Goal: Task Accomplishment & Management: Manage account settings

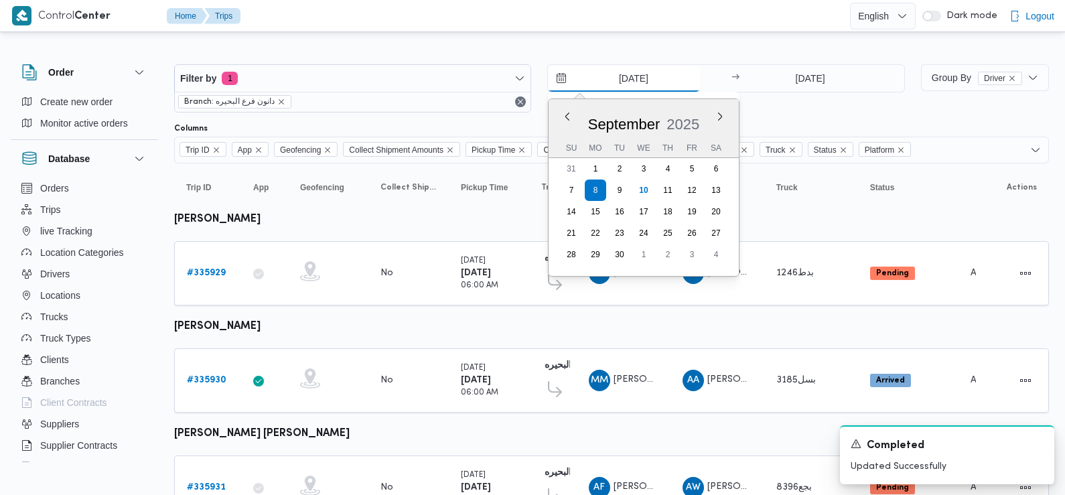
click at [624, 76] on input "[DATE]" at bounding box center [624, 78] width 152 height 27
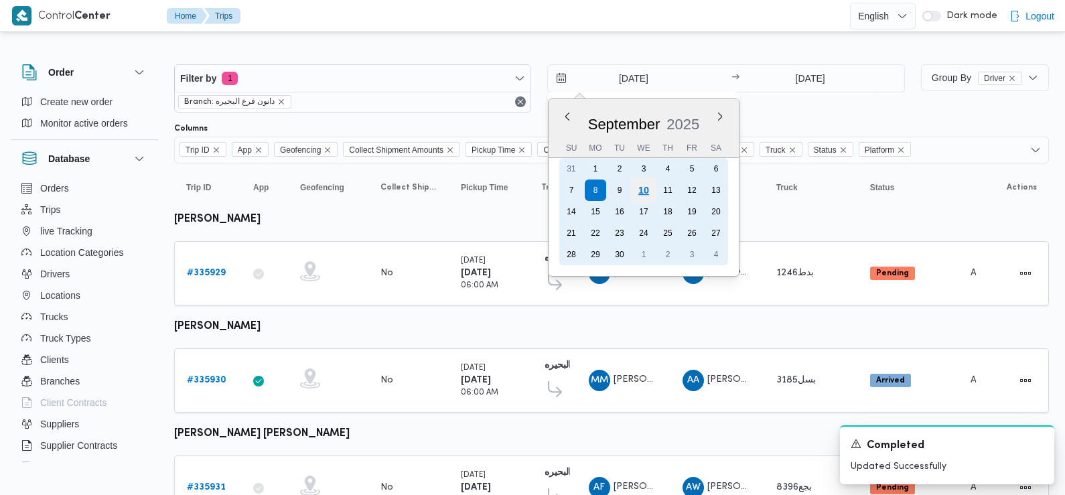
click at [644, 190] on div "10" at bounding box center [643, 190] width 25 height 25
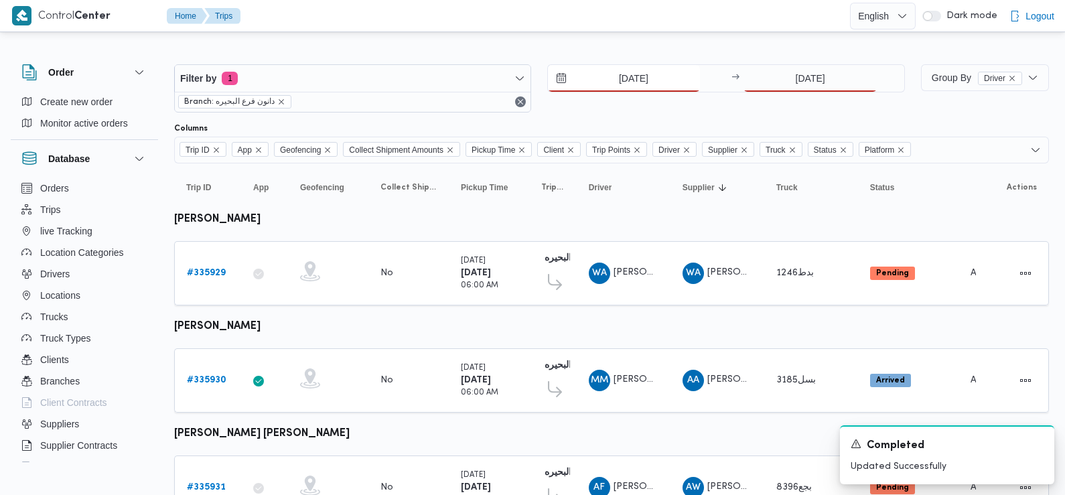
type input "[DATE]"
click at [803, 86] on input "8/9/2025" at bounding box center [810, 78] width 133 height 27
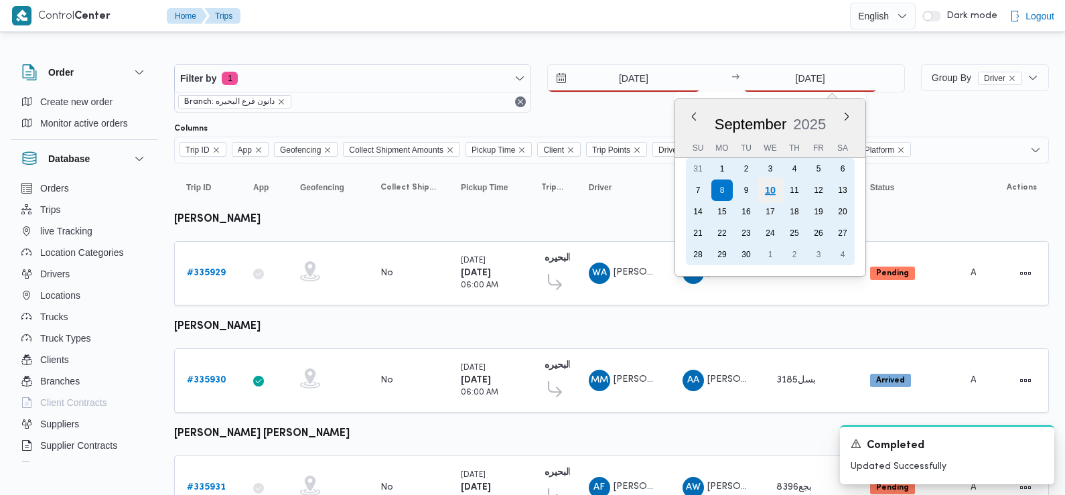
click at [770, 192] on div "10" at bounding box center [770, 190] width 25 height 25
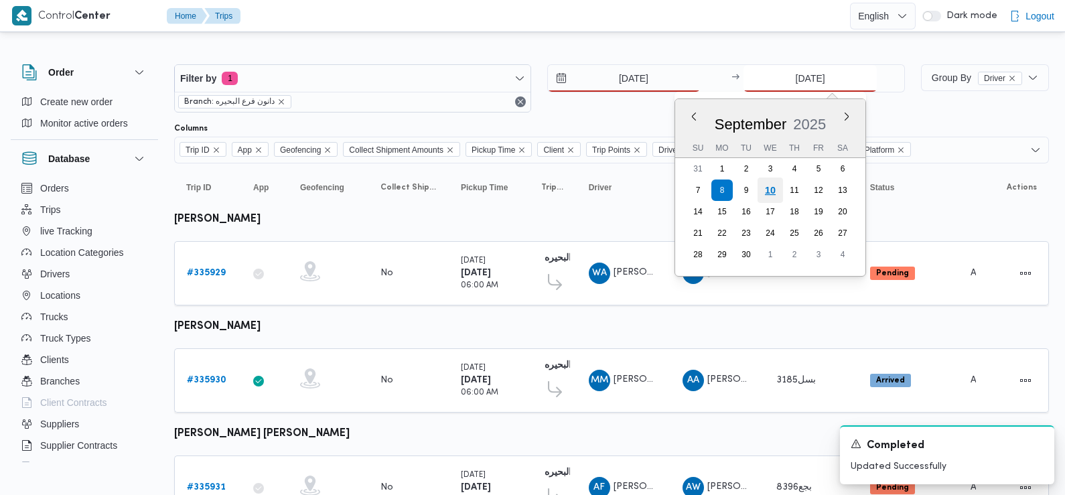
type input "10/9/2025"
click at [566, 106] on div "10/9/2025 → 10/9/2025 Previous Month Next month September 2025 September 2025 S…" at bounding box center [725, 88] width 357 height 48
click at [204, 276] on b "# 336747" at bounding box center [208, 273] width 42 height 9
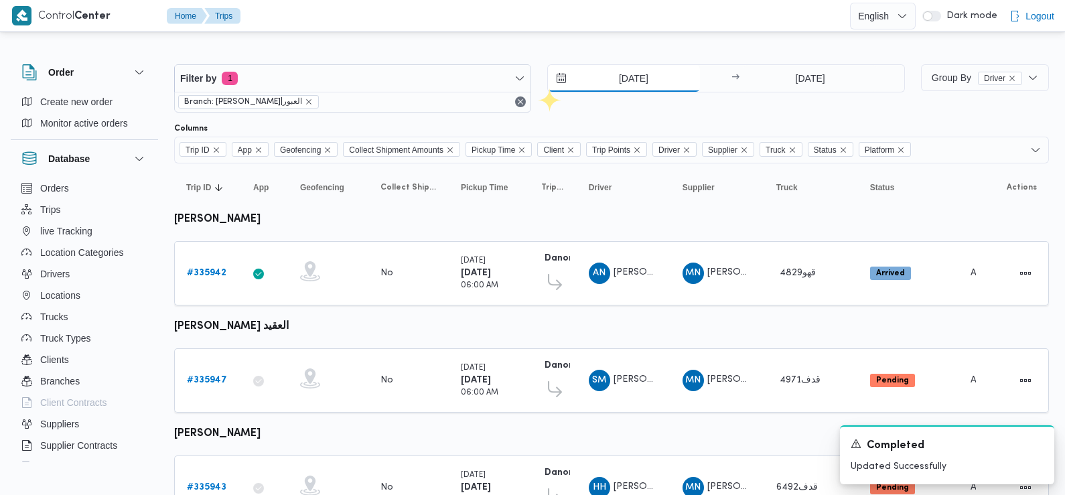
click at [641, 78] on input "8/9/2025" at bounding box center [624, 78] width 152 height 27
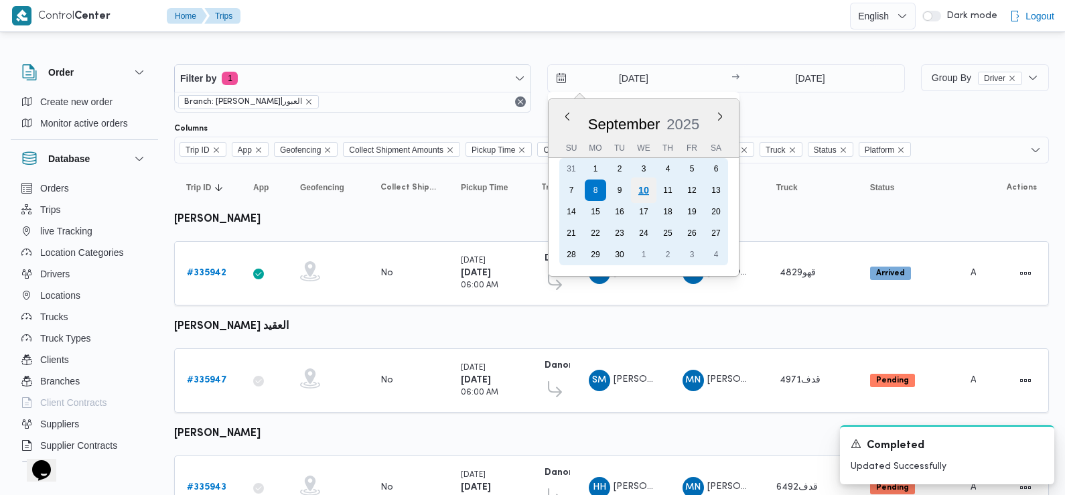
click at [641, 191] on div "10" at bounding box center [643, 190] width 25 height 25
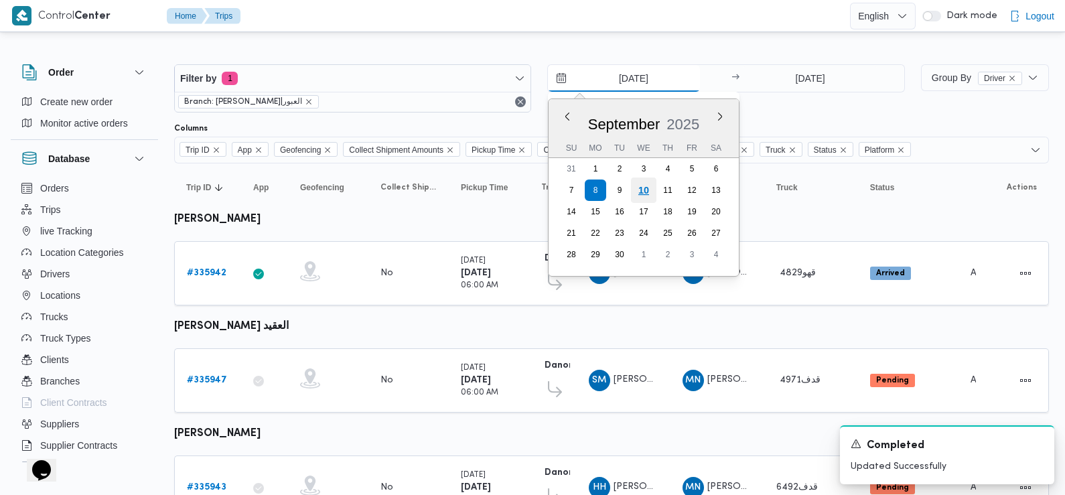
type input "[DATE]"
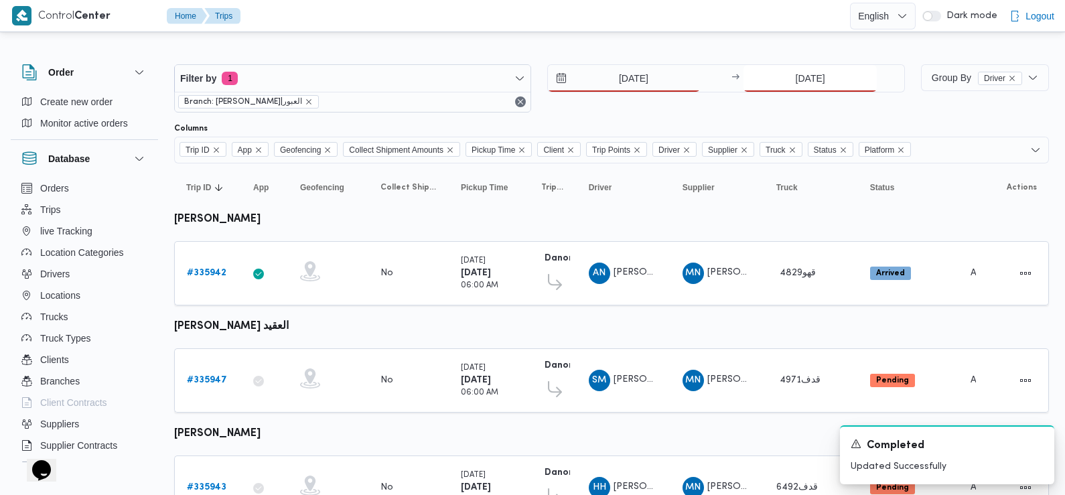
click at [833, 78] on input "8/9/2025" at bounding box center [810, 78] width 133 height 27
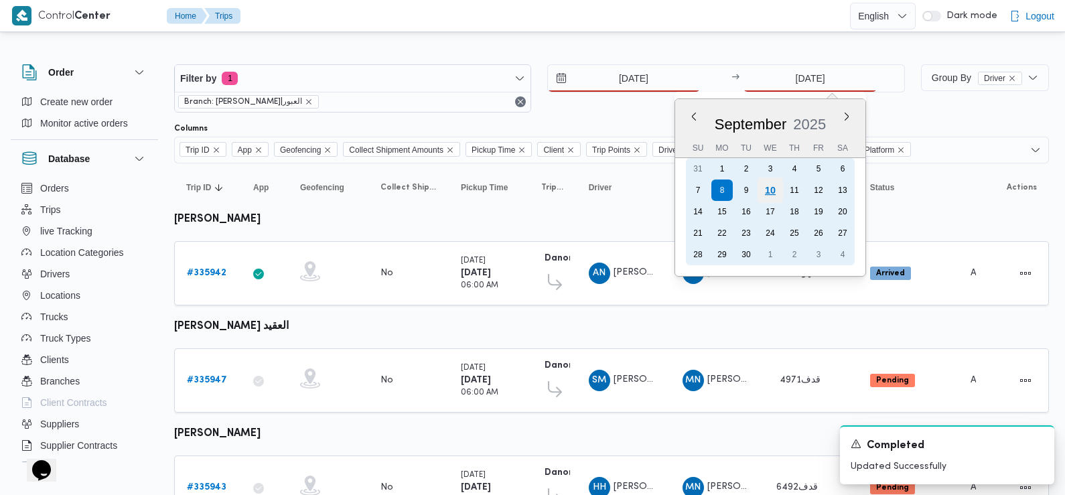
click at [772, 190] on div "10" at bounding box center [770, 190] width 25 height 25
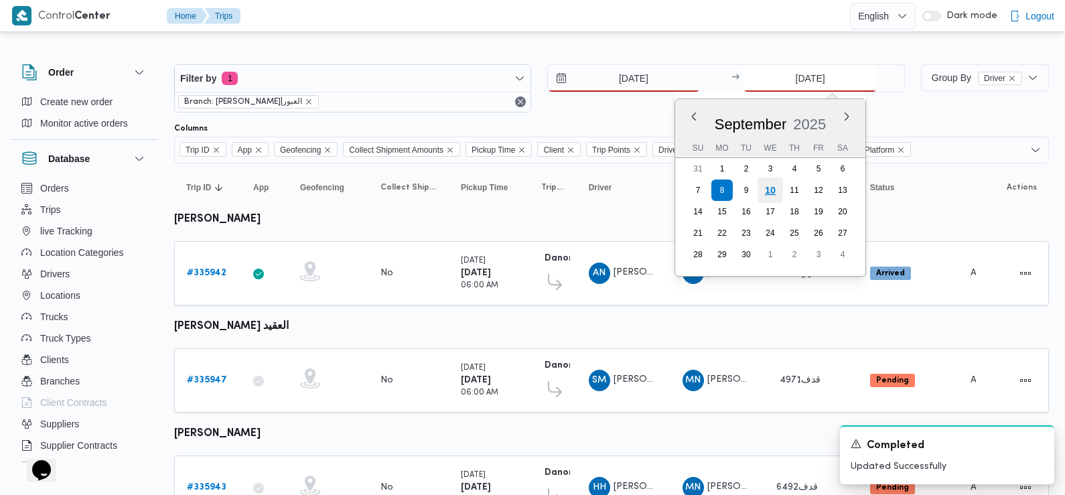
type input "[DATE]"
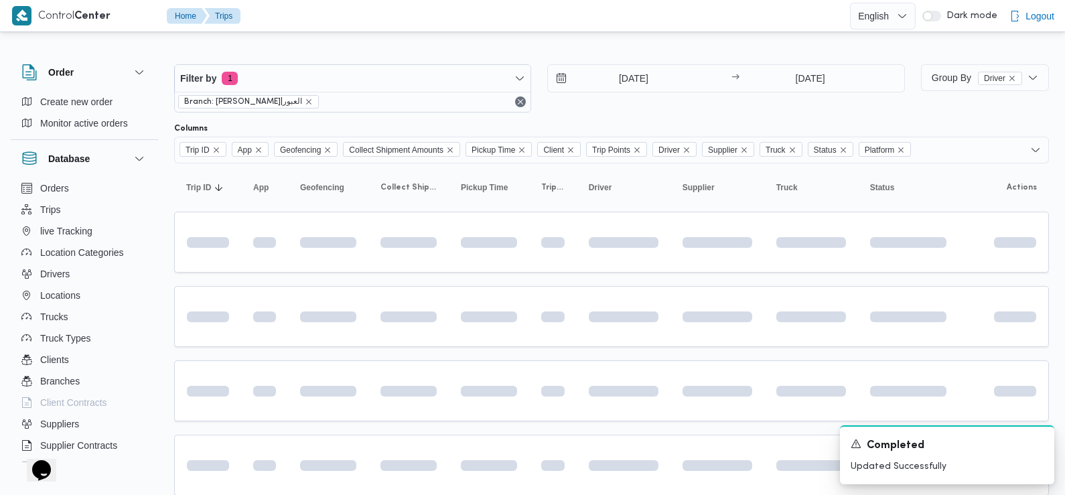
click at [670, 111] on div "10/9/2025 → 10/9/2025" at bounding box center [725, 88] width 357 height 48
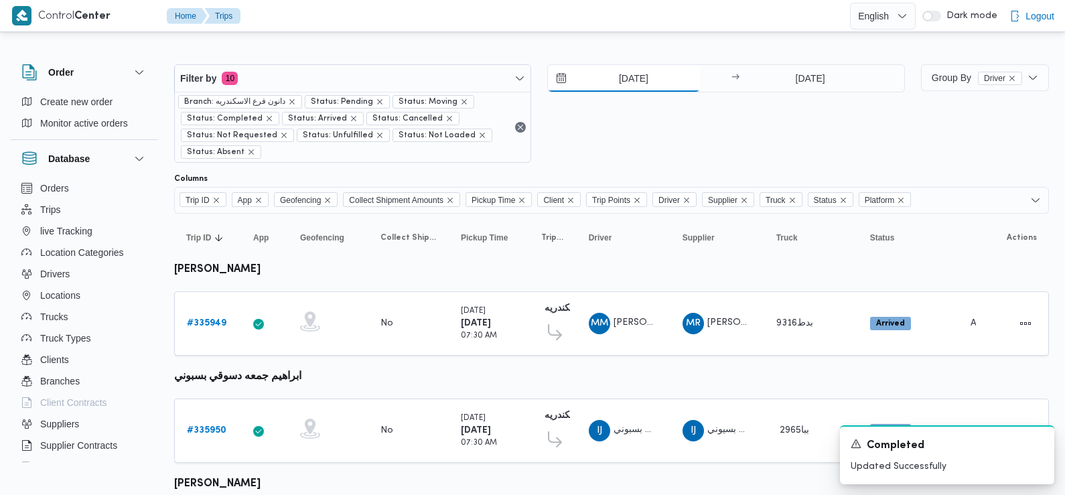
click at [628, 78] on input "[DATE]" at bounding box center [624, 78] width 152 height 27
click at [636, 74] on input "[DATE]" at bounding box center [624, 78] width 152 height 27
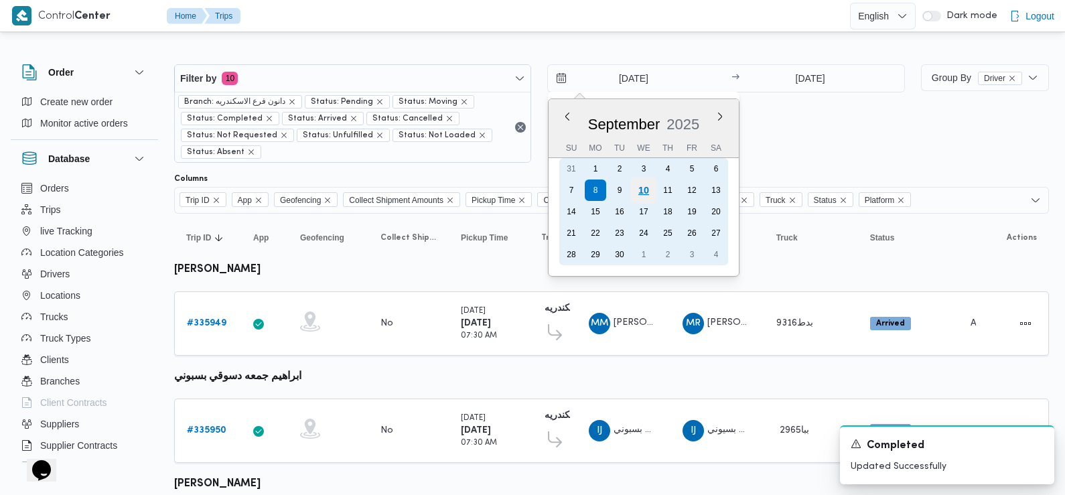
click at [646, 190] on div "10" at bounding box center [643, 190] width 25 height 25
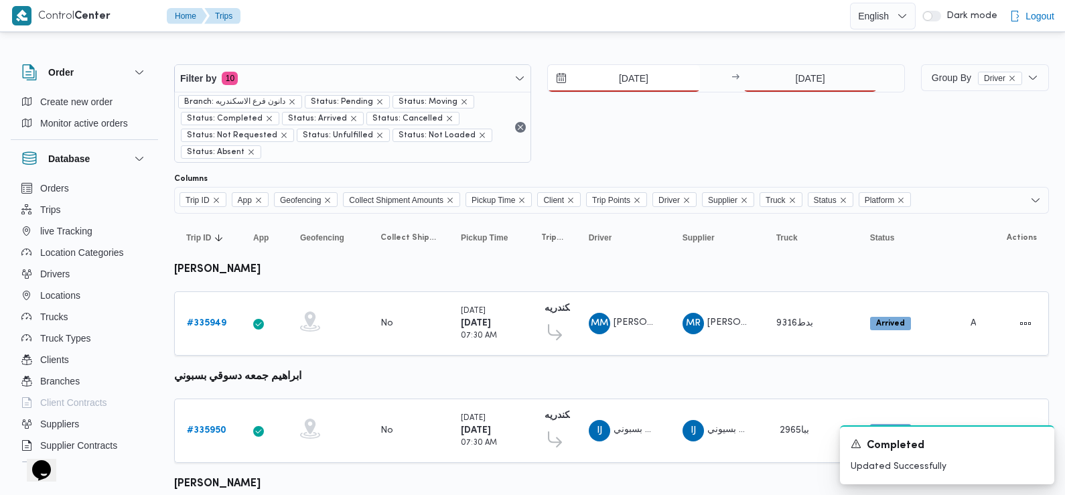
type input "10/9/2025"
click at [807, 66] on input "8/9/2025" at bounding box center [810, 78] width 133 height 27
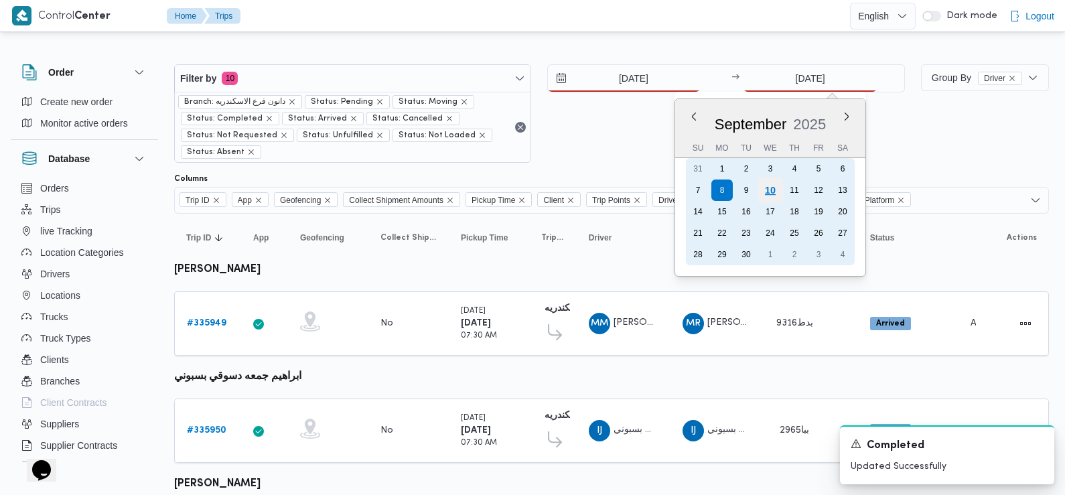
click at [772, 189] on div "10" at bounding box center [770, 190] width 25 height 25
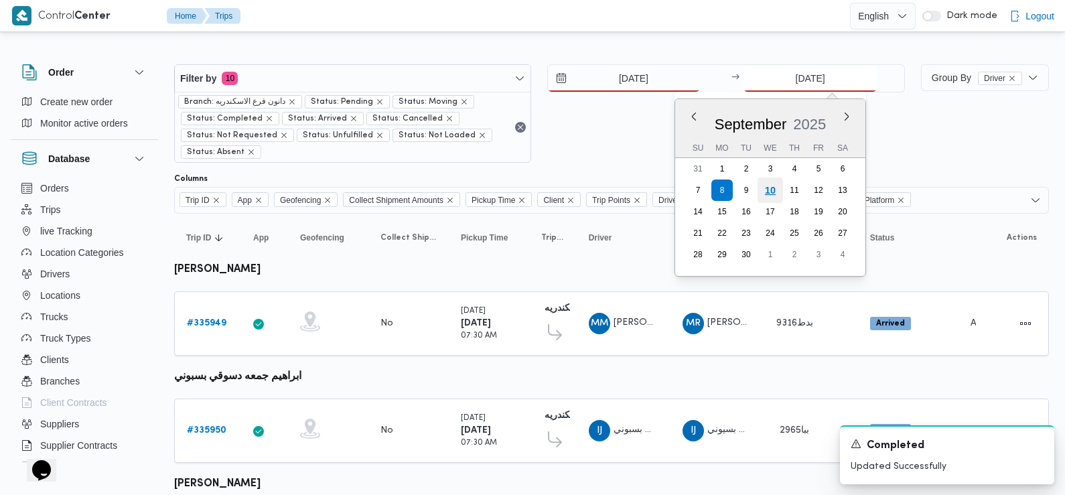
type input "10/9/2025"
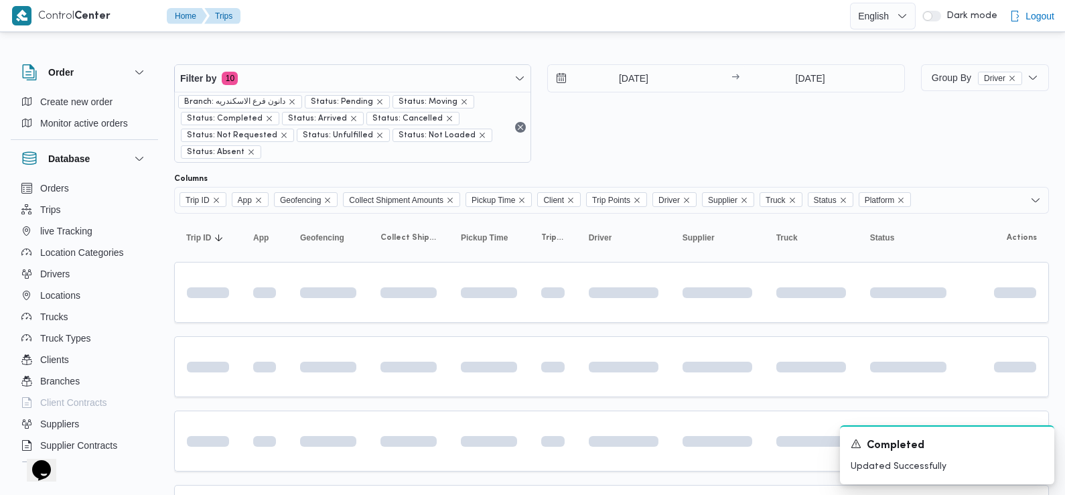
click at [683, 130] on div "10/9/2025 → 10/9/2025" at bounding box center [725, 113] width 357 height 98
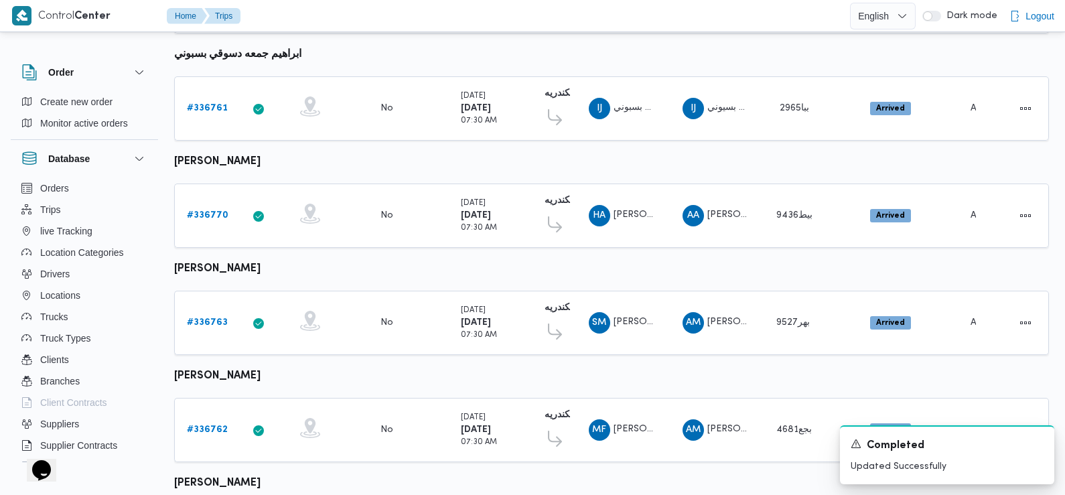
scroll to position [305, 0]
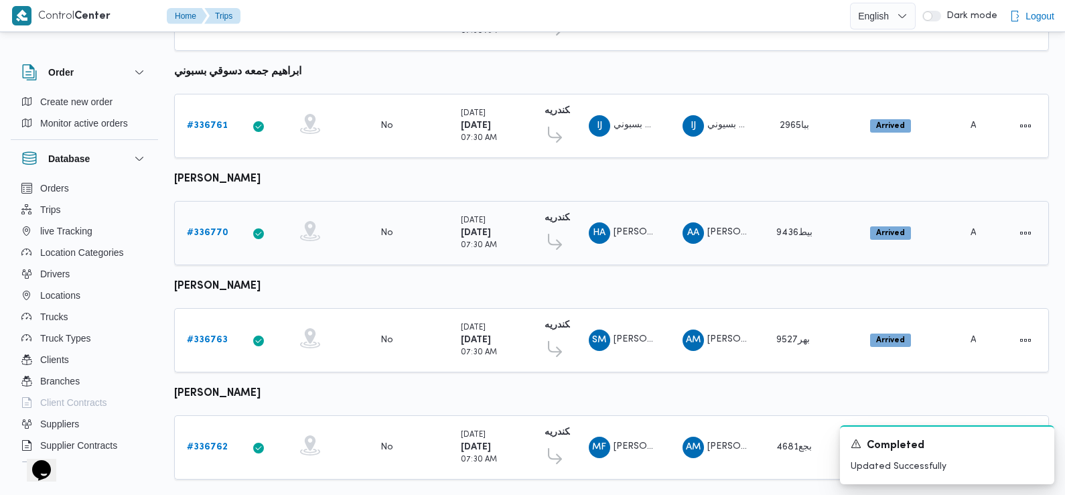
click at [204, 234] on b "# 336770" at bounding box center [208, 232] width 42 height 9
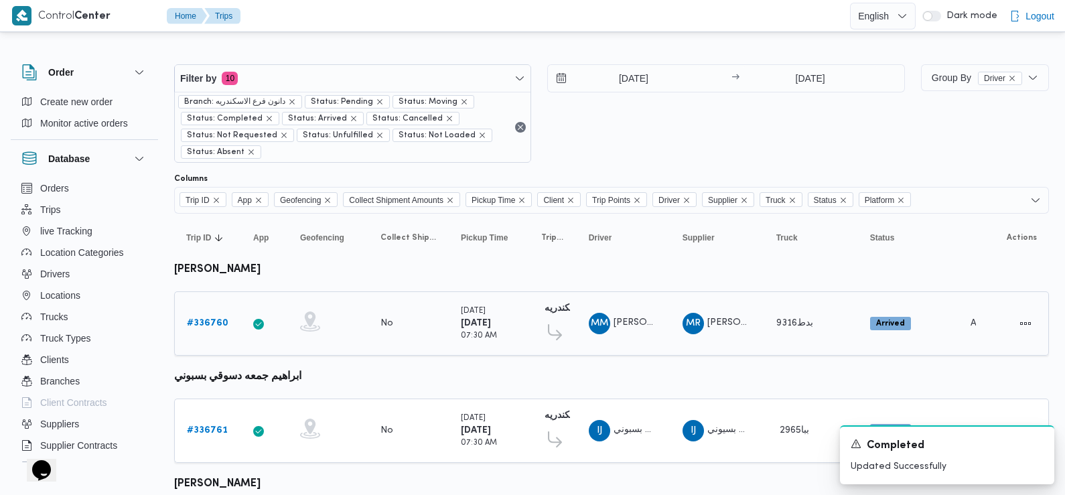
click at [196, 324] on b "# 336760" at bounding box center [208, 323] width 42 height 9
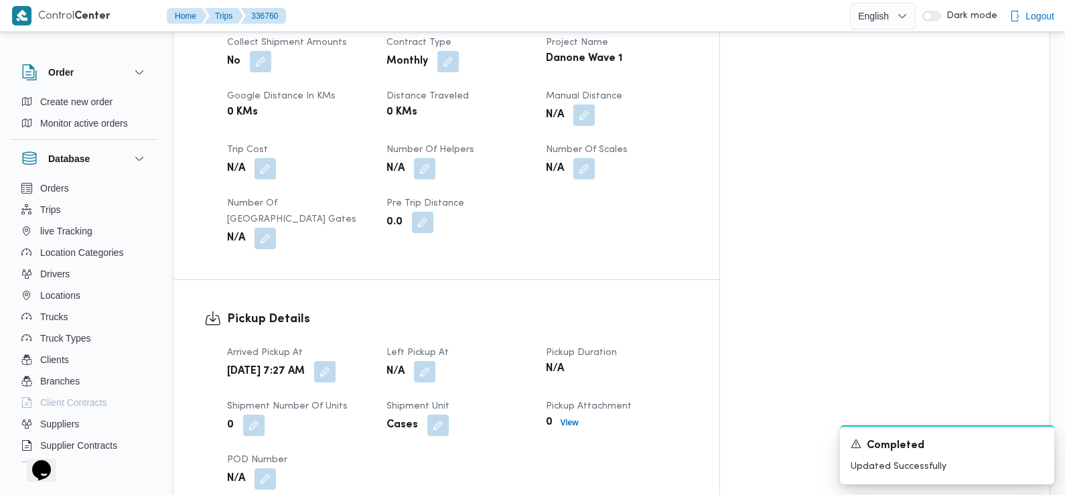
scroll to position [661, 0]
click at [435, 360] on span at bounding box center [421, 370] width 28 height 21
click at [435, 360] on button "button" at bounding box center [424, 370] width 21 height 21
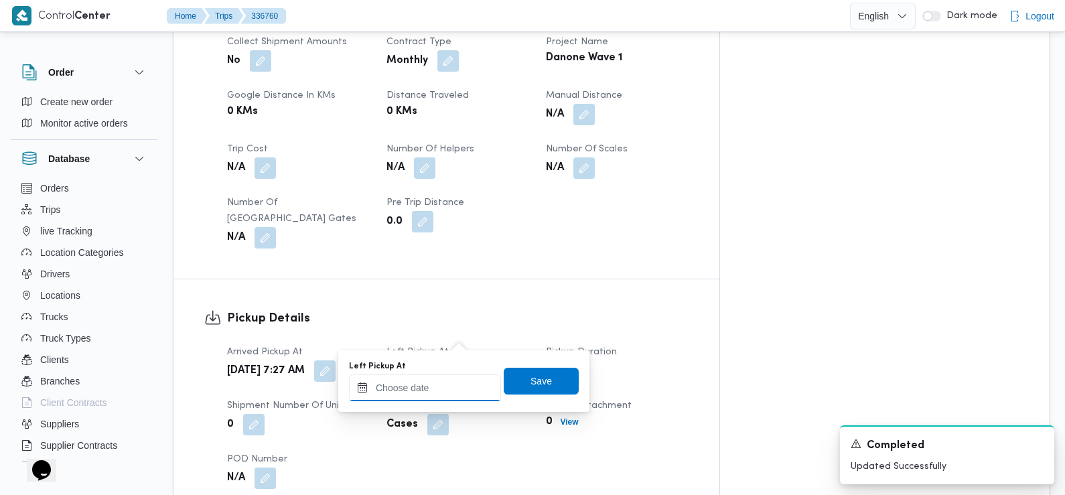
click at [453, 379] on input "Left Pickup At" at bounding box center [425, 387] width 152 height 27
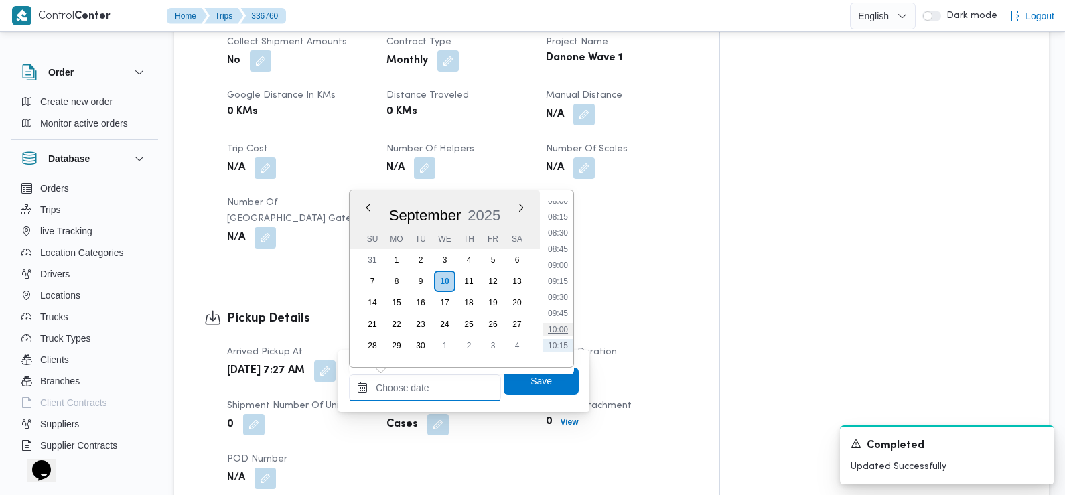
scroll to position [519, 0]
click at [567, 285] on li "09:15" at bounding box center [558, 283] width 31 height 13
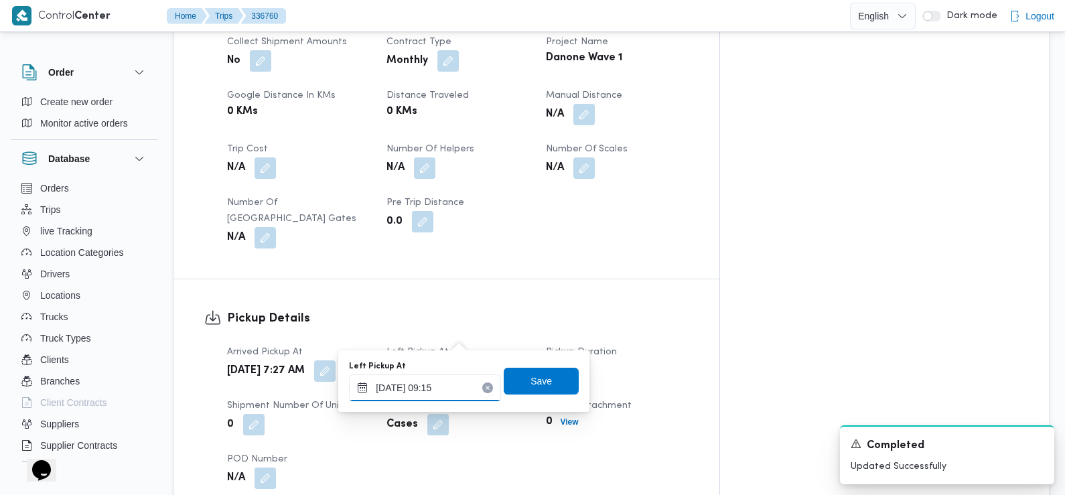
type input "10/09/2025 09:15"
click at [534, 381] on span "Save" at bounding box center [541, 380] width 21 height 16
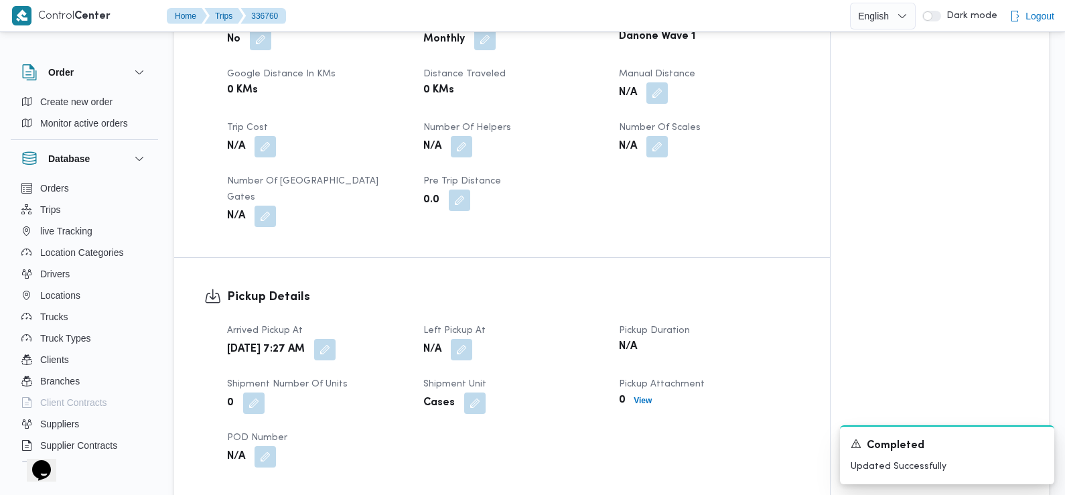
scroll to position [924, 0]
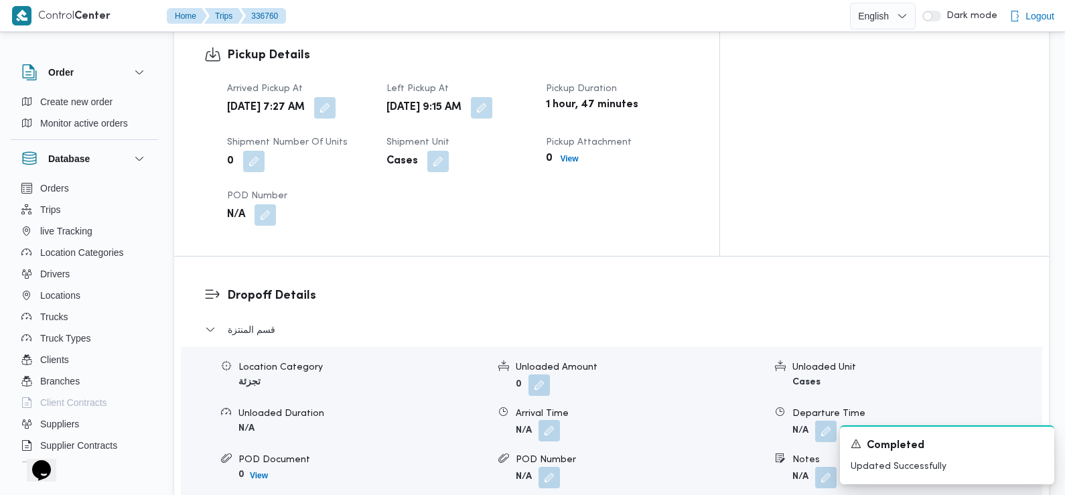
click at [552, 420] on button "button" at bounding box center [549, 430] width 21 height 21
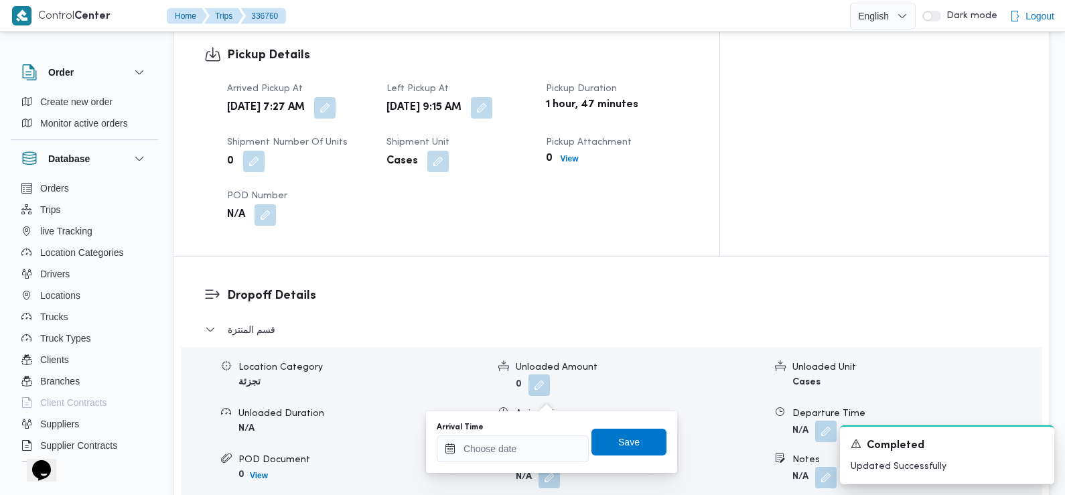
click at [533, 433] on div "Arrival Time" at bounding box center [513, 442] width 152 height 40
click at [522, 451] on input "Arrival Time" at bounding box center [513, 448] width 152 height 27
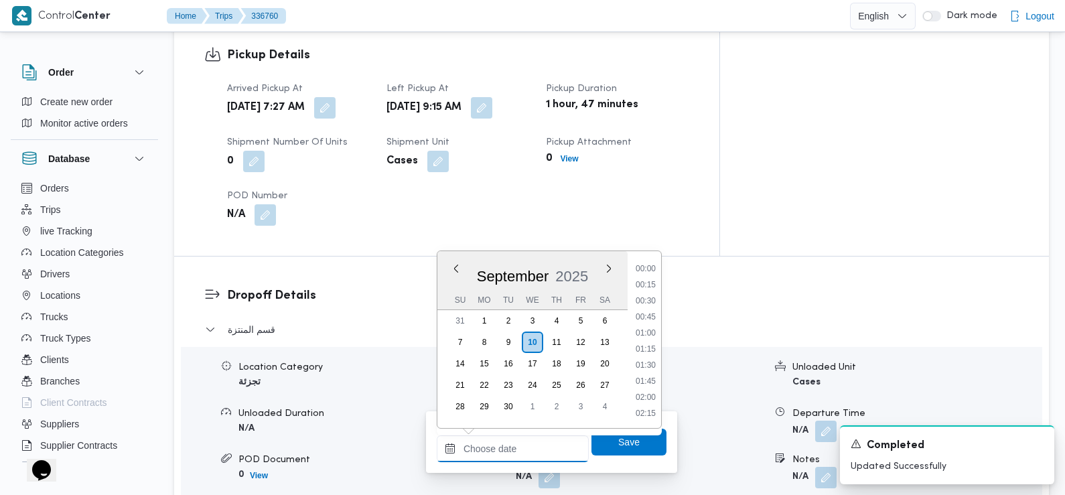
scroll to position [577, 0]
click at [648, 336] on li "10:00" at bounding box center [645, 334] width 31 height 13
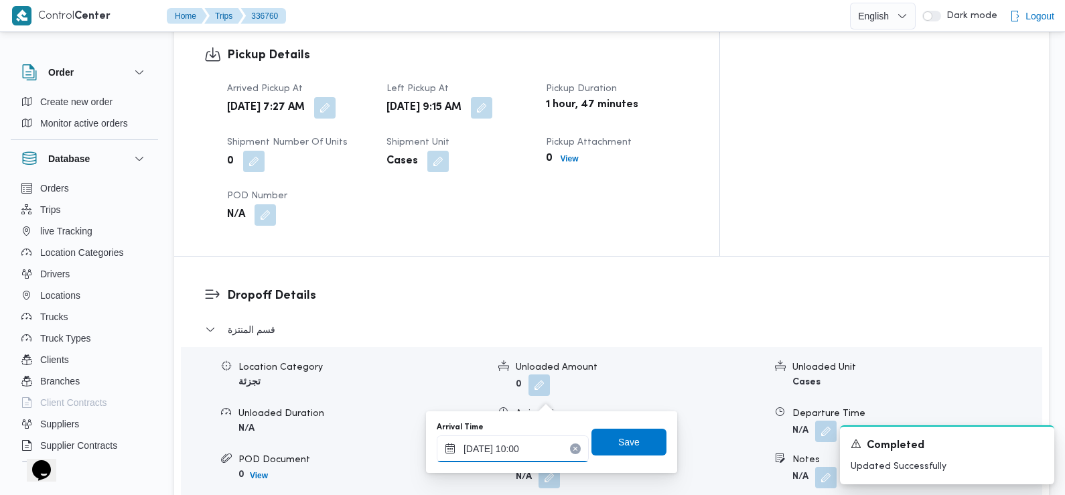
type input "10/09/2025 10:00"
click at [622, 437] on span "Save" at bounding box center [628, 441] width 21 height 16
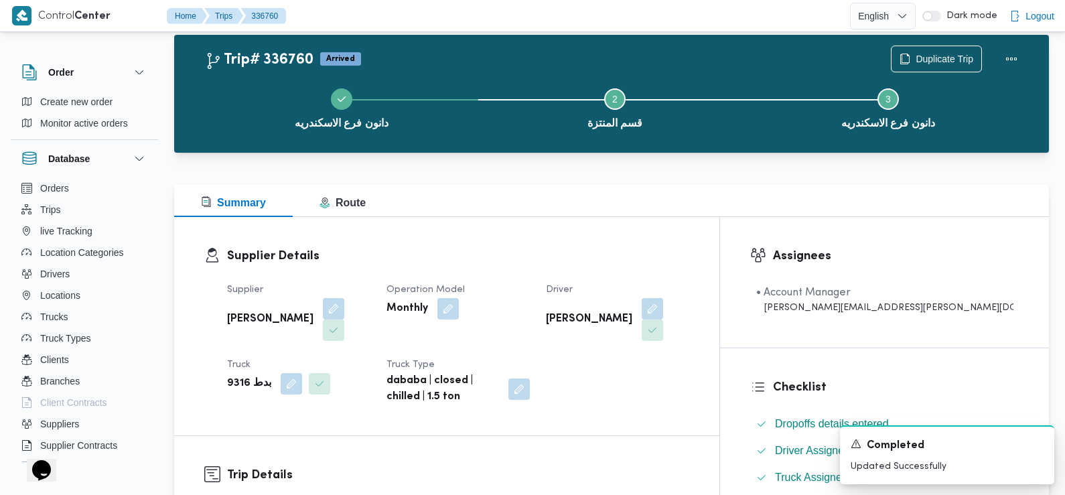
scroll to position [0, 0]
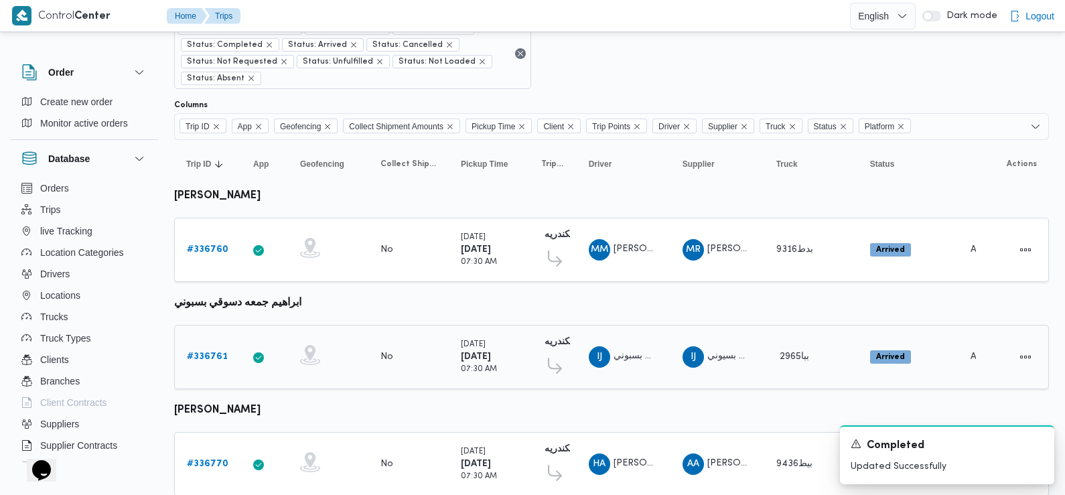
scroll to position [98, 0]
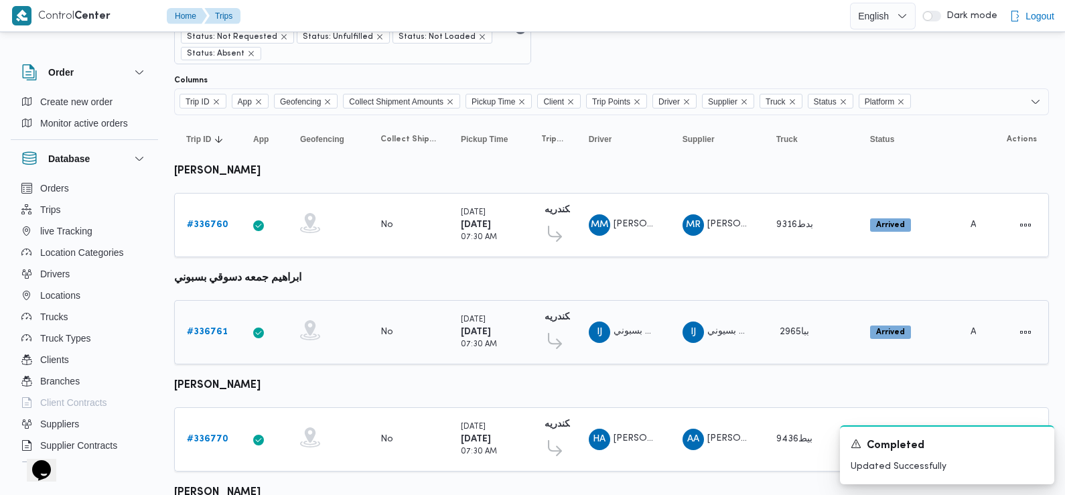
click at [210, 329] on b "# 336761" at bounding box center [207, 332] width 41 height 9
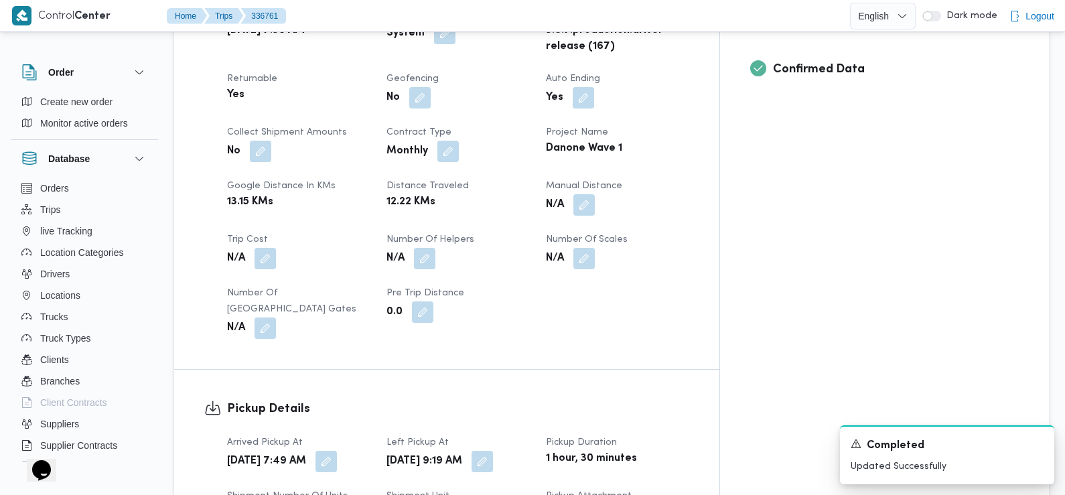
scroll to position [608, 0]
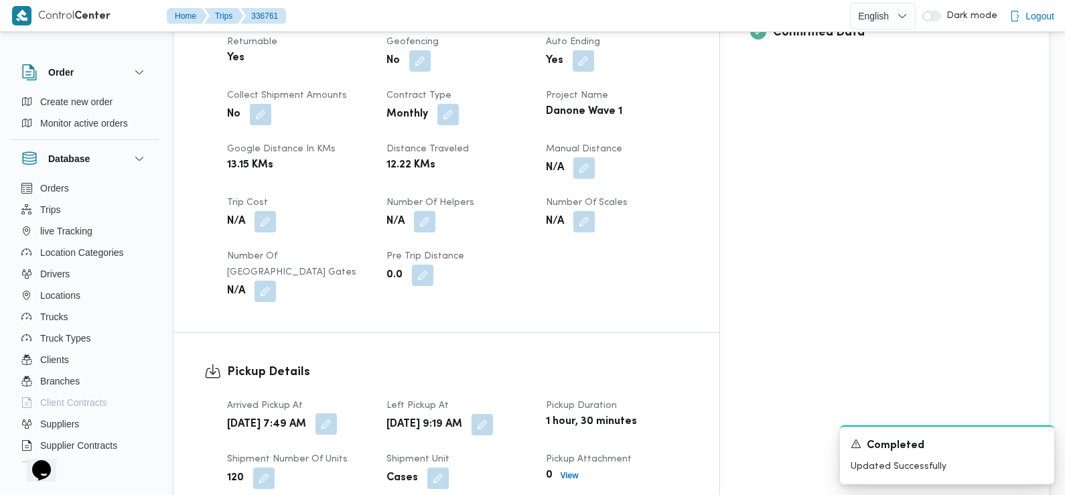
click at [337, 413] on button "button" at bounding box center [326, 423] width 21 height 21
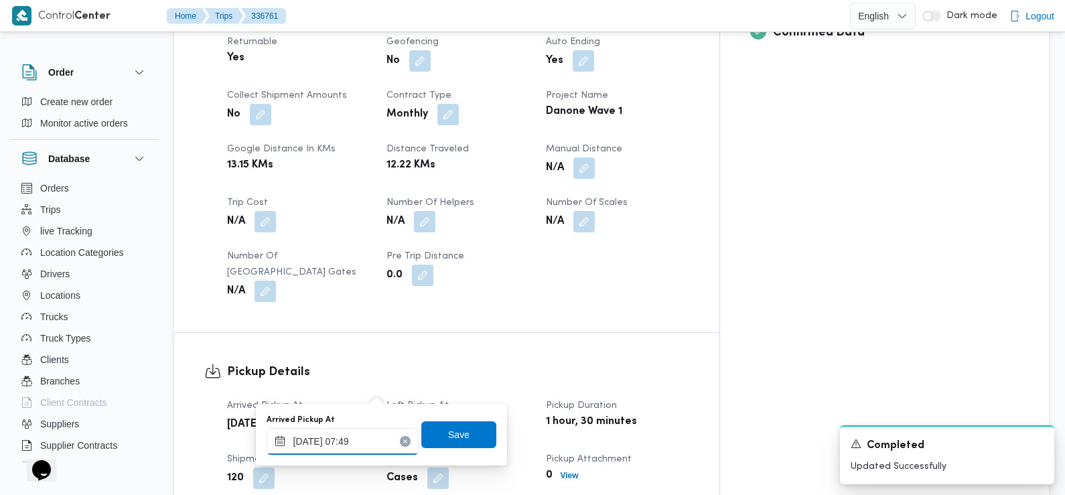
click at [354, 433] on div "10/09/2025 07:49" at bounding box center [343, 441] width 152 height 27
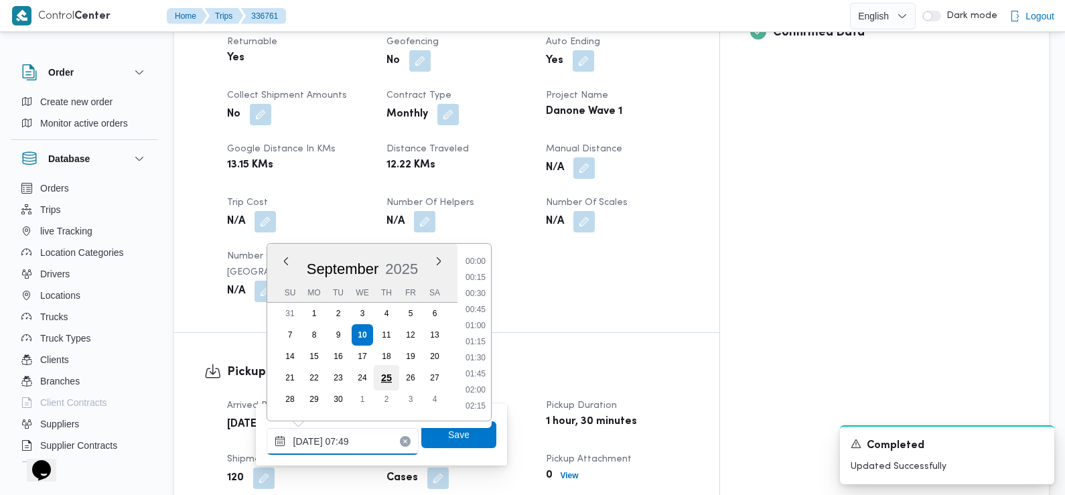
scroll to position [417, 0]
click at [479, 330] on li "07:30" at bounding box center [475, 326] width 31 height 13
type input "[DATE] 07:30"
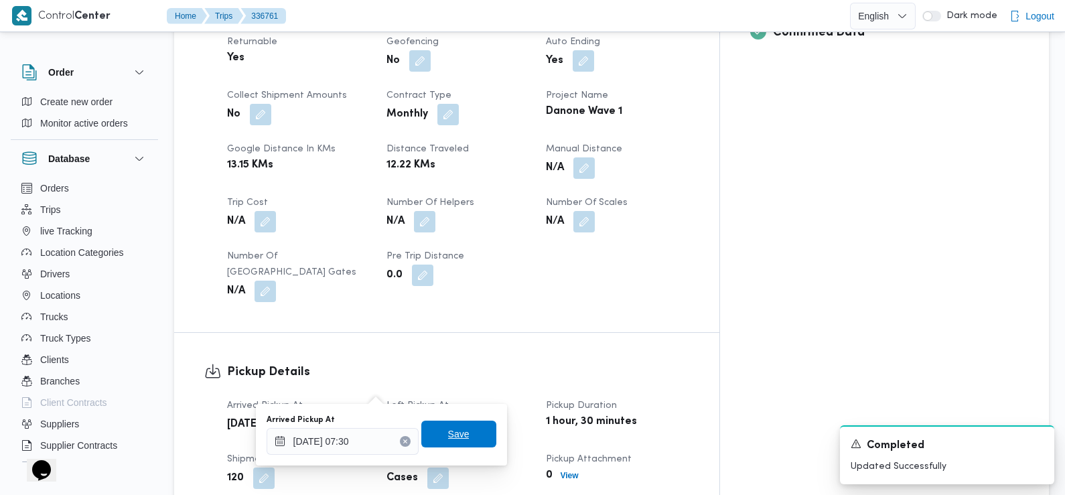
click at [457, 430] on span "Save" at bounding box center [458, 434] width 21 height 16
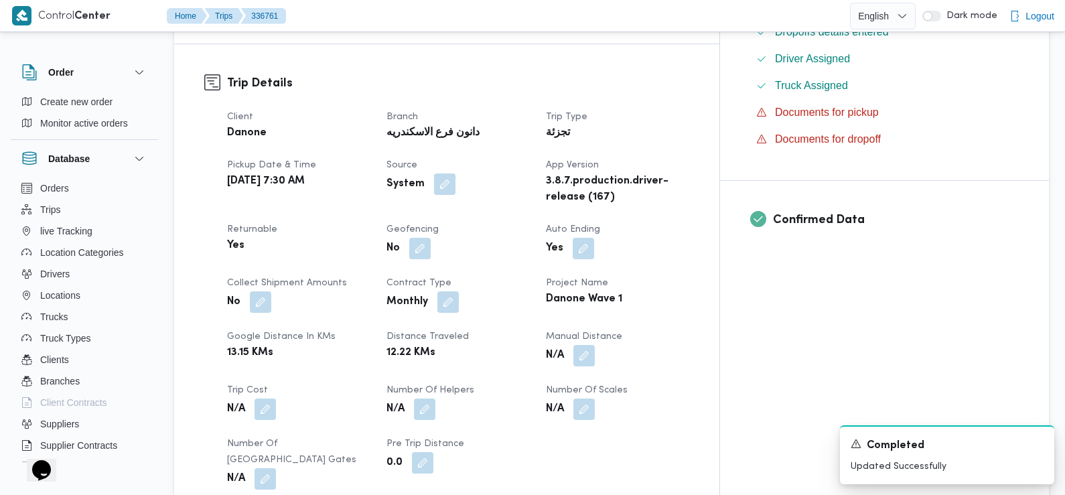
scroll to position [0, 0]
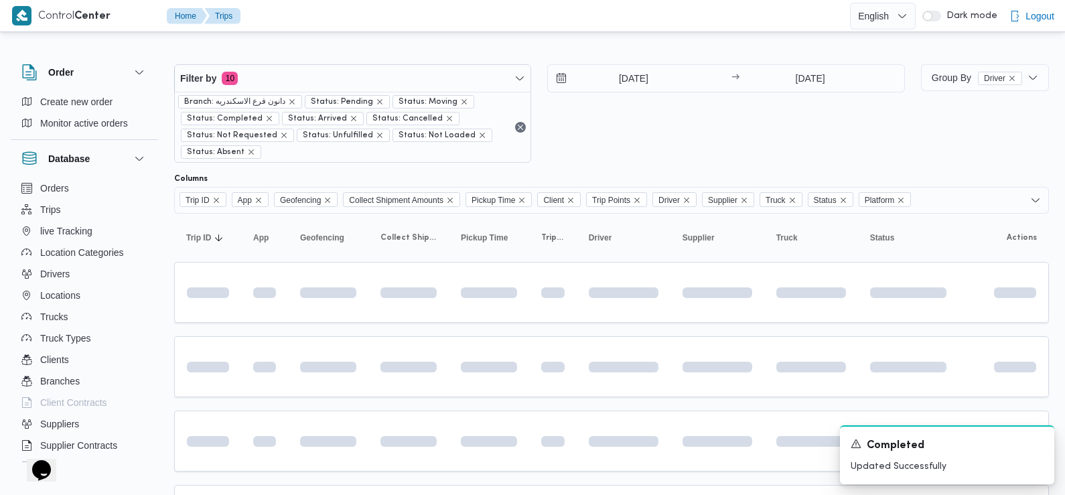
scroll to position [98, 0]
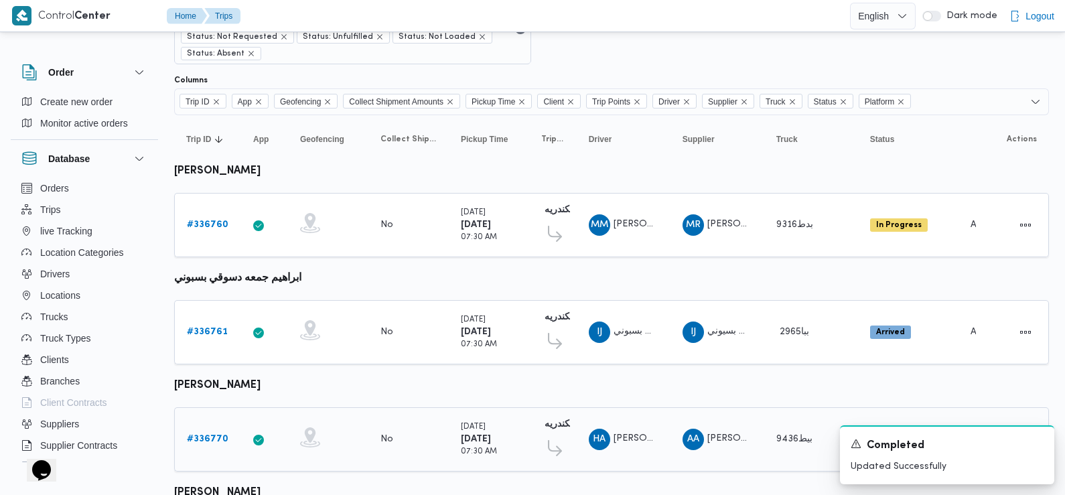
click at [207, 436] on b "# 336770" at bounding box center [208, 439] width 42 height 9
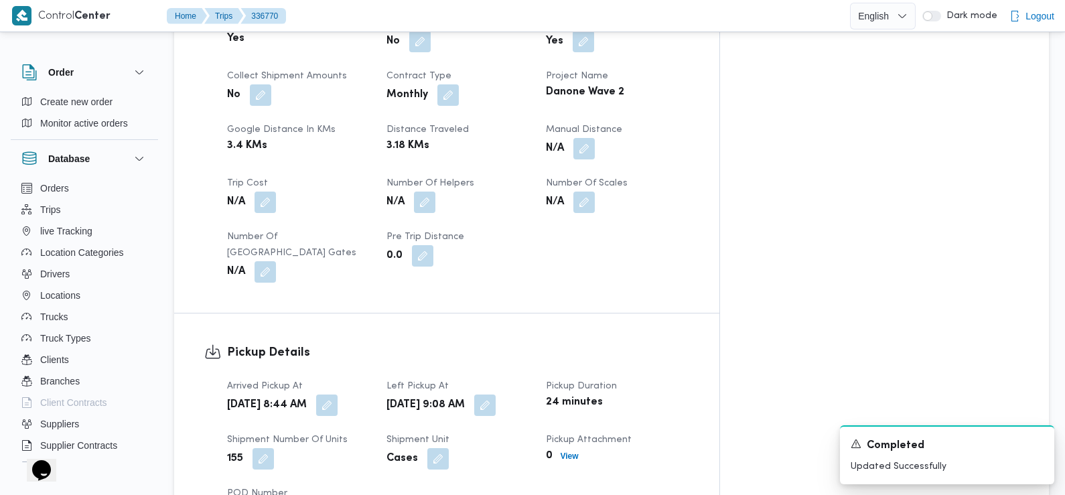
scroll to position [630, 0]
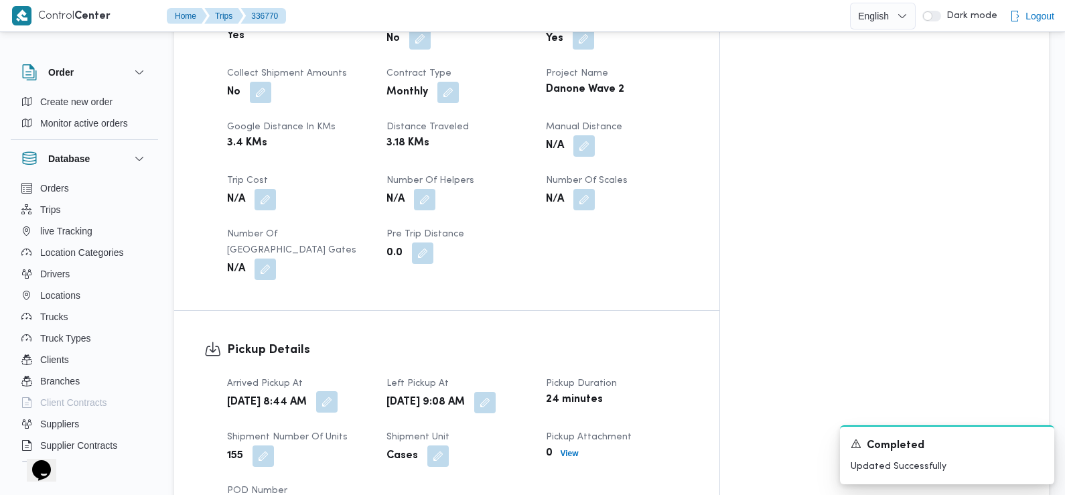
click at [338, 391] on button "button" at bounding box center [326, 401] width 21 height 21
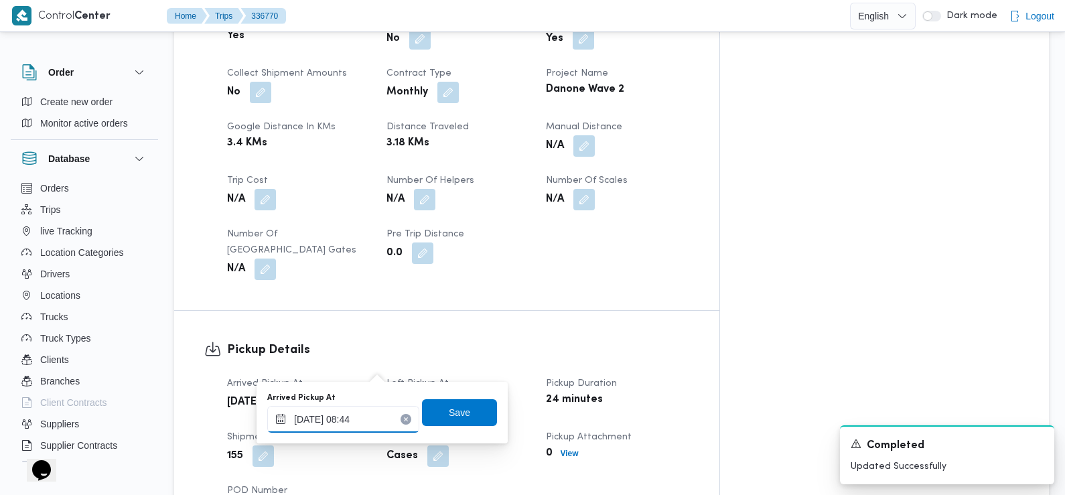
click at [367, 411] on div "10/09/2025 08:44" at bounding box center [343, 419] width 152 height 27
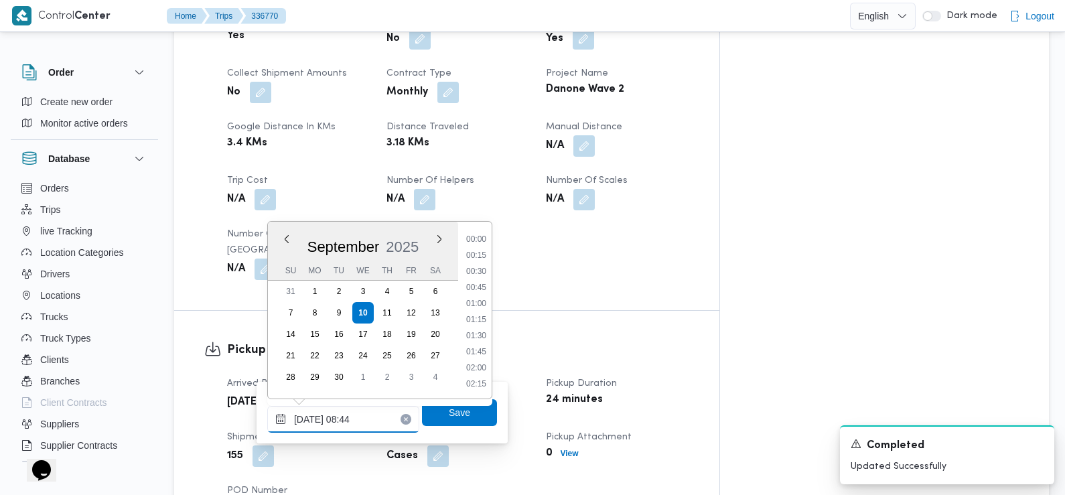
scroll to position [465, 0]
click at [478, 259] on li "07:30" at bounding box center [476, 256] width 31 height 13
type input "[DATE] 07:30"
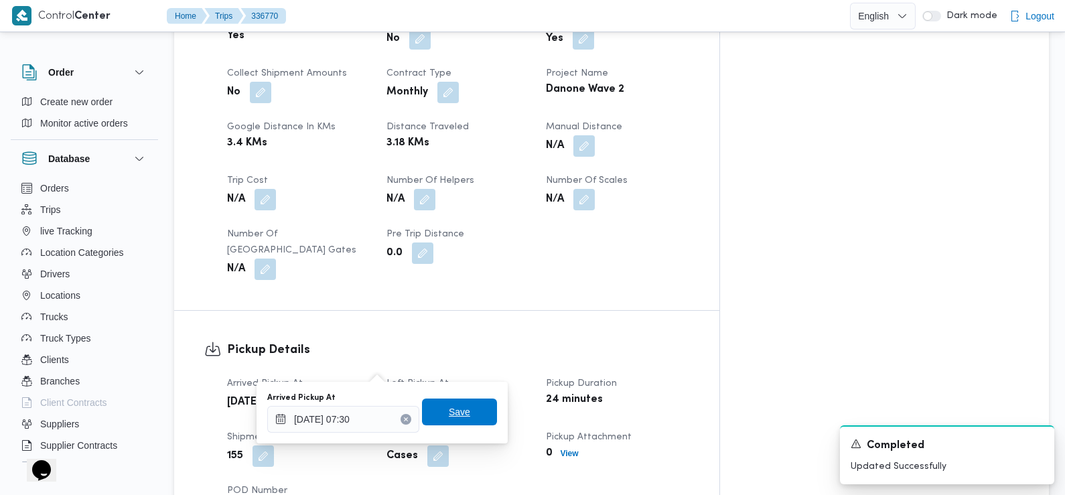
click at [462, 408] on span "Save" at bounding box center [459, 412] width 75 height 27
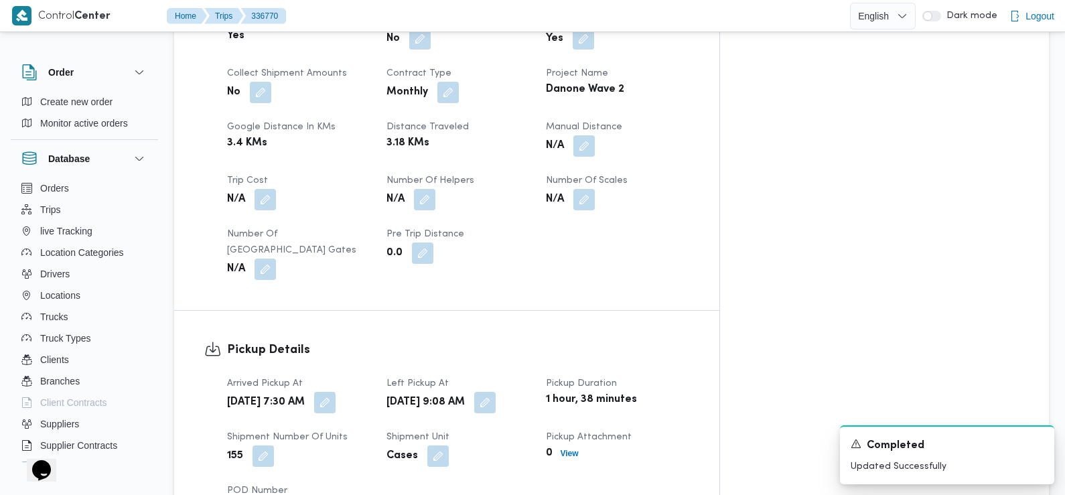
click at [372, 444] on div "155" at bounding box center [299, 456] width 146 height 24
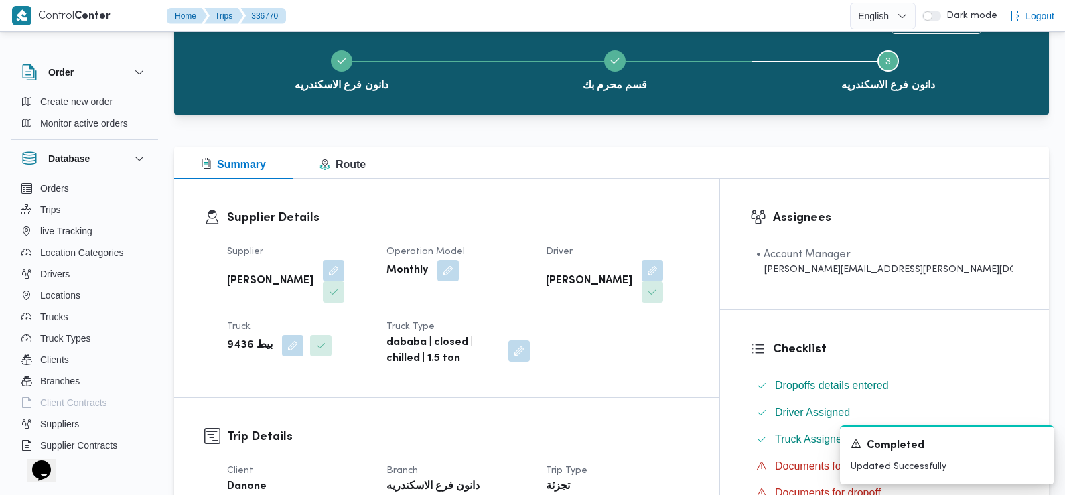
scroll to position [0, 0]
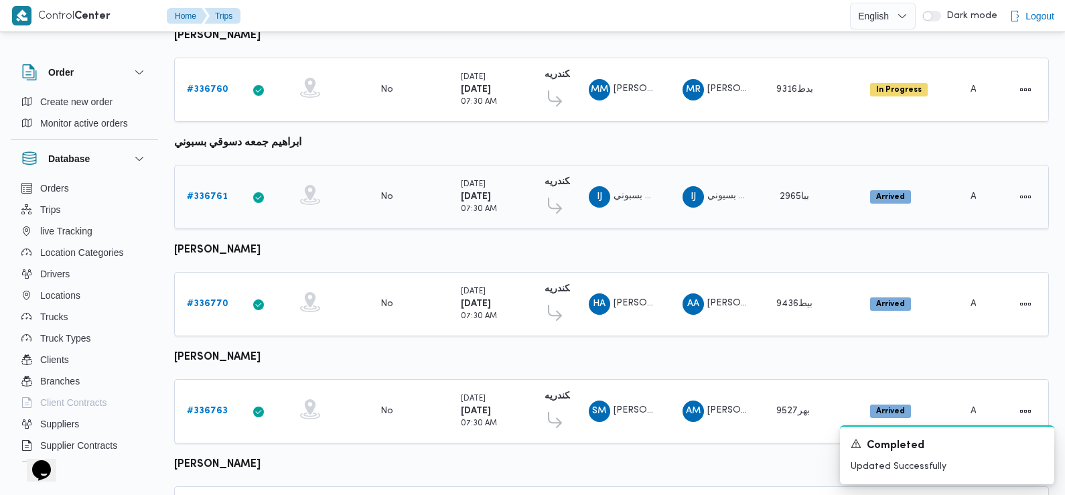
scroll to position [264, 0]
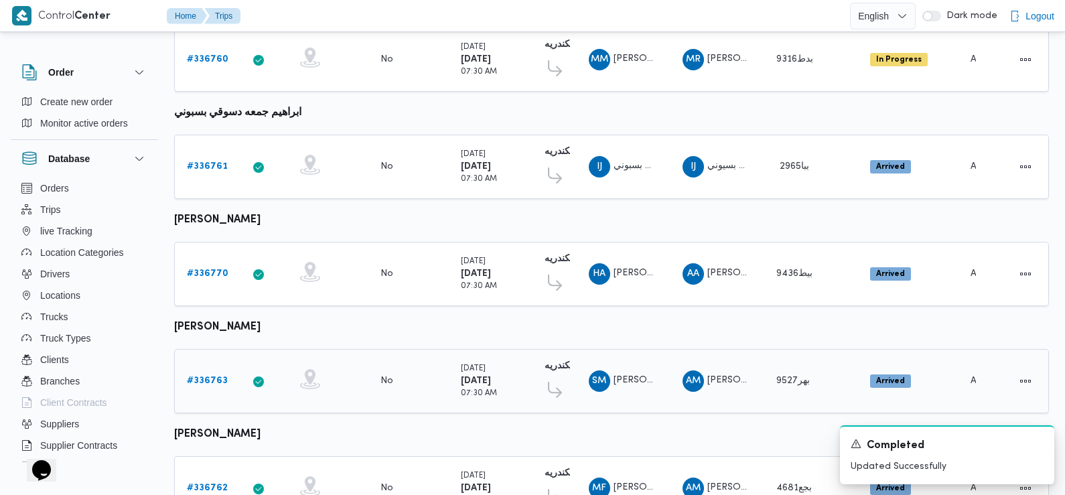
click at [208, 376] on b "# 336763" at bounding box center [207, 380] width 41 height 9
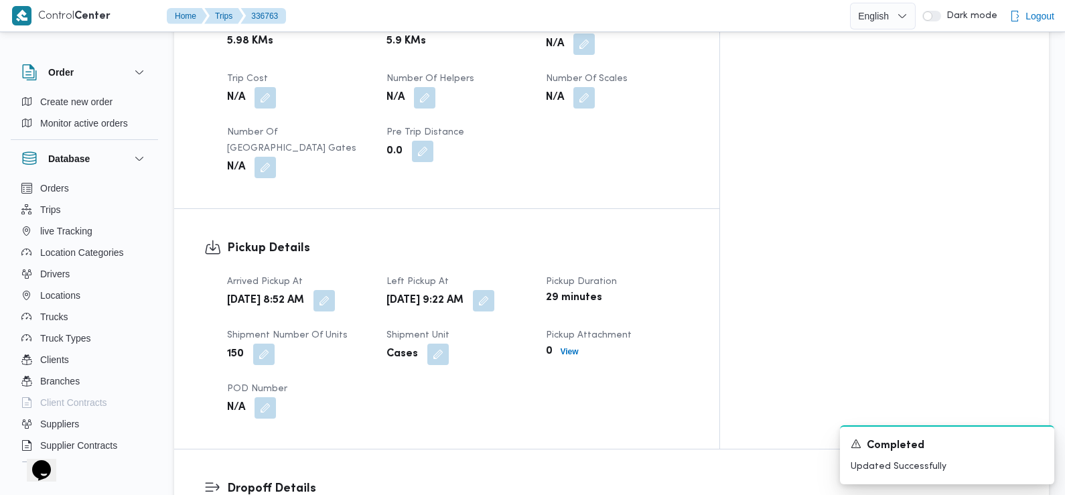
scroll to position [737, 0]
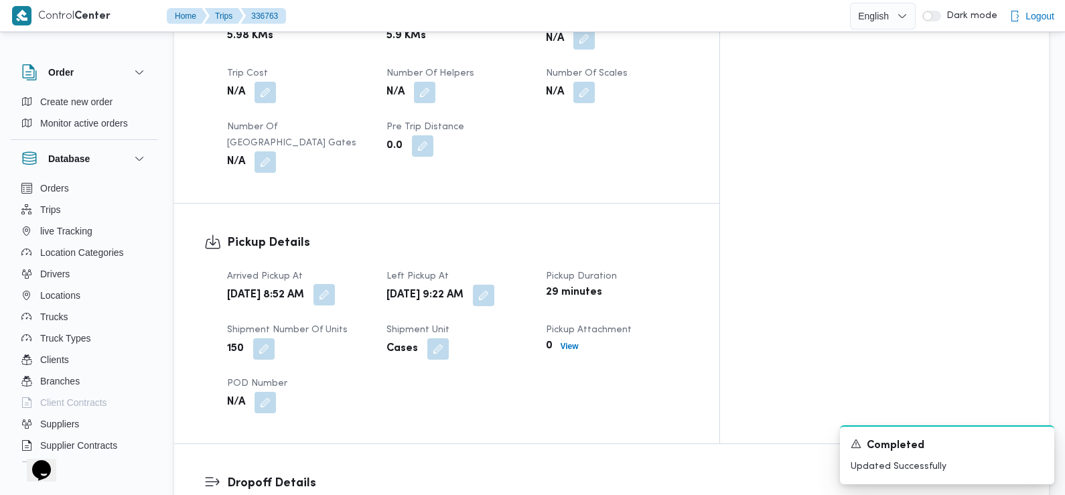
click at [335, 284] on button "button" at bounding box center [324, 294] width 21 height 21
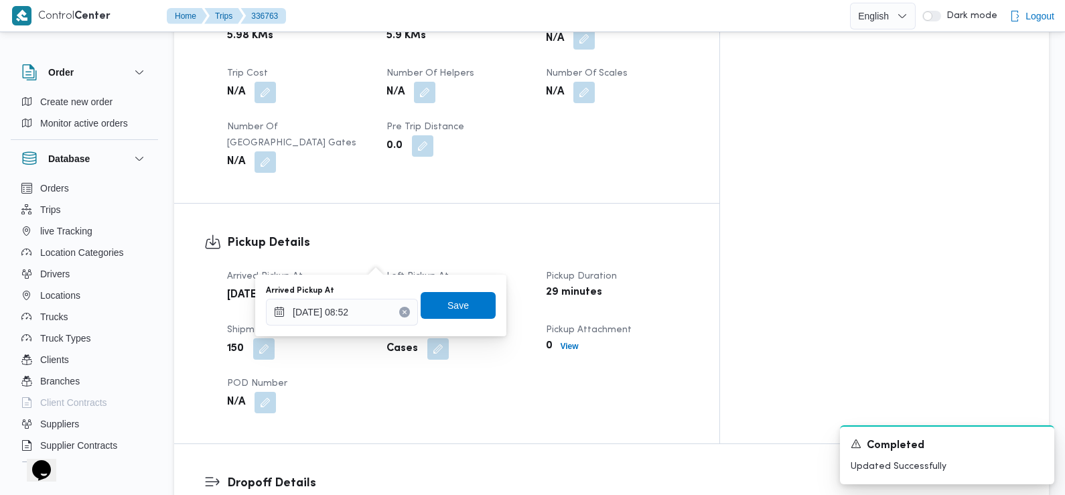
click at [358, 326] on div "Arrived Pickup At 10/09/2025 08:52 Save" at bounding box center [381, 305] width 232 height 43
click at [358, 313] on input "10/09/2025 08:52" at bounding box center [342, 312] width 152 height 27
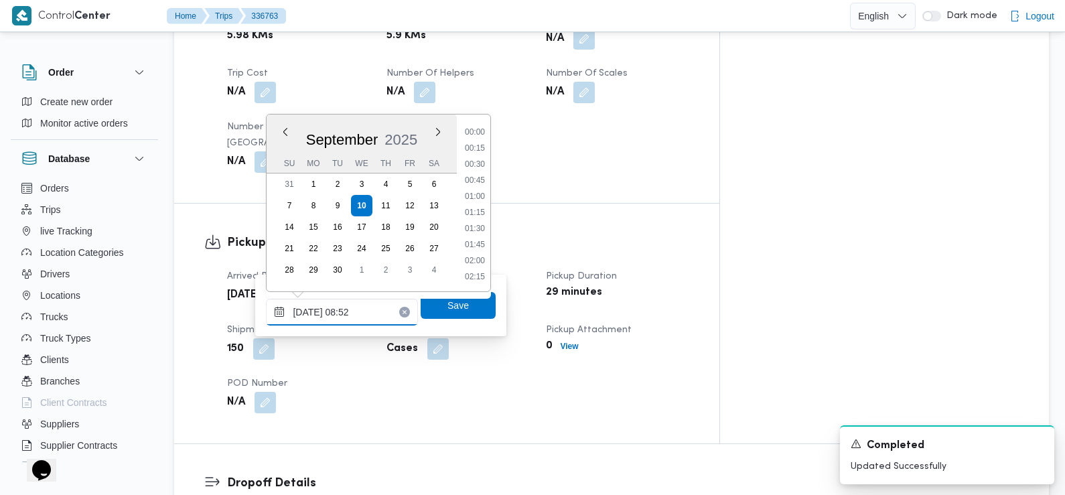
scroll to position [481, 0]
click at [481, 150] on li "07:45" at bounding box center [475, 149] width 31 height 13
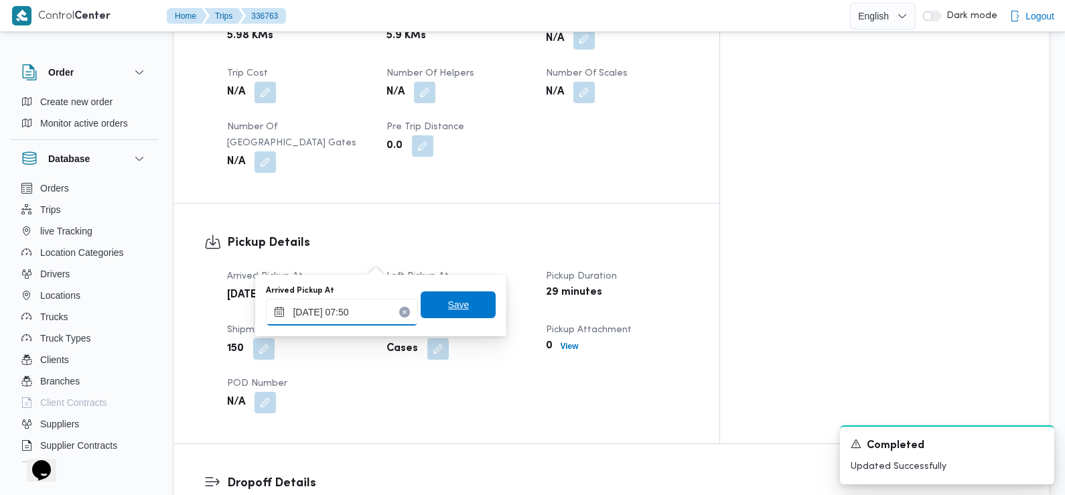
type input "10/09/2025 07:50"
click at [441, 295] on span "Save" at bounding box center [458, 304] width 75 height 27
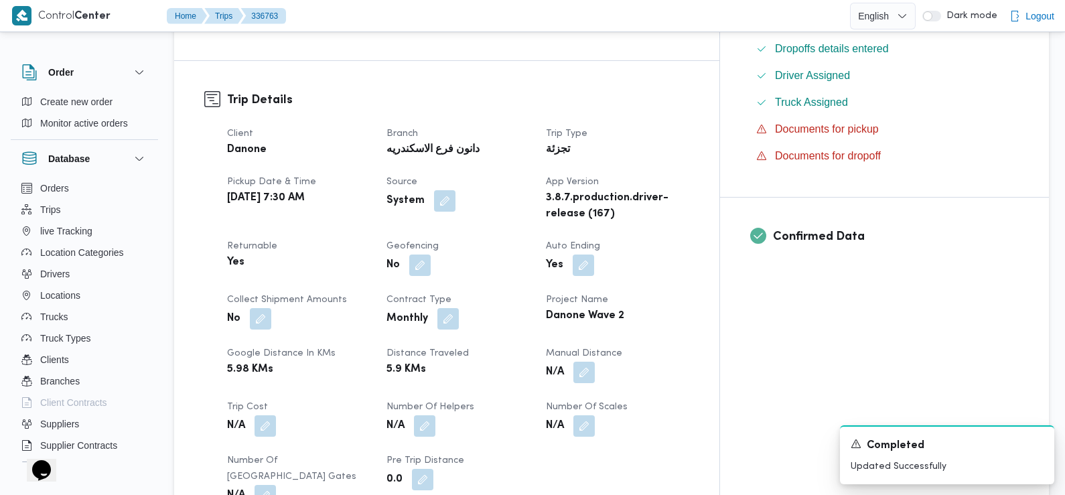
scroll to position [0, 0]
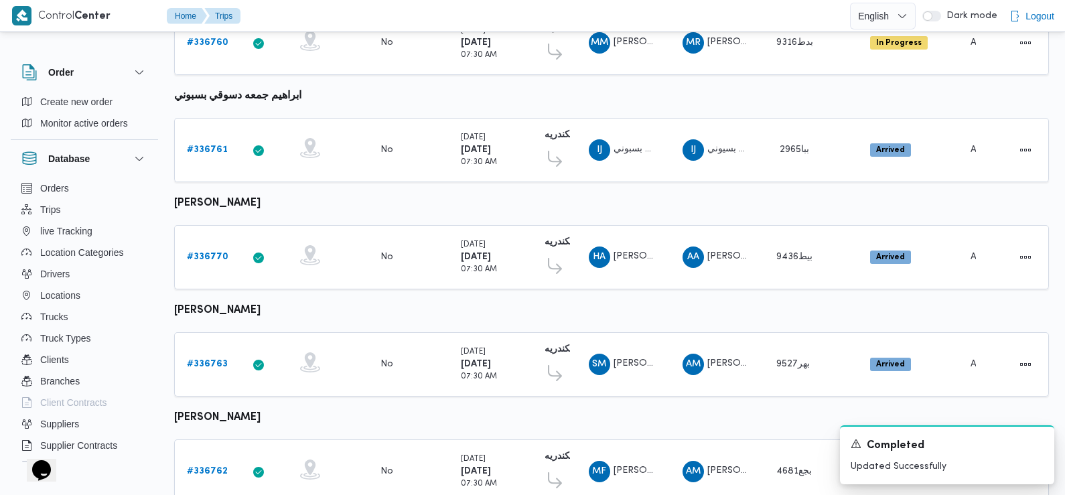
scroll to position [308, 0]
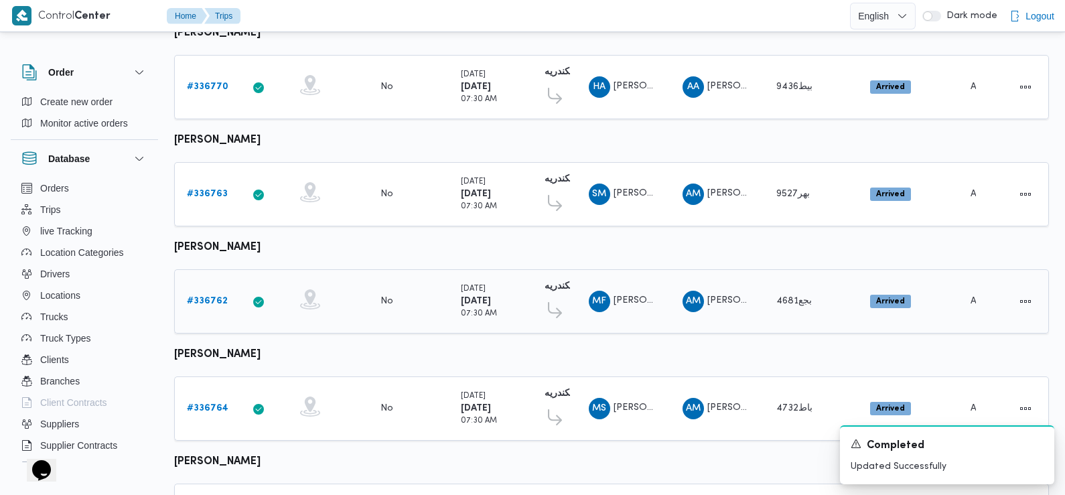
click at [214, 297] on b "# 336762" at bounding box center [207, 301] width 41 height 9
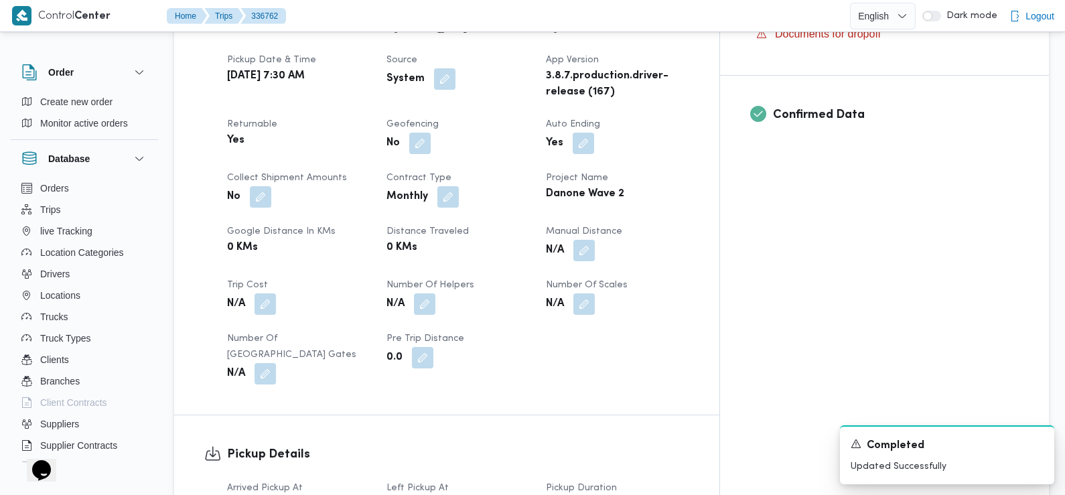
scroll to position [683, 0]
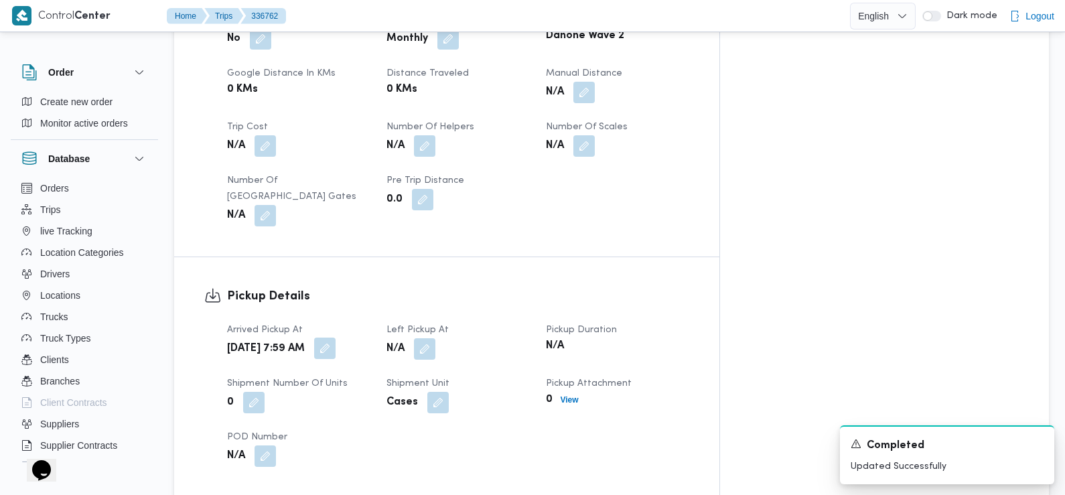
click at [336, 338] on button "button" at bounding box center [324, 348] width 21 height 21
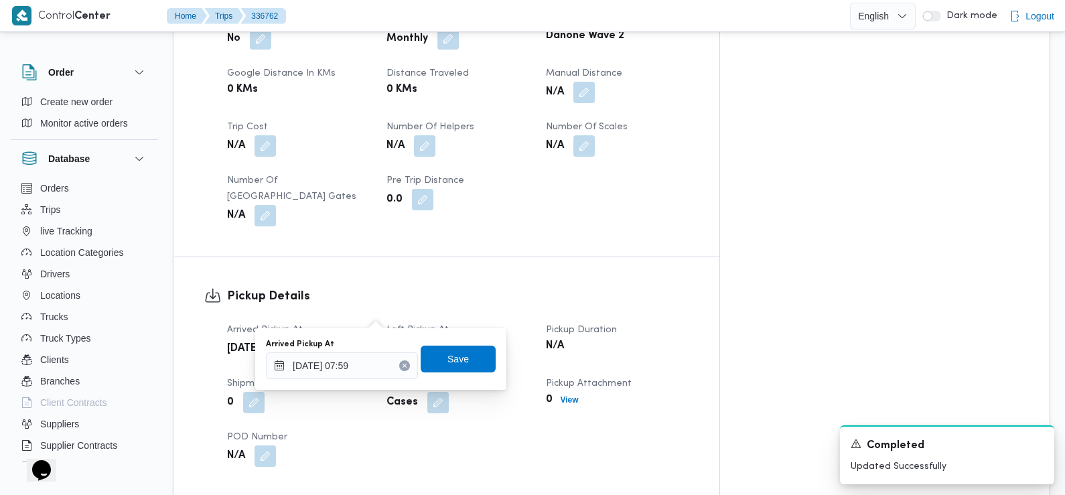
click at [363, 351] on div "Arrived Pickup At 10/09/2025 07:59" at bounding box center [342, 359] width 152 height 40
click at [357, 361] on input "10/09/2025 07:59" at bounding box center [342, 365] width 152 height 27
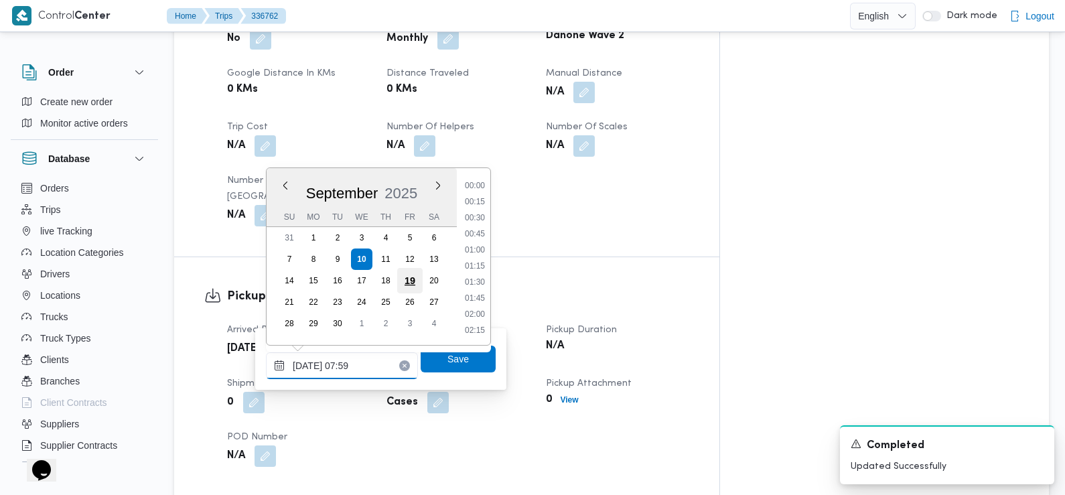
scroll to position [417, 0]
click at [480, 255] on li "07:30" at bounding box center [475, 251] width 31 height 13
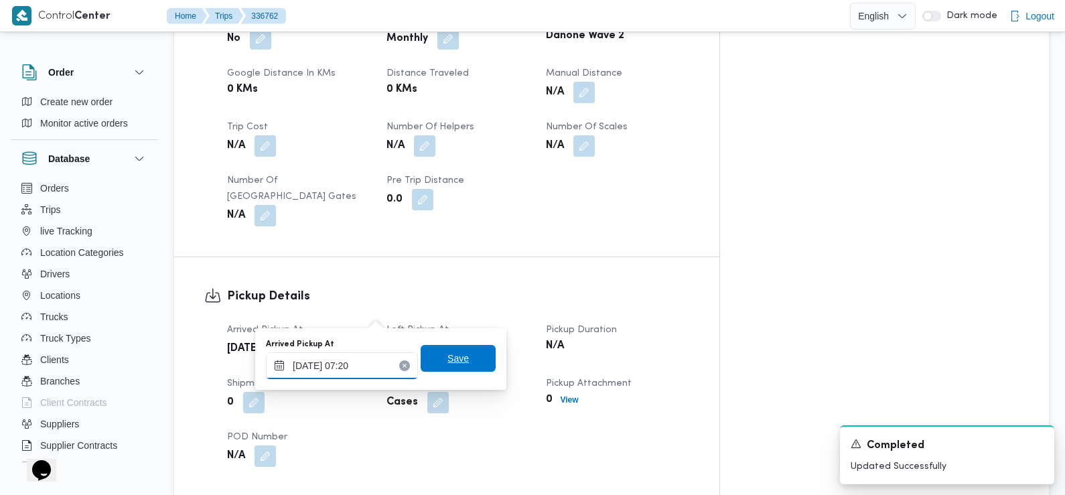
type input "10/09/2025 07:20"
click at [448, 354] on span "Save" at bounding box center [458, 358] width 21 height 16
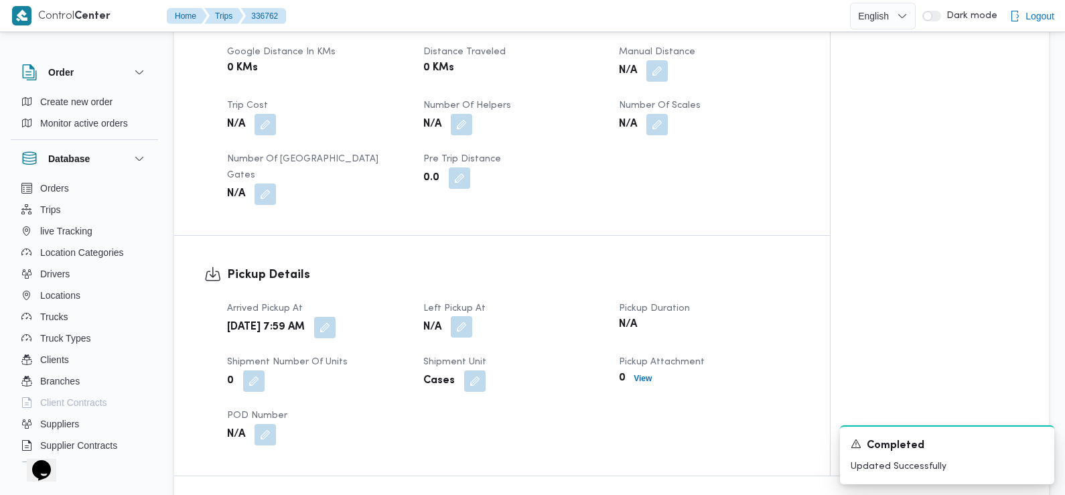
click at [466, 316] on button "button" at bounding box center [461, 326] width 21 height 21
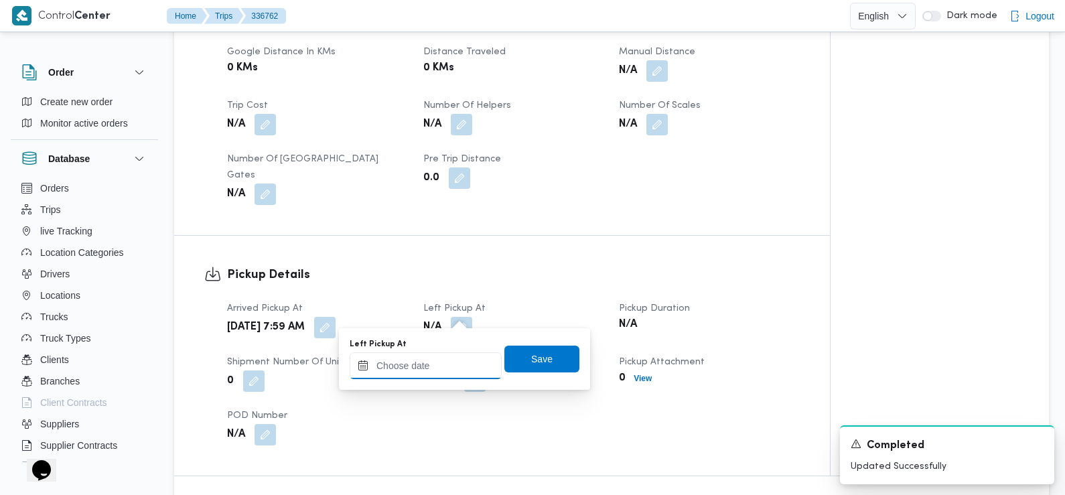
click at [441, 366] on input "Left Pickup At" at bounding box center [426, 365] width 152 height 27
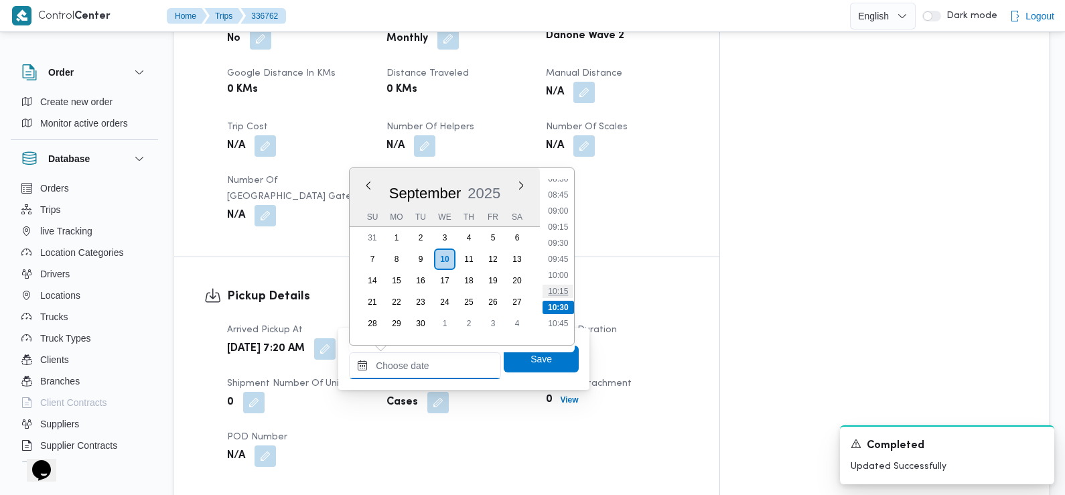
scroll to position [531, 0]
click at [562, 248] on li "09:15" at bounding box center [558, 249] width 31 height 13
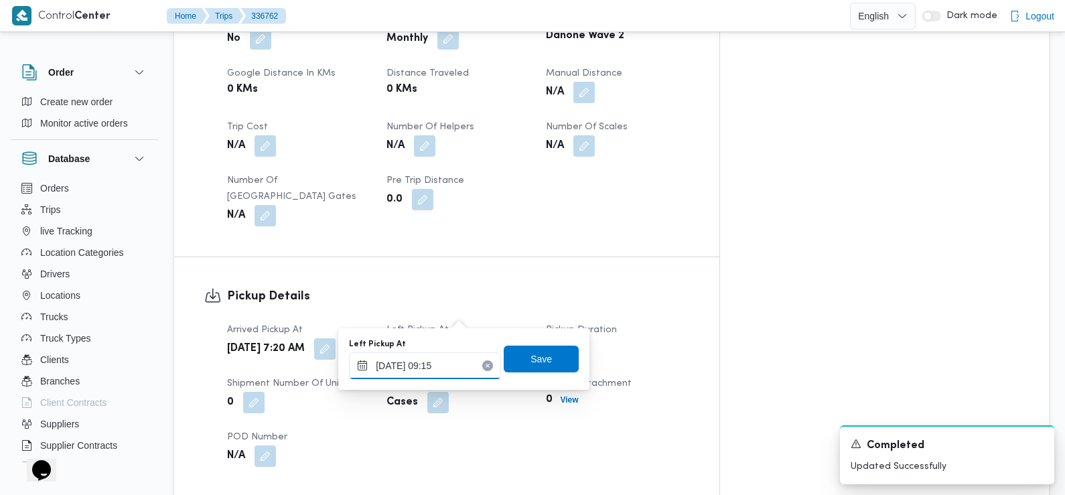
type input "10/09/2025 09:15"
click at [549, 358] on span "Save" at bounding box center [541, 358] width 75 height 27
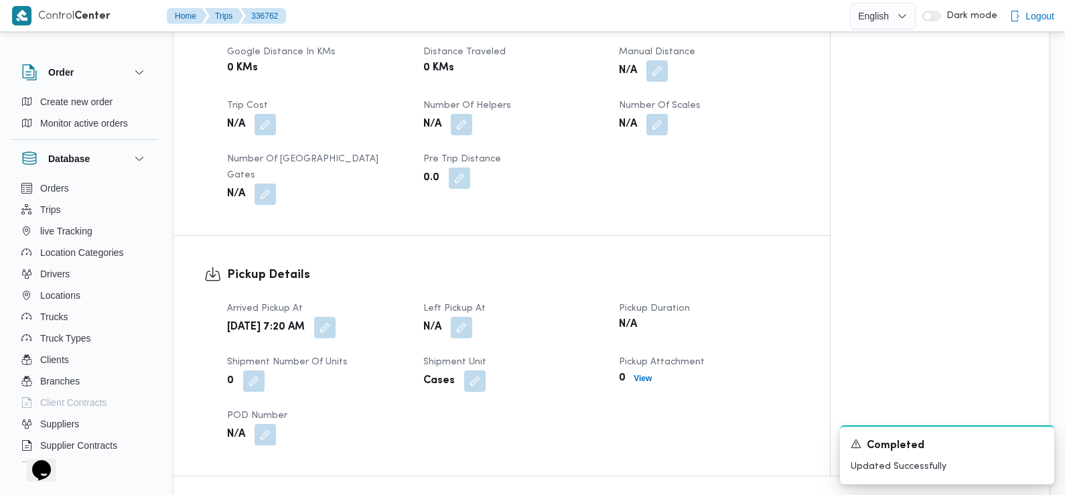
scroll to position [1081, 0]
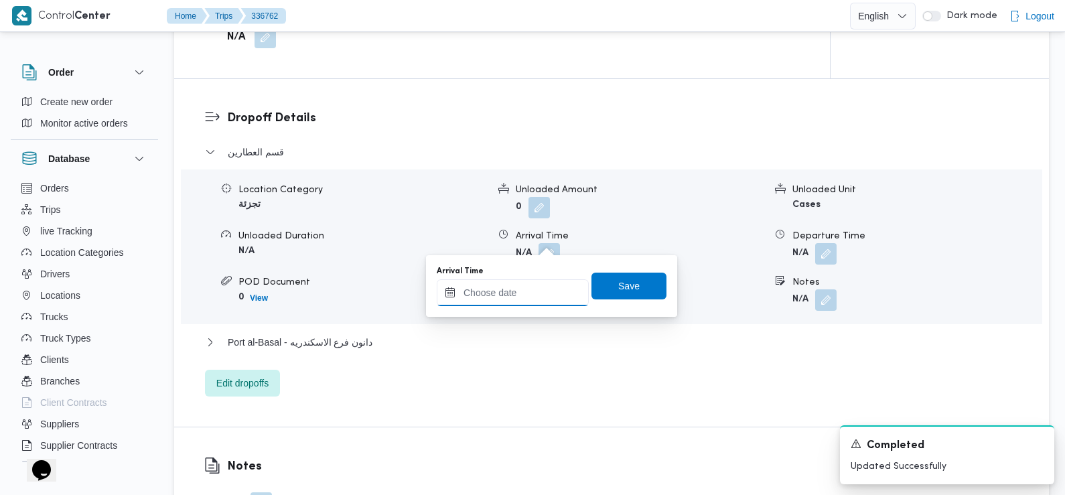
click at [540, 289] on input "Arrival Time" at bounding box center [513, 292] width 152 height 27
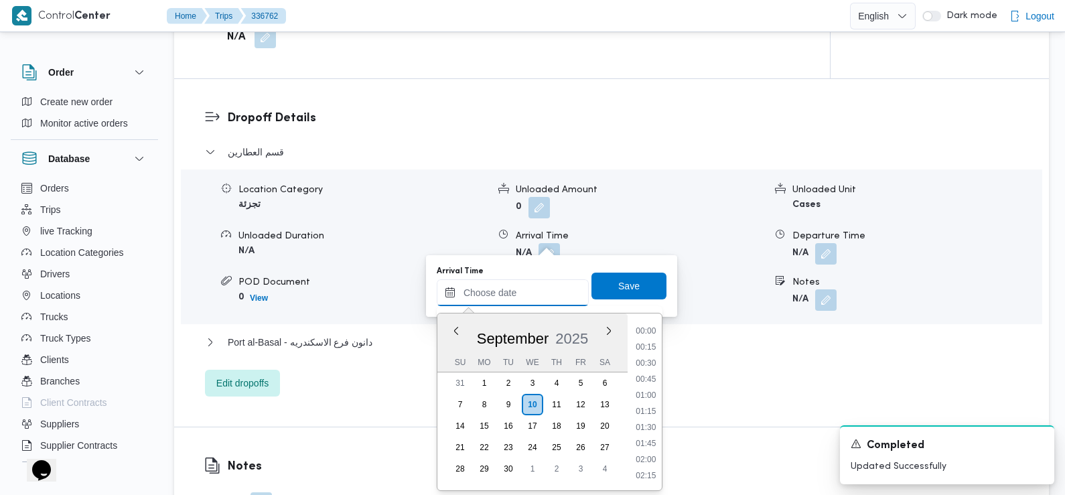
scroll to position [594, 0]
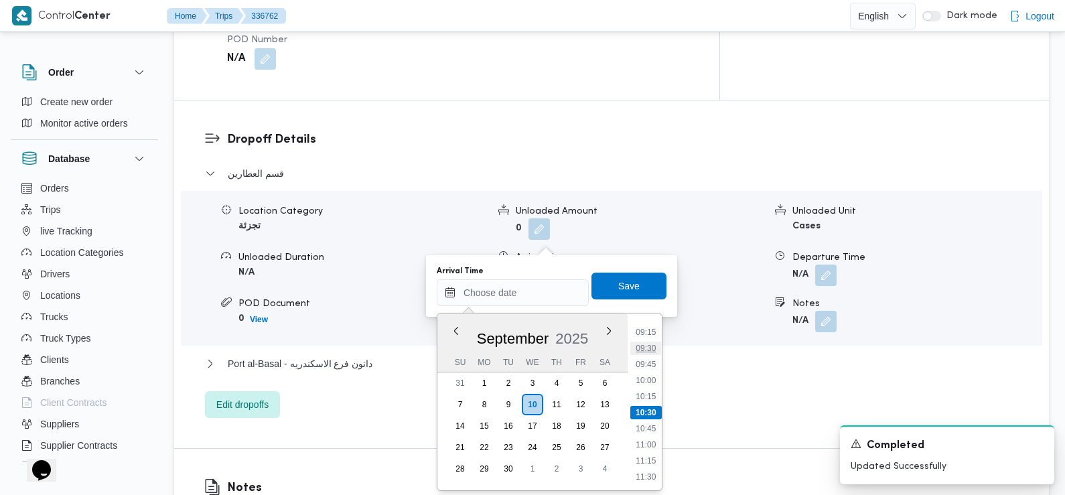
click at [648, 352] on li "09:30" at bounding box center [645, 348] width 31 height 13
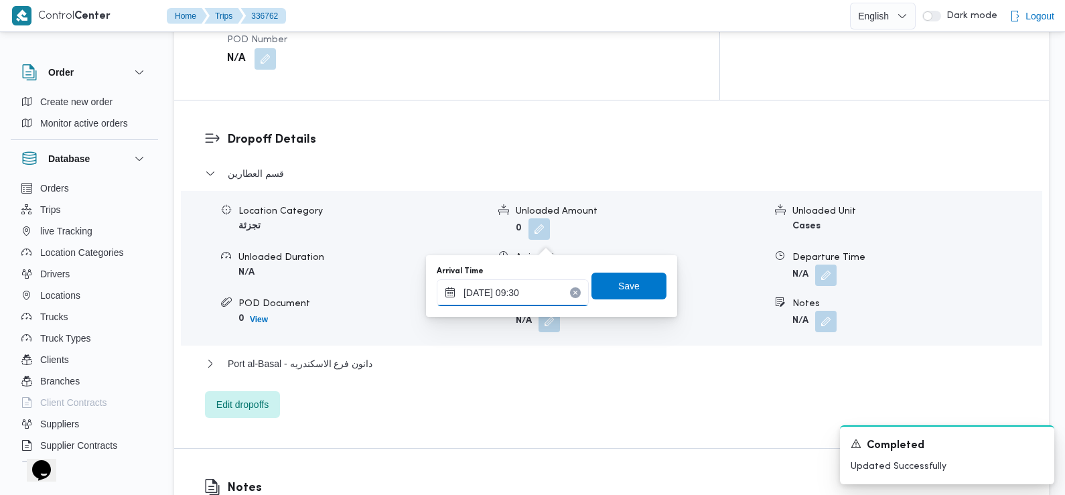
type input "[DATE] 09:30"
click at [628, 281] on span "Save" at bounding box center [628, 285] width 21 height 16
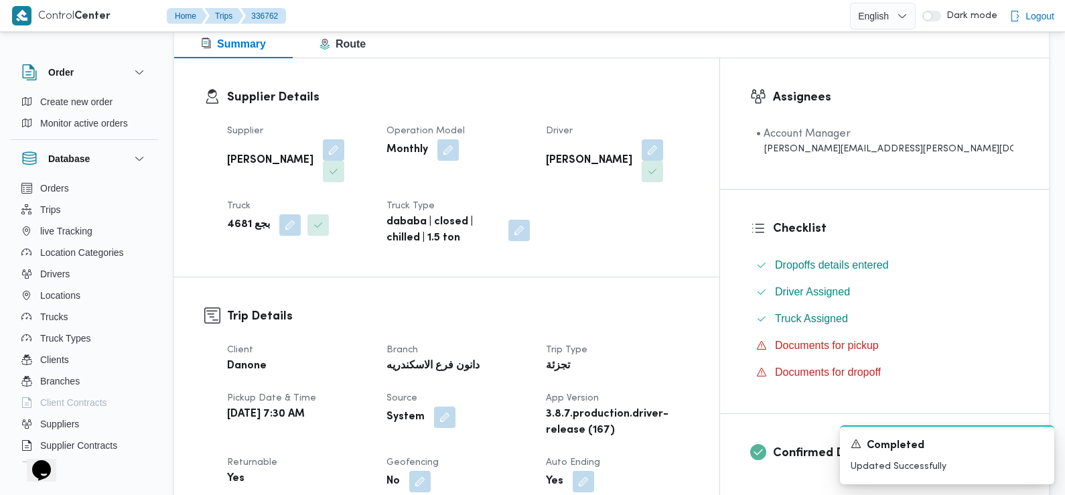
scroll to position [0, 0]
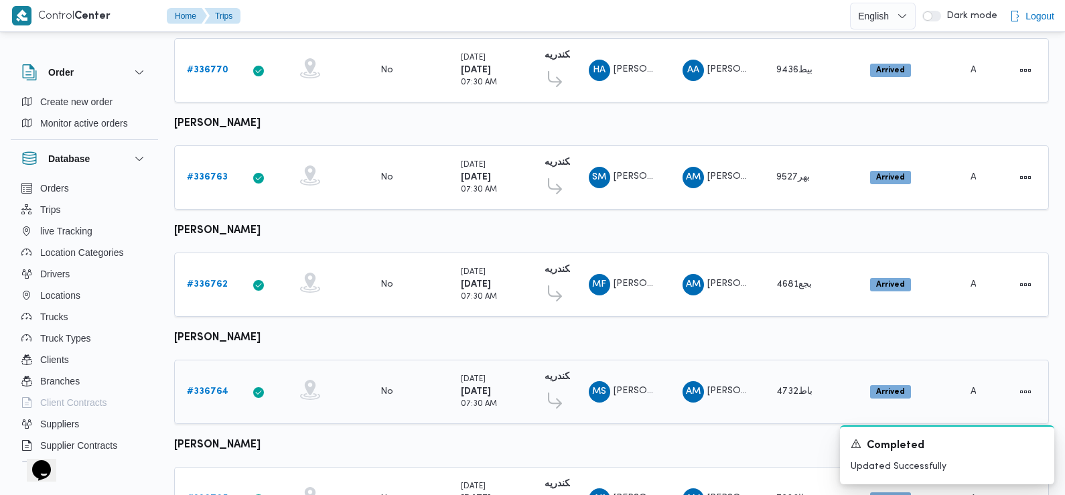
scroll to position [560, 0]
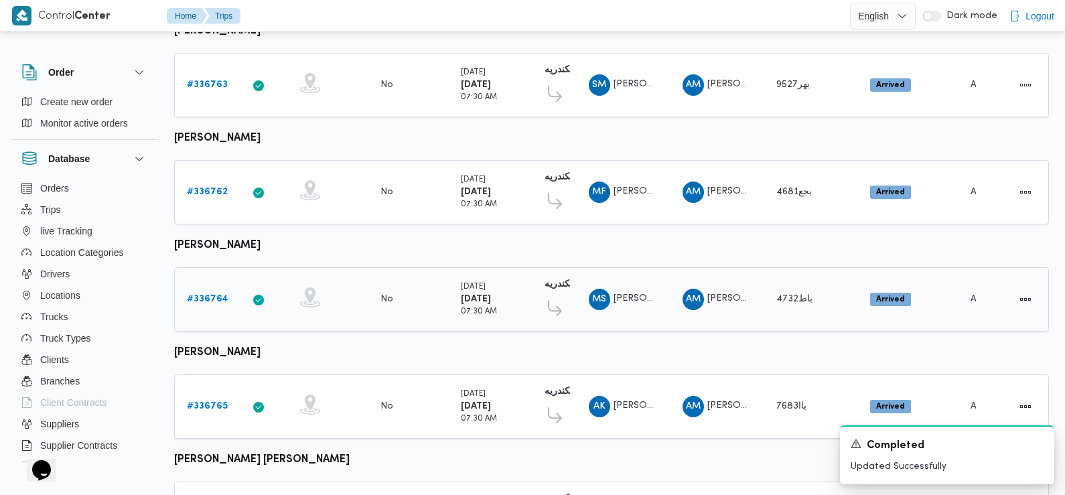
click at [211, 295] on b "# 336764" at bounding box center [208, 299] width 42 height 9
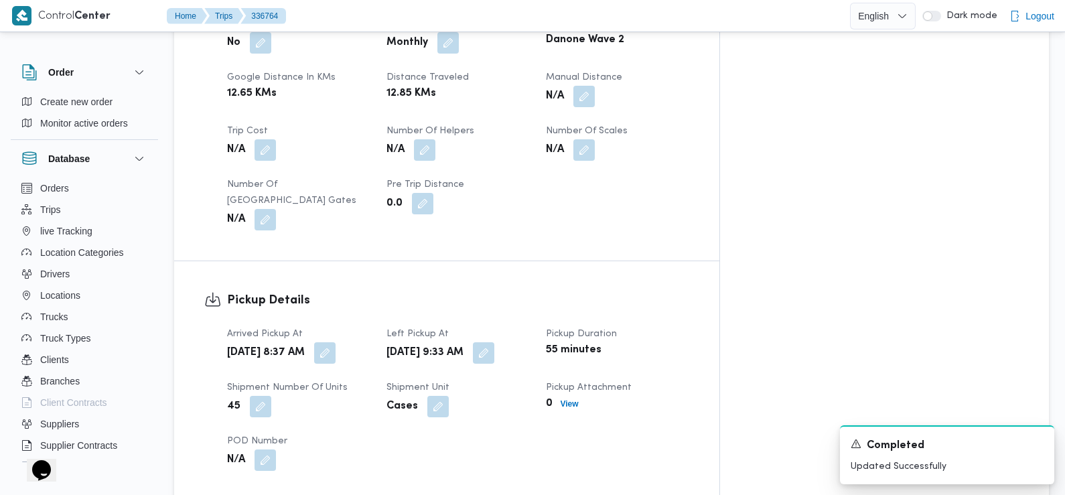
scroll to position [681, 0]
click at [336, 341] on button "button" at bounding box center [324, 350] width 21 height 21
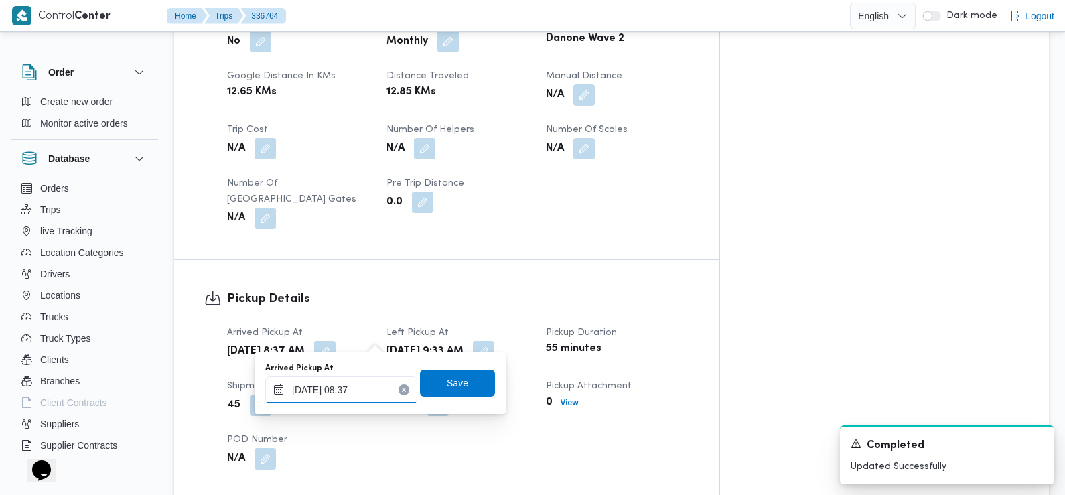
click at [352, 380] on div "10/09/2025 08:37" at bounding box center [341, 389] width 152 height 27
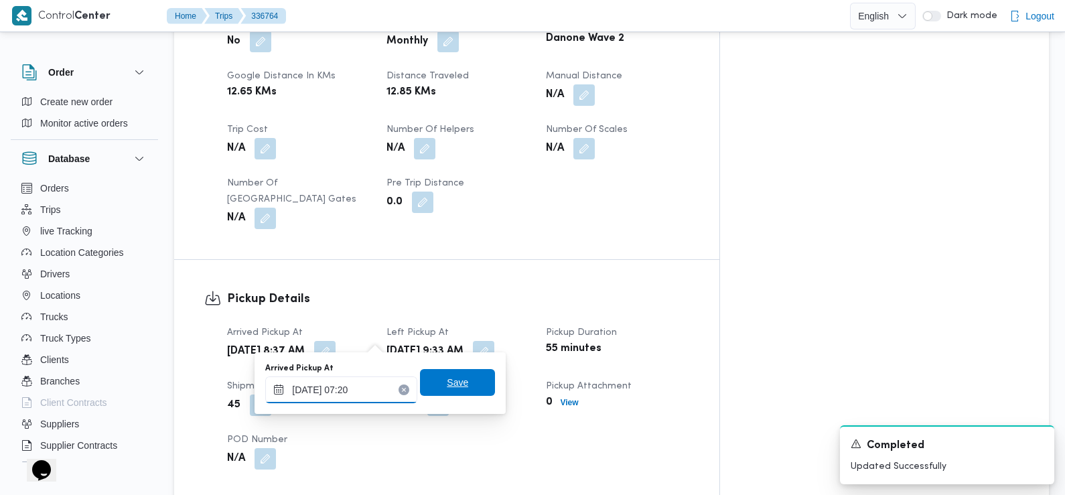
type input "10/09/2025 07:20"
click at [448, 381] on span "Save" at bounding box center [457, 382] width 21 height 16
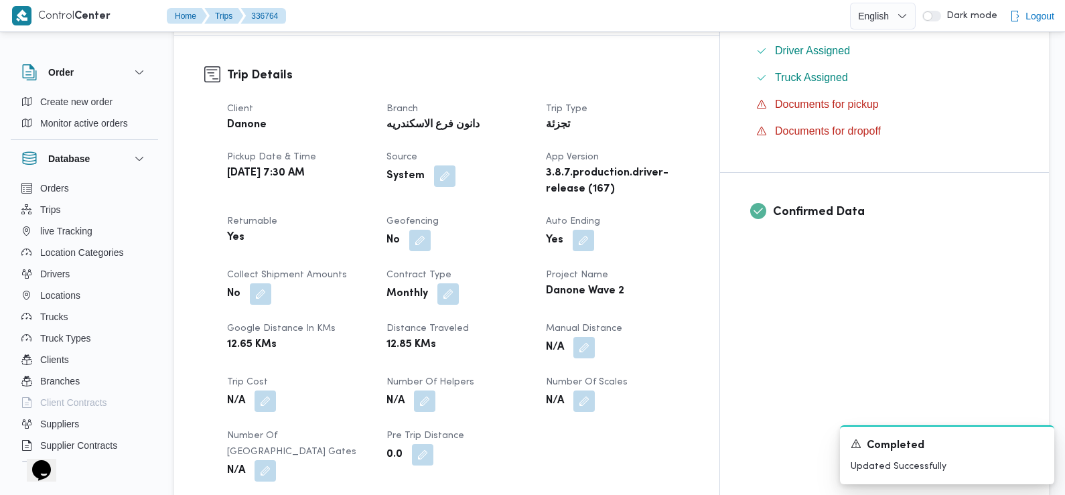
scroll to position [0, 0]
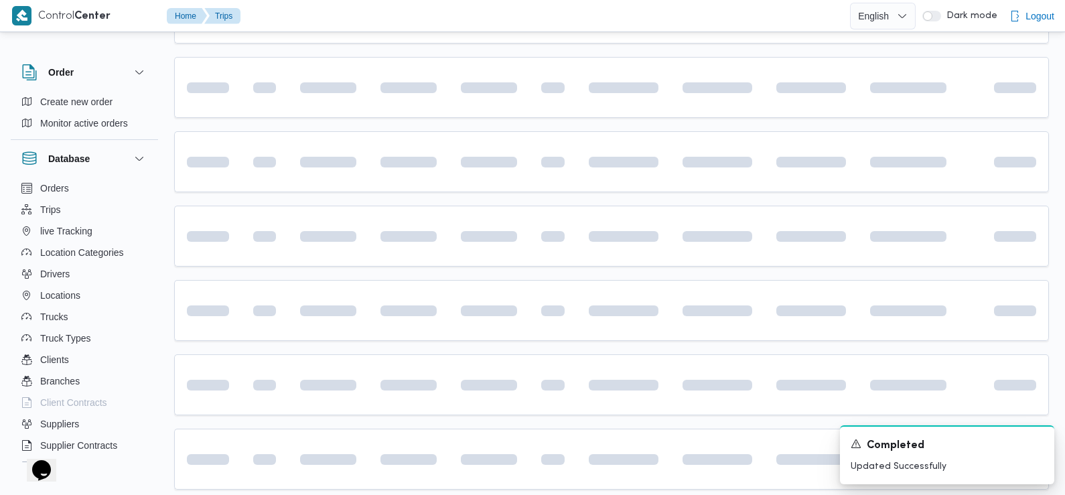
scroll to position [730, 0]
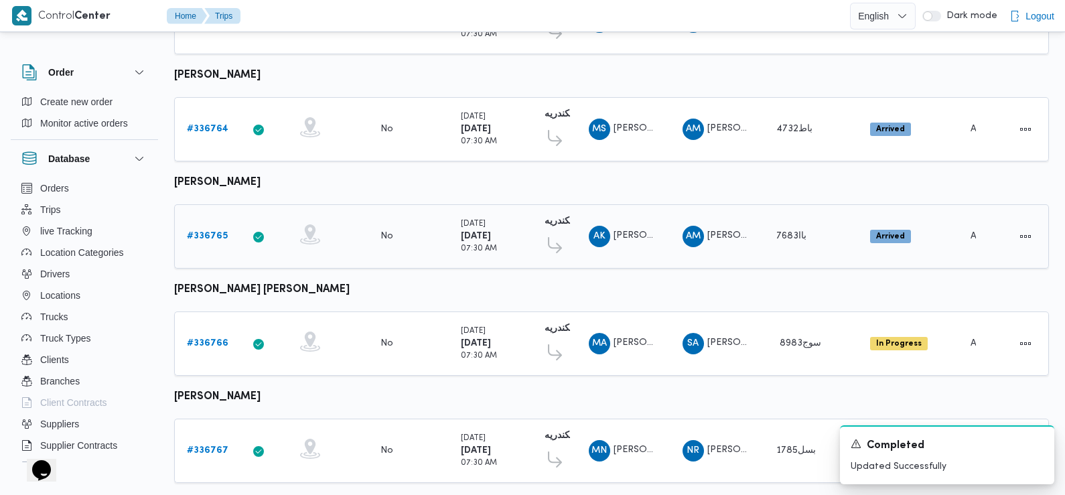
click at [217, 232] on b "# 336765" at bounding box center [207, 236] width 41 height 9
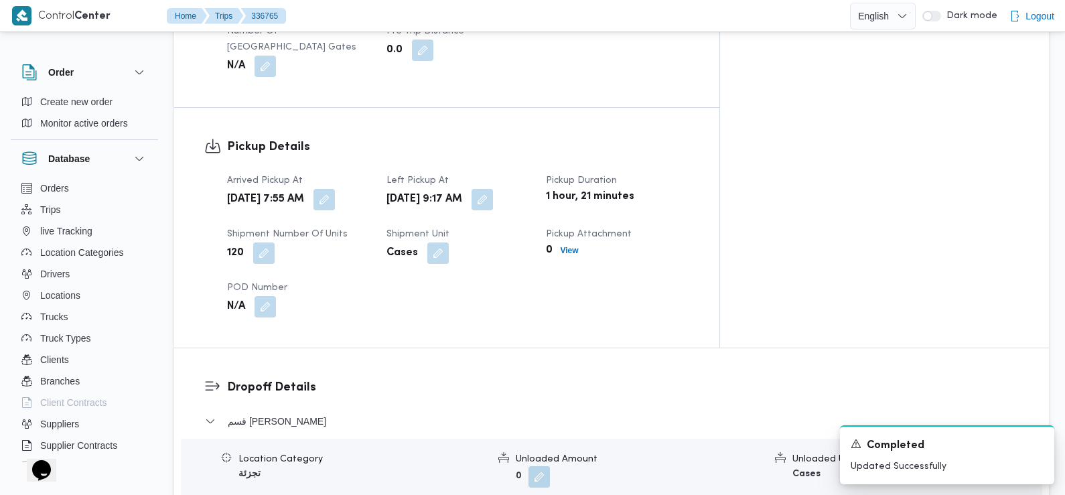
scroll to position [864, 0]
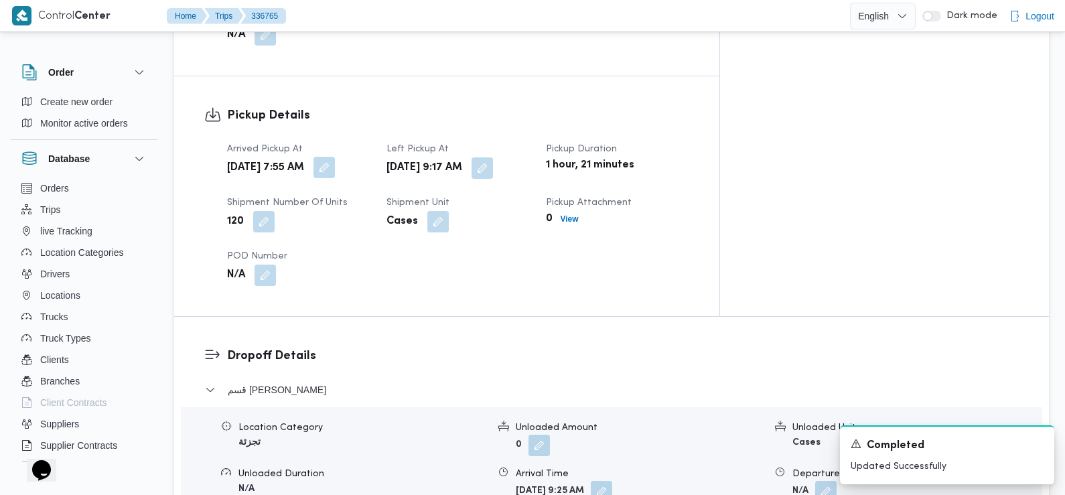
click at [335, 157] on button "button" at bounding box center [324, 167] width 21 height 21
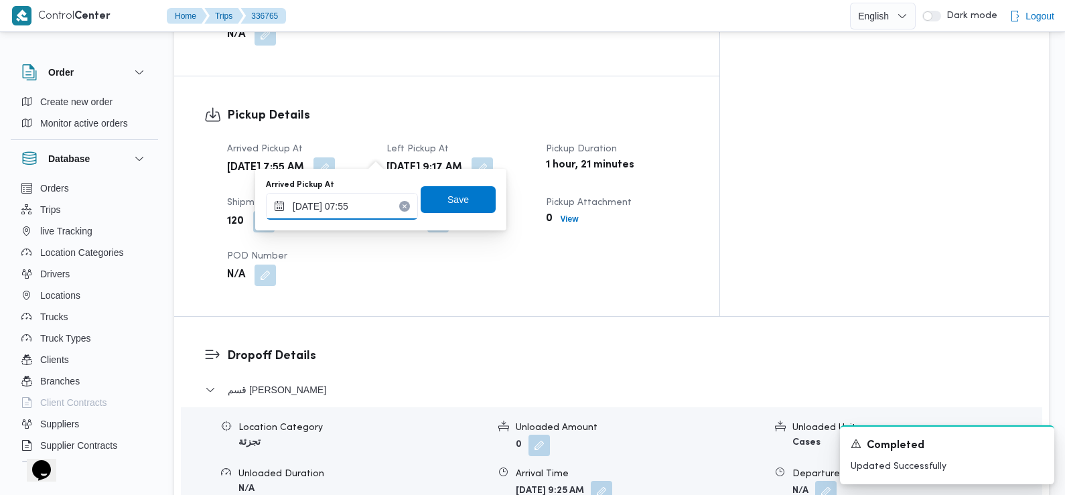
click at [376, 210] on input "10/09/2025 07:55" at bounding box center [342, 206] width 152 height 27
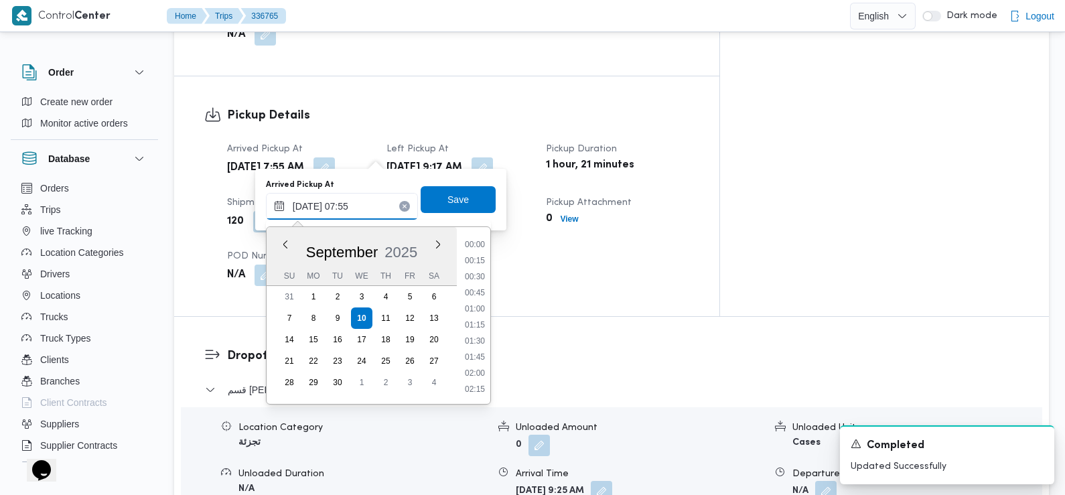
scroll to position [417, 0]
click at [480, 326] on li "07:45" at bounding box center [475, 326] width 31 height 13
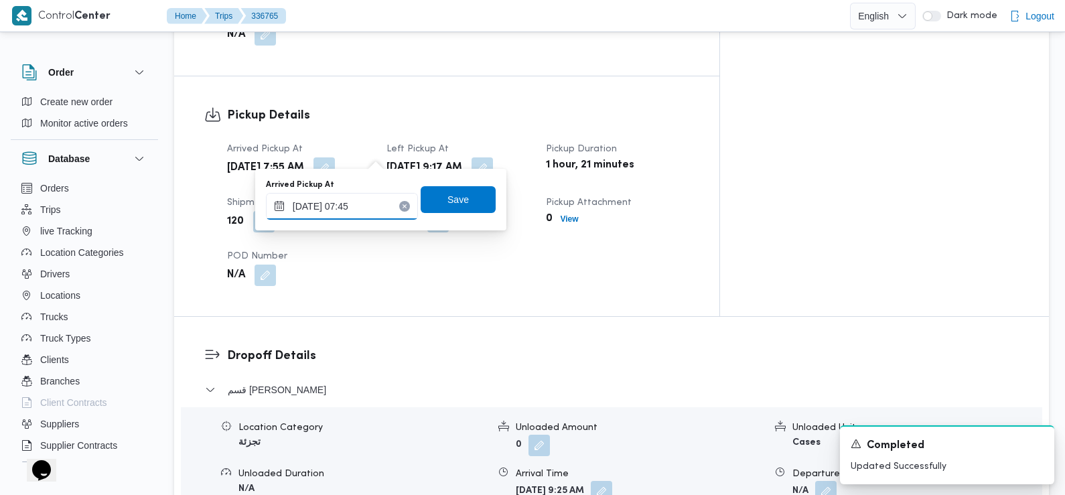
type input "10/09/2025 07:45"
click at [467, 194] on span "Save" at bounding box center [458, 199] width 75 height 27
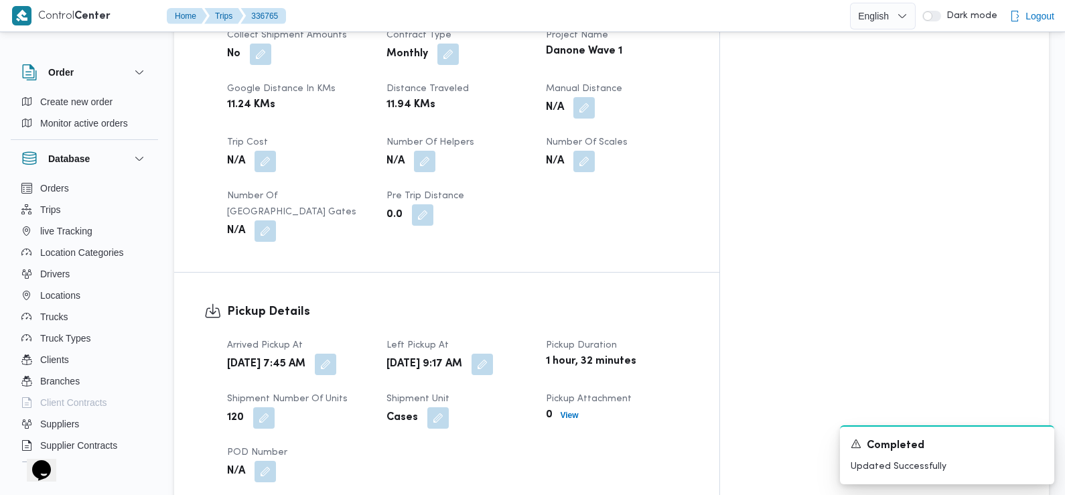
scroll to position [0, 0]
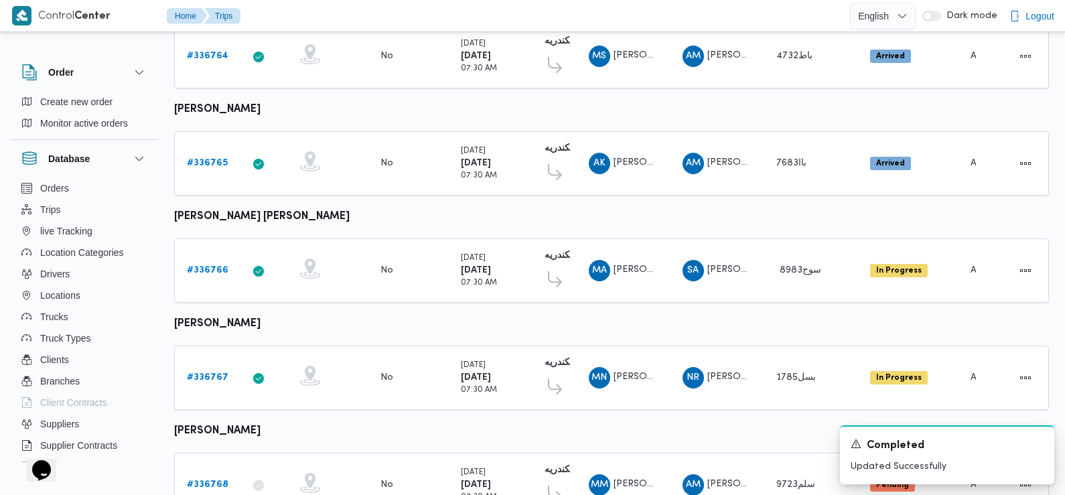
scroll to position [803, 0]
click at [210, 267] on b "# 336766" at bounding box center [208, 271] width 42 height 9
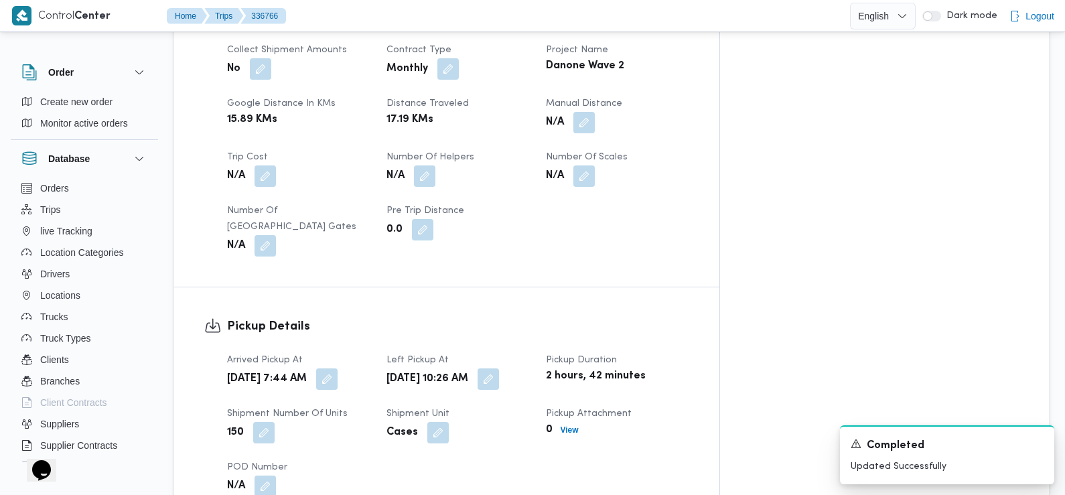
scroll to position [657, 0]
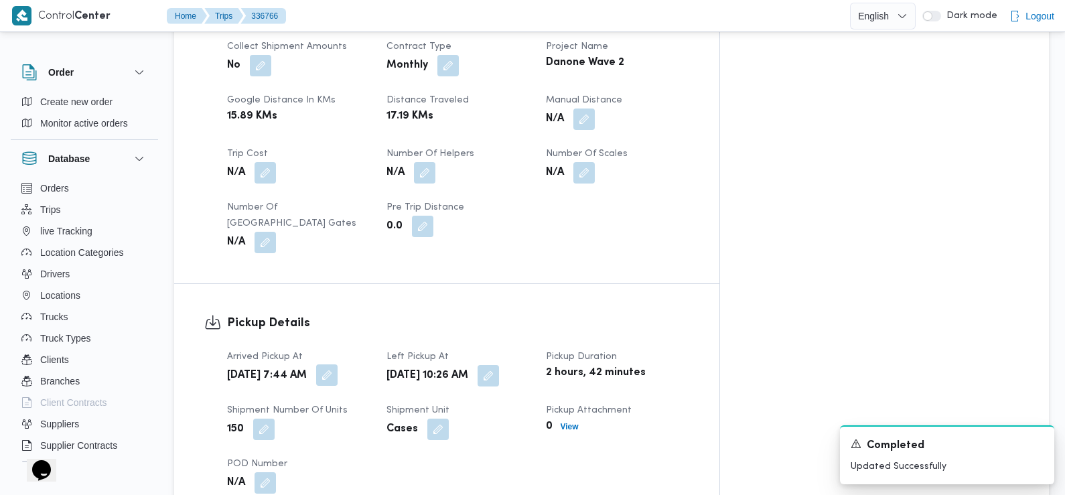
click at [338, 364] on button "button" at bounding box center [326, 374] width 21 height 21
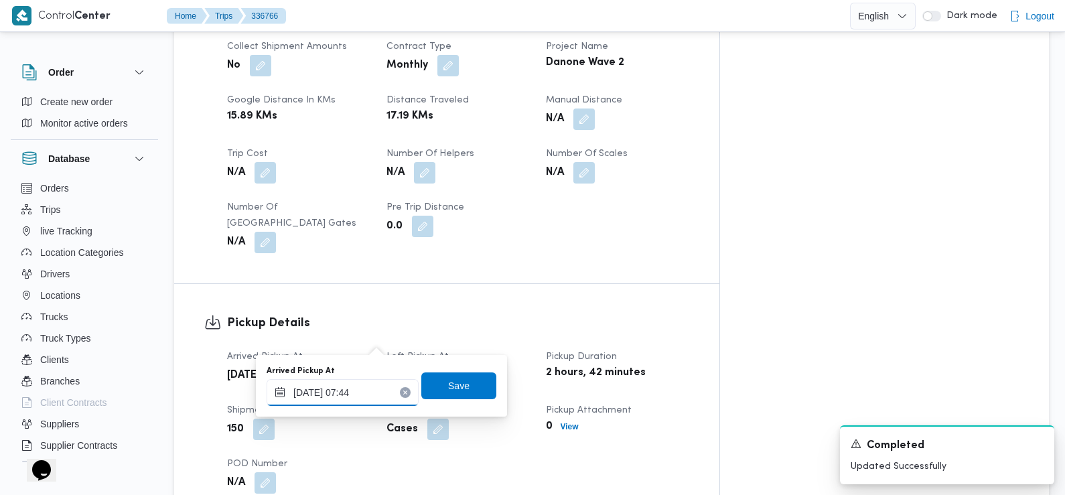
click at [378, 397] on input "[DATE] 07:44" at bounding box center [343, 392] width 152 height 27
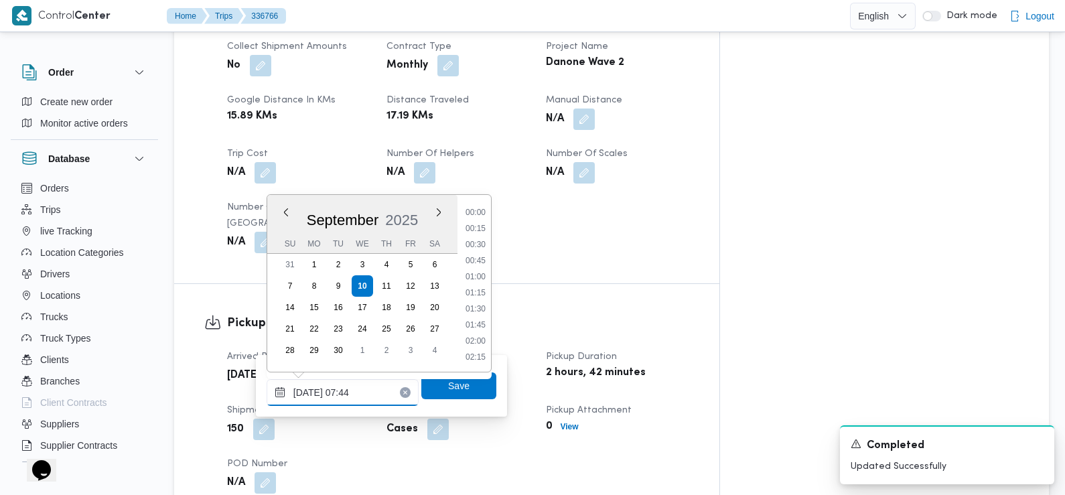
scroll to position [401, 0]
click at [474, 298] on li "07:30" at bounding box center [475, 293] width 31 height 13
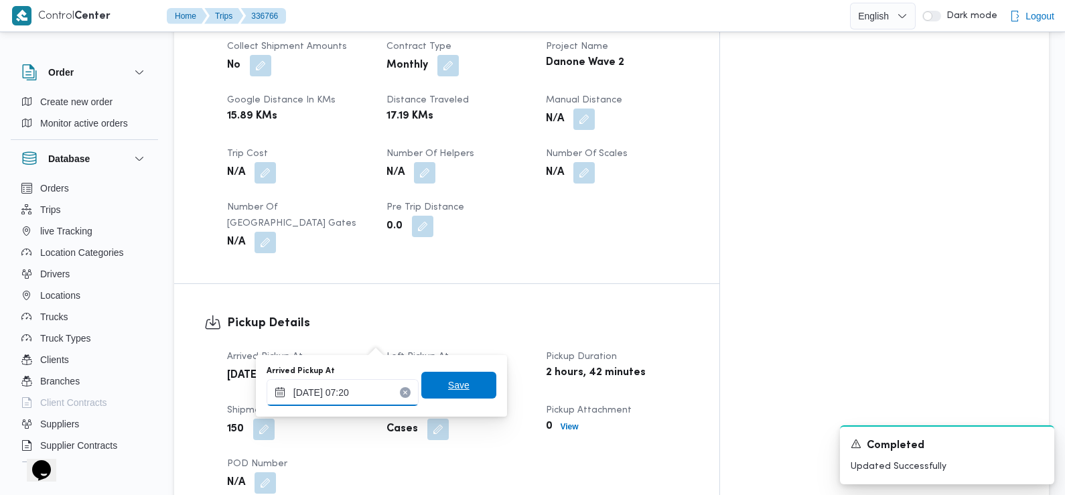
type input "10/09/2025 07:20"
click at [448, 383] on span "Save" at bounding box center [458, 385] width 21 height 16
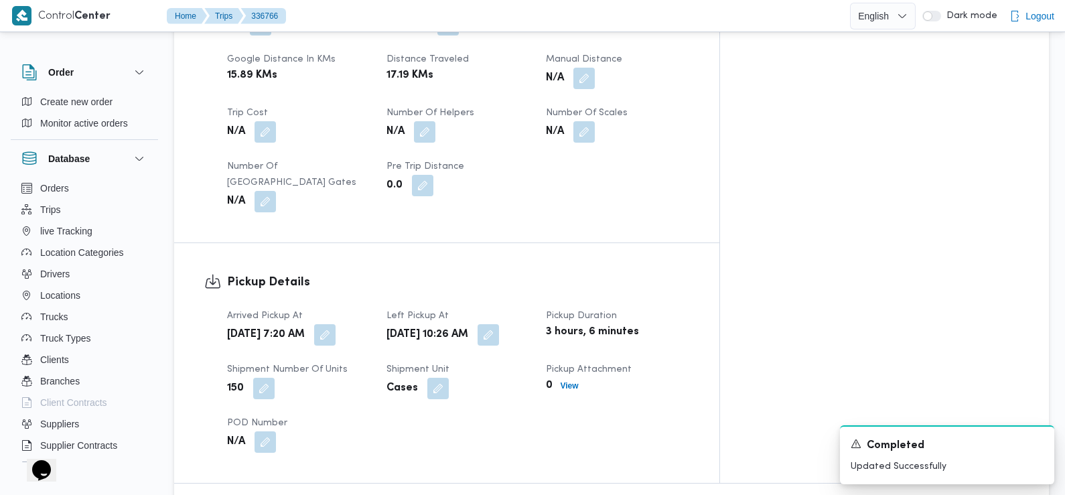
scroll to position [701, 0]
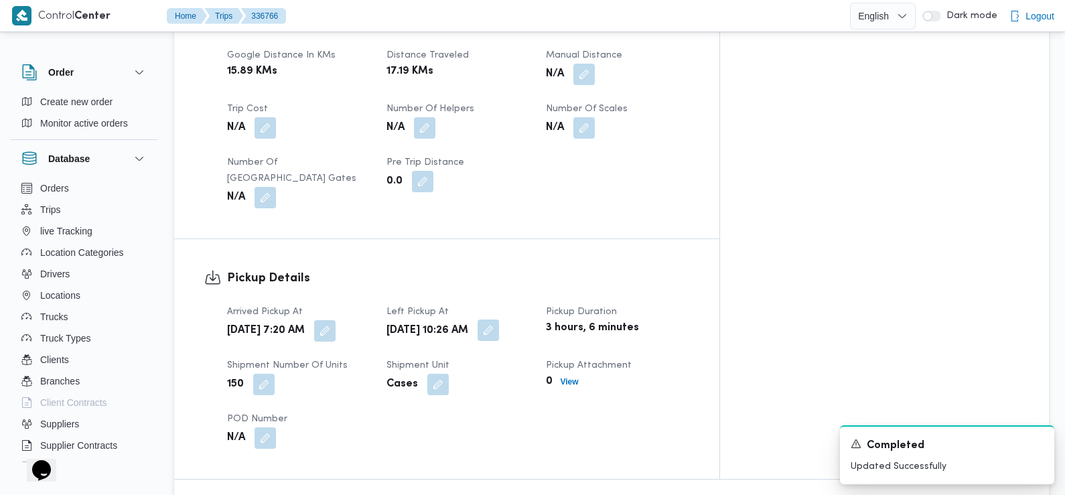
click at [499, 320] on button "button" at bounding box center [488, 330] width 21 height 21
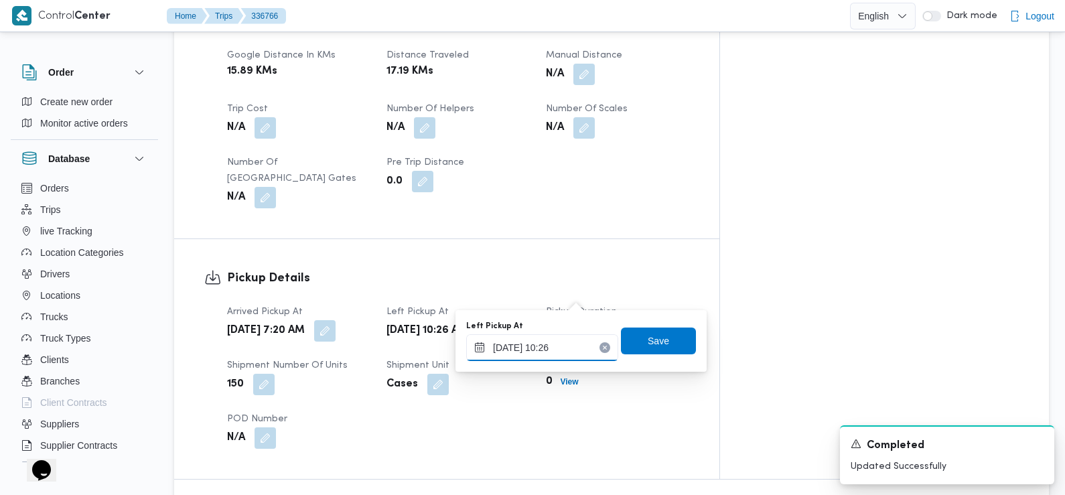
click at [561, 343] on input "10/09/2025 10:26" at bounding box center [542, 347] width 152 height 27
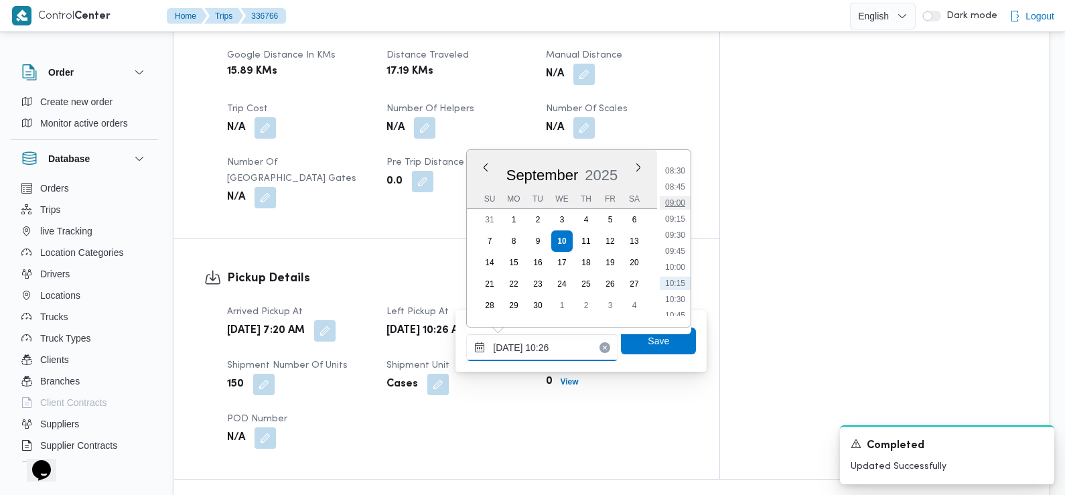
scroll to position [510, 0]
click at [673, 253] on li "09:15" at bounding box center [675, 251] width 31 height 13
type input "10/09/2025 09:15"
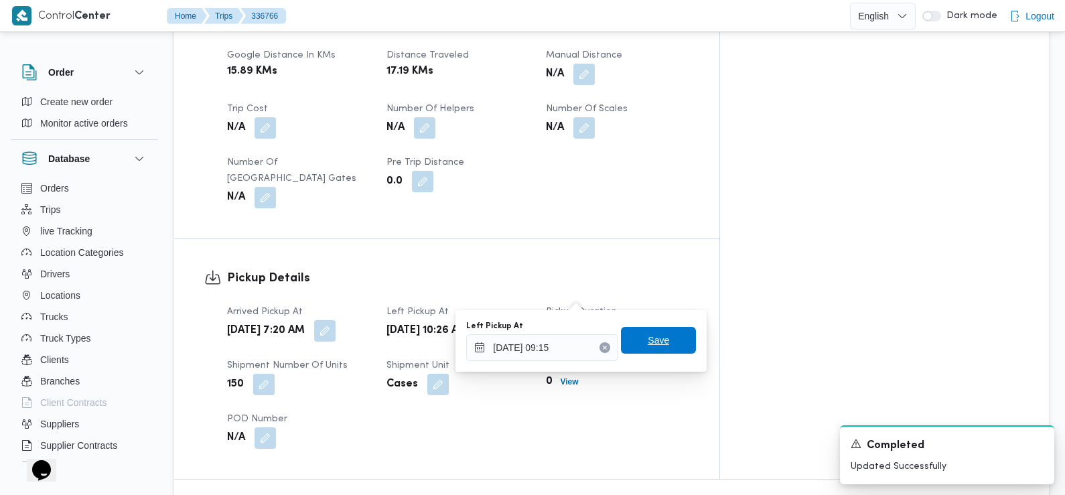
click at [648, 344] on span "Save" at bounding box center [658, 340] width 21 height 16
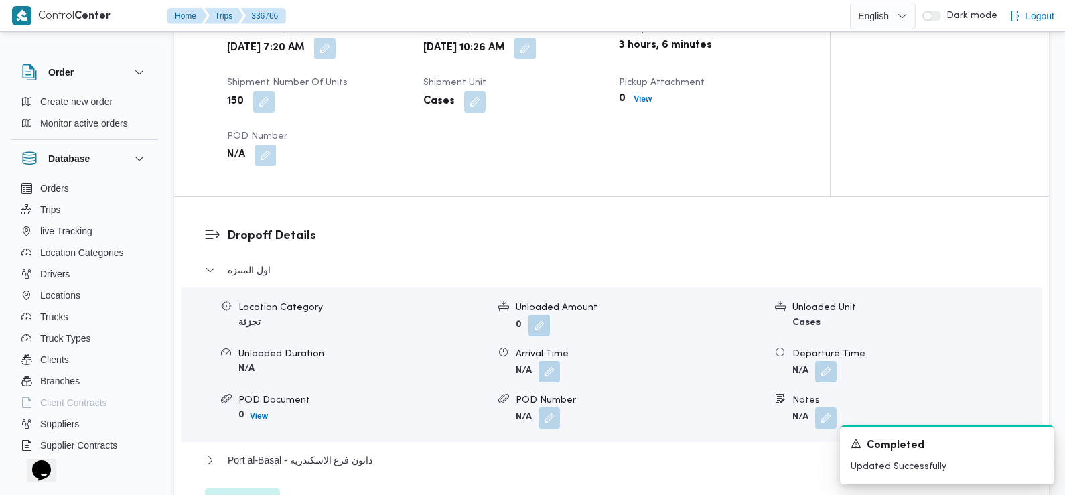
scroll to position [987, 0]
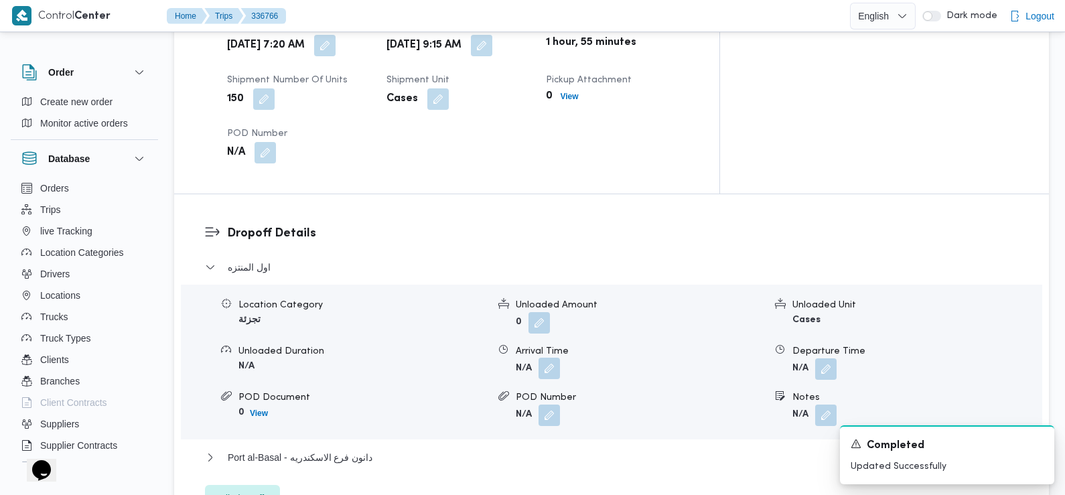
click at [548, 358] on button "button" at bounding box center [549, 368] width 21 height 21
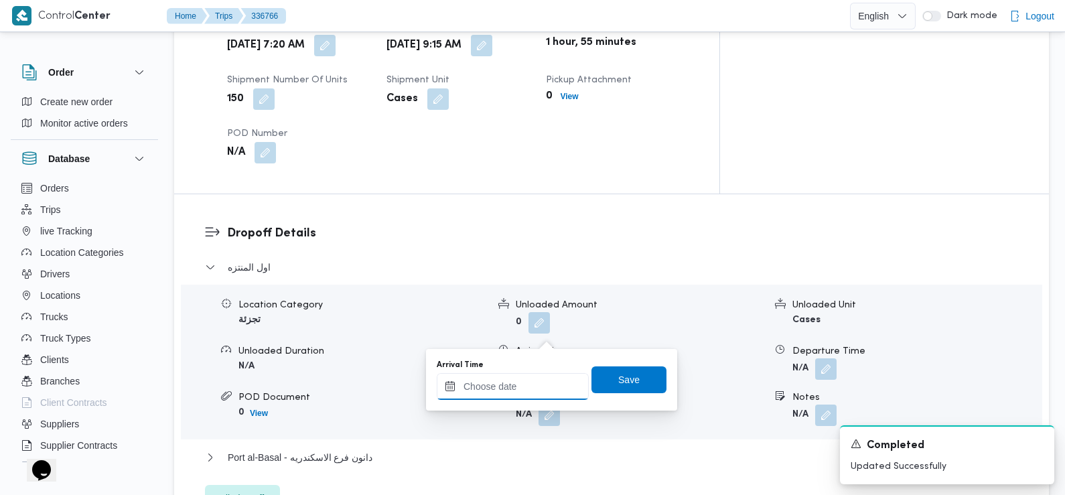
click at [553, 392] on input "Arrival Time" at bounding box center [513, 386] width 152 height 27
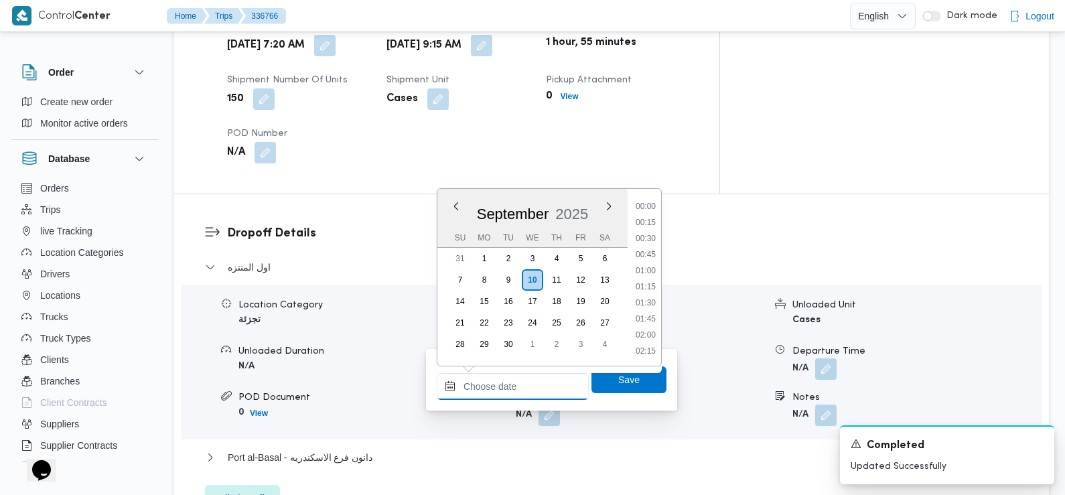
scroll to position [594, 0]
click at [651, 223] on li "09:30" at bounding box center [645, 223] width 31 height 13
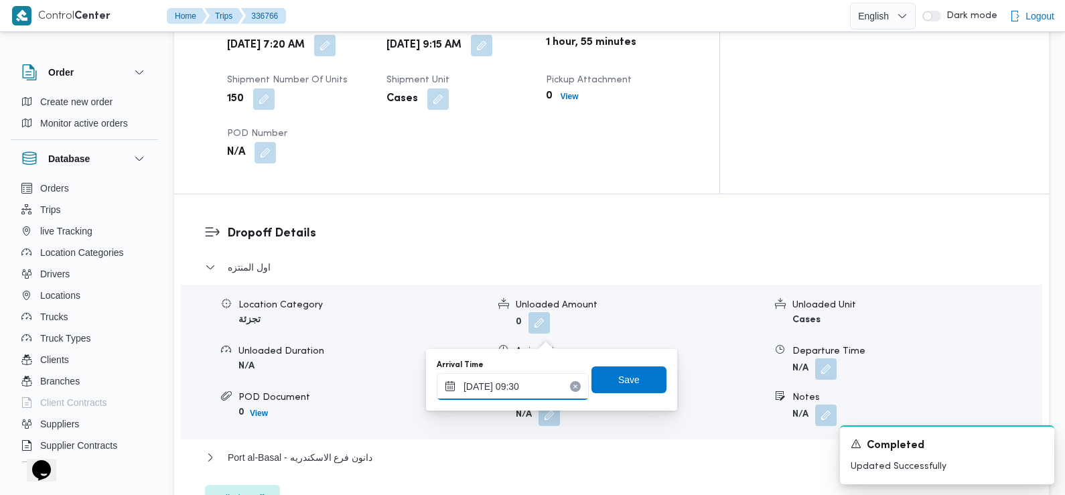
type input "[DATE] 09:30"
click at [622, 379] on span "Save" at bounding box center [628, 379] width 21 height 16
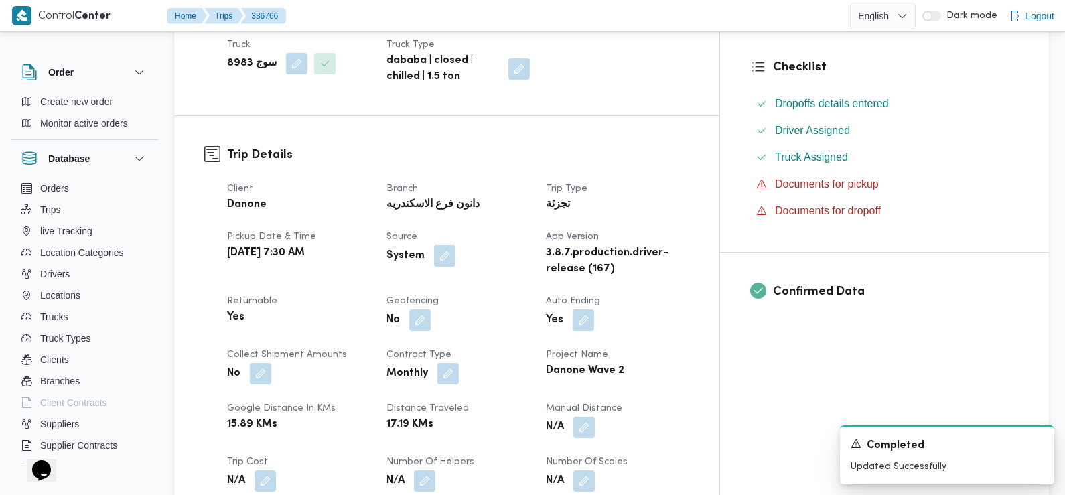
scroll to position [0, 0]
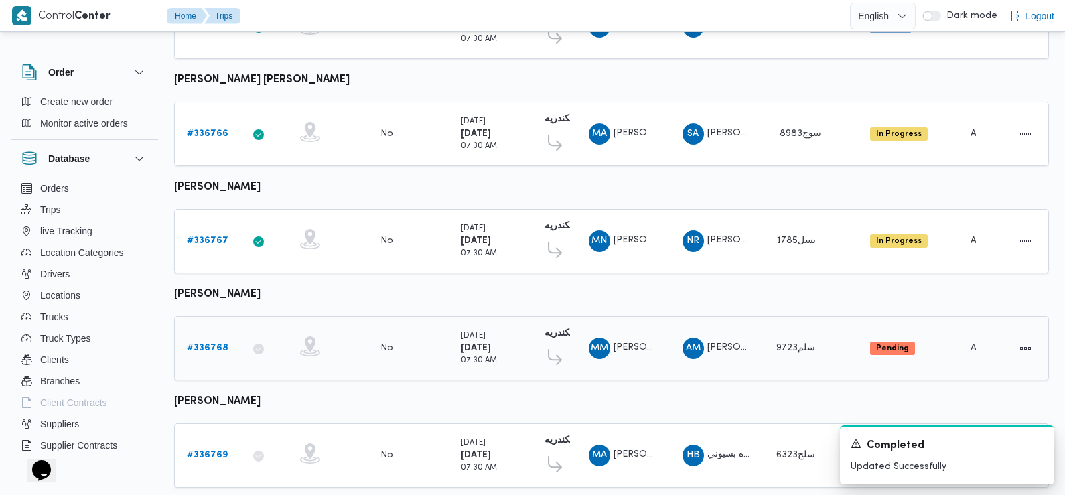
scroll to position [896, 0]
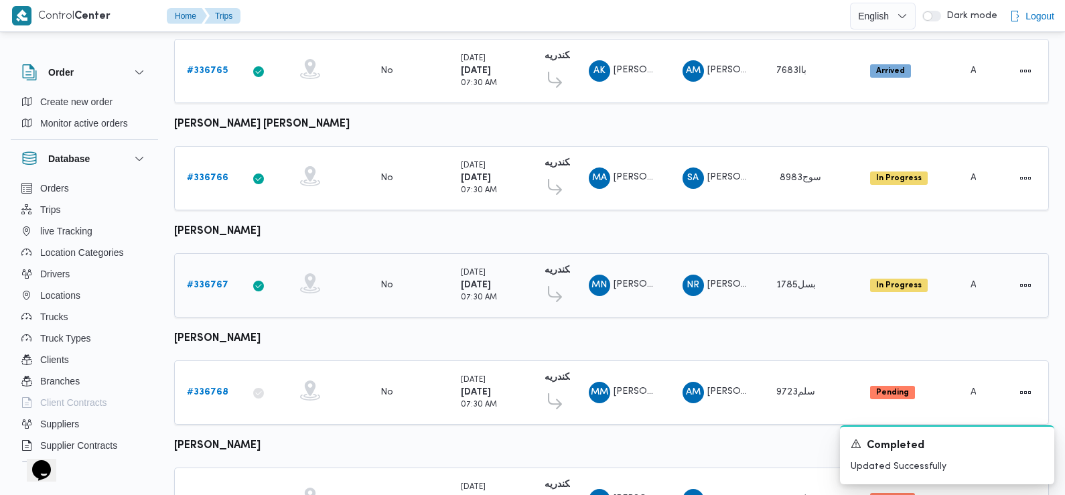
click at [202, 281] on b "# 336767" at bounding box center [208, 285] width 42 height 9
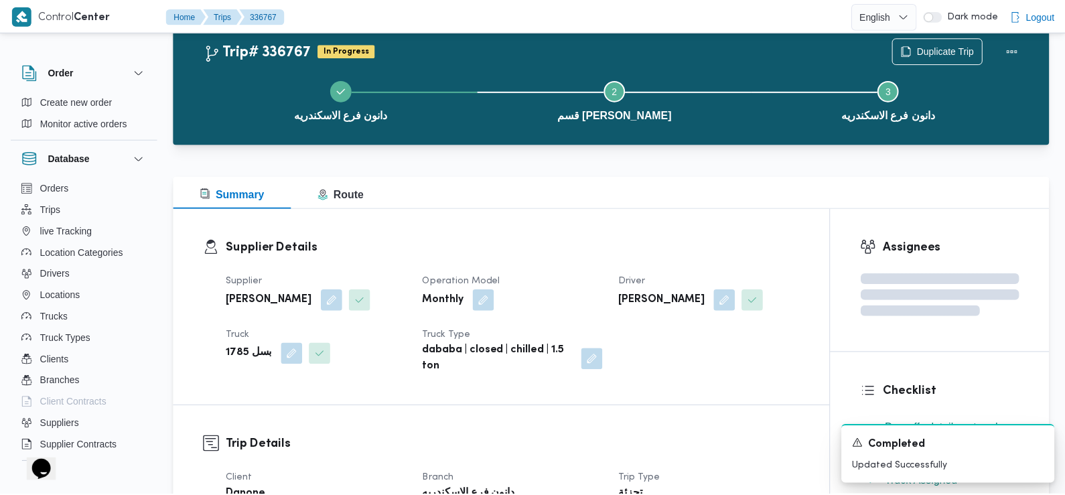
scroll to position [896, 0]
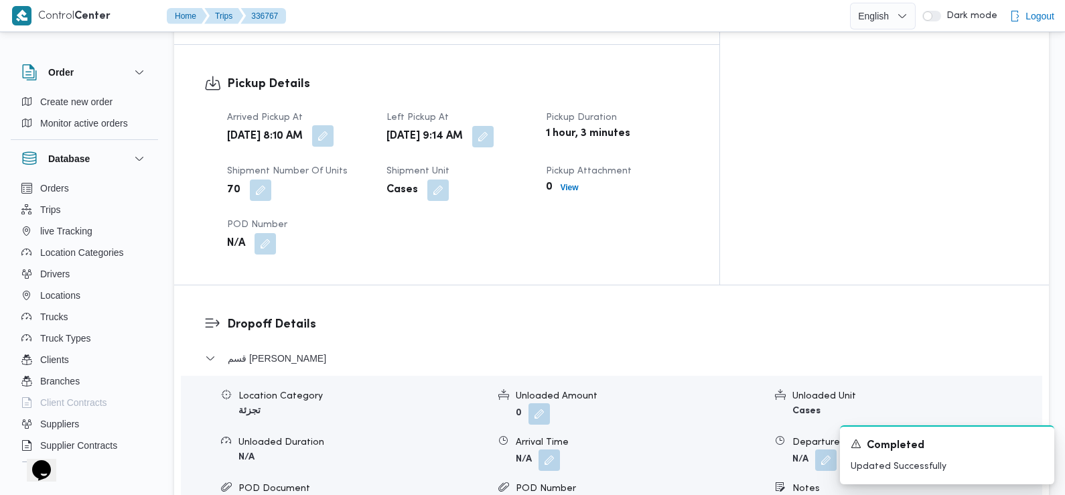
click at [334, 125] on button "button" at bounding box center [322, 135] width 21 height 21
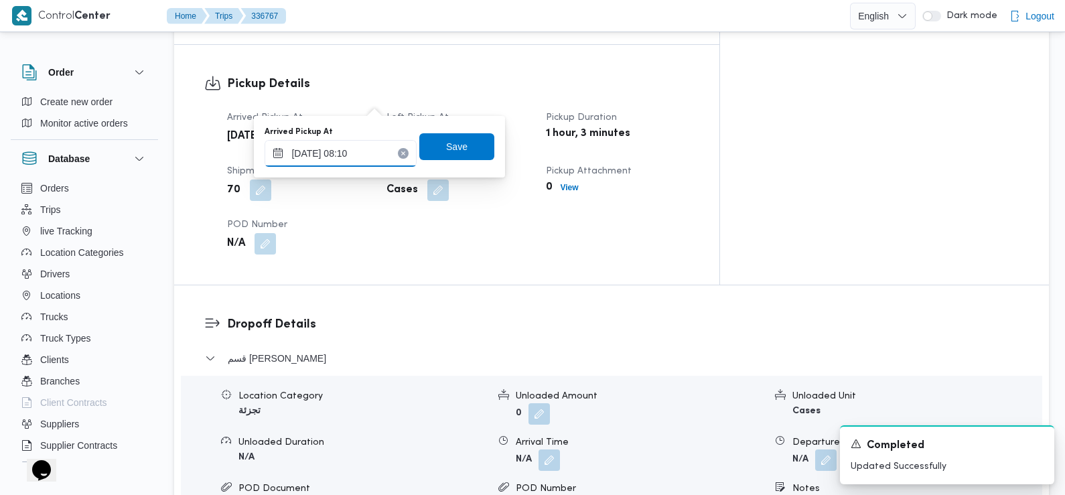
click at [370, 159] on input "10/09/2025 08:10" at bounding box center [341, 153] width 152 height 27
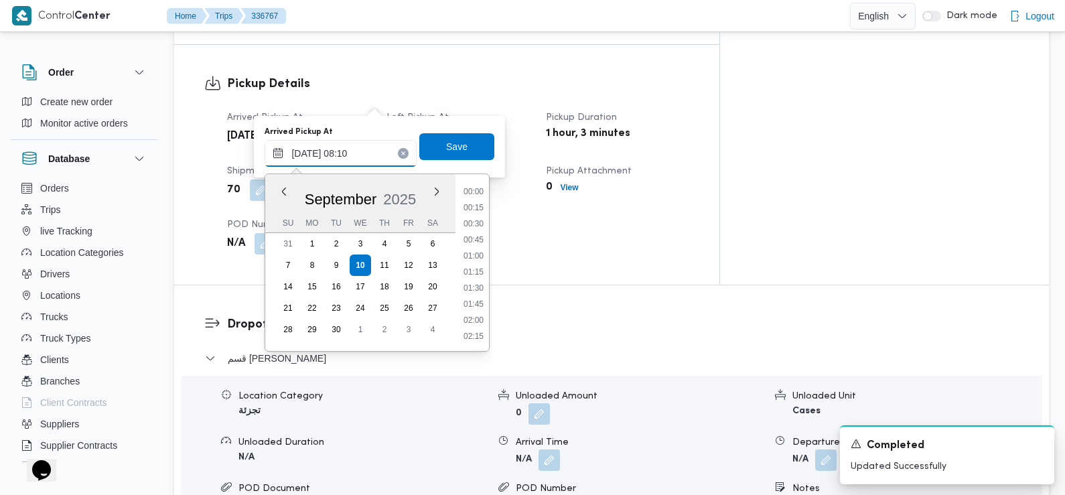
scroll to position [433, 0]
click at [476, 255] on li "07:45" at bounding box center [473, 257] width 31 height 13
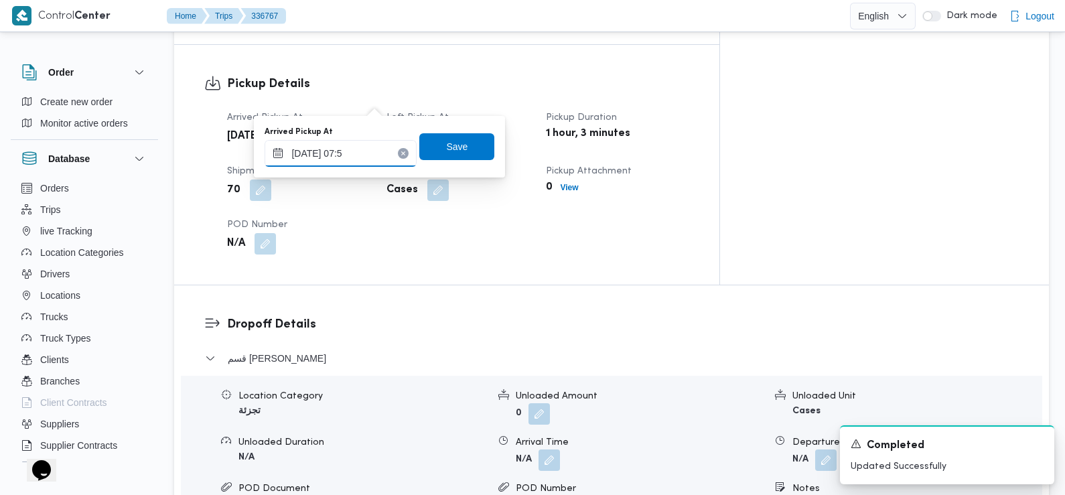
type input "10/09/2025 07:50"
click at [446, 149] on span "Save" at bounding box center [456, 146] width 21 height 16
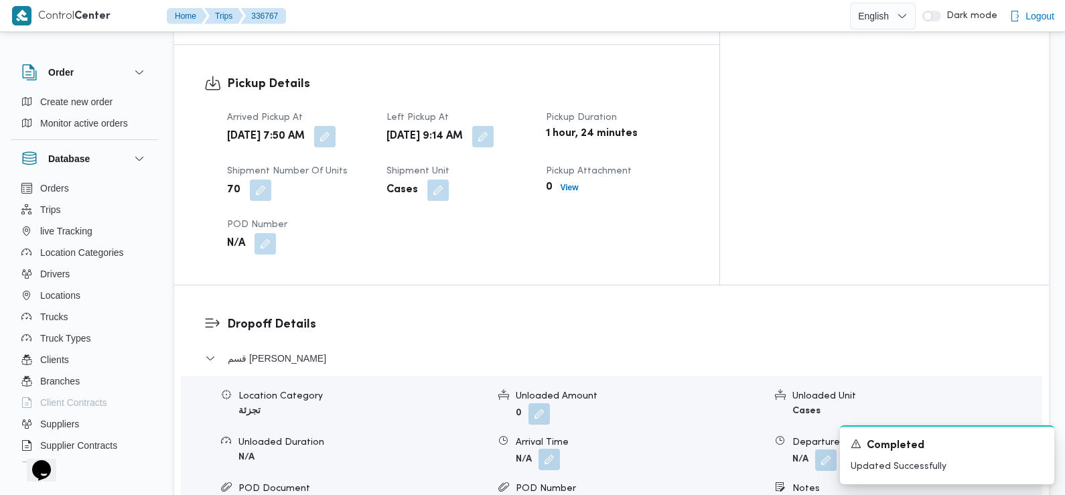
click at [554, 449] on button "button" at bounding box center [549, 459] width 21 height 21
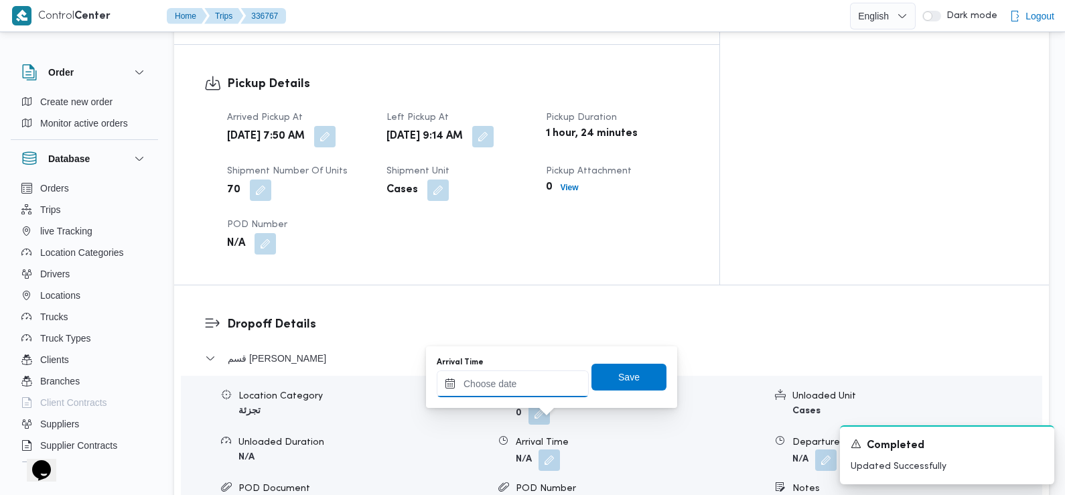
click at [537, 376] on input "Arrival Time" at bounding box center [513, 383] width 152 height 27
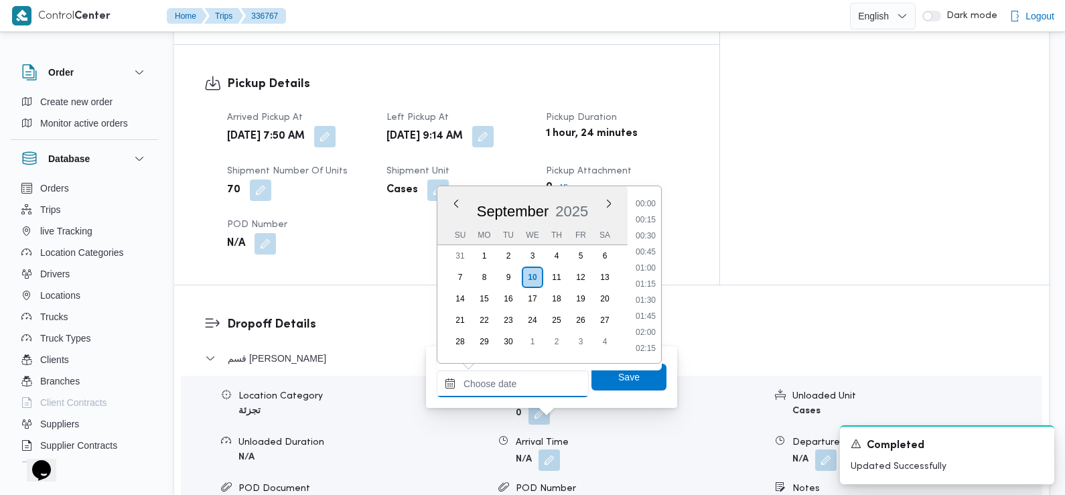
scroll to position [594, 0]
click at [645, 234] on li "09:45" at bounding box center [645, 236] width 31 height 13
type input "10/09/2025 09:45"
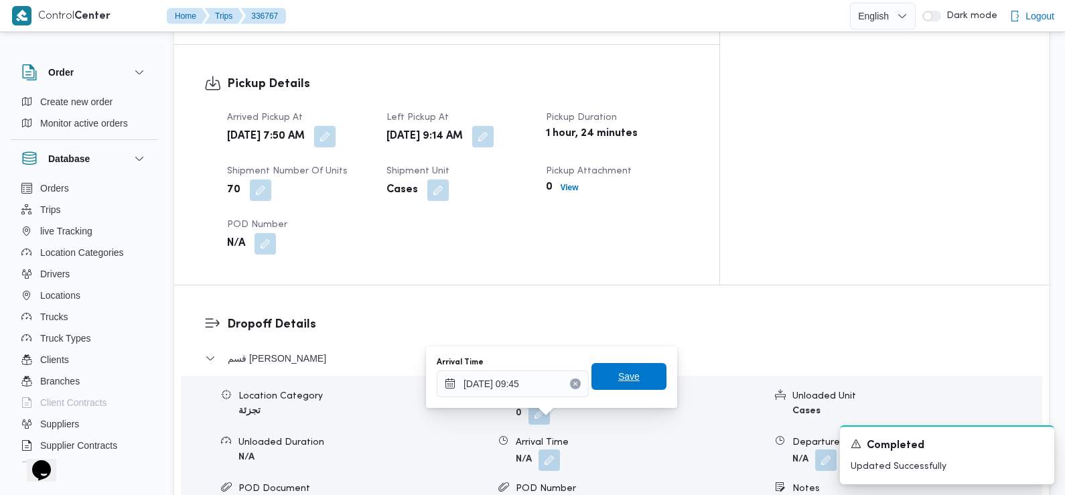
click at [630, 372] on span "Save" at bounding box center [629, 376] width 75 height 27
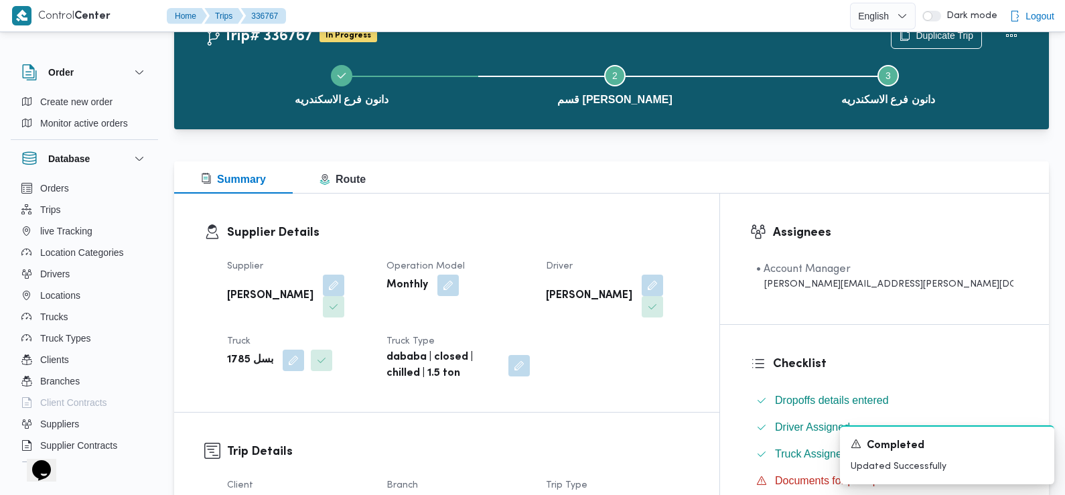
scroll to position [0, 0]
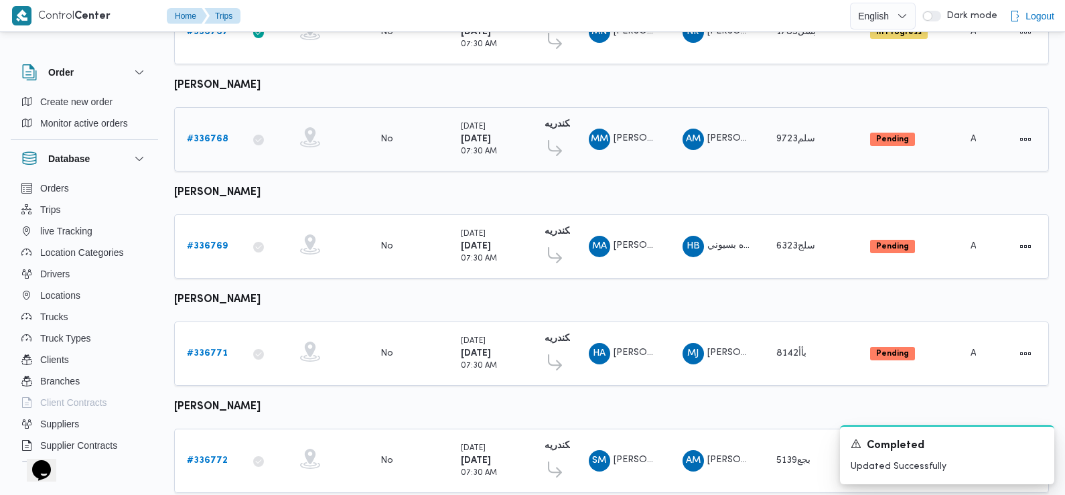
scroll to position [1176, 0]
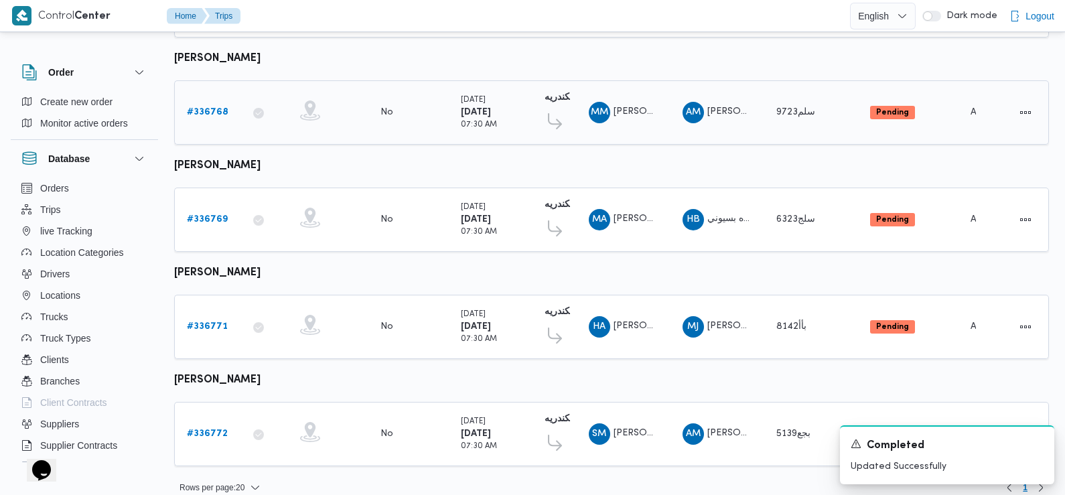
click at [204, 108] on b "# 336768" at bounding box center [208, 112] width 42 height 9
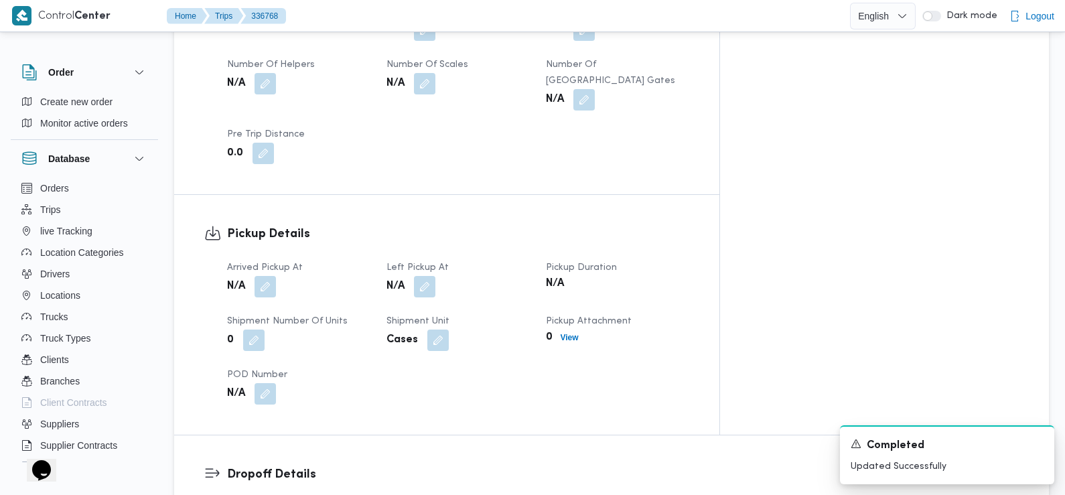
scroll to position [742, 0]
click at [267, 274] on button "button" at bounding box center [265, 284] width 21 height 21
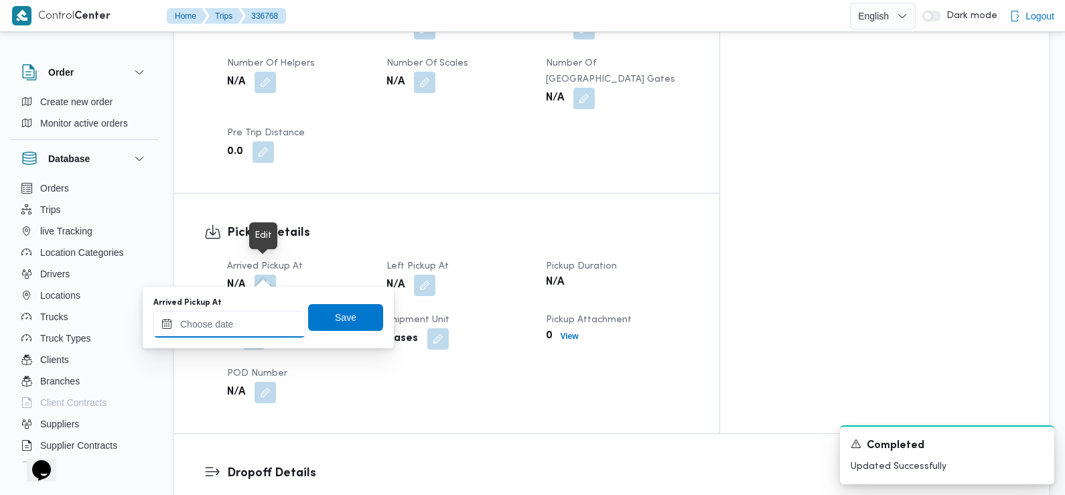
click at [253, 330] on input "Arrived Pickup At" at bounding box center [229, 324] width 152 height 27
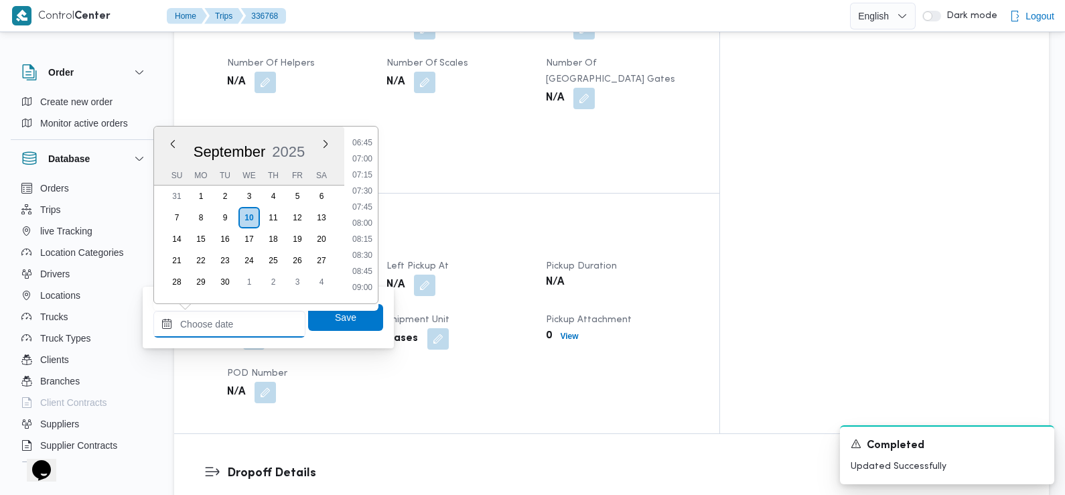
scroll to position [433, 0]
click at [363, 196] on li "07:30" at bounding box center [362, 193] width 31 height 13
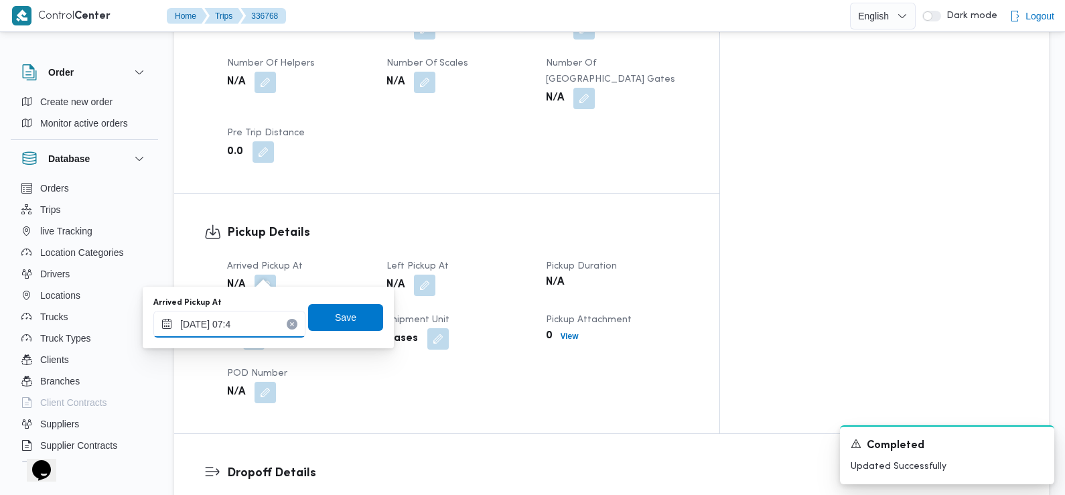
type input "10/09/2025 07:40"
click at [335, 312] on span "Save" at bounding box center [345, 317] width 21 height 16
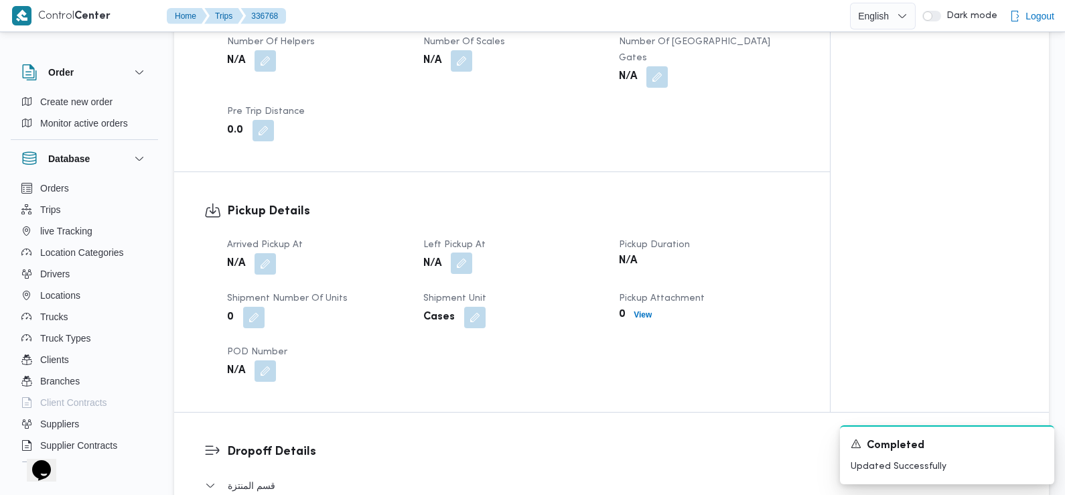
click at [462, 271] on button "button" at bounding box center [461, 263] width 21 height 21
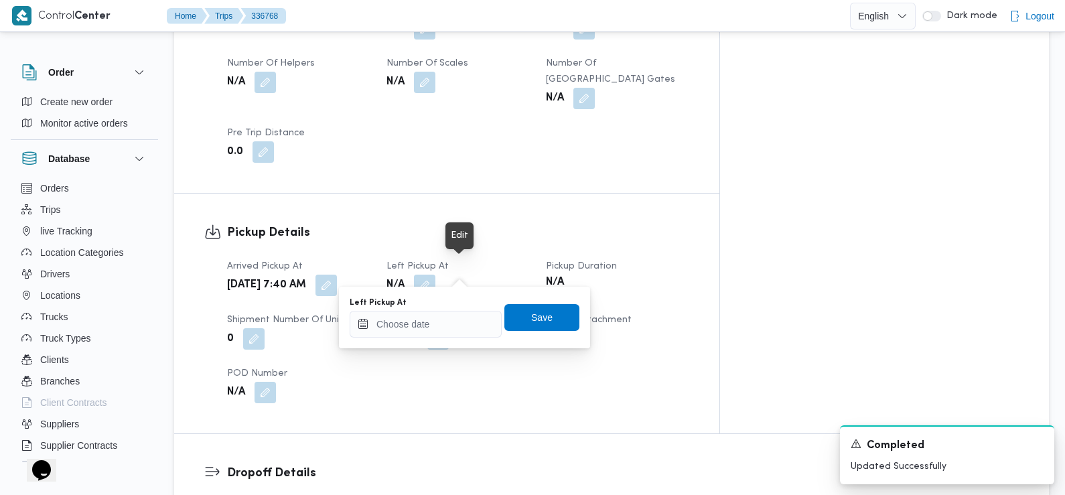
click at [441, 339] on div "You are in a dialog. To close this dialog, hit escape. Left Pickup At Save" at bounding box center [464, 318] width 251 height 62
click at [441, 330] on input "Left Pickup At" at bounding box center [425, 324] width 152 height 27
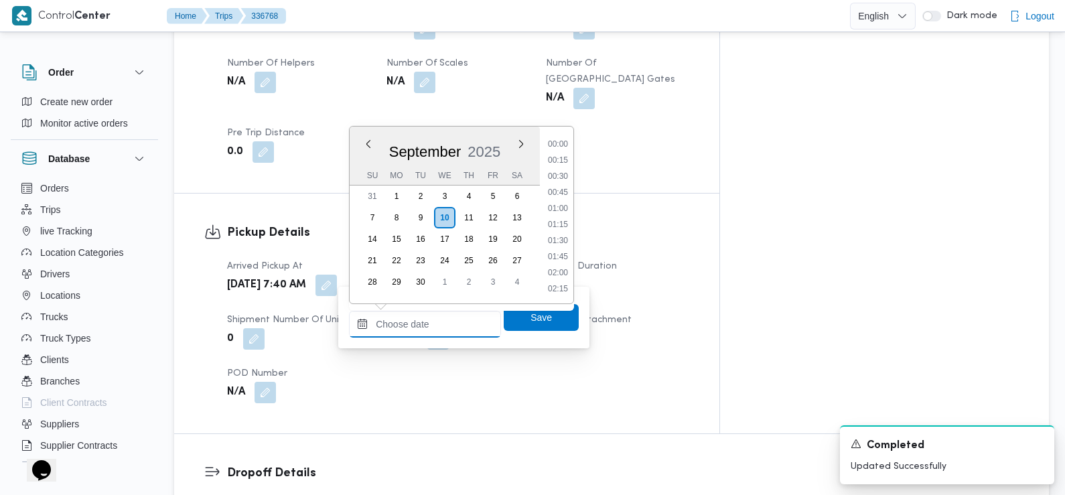
scroll to position [549, 0]
click at [558, 153] on li "08:45" at bounding box center [558, 157] width 31 height 13
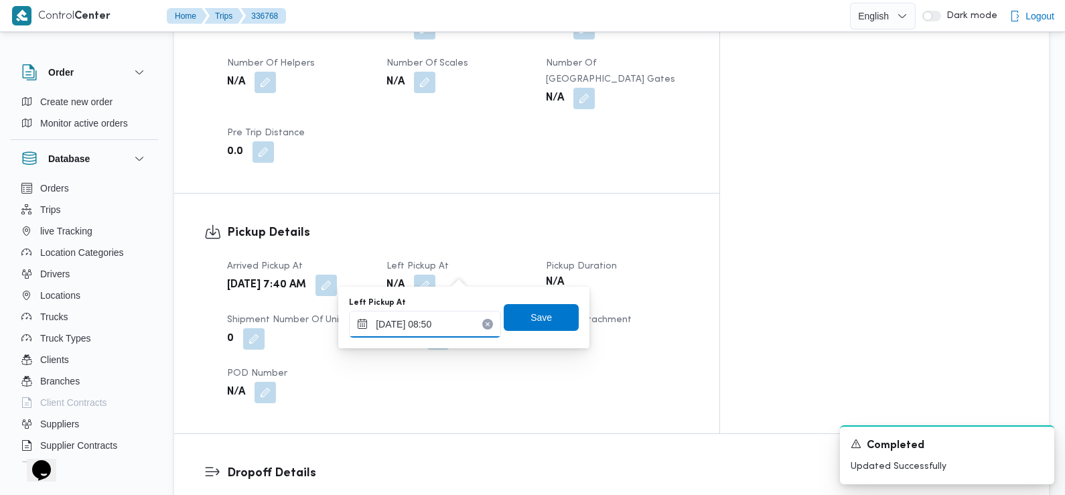
type input "10/09/2025 08:50"
click at [549, 331] on div "Left Pickup At 10/09/2025 08:50 Save" at bounding box center [464, 317] width 232 height 43
click at [543, 312] on span "Save" at bounding box center [541, 316] width 75 height 27
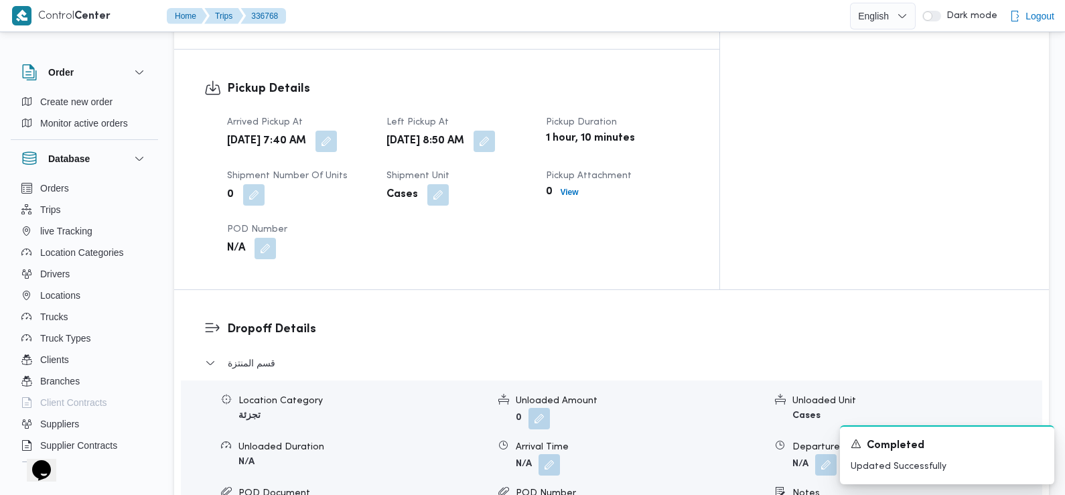
scroll to position [889, 0]
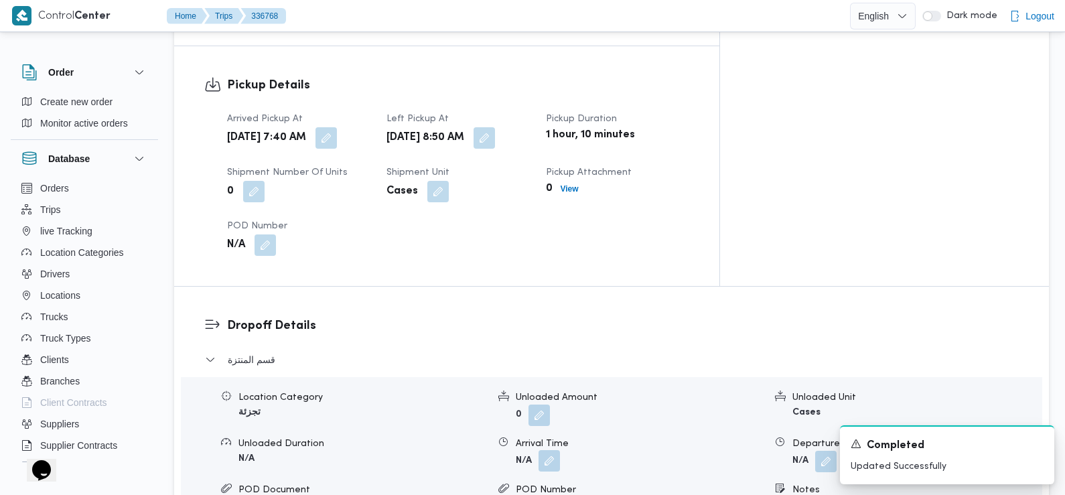
click at [539, 450] on button "button" at bounding box center [549, 460] width 21 height 21
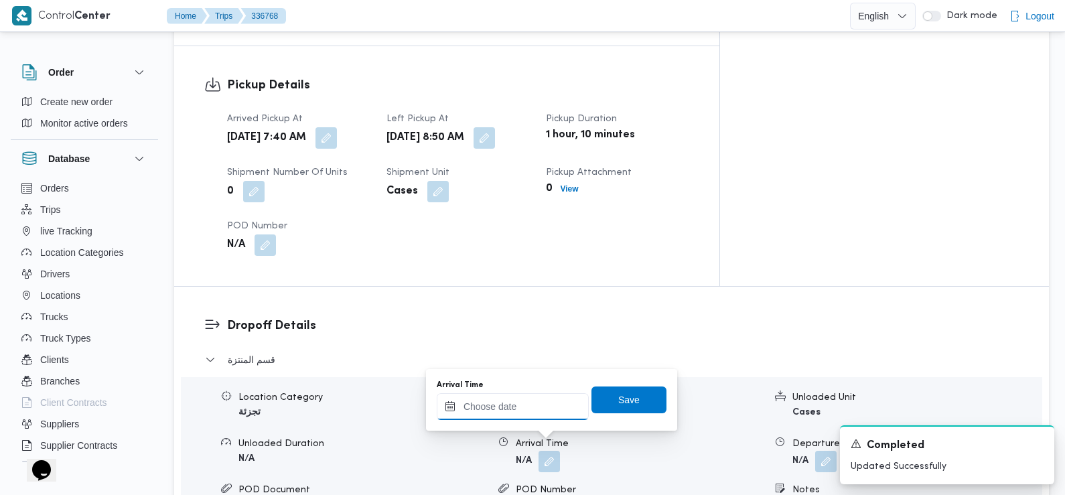
click at [542, 413] on input "Arrival Time" at bounding box center [513, 406] width 152 height 27
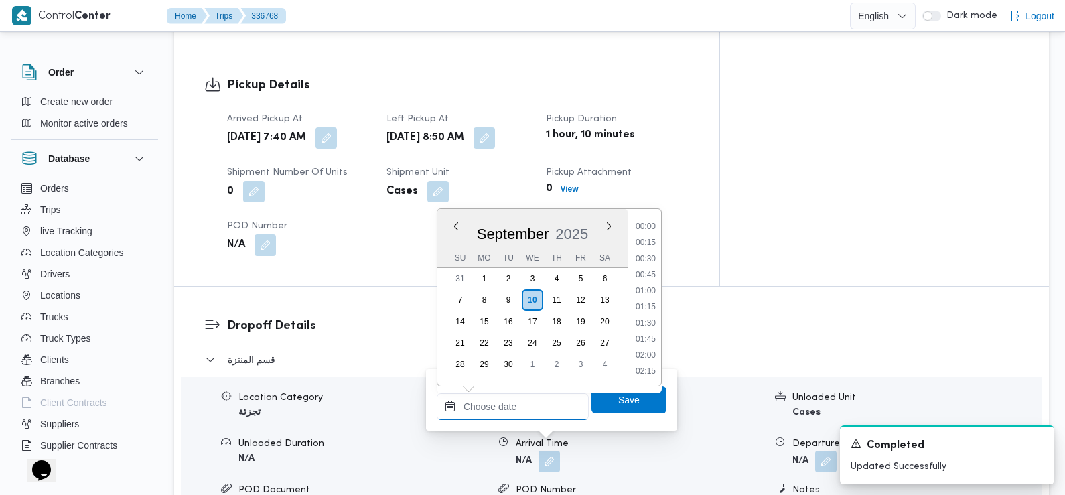
scroll to position [594, 0]
click at [650, 247] on li "09:30" at bounding box center [645, 243] width 31 height 13
type input "[DATE] 09:30"
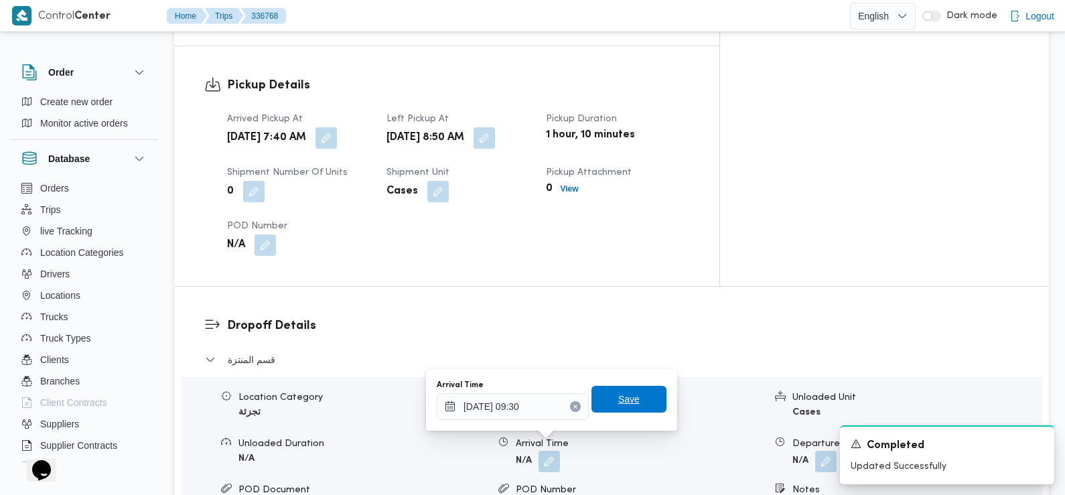
click at [624, 391] on span "Save" at bounding box center [629, 399] width 75 height 27
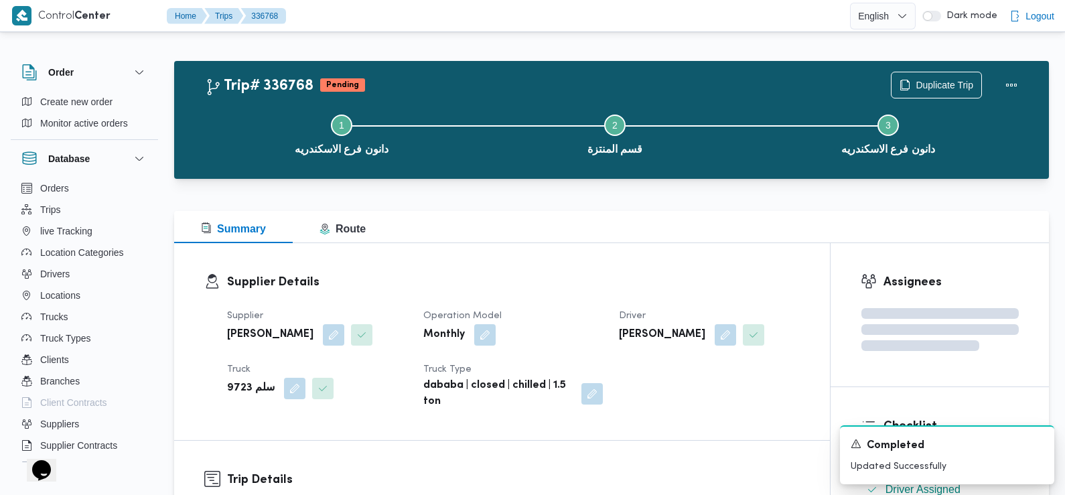
scroll to position [0, 0]
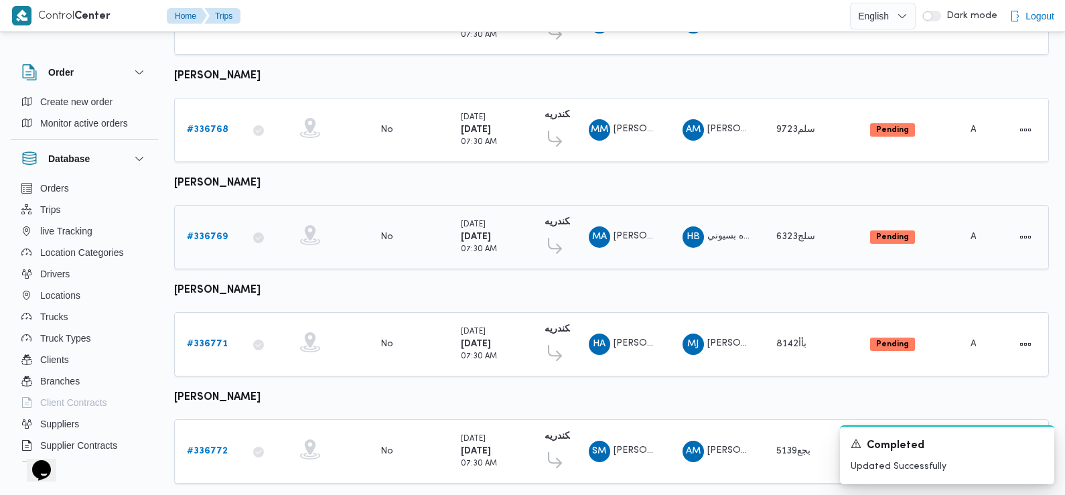
scroll to position [1176, 0]
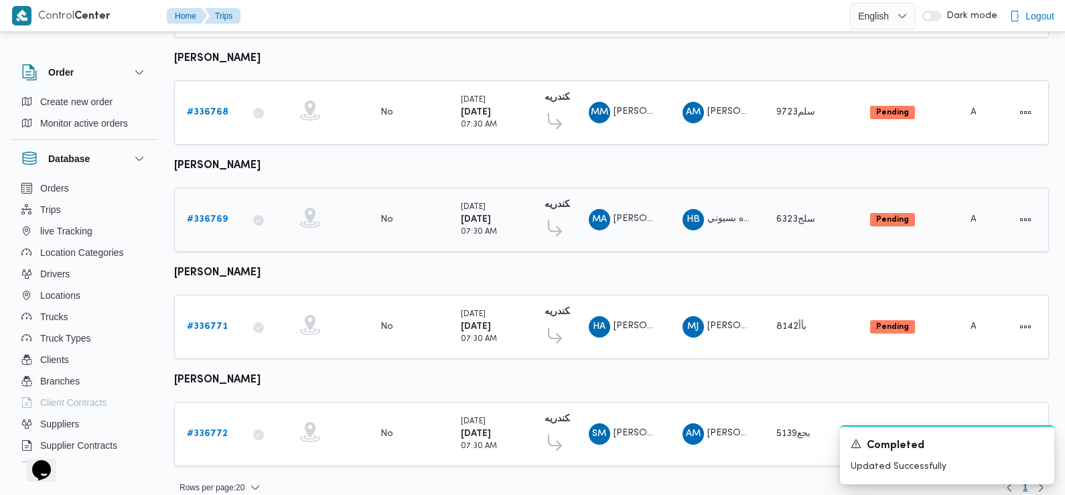
click at [211, 215] on b "# 336769" at bounding box center [207, 219] width 41 height 9
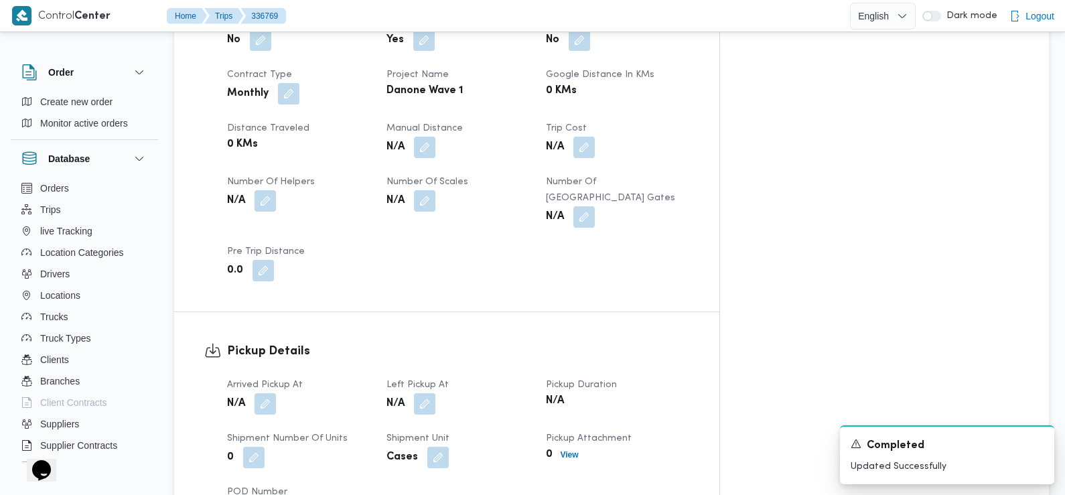
scroll to position [634, 0]
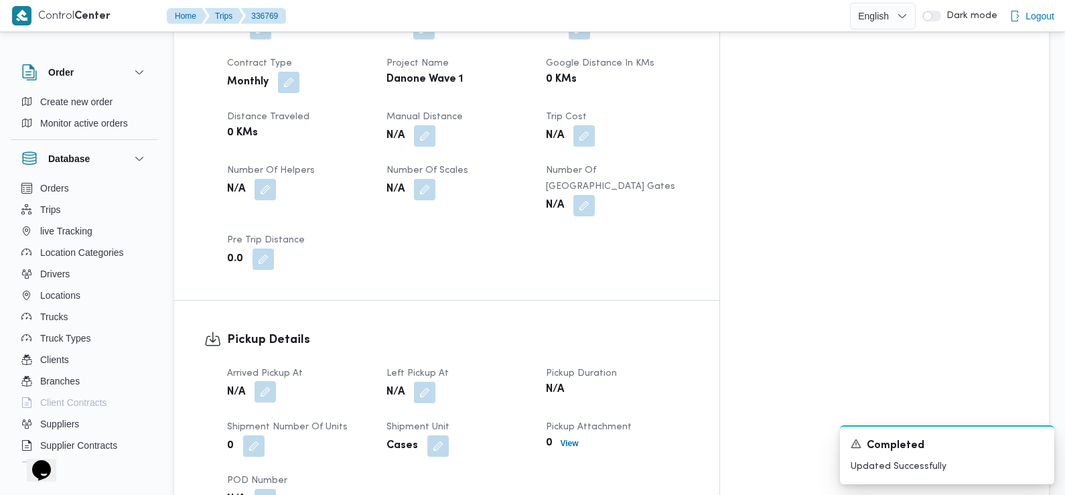
click at [264, 381] on button "button" at bounding box center [265, 391] width 21 height 21
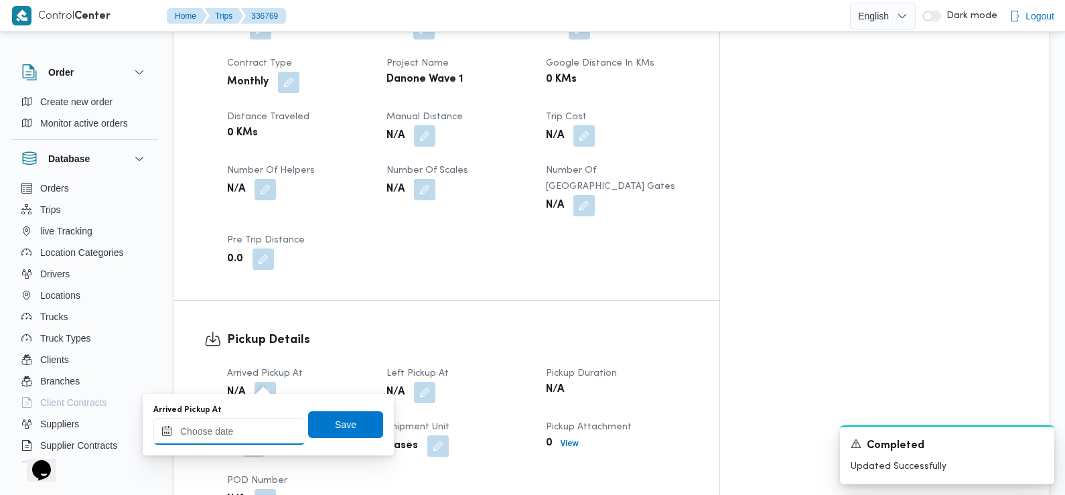
click at [250, 425] on input "Arrived Pickup At" at bounding box center [229, 431] width 152 height 27
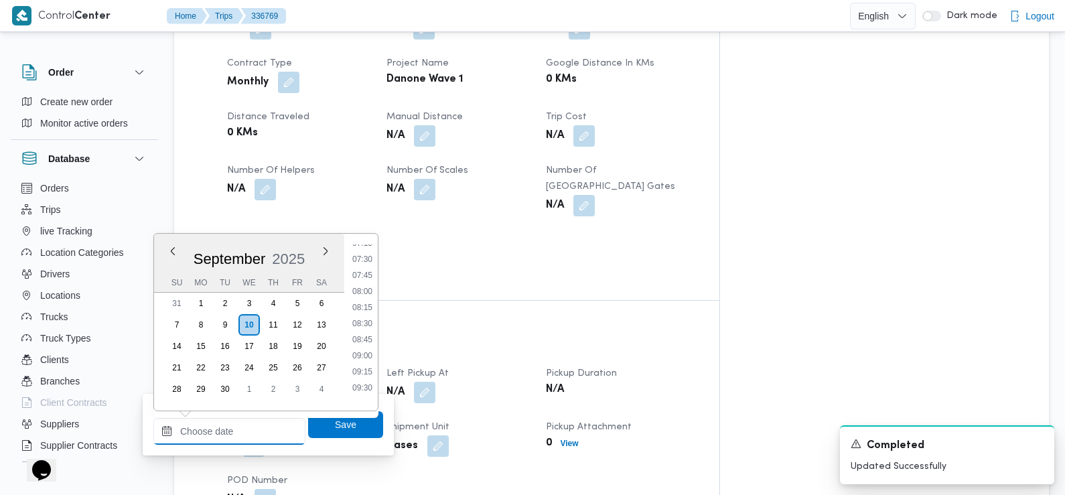
scroll to position [464, 0]
click at [367, 269] on li "07:30" at bounding box center [362, 269] width 31 height 13
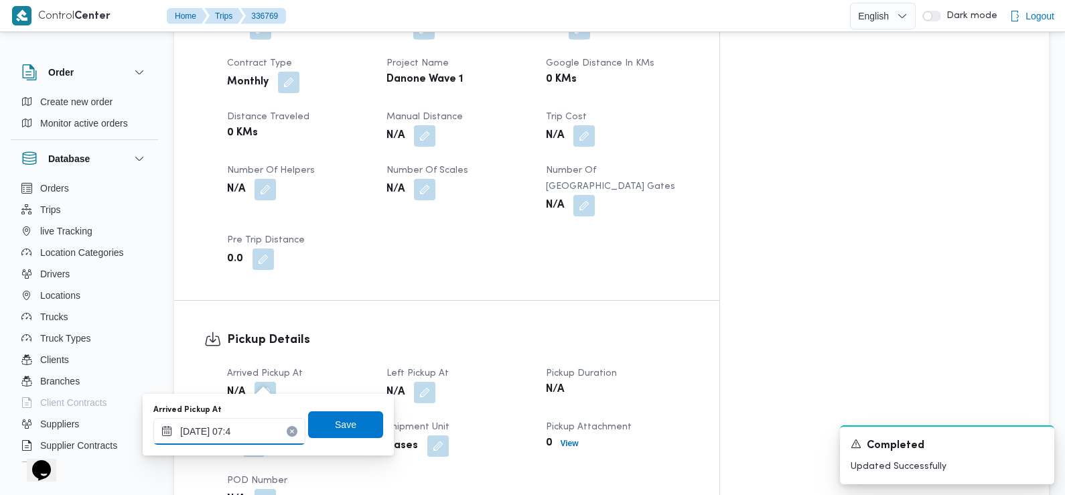
type input "10/09/2025 07:40"
click at [344, 424] on span "Save" at bounding box center [345, 424] width 21 height 16
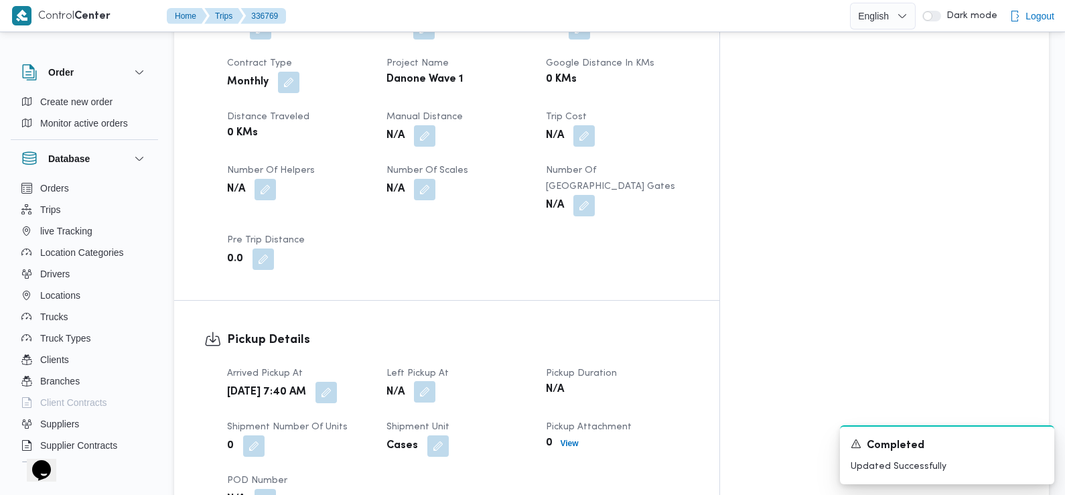
click at [435, 381] on button "button" at bounding box center [424, 391] width 21 height 21
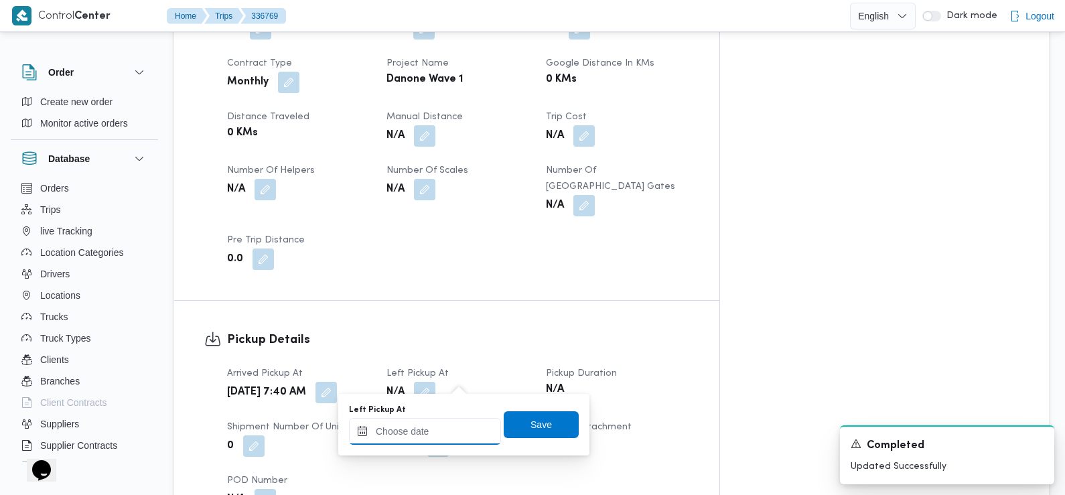
click at [450, 429] on input "Left Pickup At" at bounding box center [425, 431] width 152 height 27
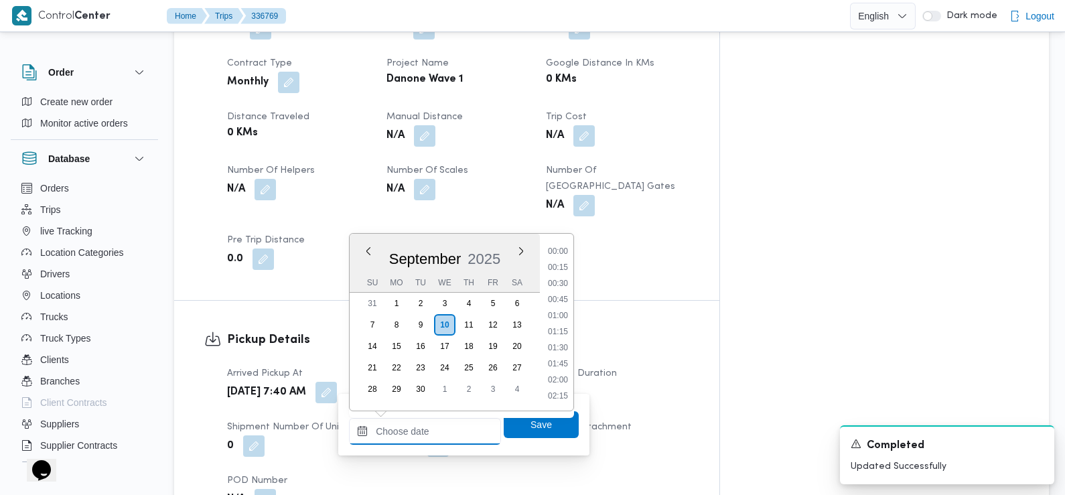
scroll to position [594, 0]
click at [563, 254] on li "09:15" at bounding box center [558, 252] width 31 height 13
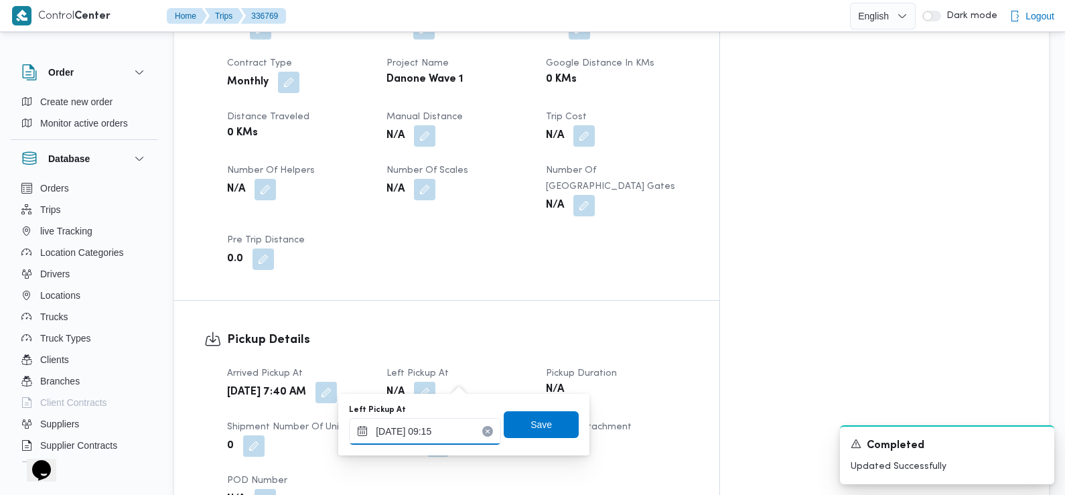
type input "10/09/2025 09:15"
click at [547, 421] on span "Save" at bounding box center [541, 424] width 75 height 27
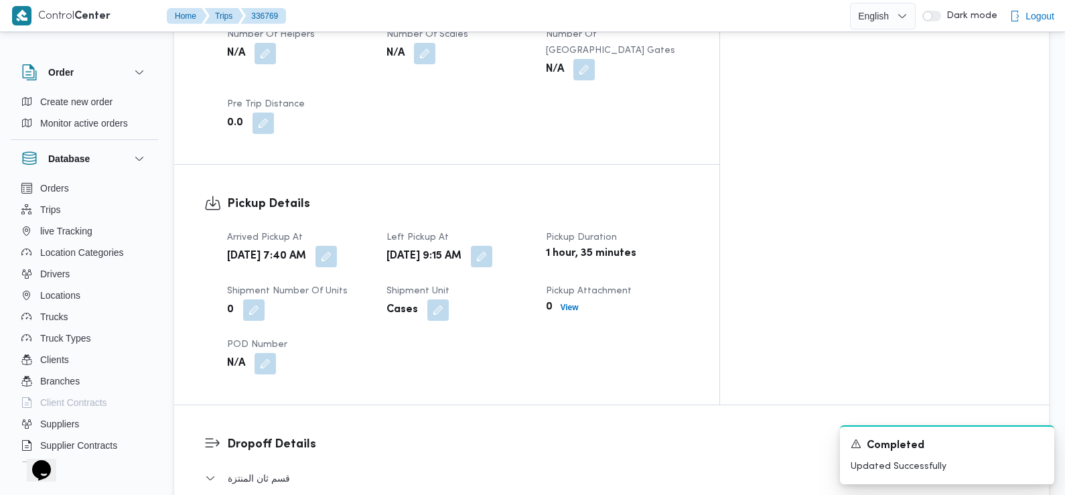
scroll to position [947, 0]
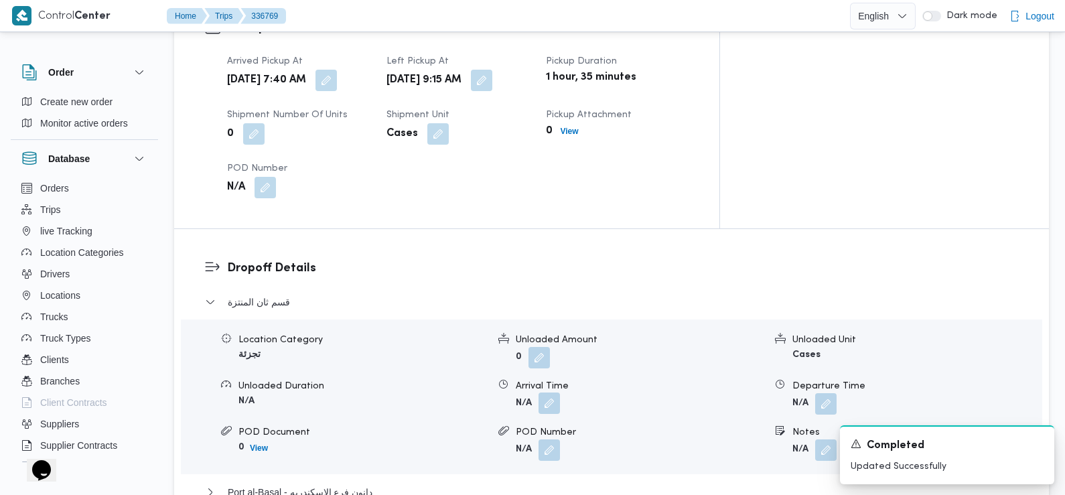
click at [555, 393] on button "button" at bounding box center [549, 403] width 21 height 21
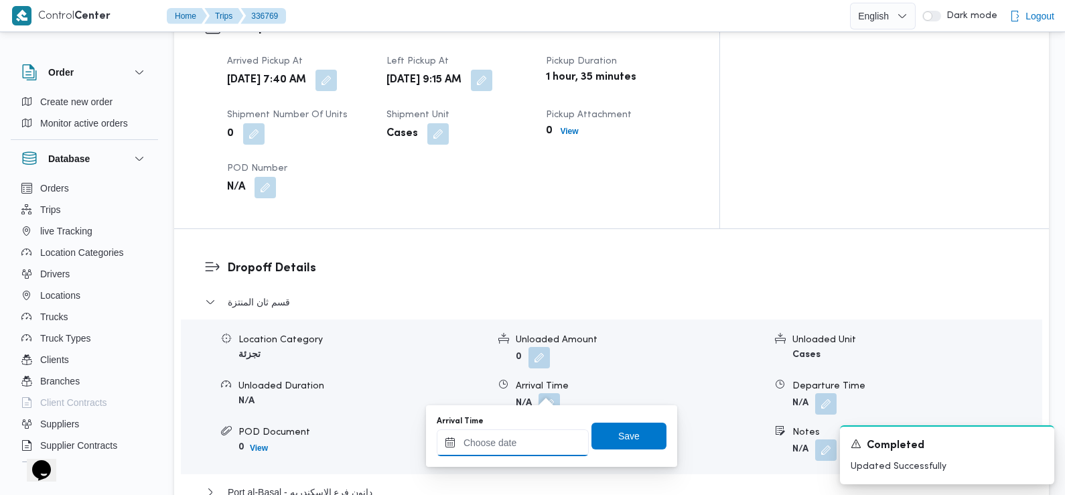
click at [530, 442] on input "Arrival Time" at bounding box center [513, 442] width 152 height 27
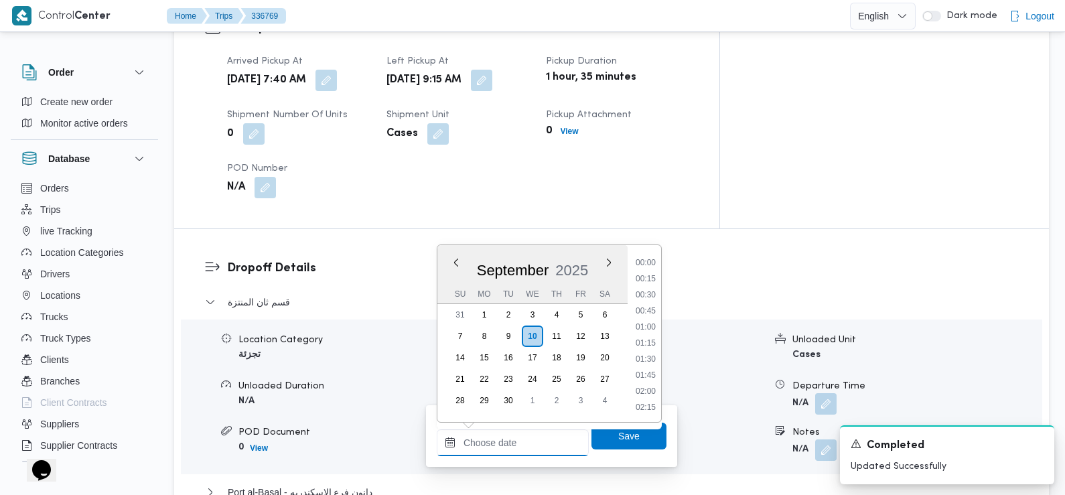
scroll to position [594, 0]
click at [652, 281] on li "09:30" at bounding box center [645, 279] width 31 height 13
type input "[DATE] 09:30"
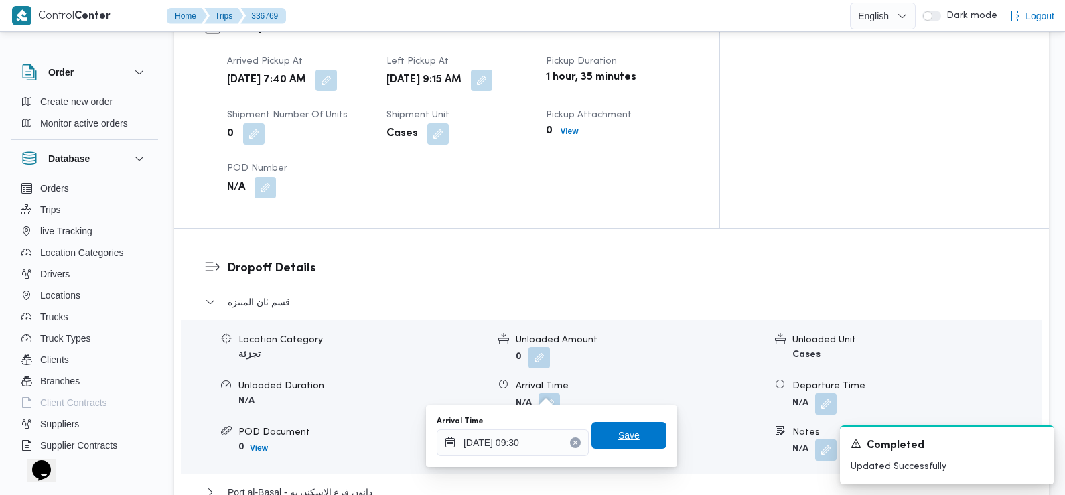
click at [618, 438] on span "Save" at bounding box center [628, 435] width 21 height 16
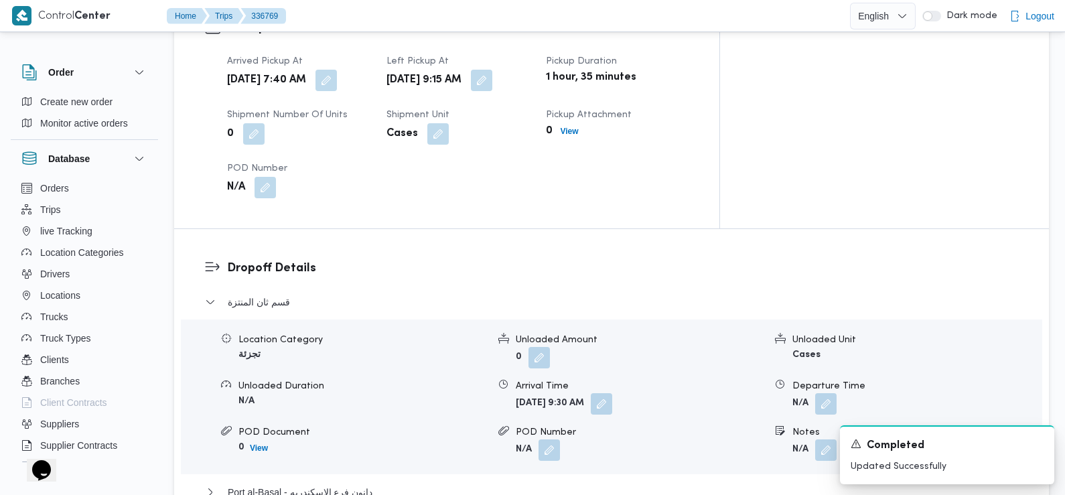
click at [405, 238] on div "Dropoff Details قسم ثان المنتزة Location Category تجزئة Unloaded Amount 0 Unloa…" at bounding box center [611, 403] width 875 height 348
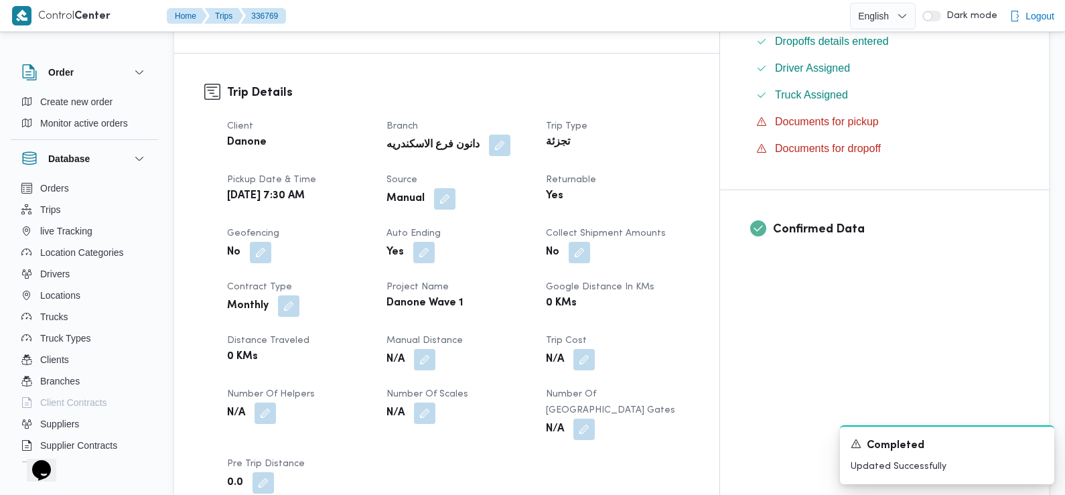
scroll to position [0, 0]
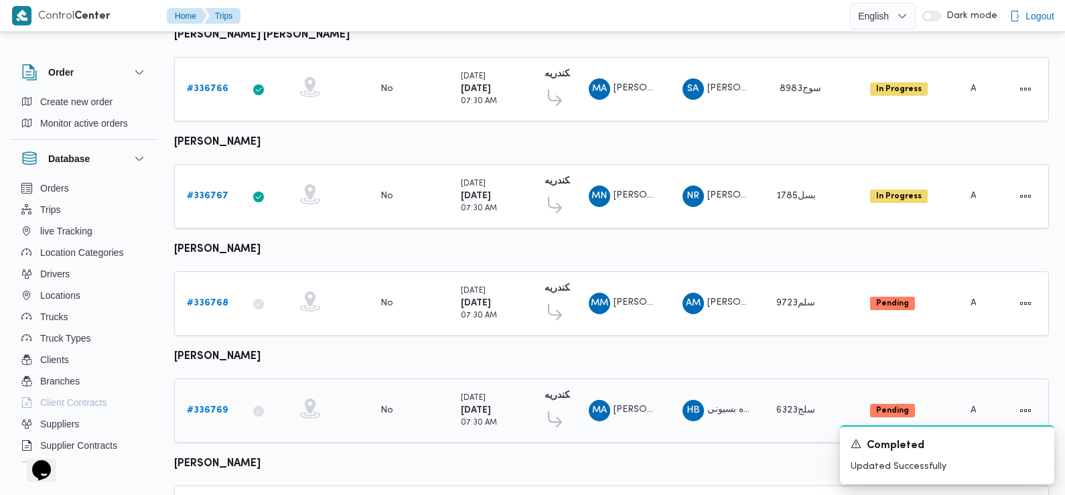
scroll to position [1176, 0]
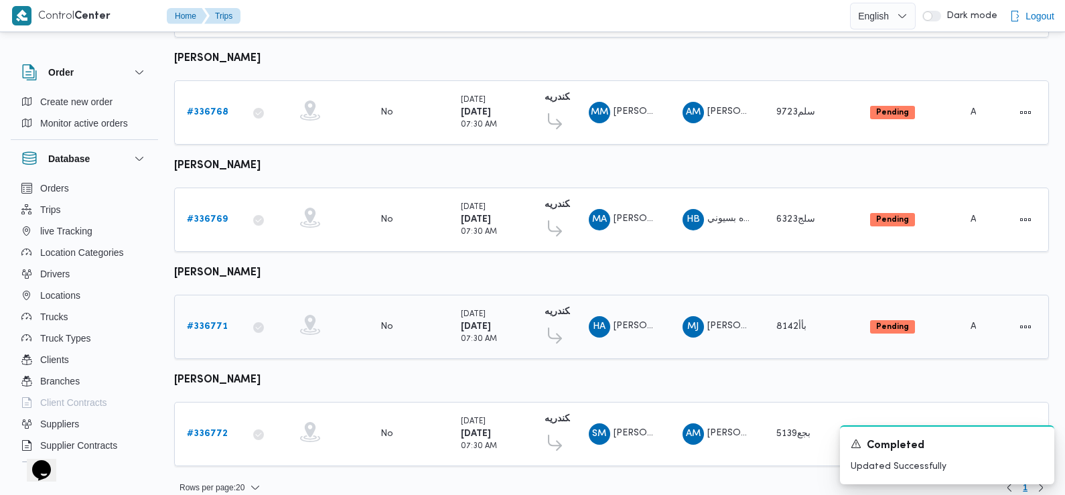
click at [215, 322] on b "# 336771" at bounding box center [207, 326] width 41 height 9
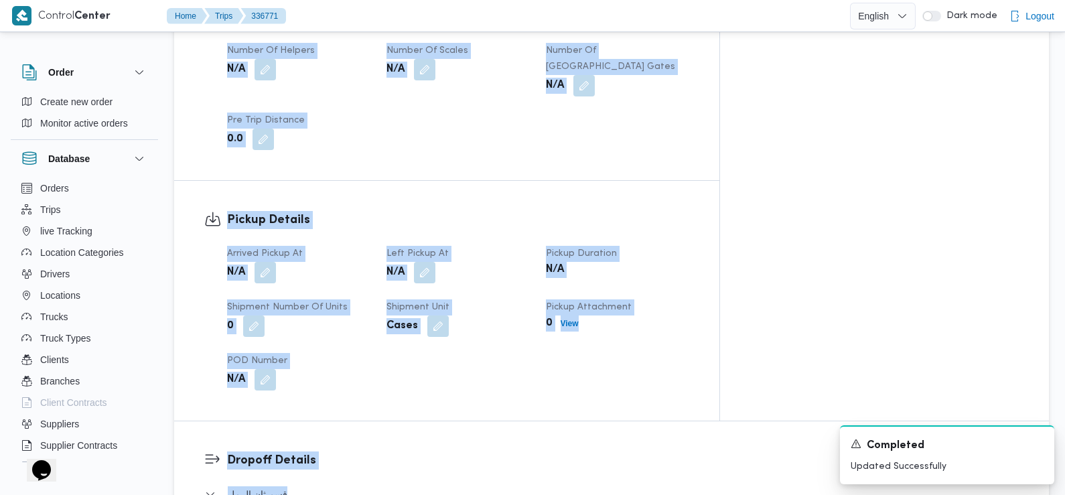
scroll to position [755, 0]
click at [265, 265] on button "button" at bounding box center [265, 271] width 21 height 21
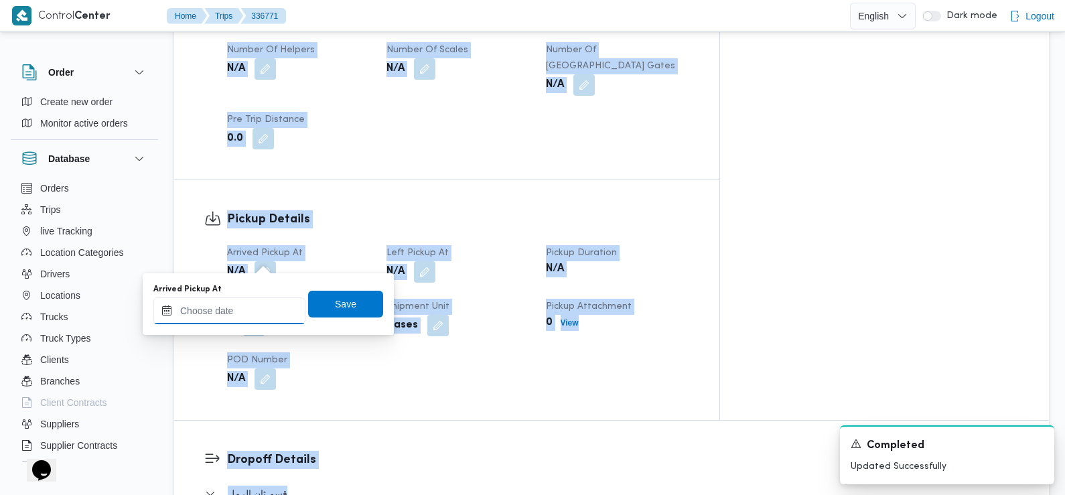
click at [259, 305] on input "Arrived Pickup At" at bounding box center [229, 310] width 152 height 27
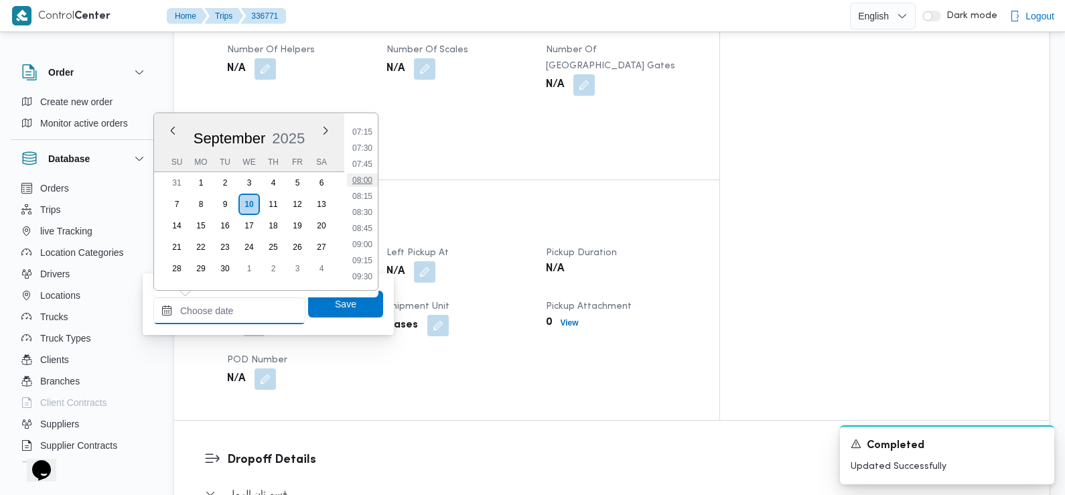
scroll to position [451, 0]
click at [364, 167] on li "07:30" at bounding box center [362, 161] width 31 height 13
type input "[DATE] 07:30"
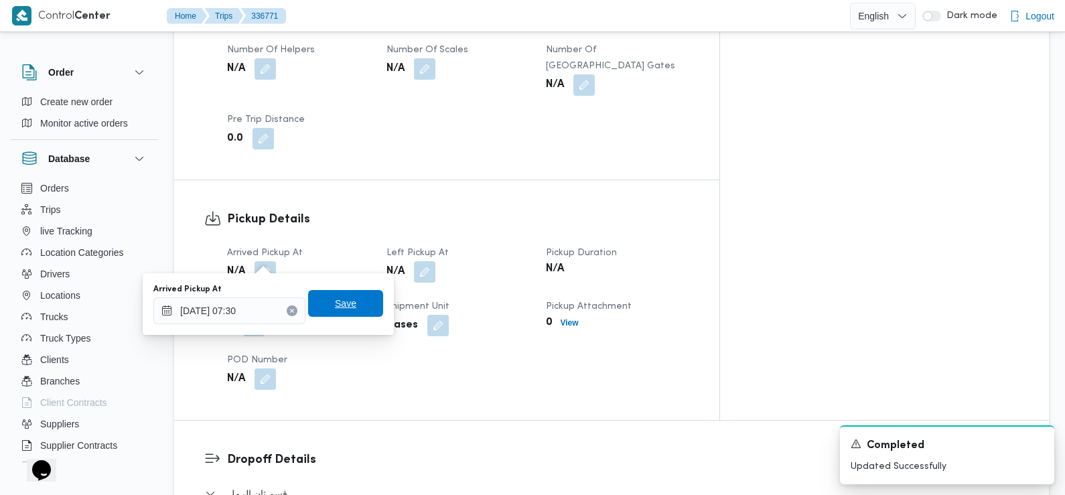
click at [350, 305] on span "Save" at bounding box center [345, 303] width 75 height 27
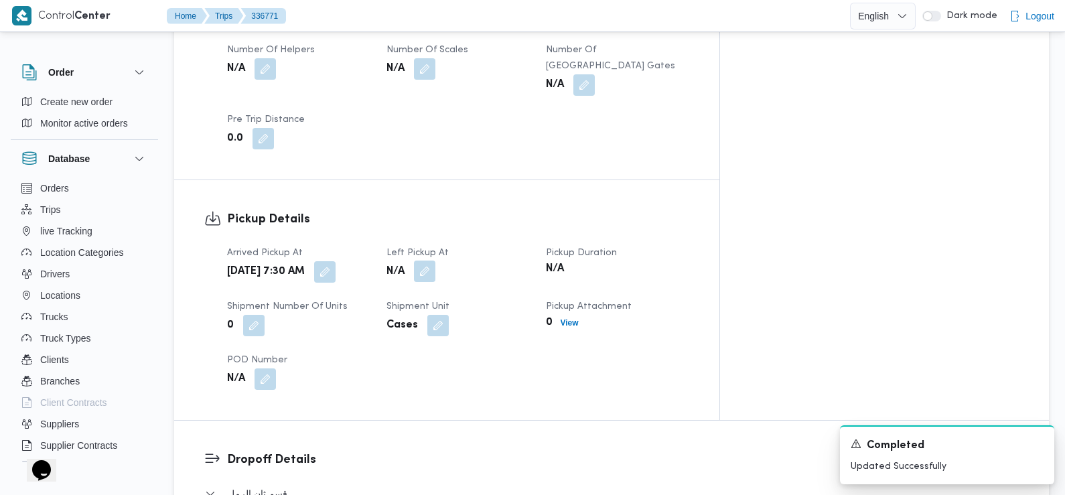
click at [435, 261] on button "button" at bounding box center [424, 271] width 21 height 21
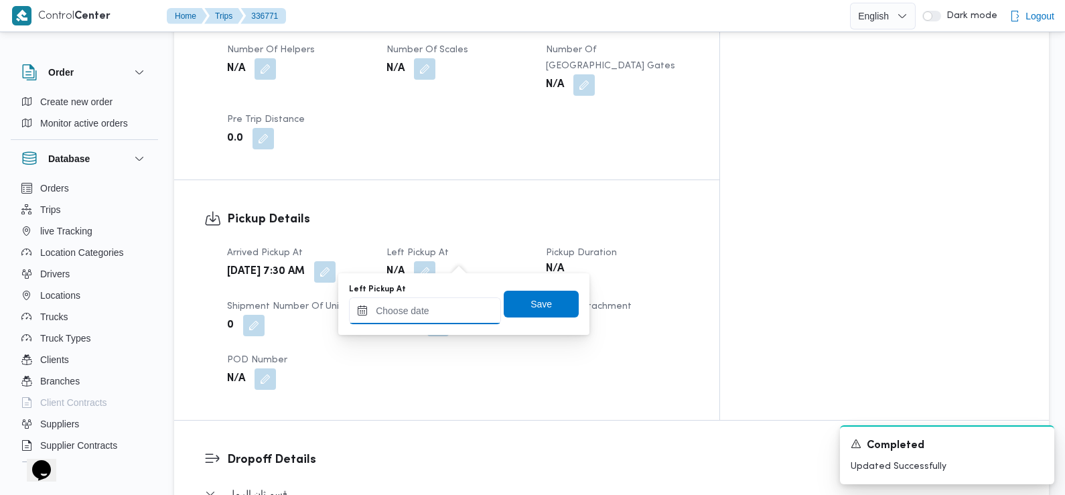
click at [443, 315] on input "Left Pickup At" at bounding box center [425, 310] width 152 height 27
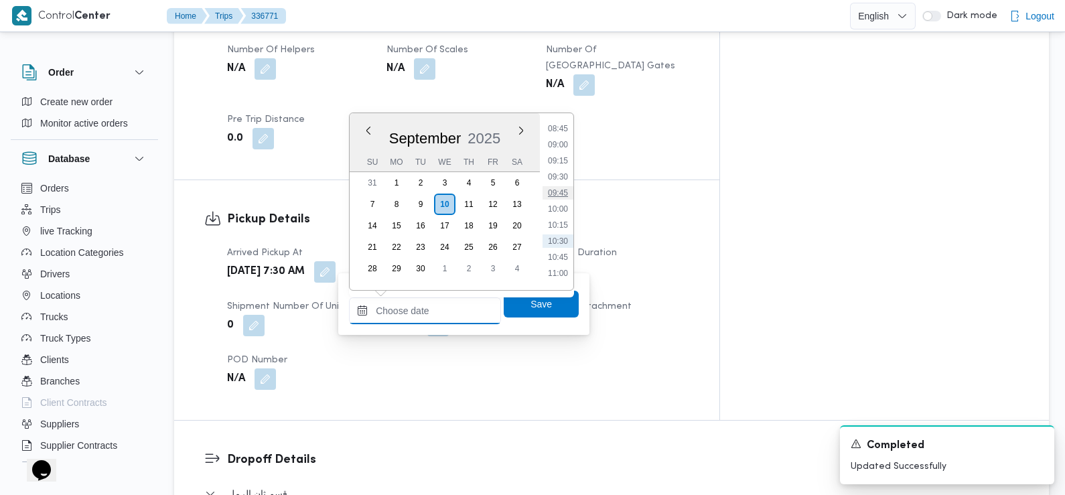
scroll to position [545, 0]
click at [561, 148] on li "08:45" at bounding box center [558, 148] width 31 height 13
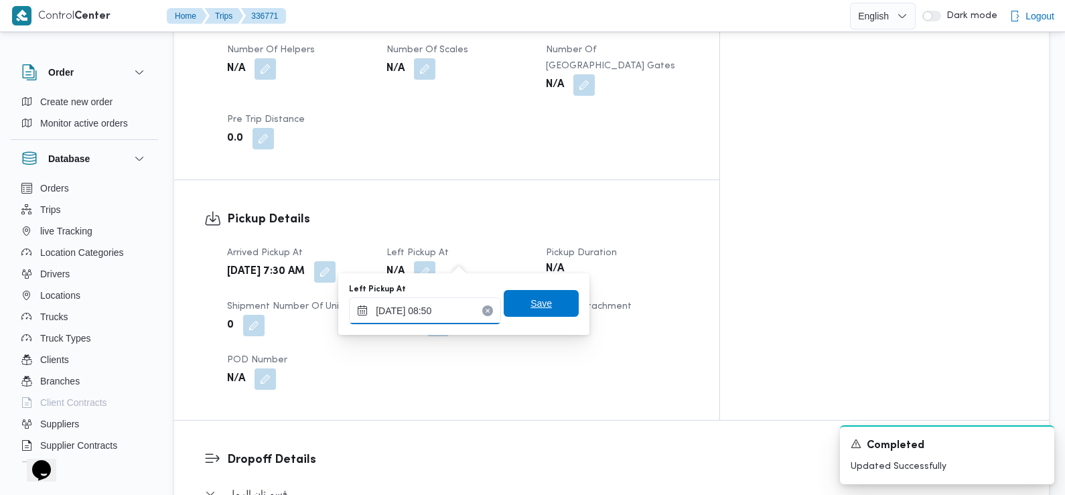
type input "10/09/2025 08:50"
click at [531, 307] on span "Save" at bounding box center [541, 303] width 21 height 16
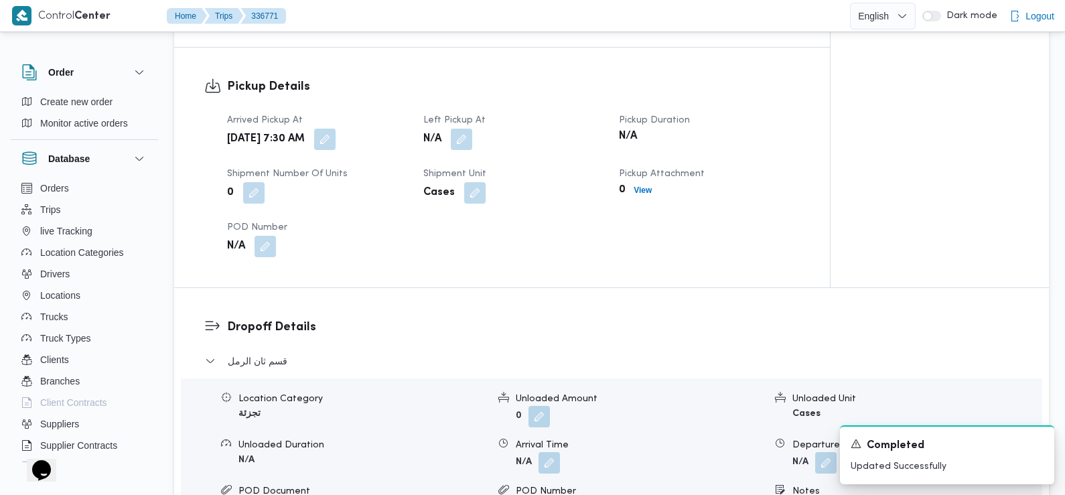
scroll to position [1032, 0]
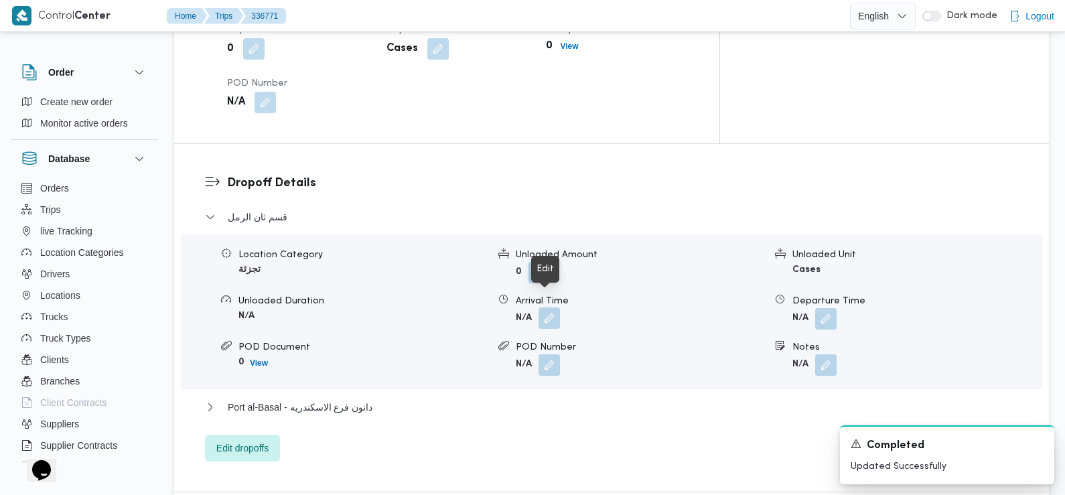
click at [546, 307] on button "button" at bounding box center [549, 317] width 21 height 21
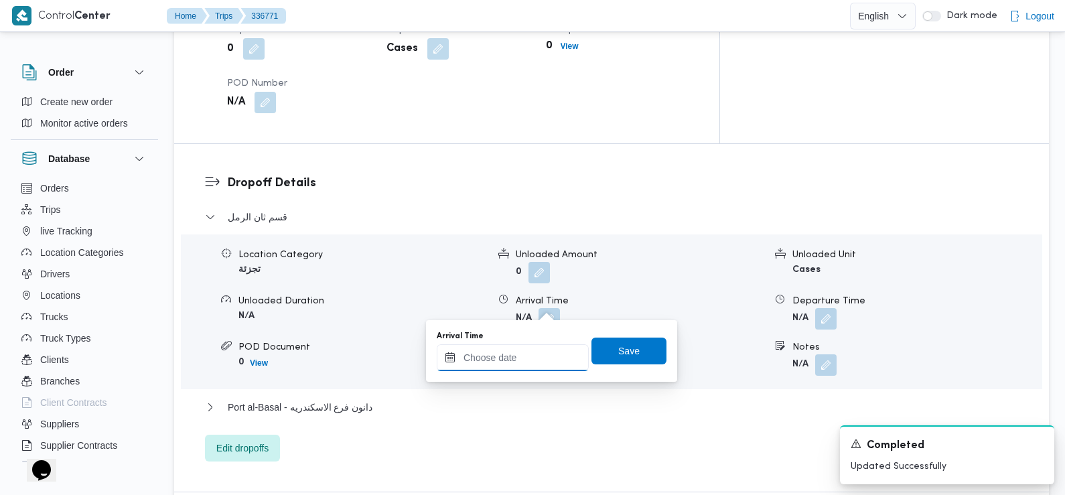
click at [537, 350] on div at bounding box center [513, 357] width 152 height 27
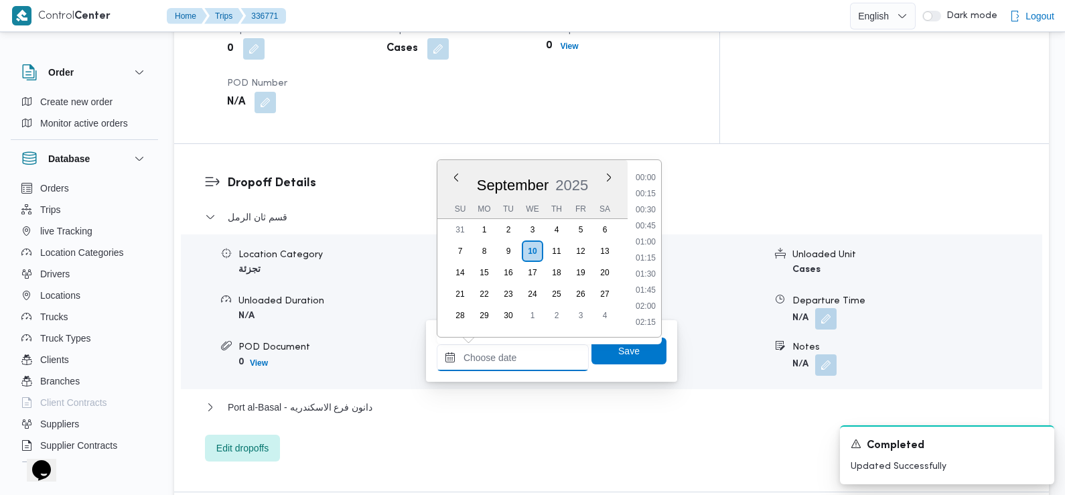
scroll to position [594, 0]
click at [649, 196] on li "09:30" at bounding box center [645, 194] width 31 height 13
type input "[DATE] 09:30"
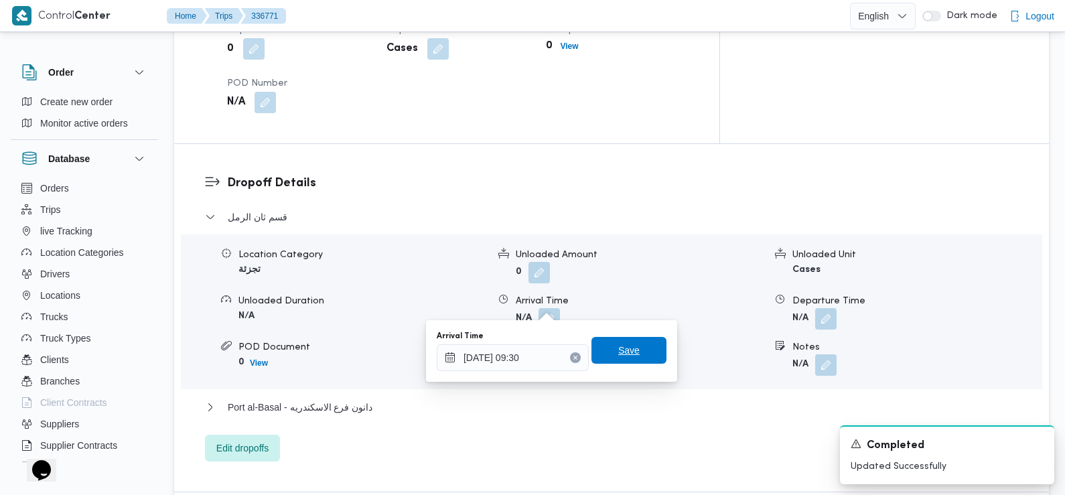
click at [636, 354] on span "Save" at bounding box center [629, 350] width 75 height 27
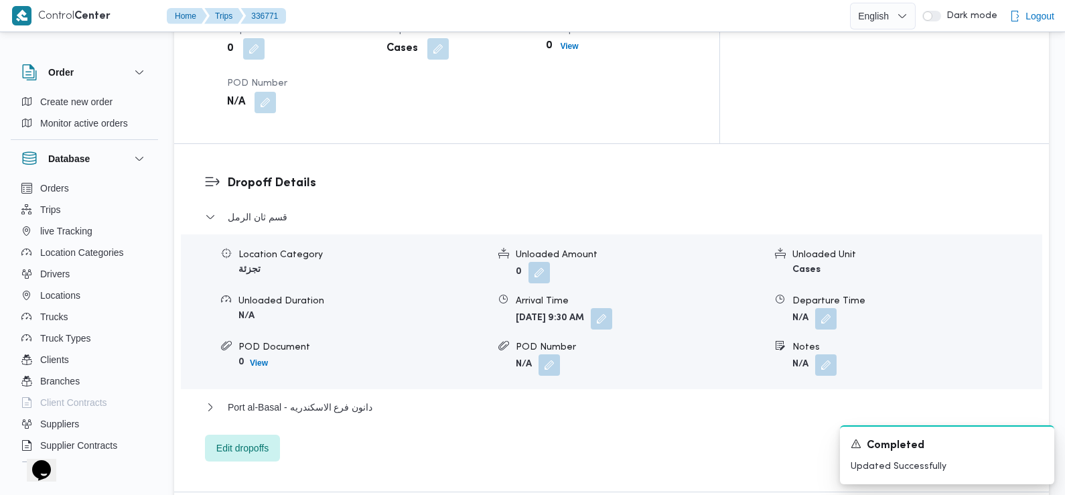
click at [442, 175] on h3 "Dropoff Details" at bounding box center [623, 183] width 792 height 18
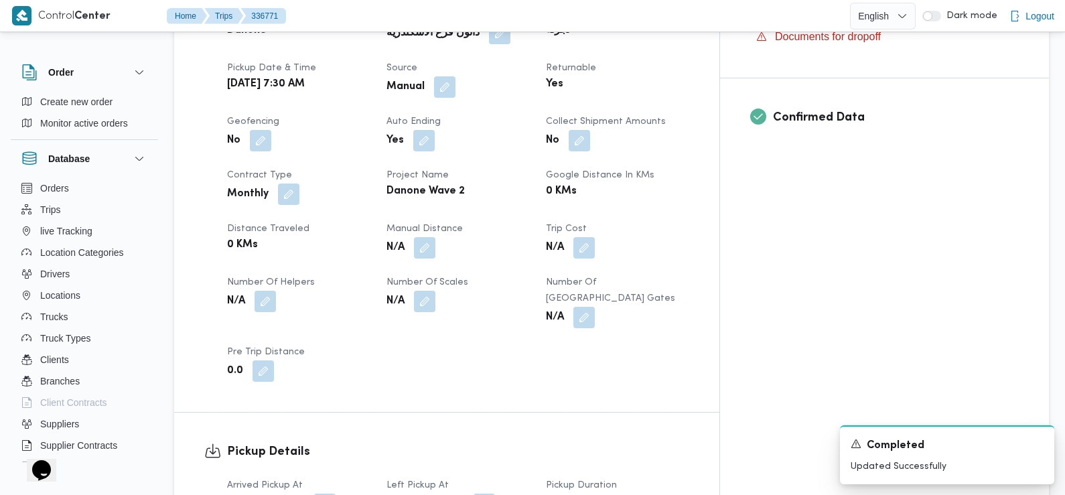
scroll to position [0, 0]
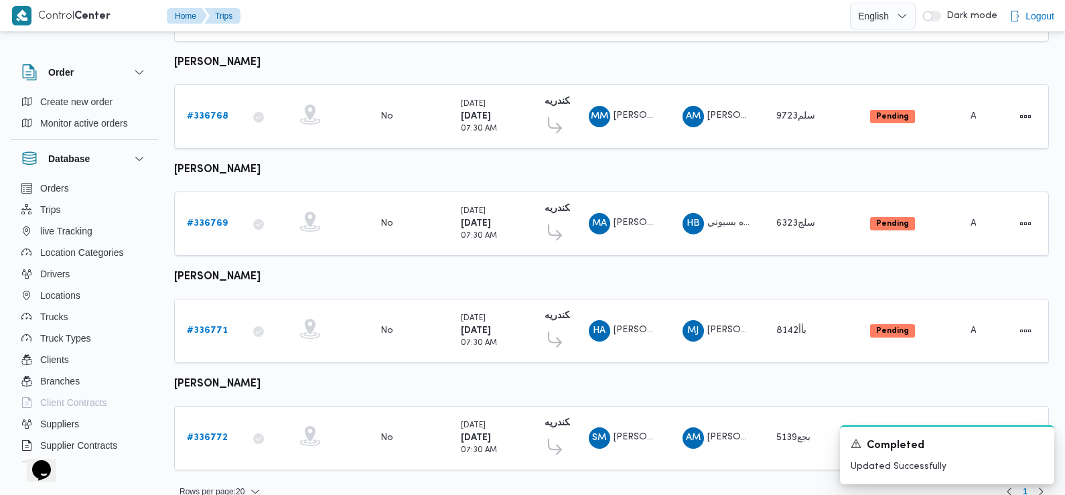
scroll to position [1176, 0]
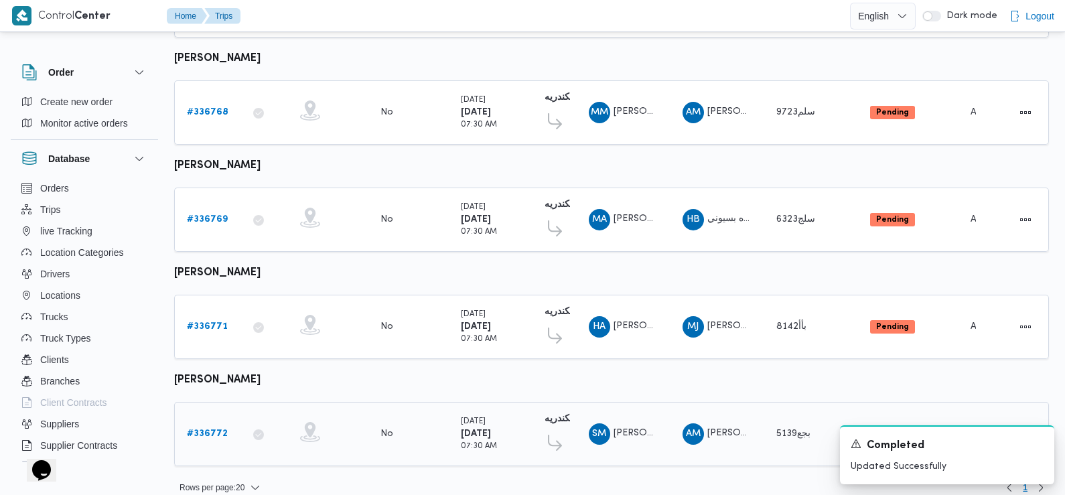
click at [204, 429] on b "# 336772" at bounding box center [207, 433] width 41 height 9
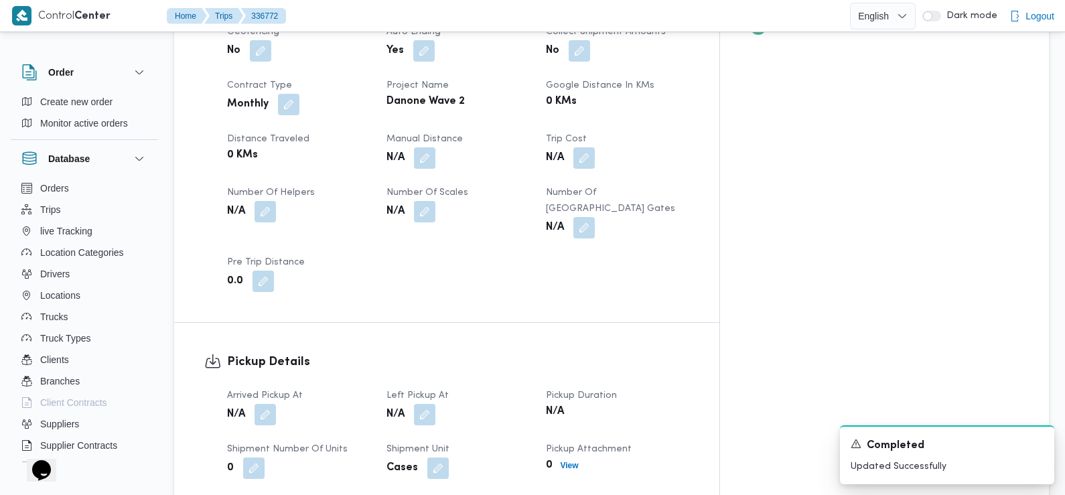
scroll to position [616, 0]
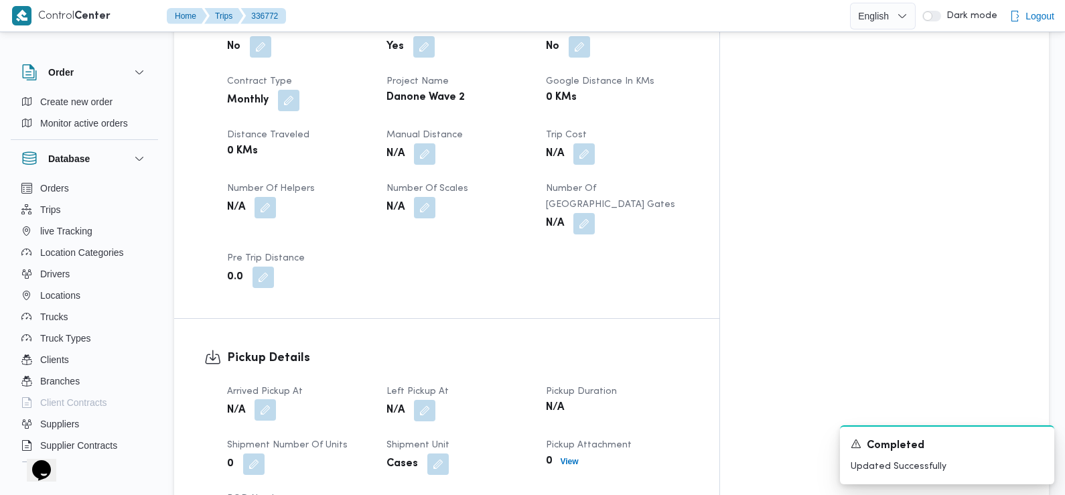
click at [271, 399] on button "button" at bounding box center [265, 409] width 21 height 21
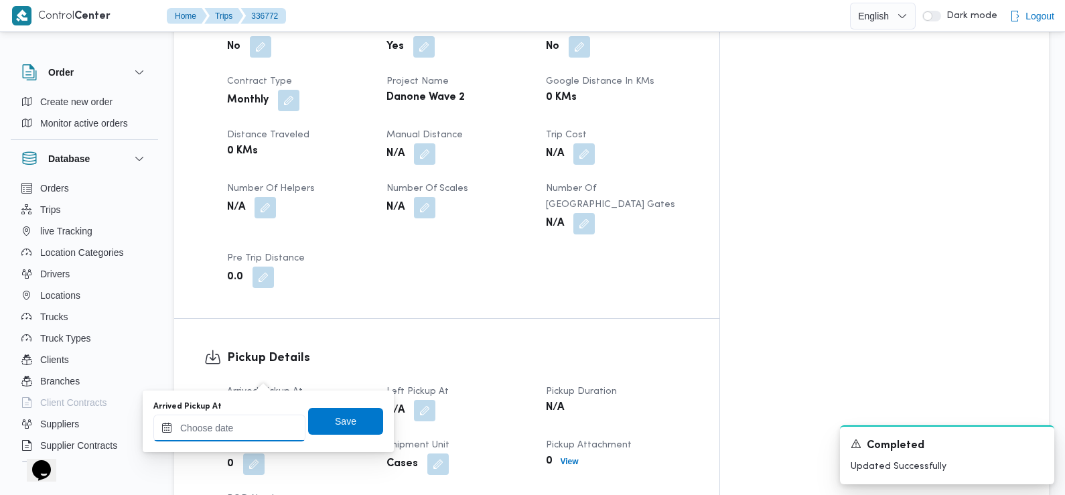
click at [255, 432] on input "Arrived Pickup At" at bounding box center [229, 428] width 152 height 27
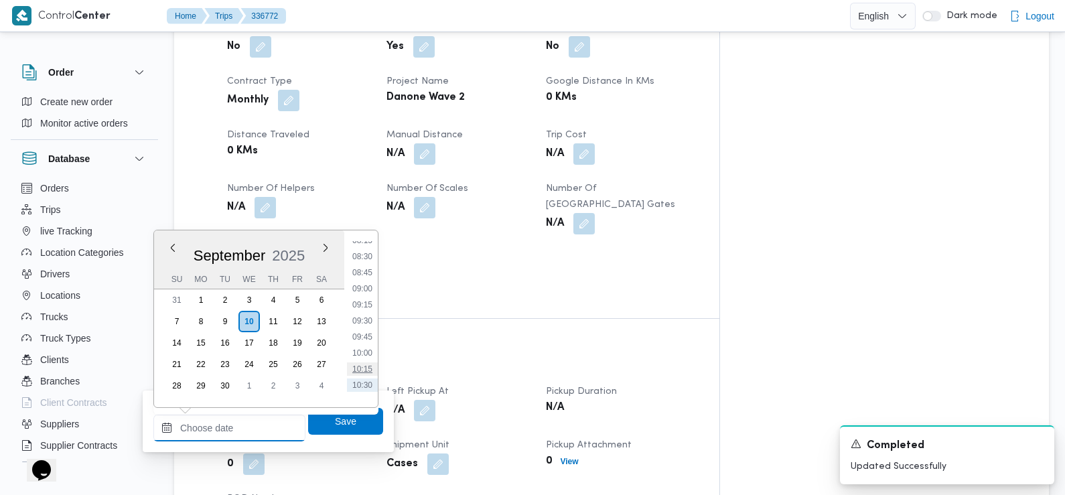
scroll to position [468, 0]
click at [363, 261] on li "07:30" at bounding box center [362, 261] width 31 height 13
type input "[DATE] 07:30"
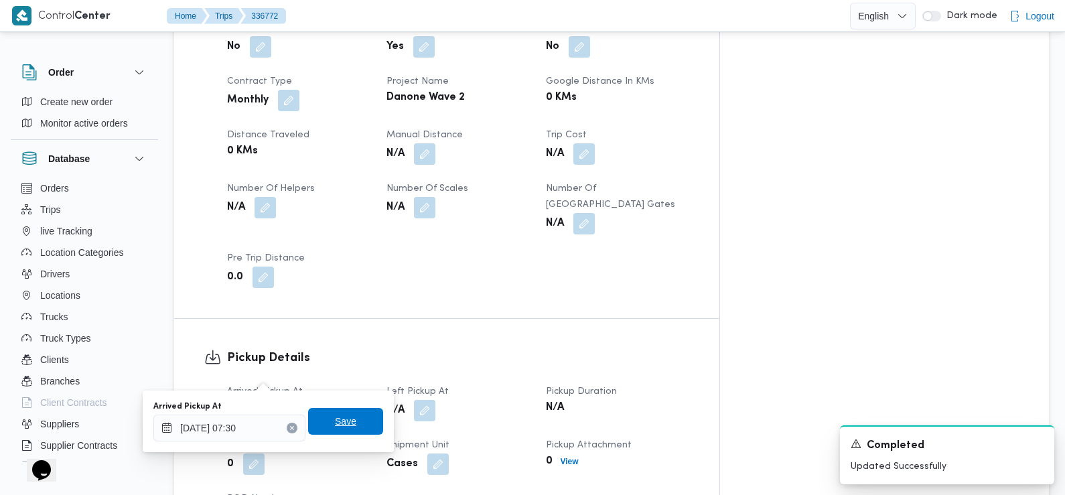
click at [343, 419] on span "Save" at bounding box center [345, 421] width 21 height 16
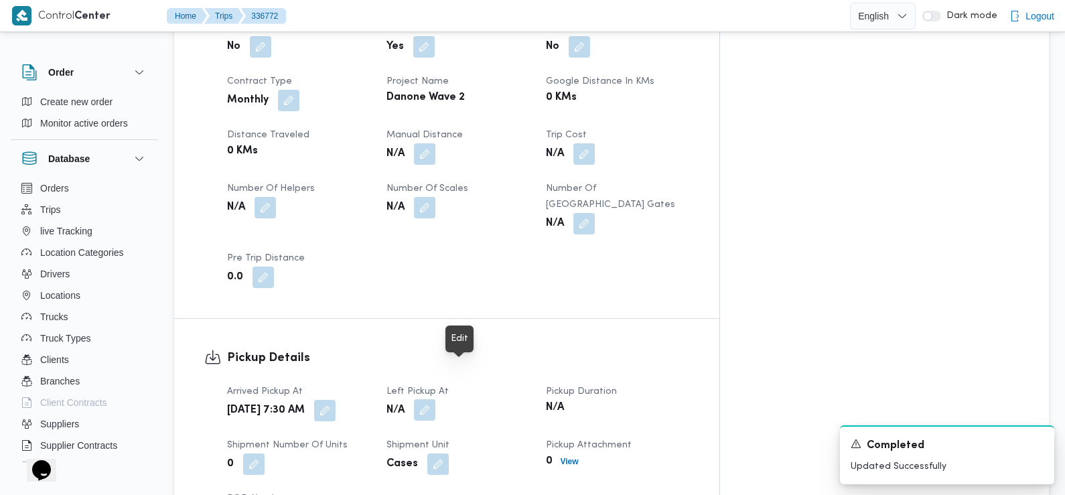
click at [435, 399] on button "button" at bounding box center [424, 409] width 21 height 21
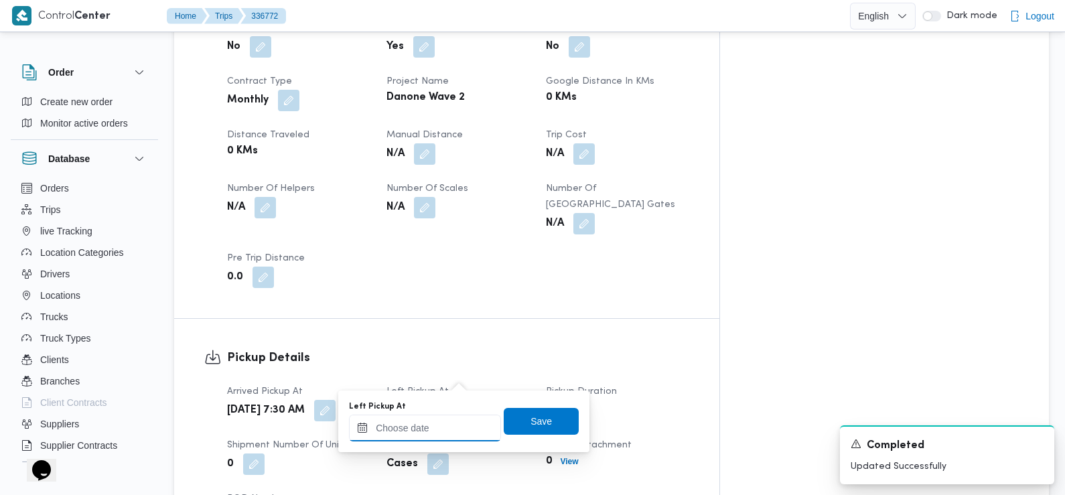
click at [447, 425] on input "Left Pickup At" at bounding box center [425, 428] width 152 height 27
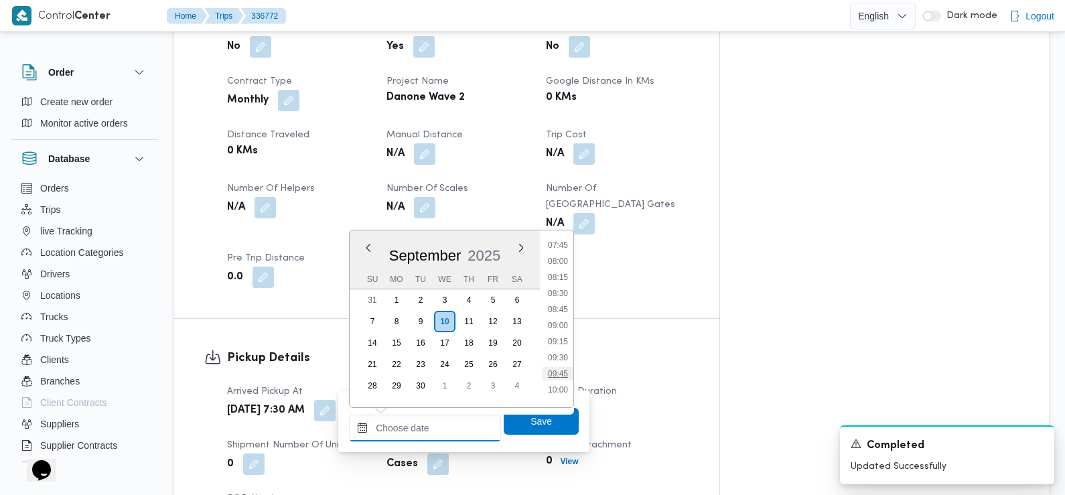
scroll to position [500, 0]
click at [563, 281] on li "08:15" at bounding box center [558, 278] width 31 height 13
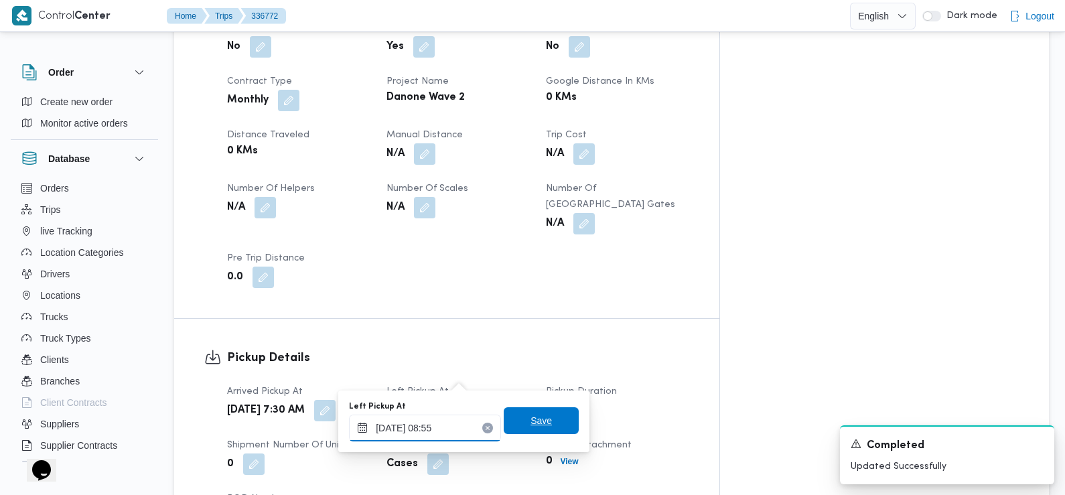
type input "10/09/2025 08:55"
click at [531, 422] on span "Save" at bounding box center [541, 421] width 21 height 16
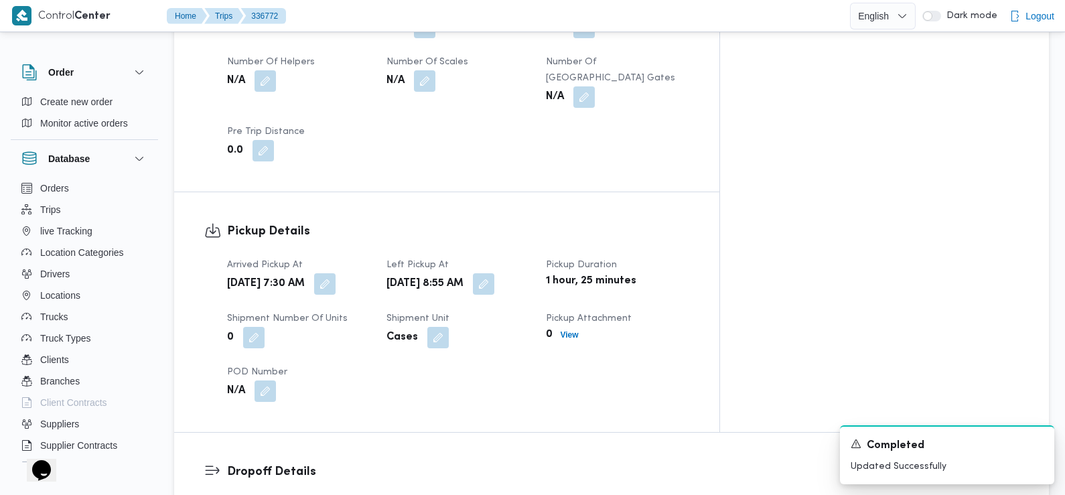
scroll to position [889, 0]
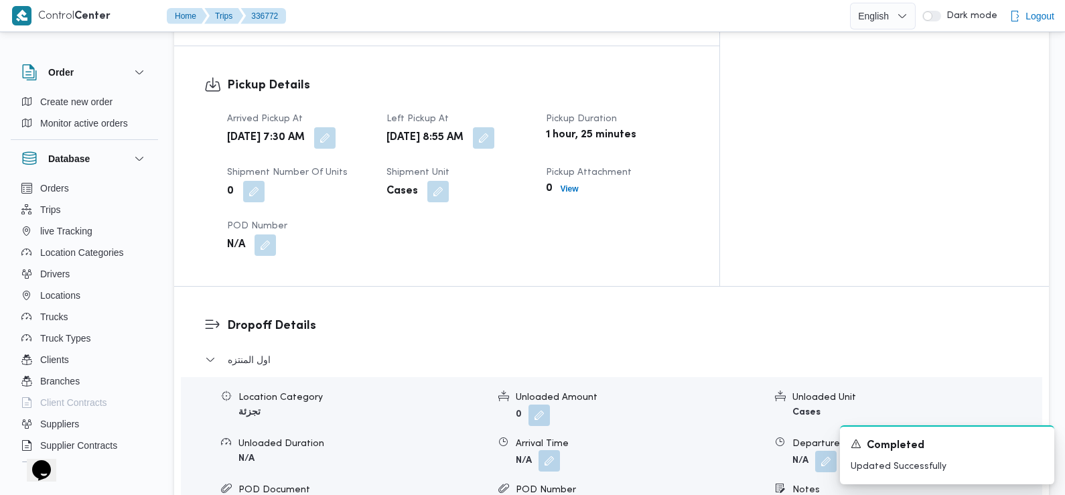
click at [546, 450] on button "button" at bounding box center [549, 460] width 21 height 21
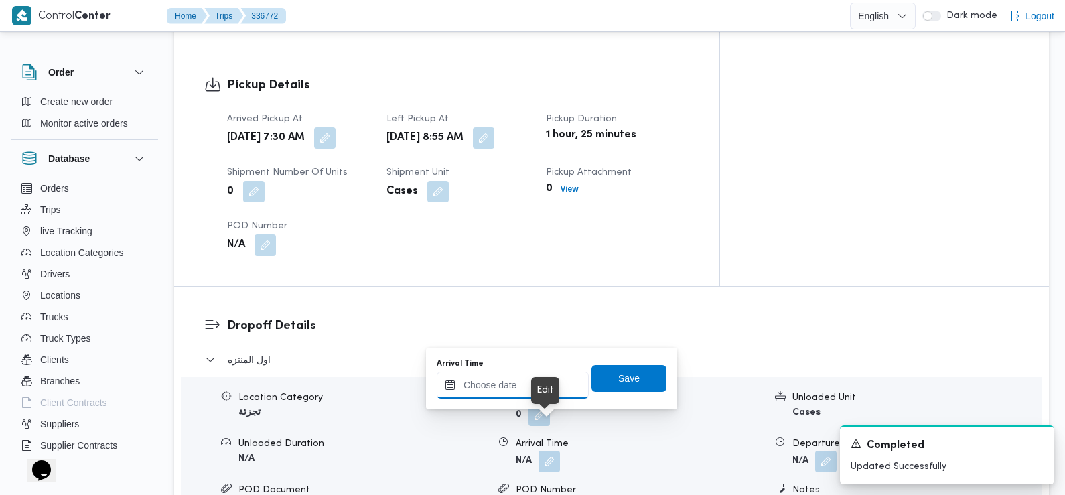
click at [542, 387] on input "Arrival Time" at bounding box center [513, 385] width 152 height 27
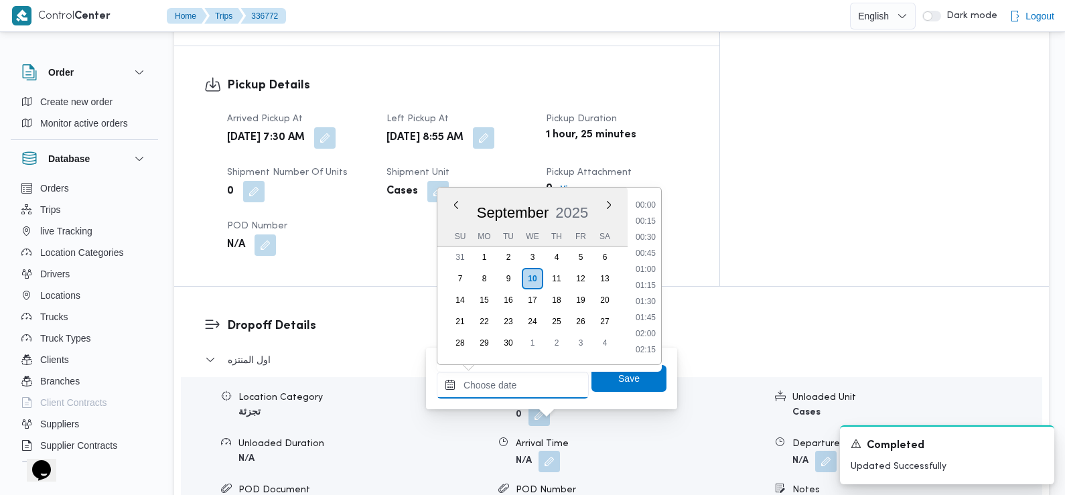
scroll to position [594, 0]
click at [543, 385] on input "Arrival Time" at bounding box center [513, 385] width 152 height 27
click at [646, 223] on li "09:30" at bounding box center [645, 222] width 31 height 13
type input "[DATE] 09:30"
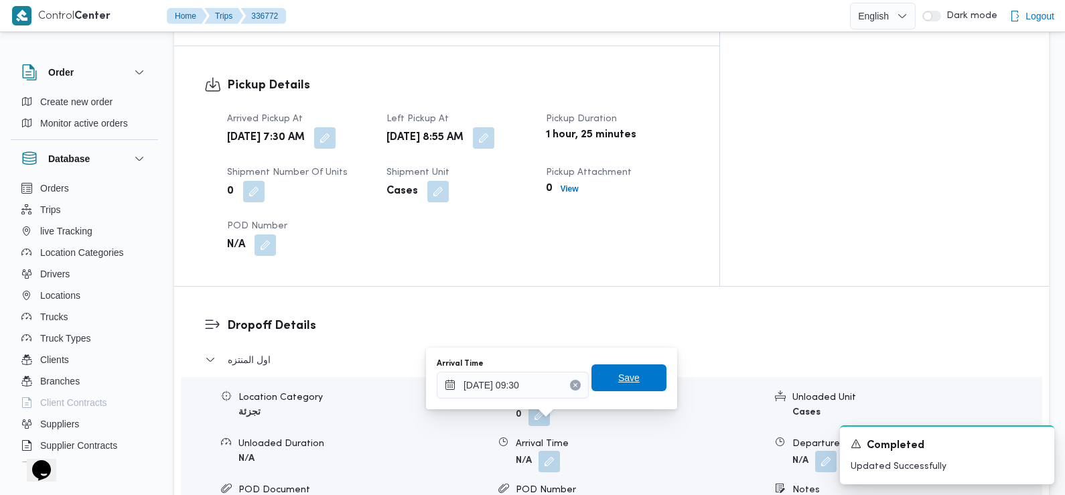
click at [622, 368] on span "Save" at bounding box center [629, 377] width 75 height 27
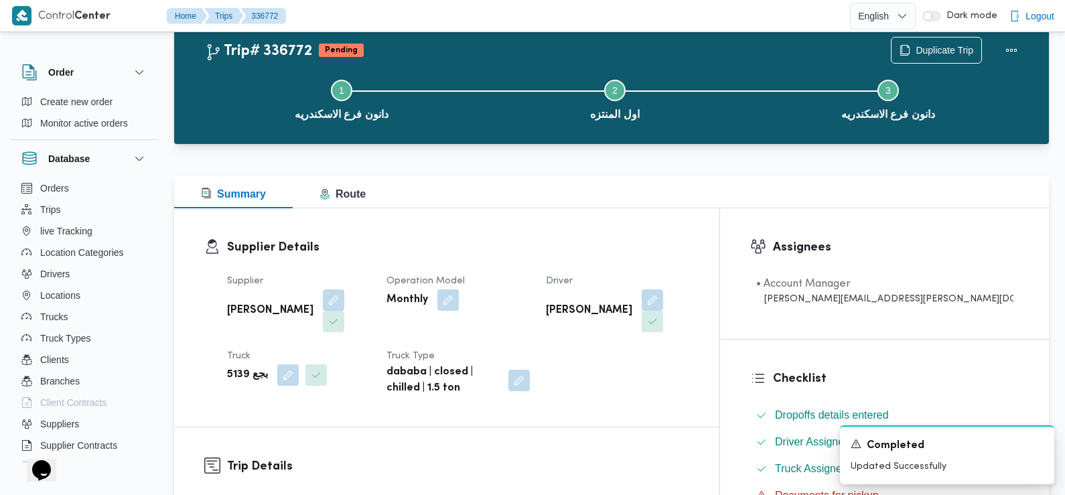
scroll to position [0, 0]
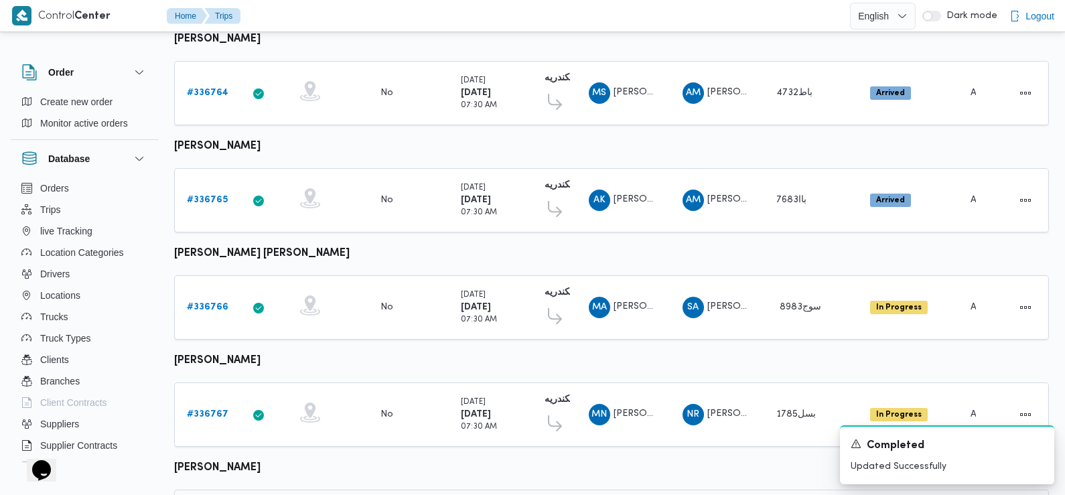
scroll to position [985, 0]
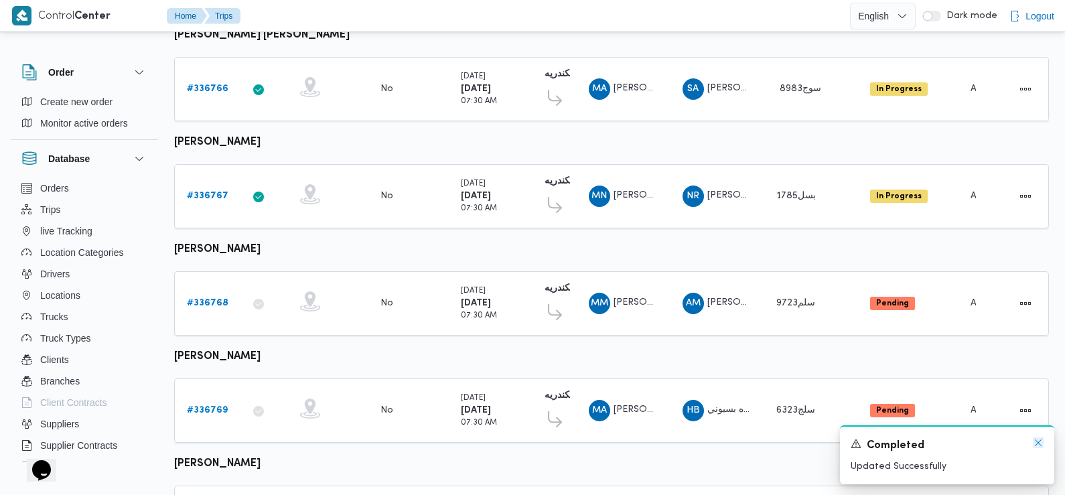
click at [1037, 445] on icon "Dismiss toast" at bounding box center [1038, 442] width 7 height 7
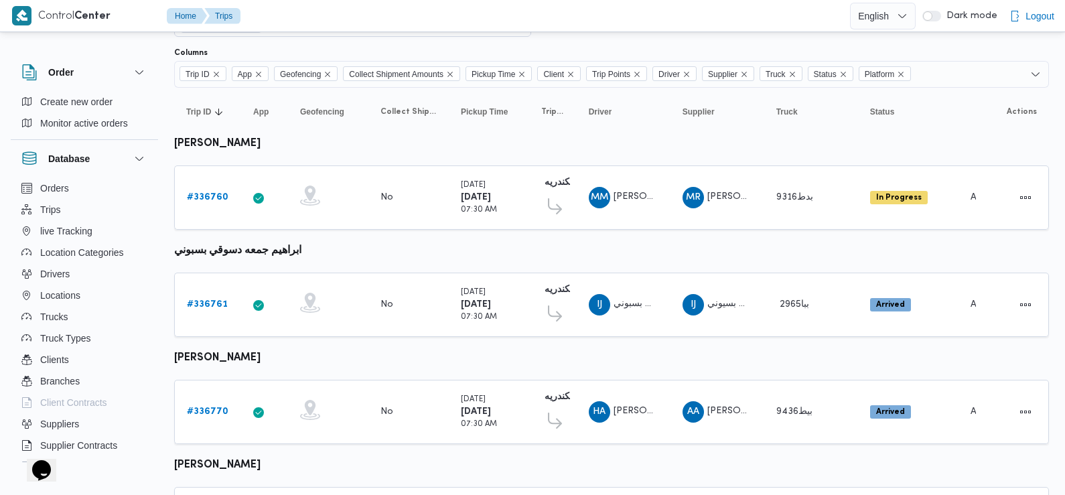
scroll to position [104, 0]
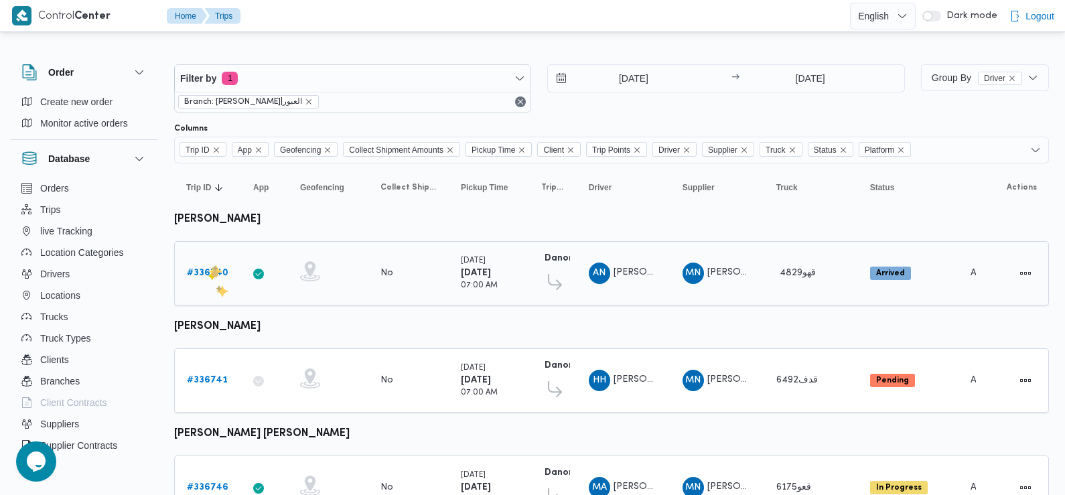
click at [208, 273] on b "# 336740" at bounding box center [208, 273] width 42 height 9
click at [208, 381] on b "# 336741" at bounding box center [207, 380] width 41 height 9
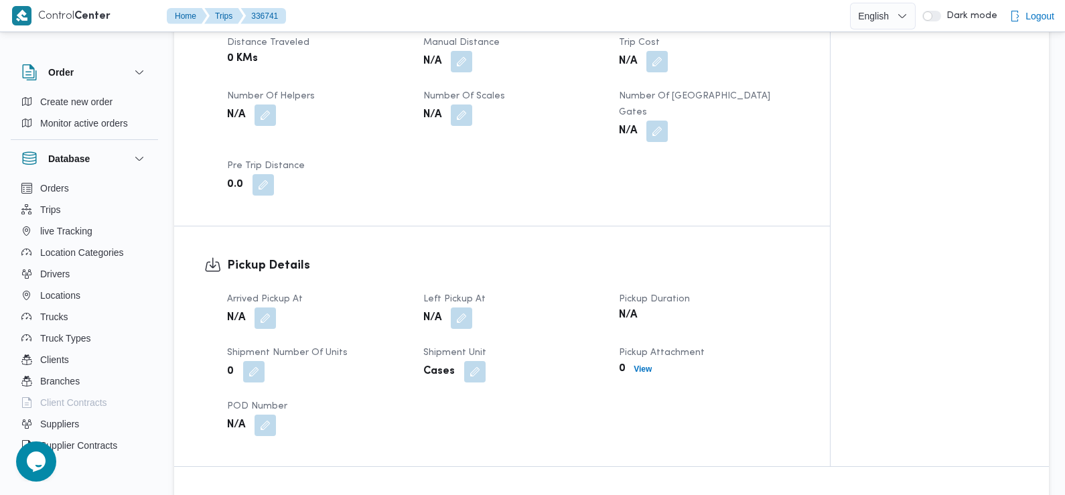
scroll to position [688, 0]
click at [265, 306] on button "button" at bounding box center [265, 316] width 21 height 21
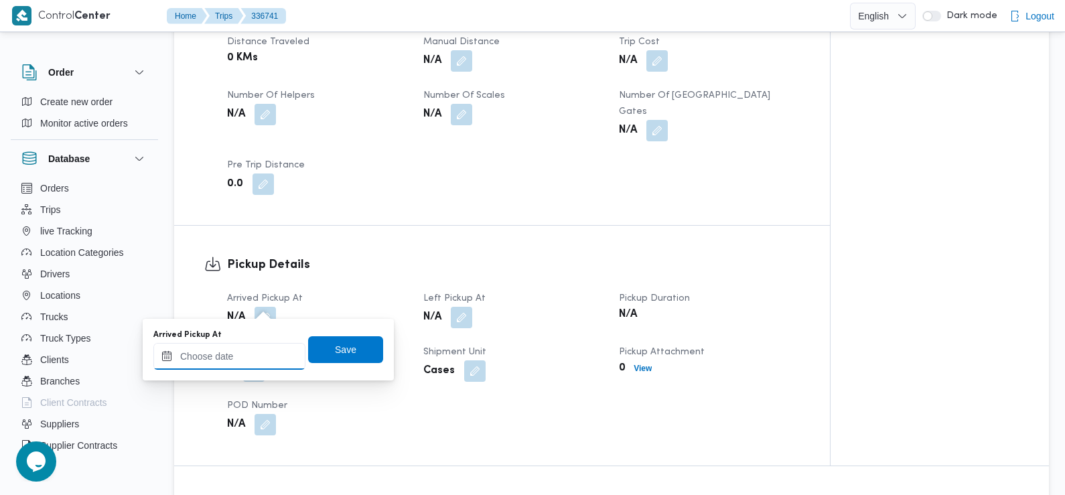
click at [255, 359] on input "Arrived Pickup At" at bounding box center [229, 356] width 152 height 27
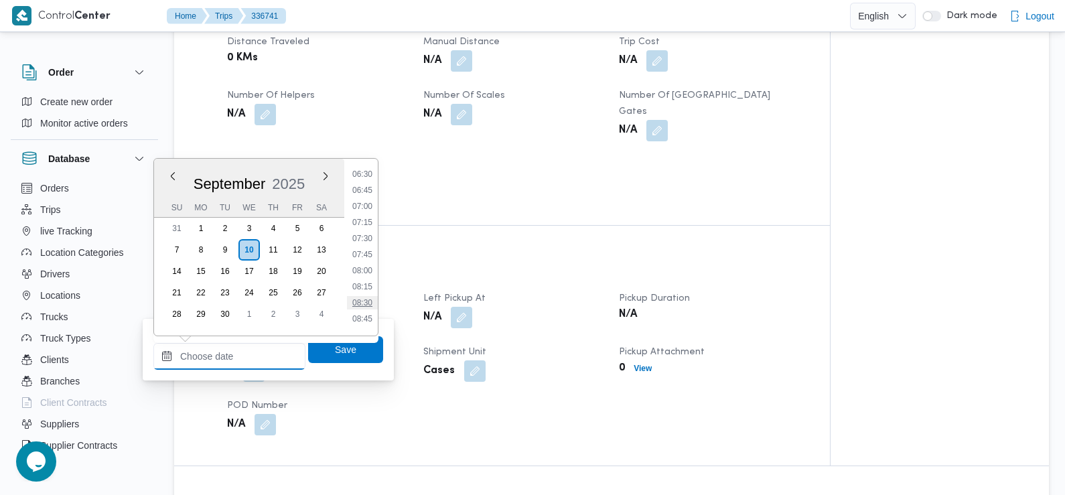
scroll to position [419, 0]
click at [367, 192] on li "06:45" at bounding box center [362, 190] width 31 height 13
type input "10/09/2025 06:45"
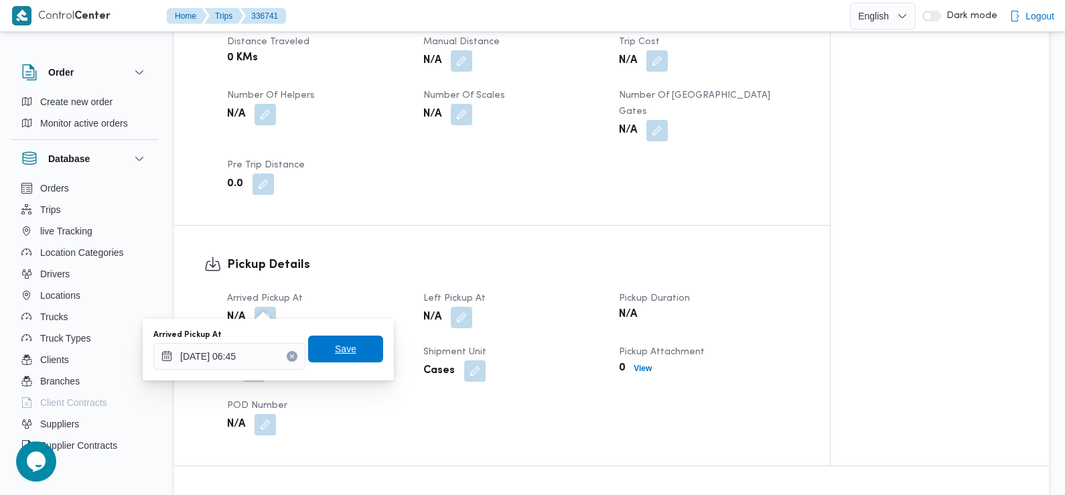
click at [342, 348] on span "Save" at bounding box center [345, 349] width 21 height 16
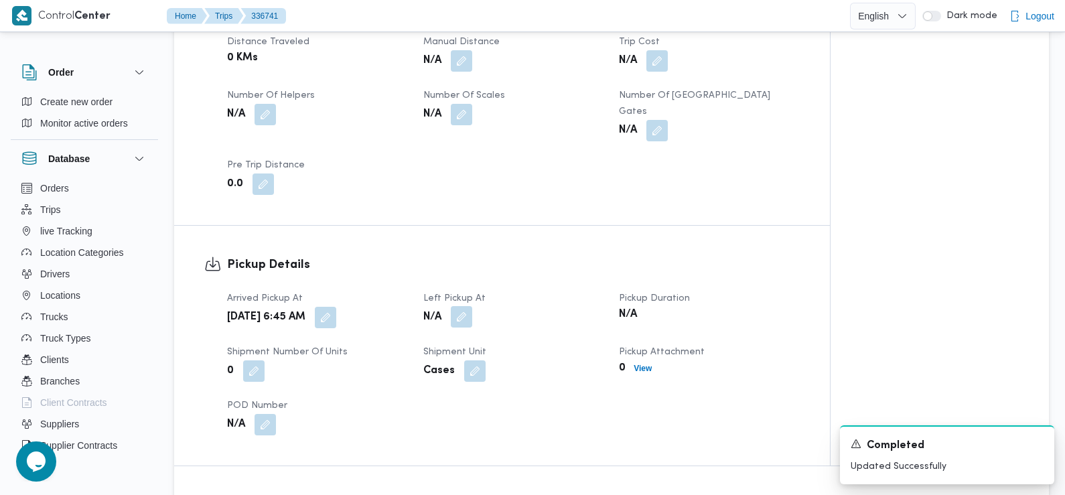
click at [462, 306] on button "button" at bounding box center [461, 316] width 21 height 21
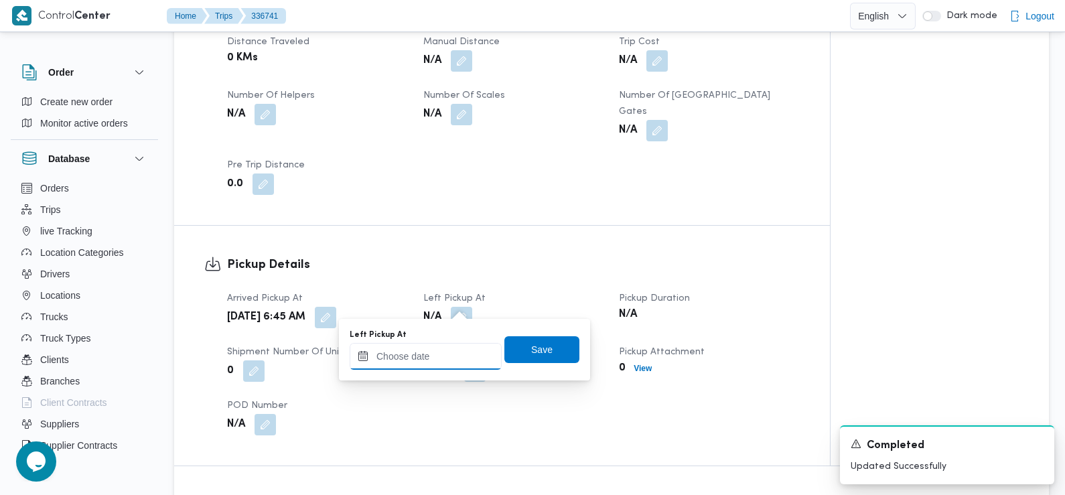
click at [440, 364] on input "Left Pickup At" at bounding box center [426, 356] width 152 height 27
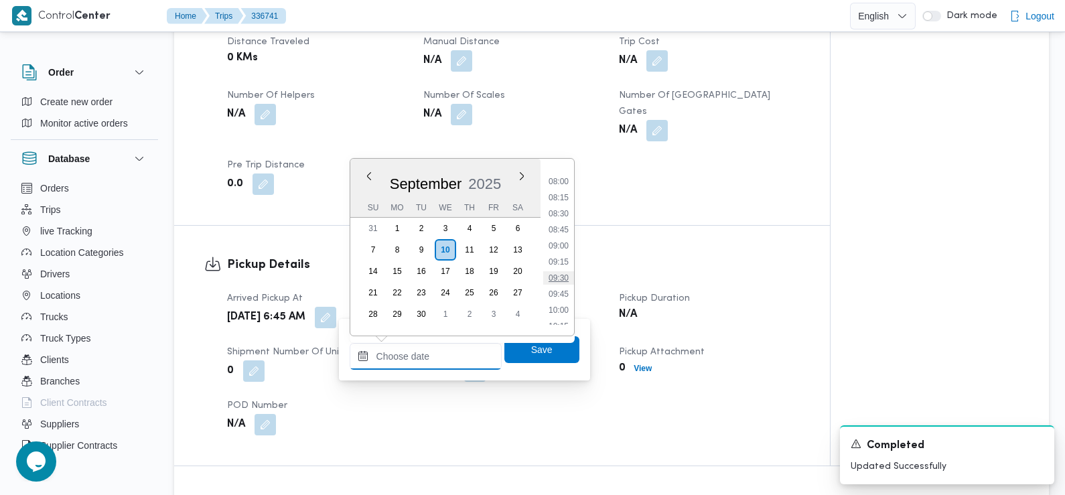
scroll to position [508, 0]
click at [565, 249] on li "09:00" at bounding box center [558, 246] width 31 height 13
type input "10/09/2025 09:00"
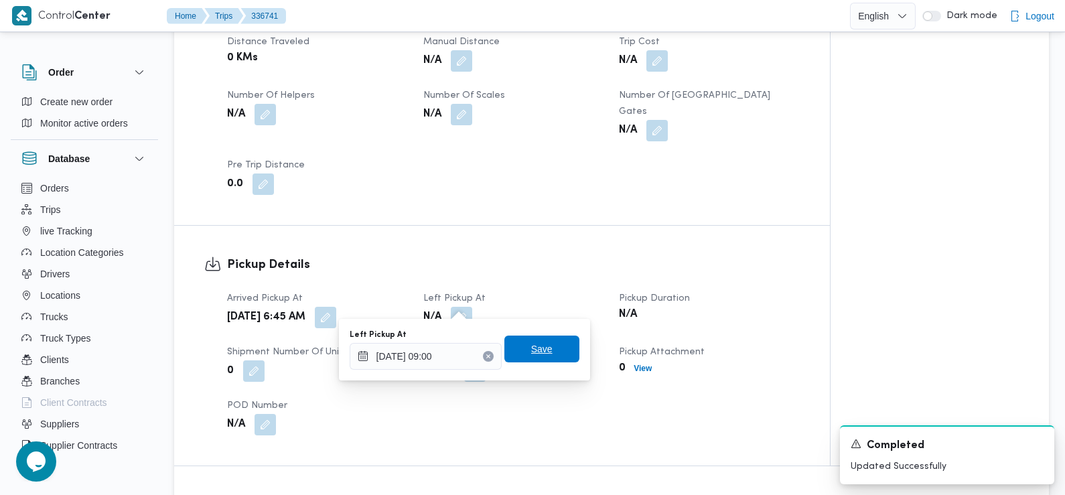
click at [533, 348] on span "Save" at bounding box center [541, 349] width 21 height 16
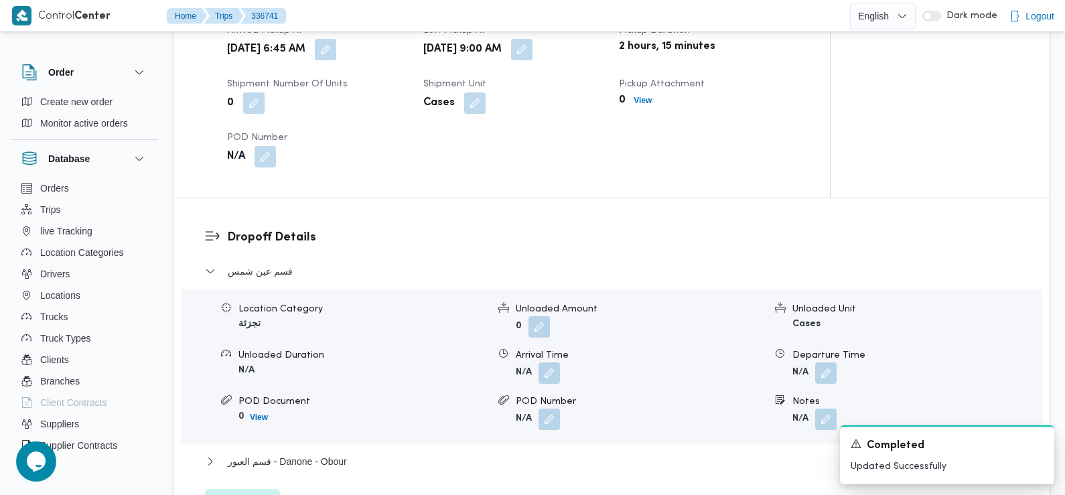
scroll to position [978, 0]
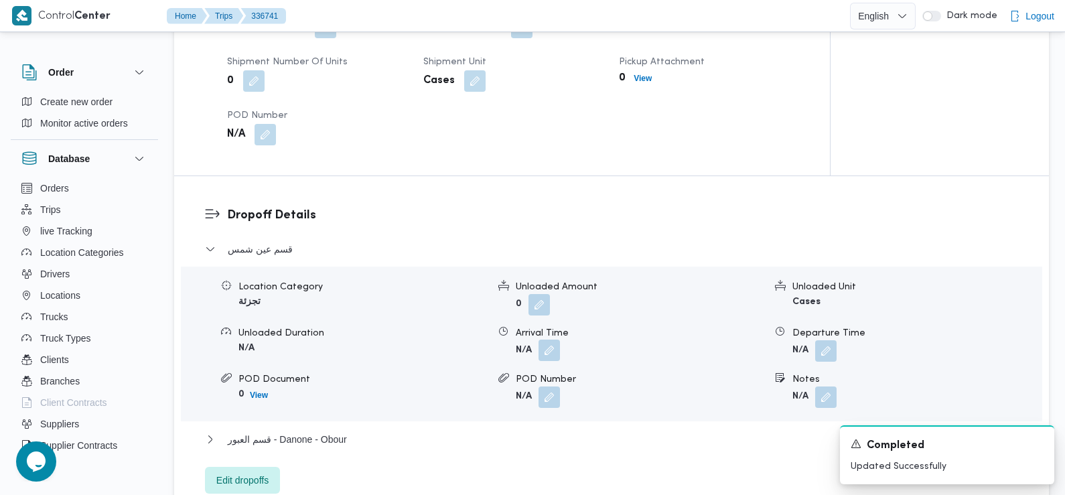
click at [551, 340] on button "button" at bounding box center [549, 350] width 21 height 21
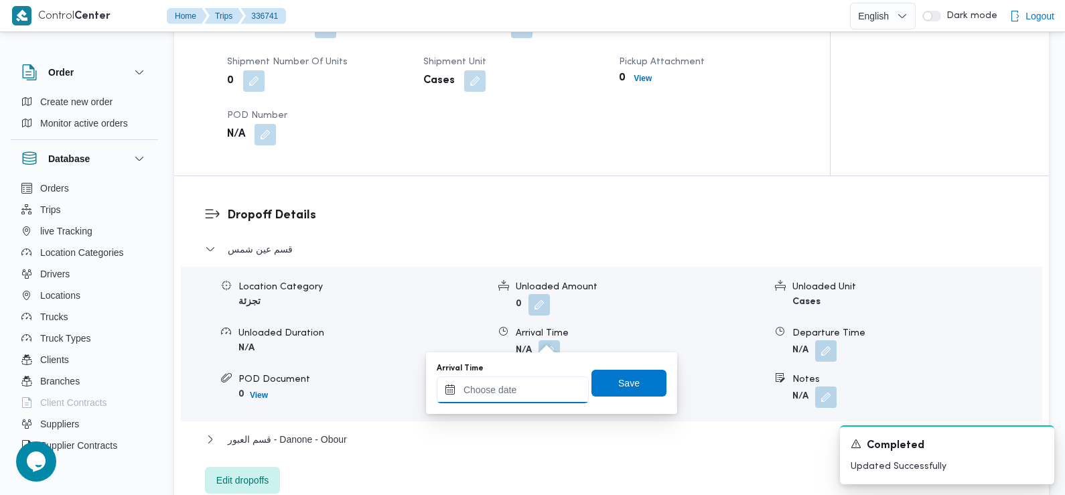
click at [539, 387] on input "Arrival Time" at bounding box center [513, 389] width 152 height 27
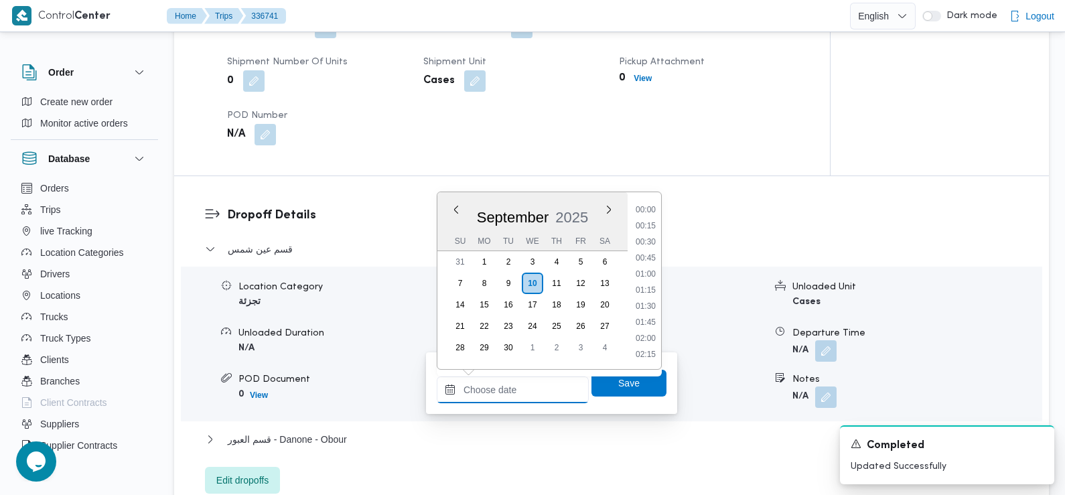
scroll to position [594, 0]
click at [650, 228] on li "09:30" at bounding box center [645, 226] width 31 height 13
type input "[DATE] 09:30"
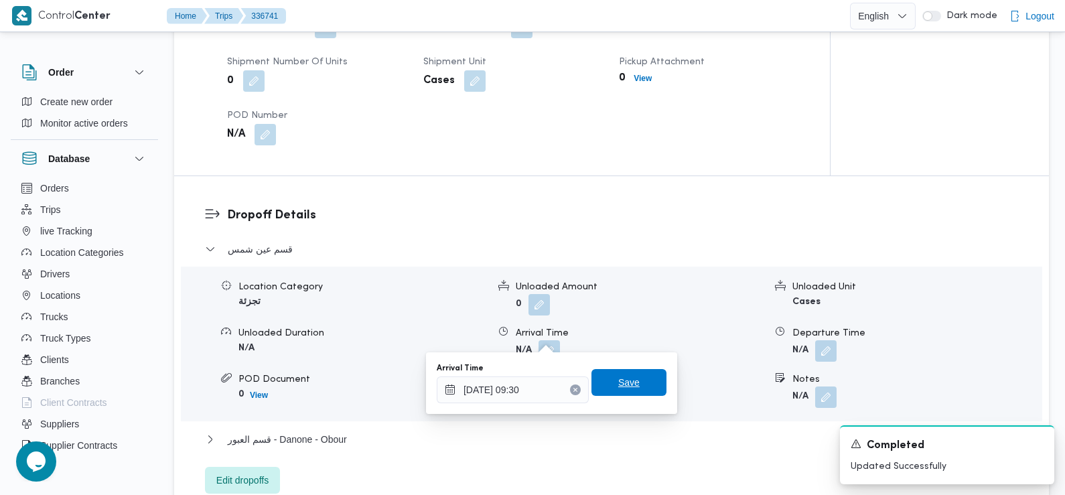
click at [618, 383] on span "Save" at bounding box center [628, 382] width 21 height 16
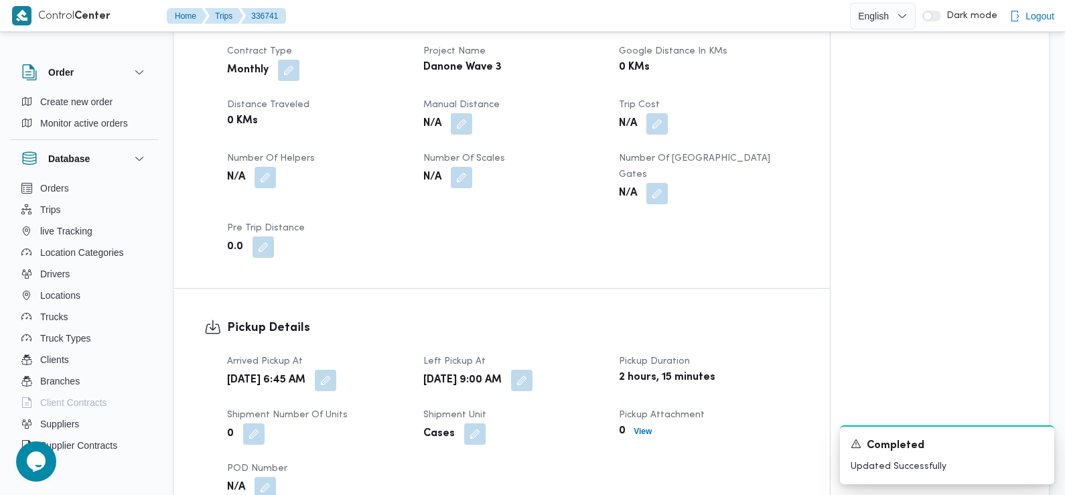
scroll to position [0, 0]
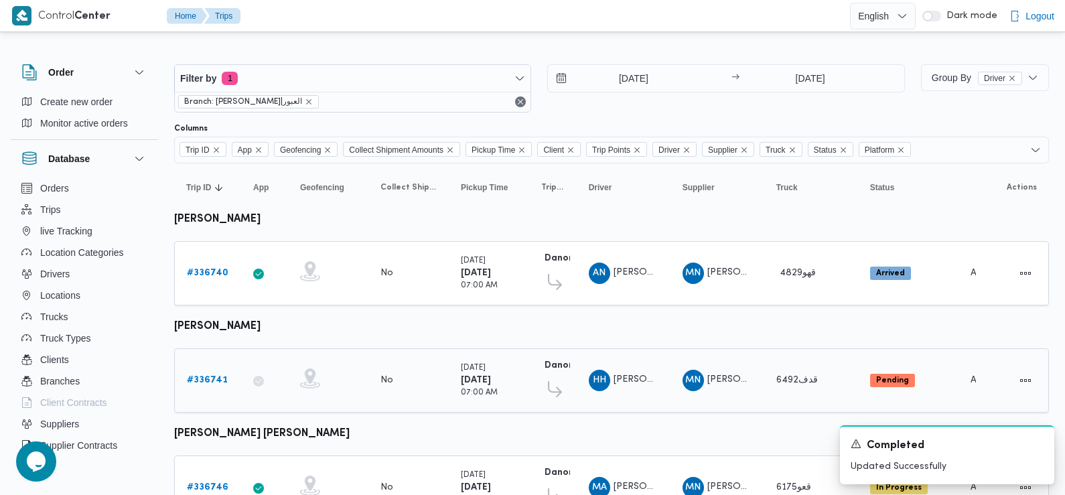
click at [196, 376] on b "# 336741" at bounding box center [207, 380] width 41 height 9
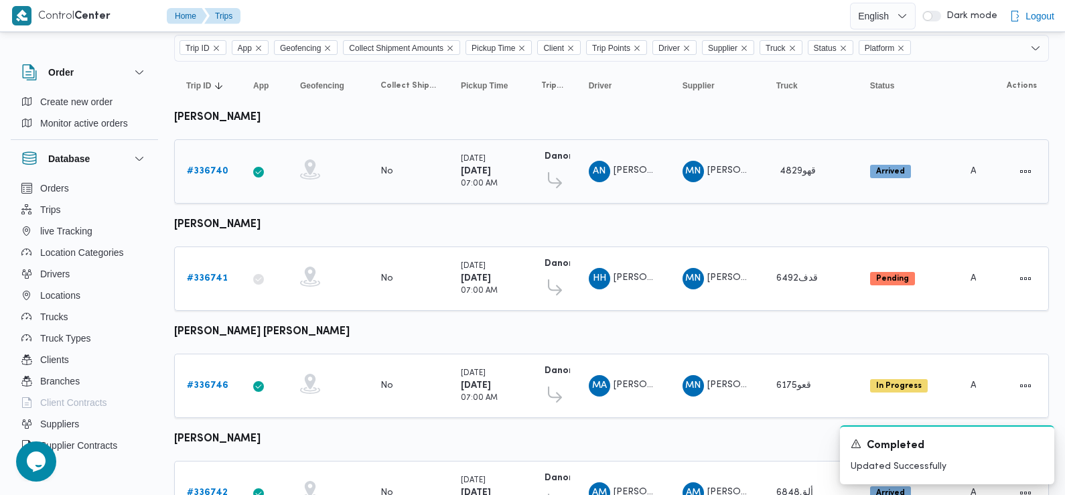
scroll to position [116, 0]
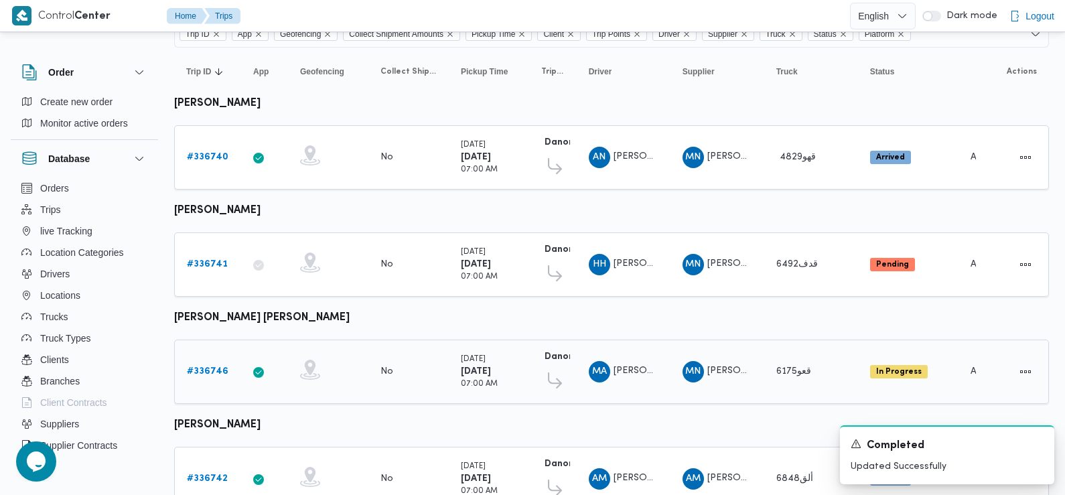
click at [206, 368] on b "# 336746" at bounding box center [208, 371] width 42 height 9
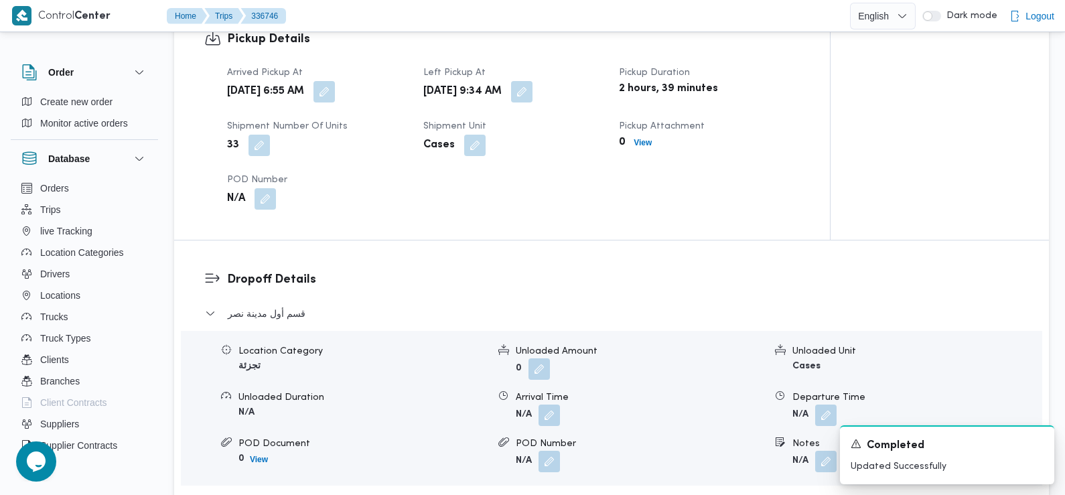
scroll to position [960, 0]
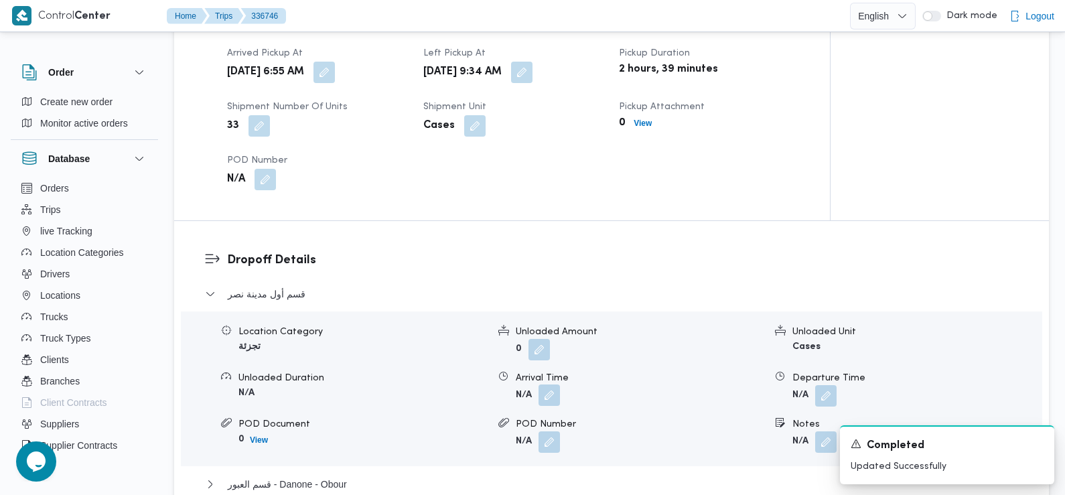
click at [550, 385] on button "button" at bounding box center [549, 395] width 21 height 21
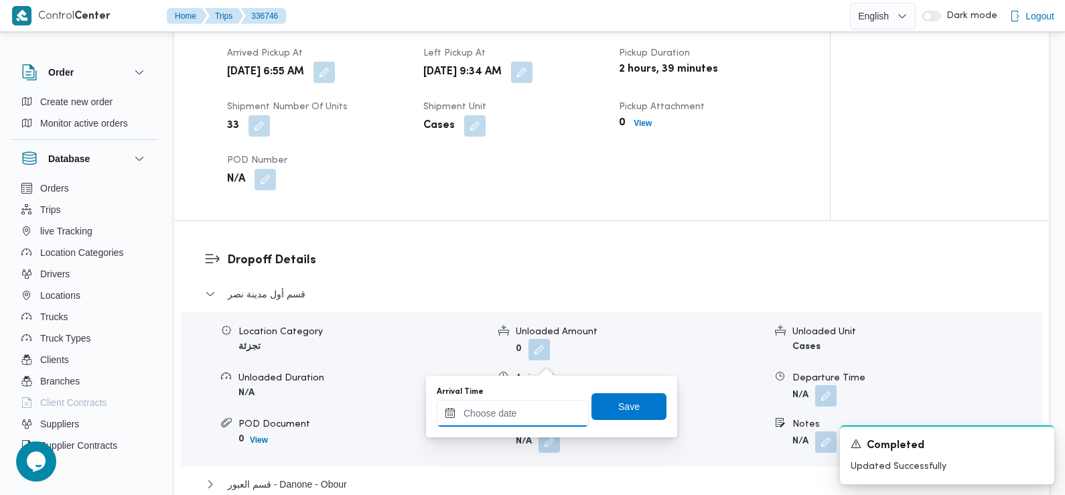
click at [533, 404] on div at bounding box center [513, 413] width 152 height 27
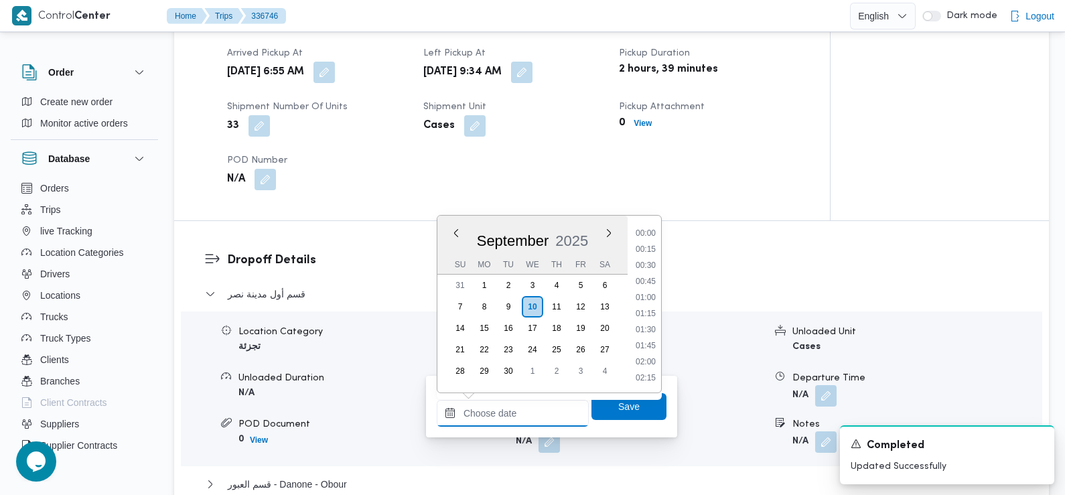
scroll to position [594, 0]
click at [645, 253] on li "09:30" at bounding box center [645, 250] width 31 height 13
type input "[DATE] 09:30"
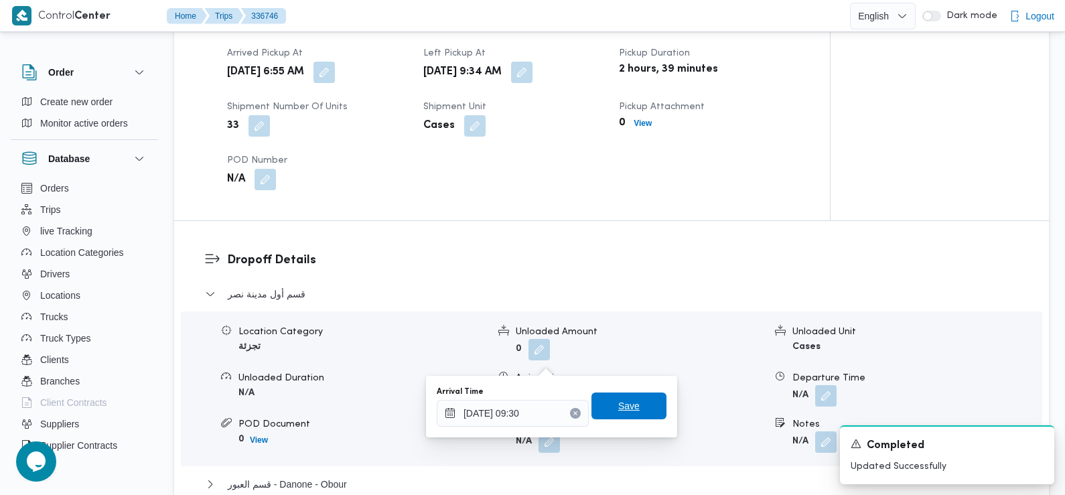
click at [624, 406] on span "Save" at bounding box center [628, 406] width 21 height 16
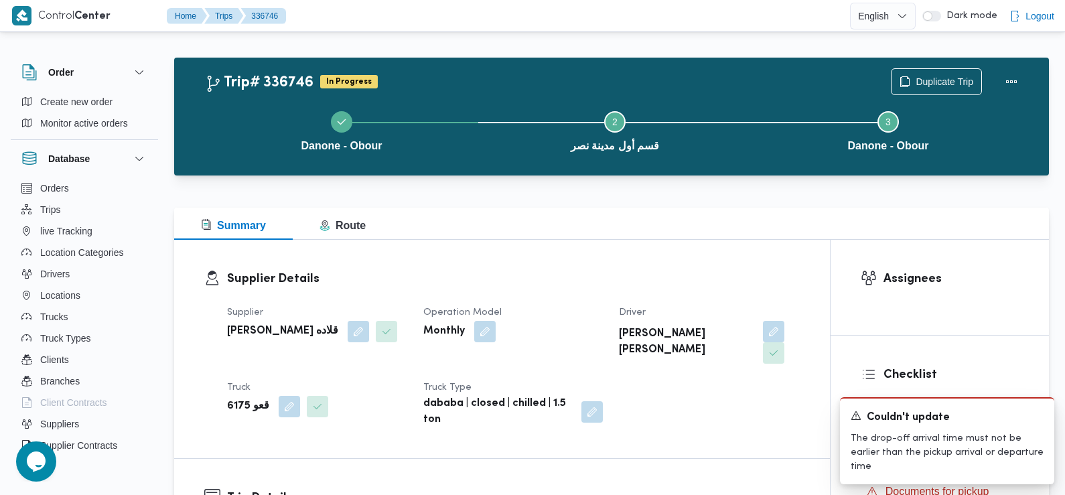
scroll to position [0, 0]
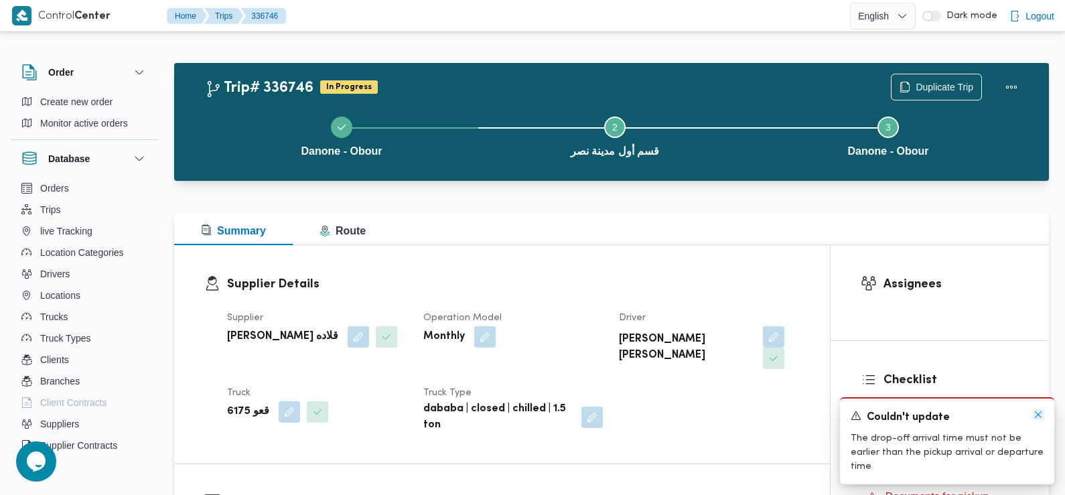
click at [1034, 420] on icon "Dismiss toast" at bounding box center [1038, 414] width 11 height 11
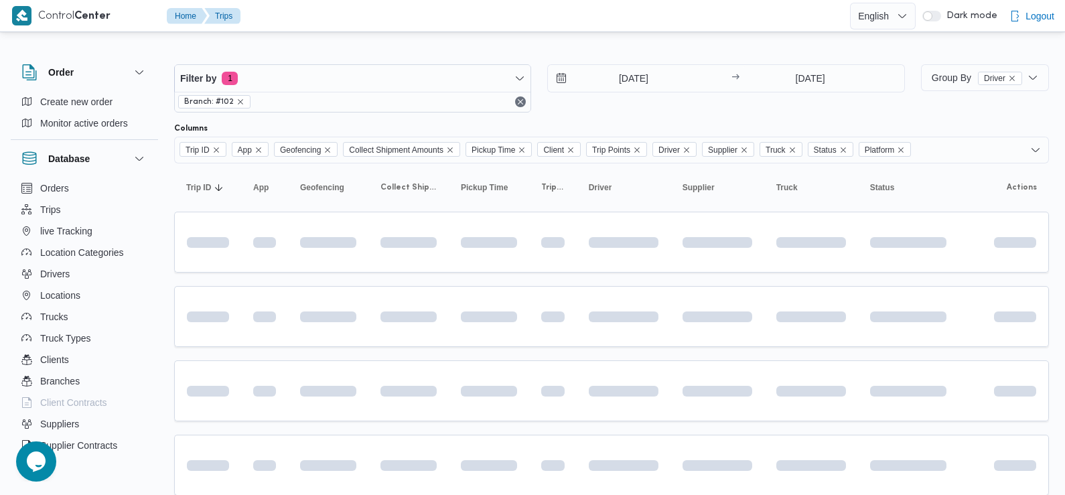
scroll to position [116, 0]
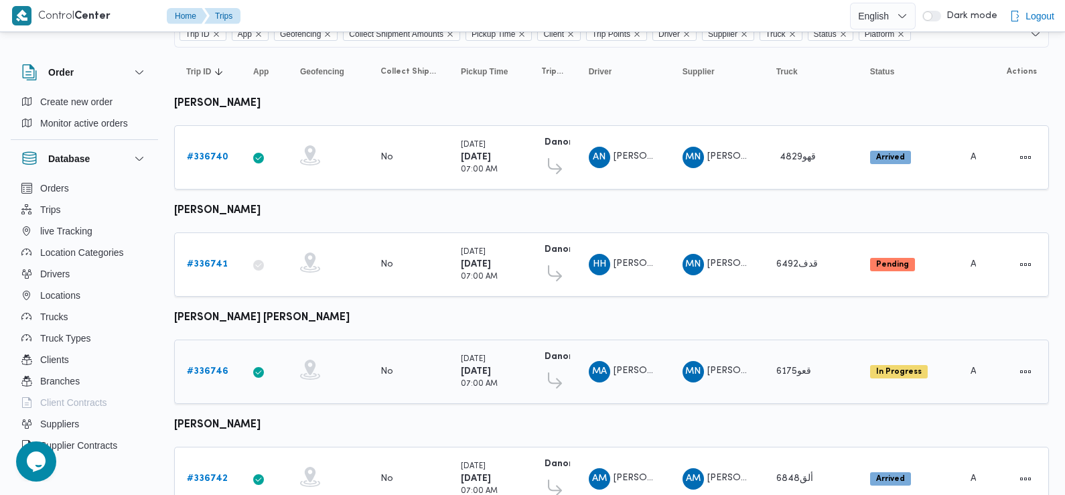
click at [205, 364] on link "# 336746" at bounding box center [208, 372] width 42 height 16
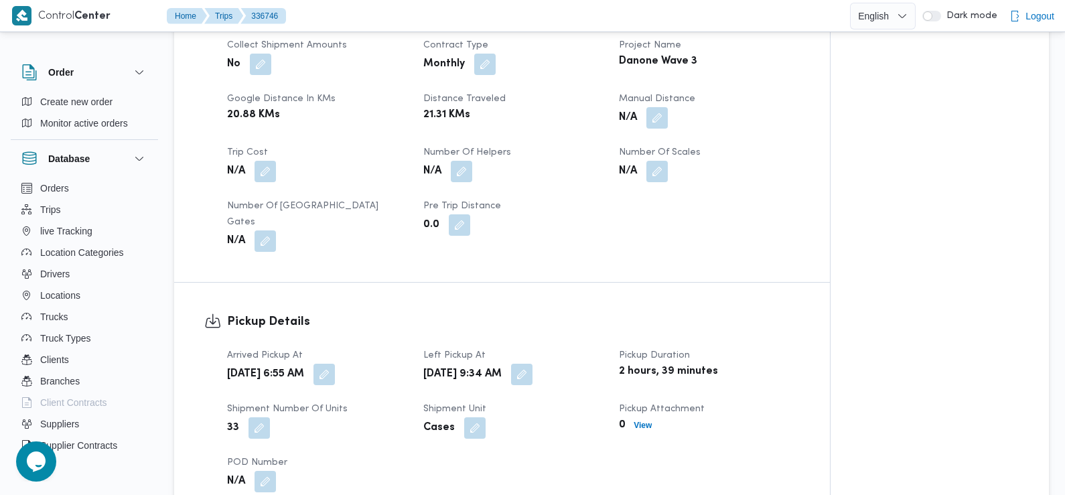
scroll to position [705, 0]
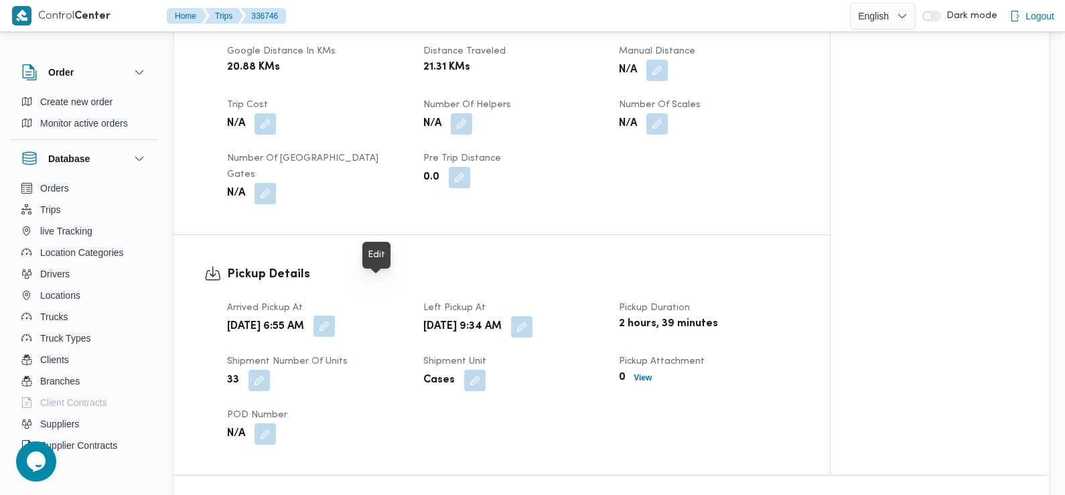
click at [335, 316] on button "button" at bounding box center [324, 326] width 21 height 21
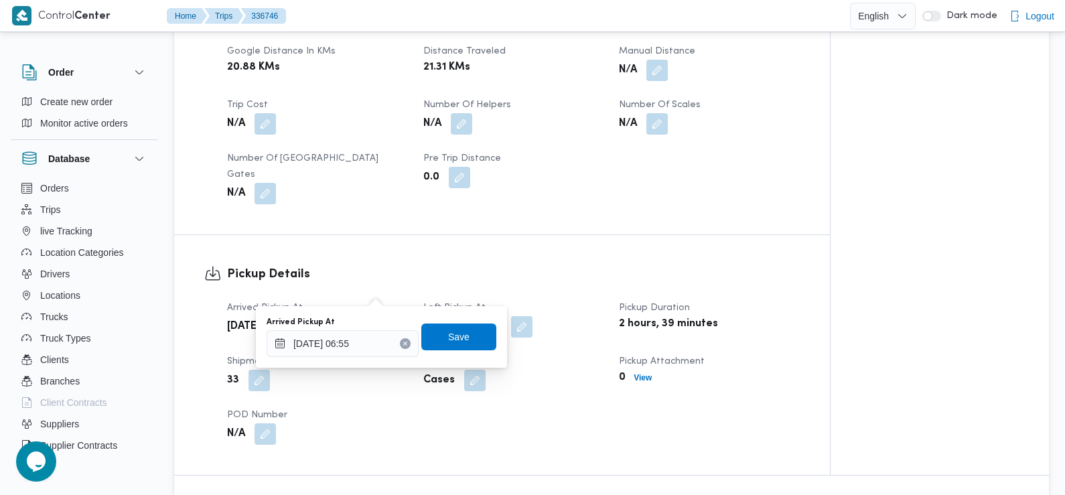
click at [592, 430] on div "Pickup Details Arrived Pickup At Wed, Sep 10, 2025 6:55 AM Left Pickup At Wed, …" at bounding box center [502, 355] width 656 height 240
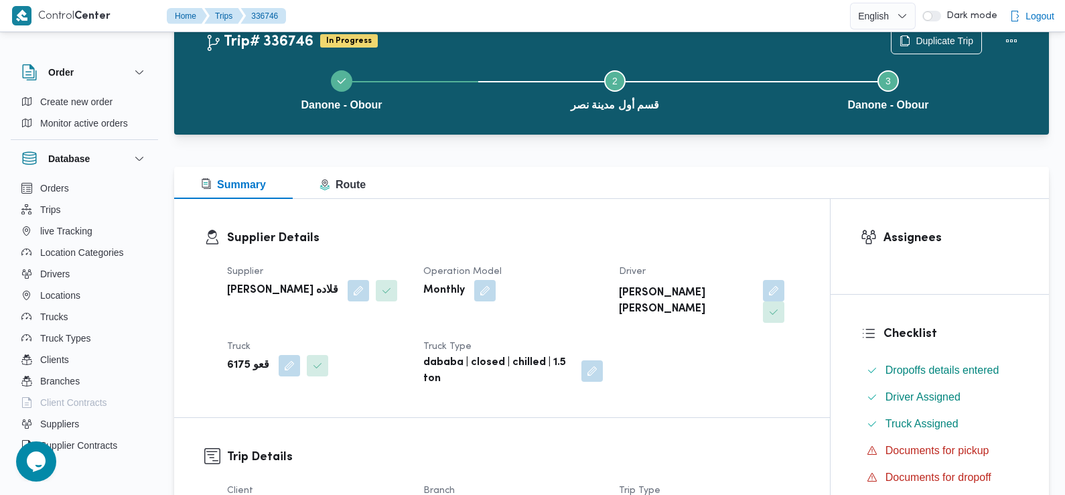
scroll to position [0, 0]
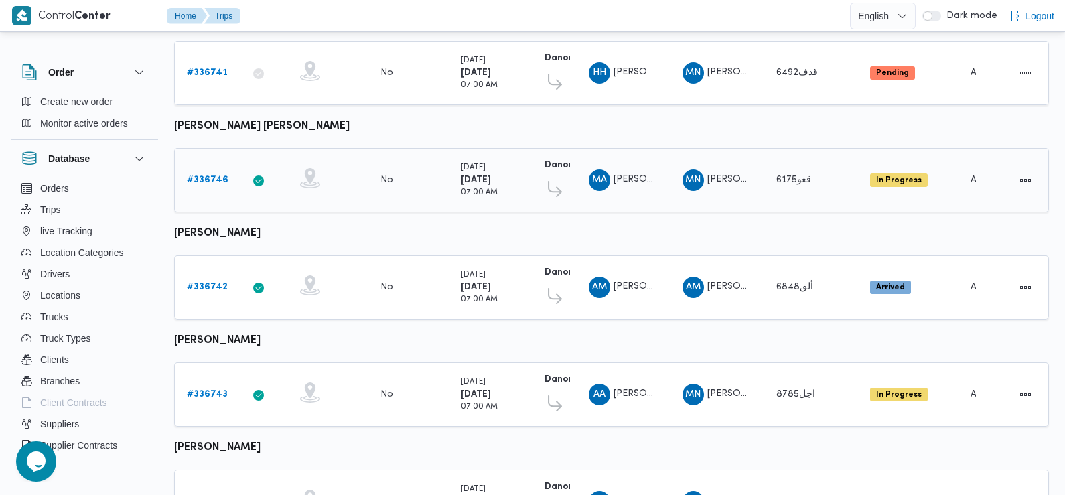
scroll to position [317, 0]
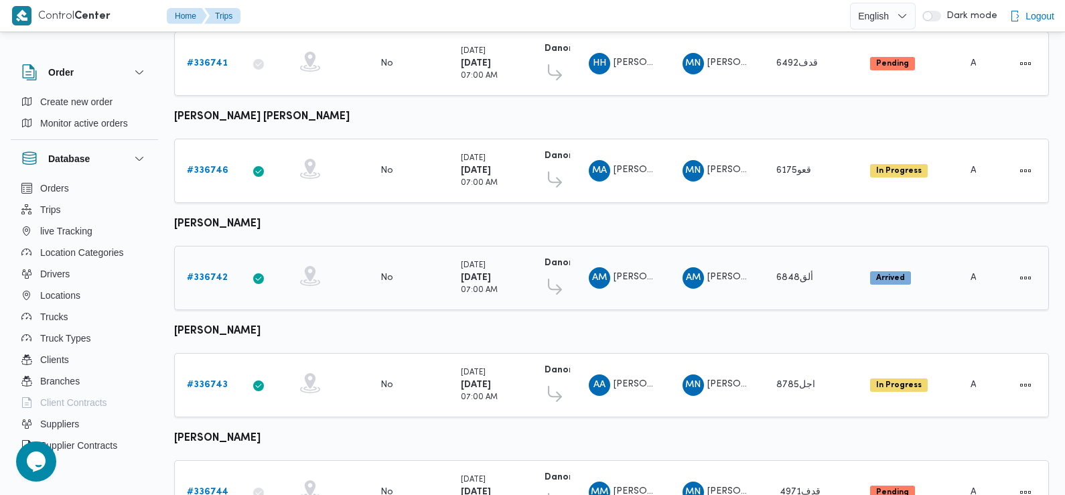
click at [207, 273] on b "# 336742" at bounding box center [207, 277] width 41 height 9
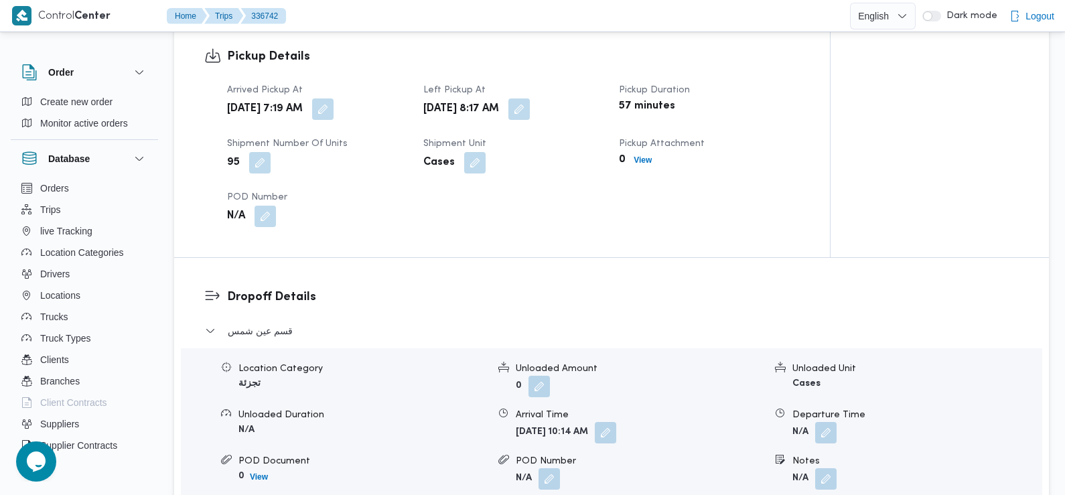
scroll to position [906, 0]
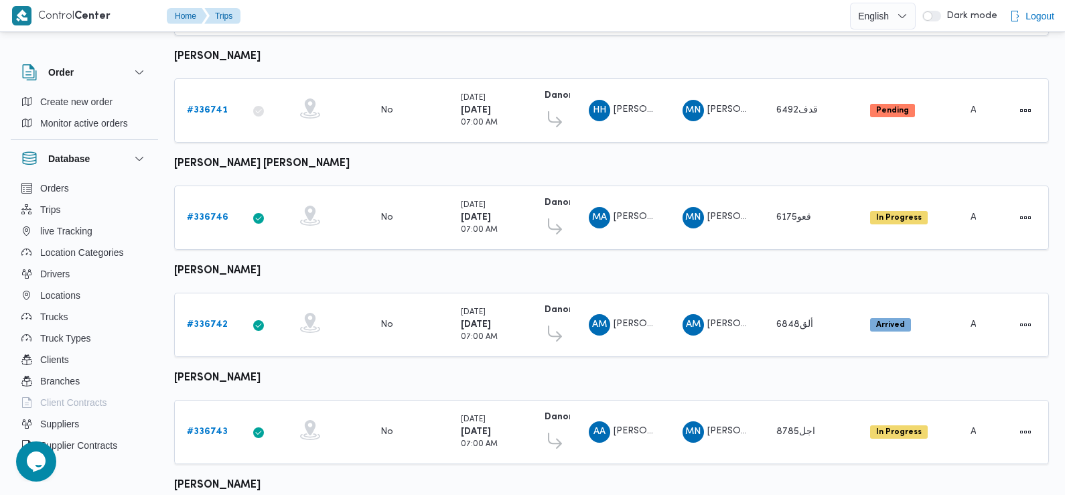
scroll to position [490, 0]
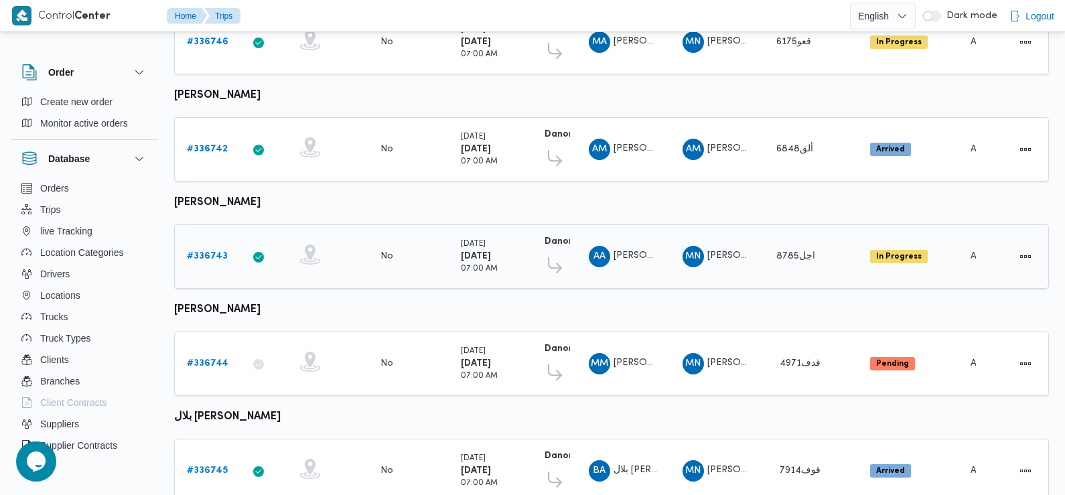
click at [211, 252] on b "# 336743" at bounding box center [207, 256] width 41 height 9
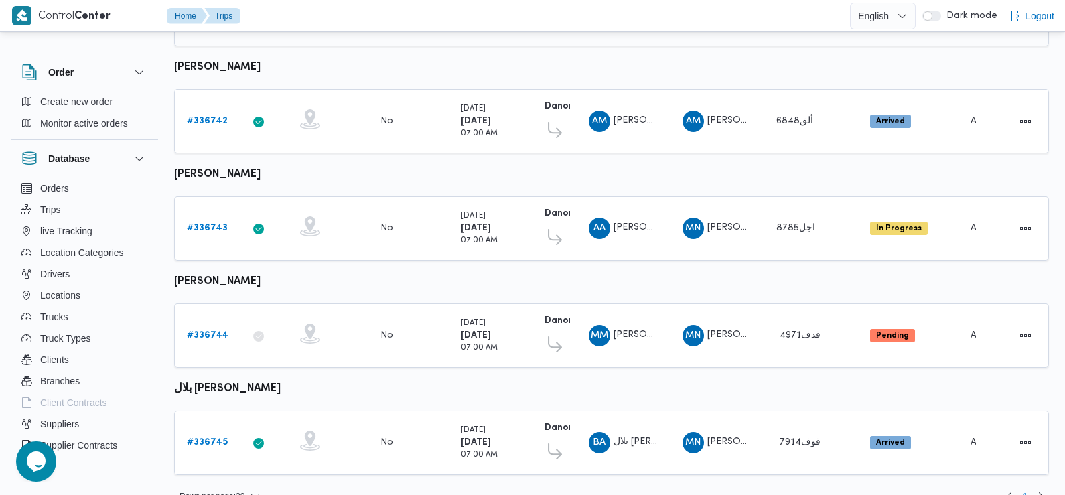
scroll to position [490, 0]
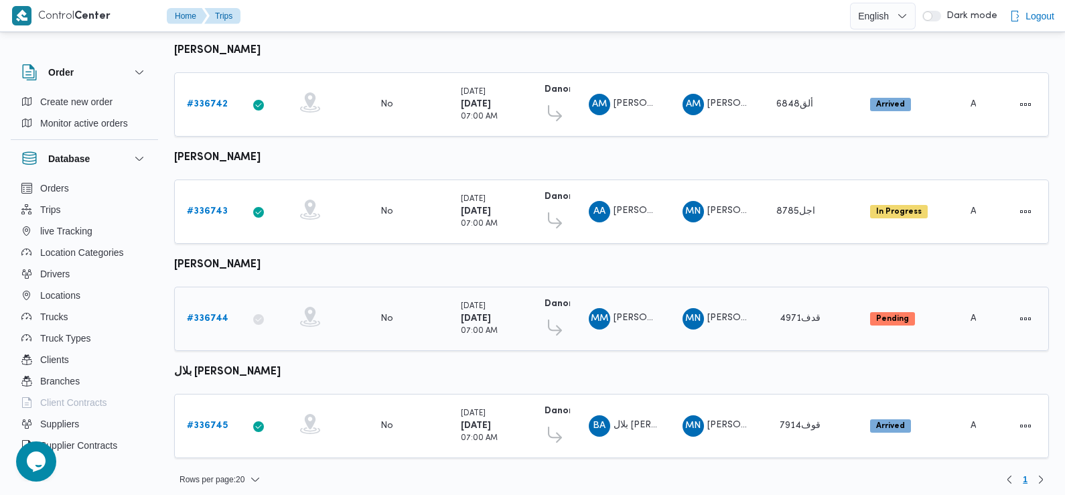
click at [206, 314] on b "# 336744" at bounding box center [208, 318] width 42 height 9
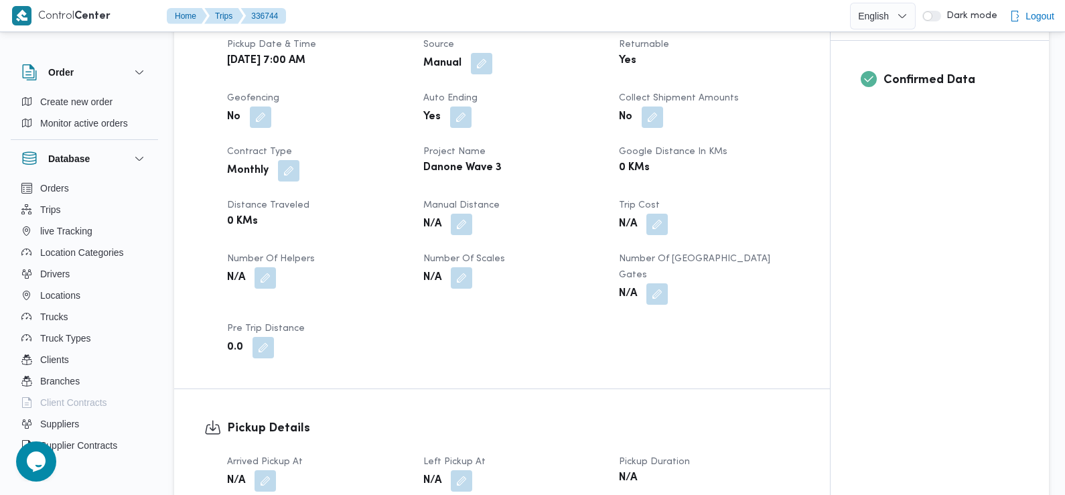
scroll to position [581, 0]
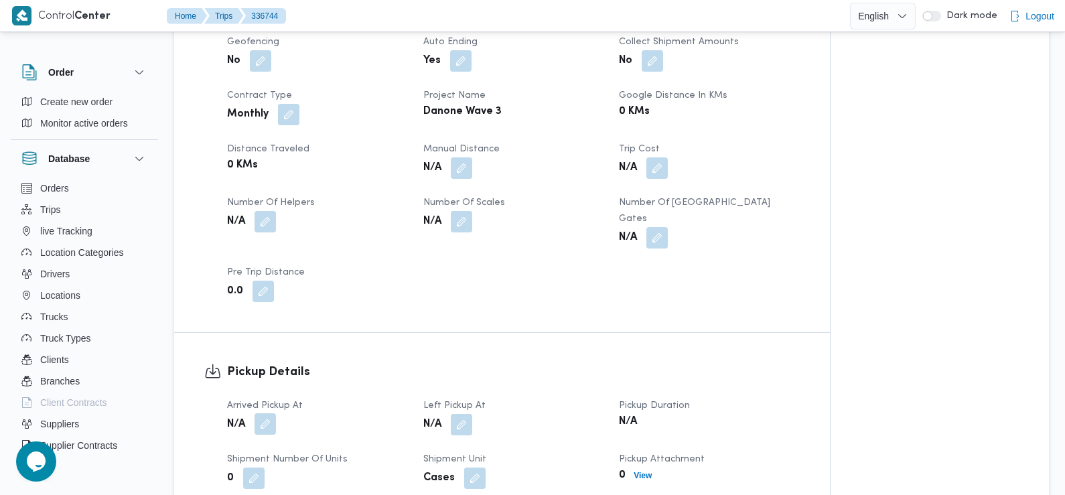
click at [272, 413] on button "button" at bounding box center [265, 423] width 21 height 21
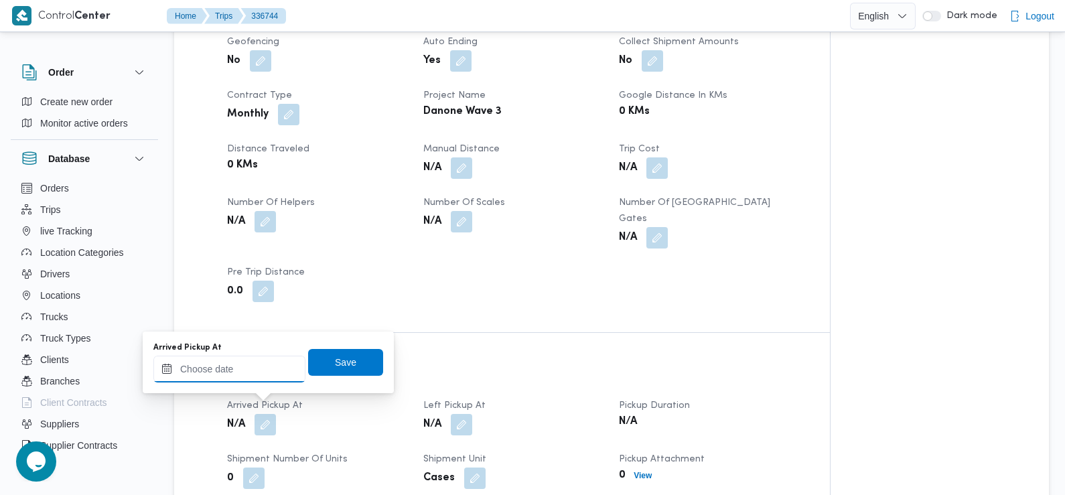
click at [243, 366] on input "Arrived Pickup At" at bounding box center [229, 369] width 152 height 27
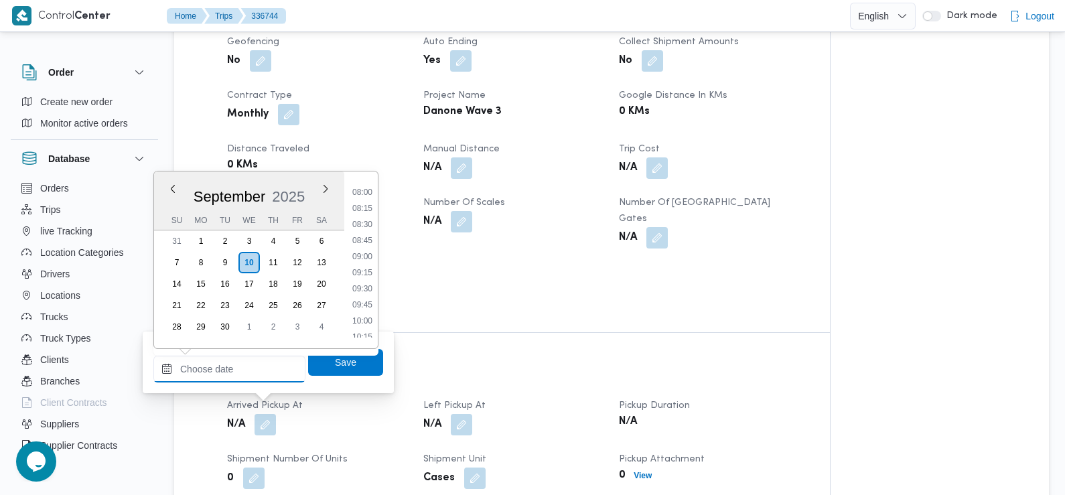
scroll to position [444, 0]
click at [362, 228] on li "07:30" at bounding box center [362, 226] width 31 height 13
type input "[DATE] 07:30"
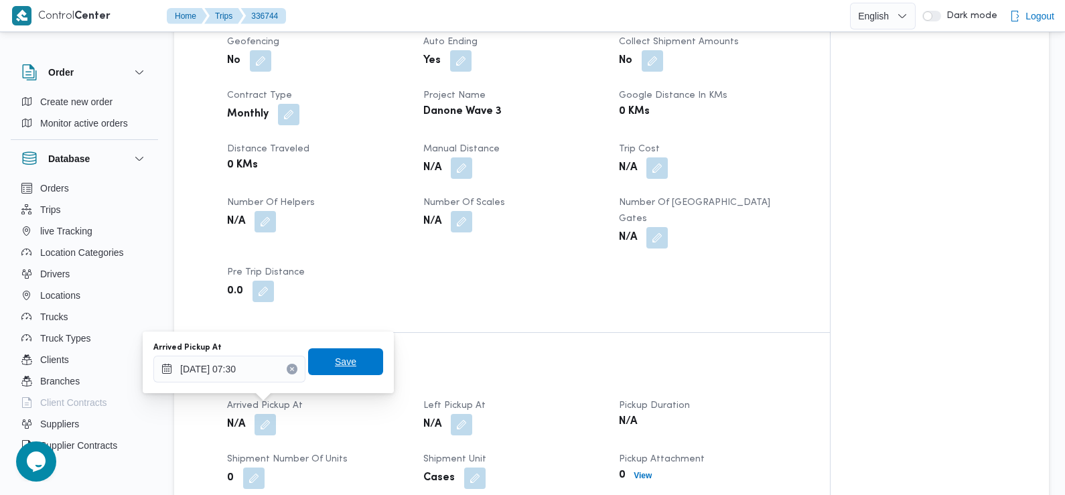
click at [336, 373] on span "Save" at bounding box center [345, 361] width 75 height 27
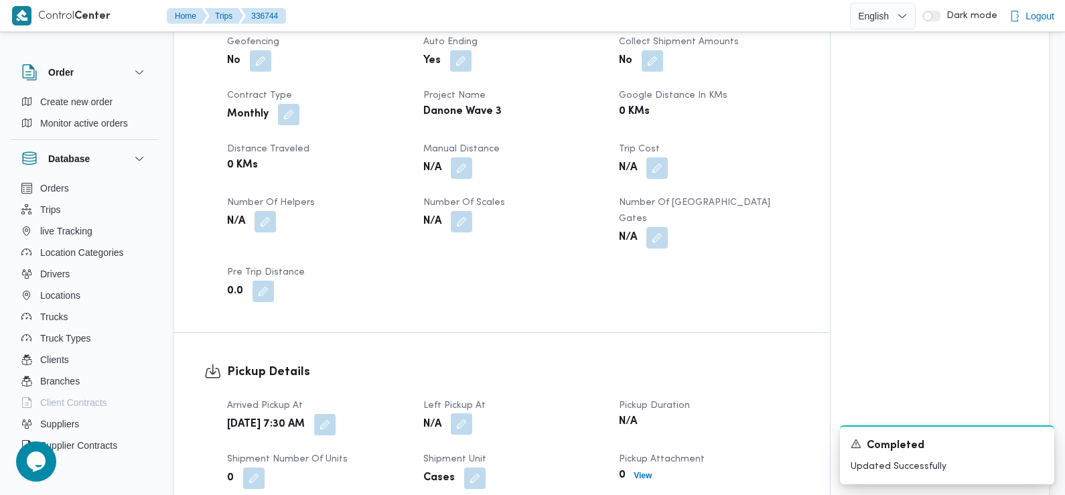
click at [462, 419] on button "button" at bounding box center [461, 423] width 21 height 21
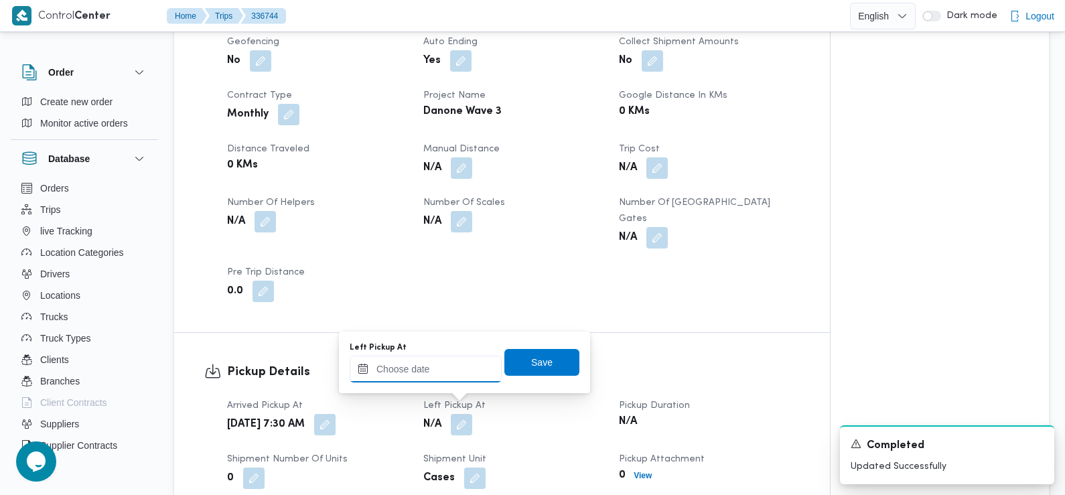
click at [433, 374] on input "Left Pickup At" at bounding box center [426, 369] width 152 height 27
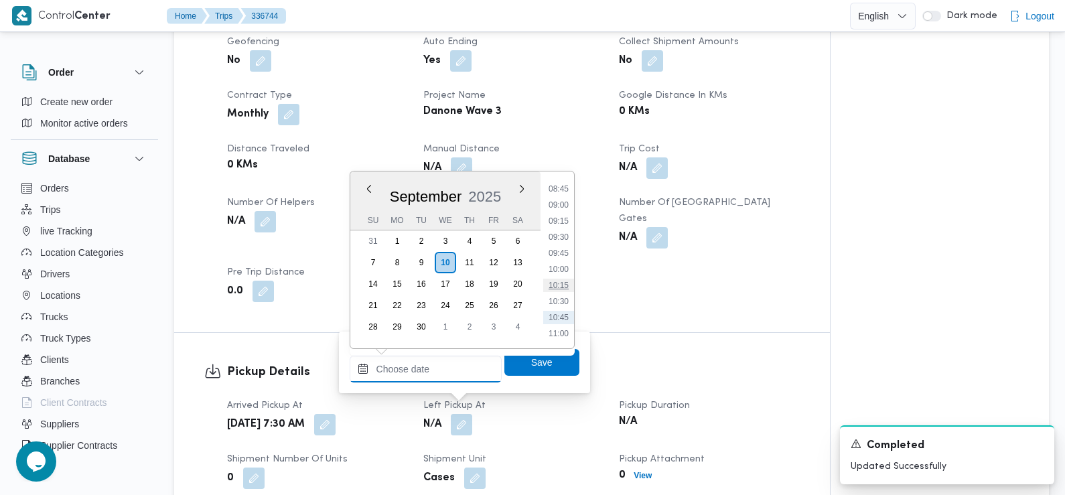
scroll to position [547, 0]
click at [562, 203] on li "08:45" at bounding box center [558, 204] width 31 height 13
type input "[DATE] 08:45"
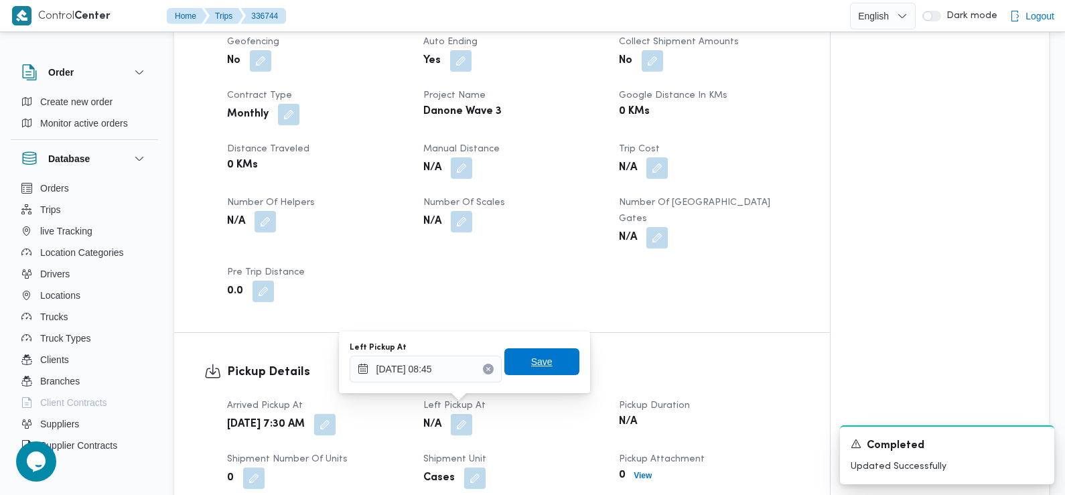
click at [549, 362] on span "Save" at bounding box center [541, 361] width 75 height 27
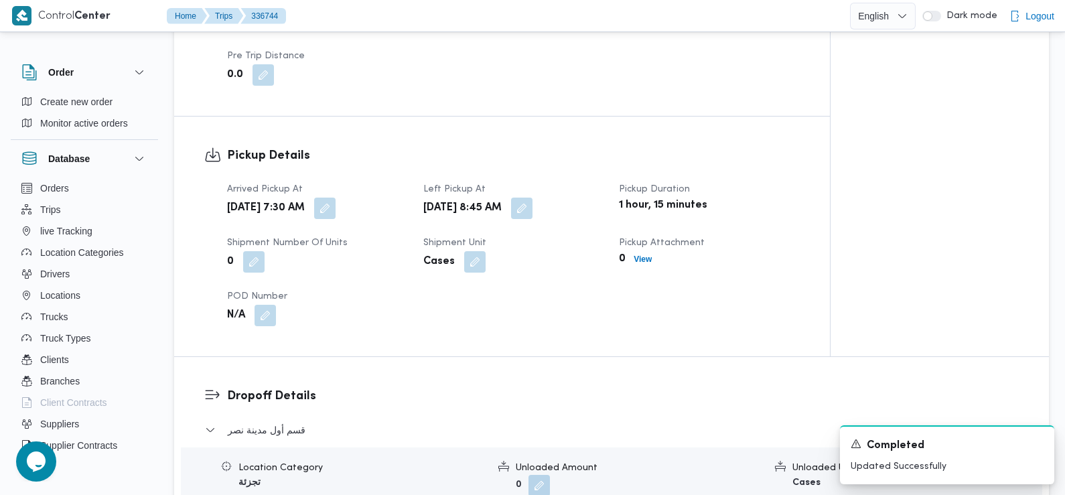
scroll to position [906, 0]
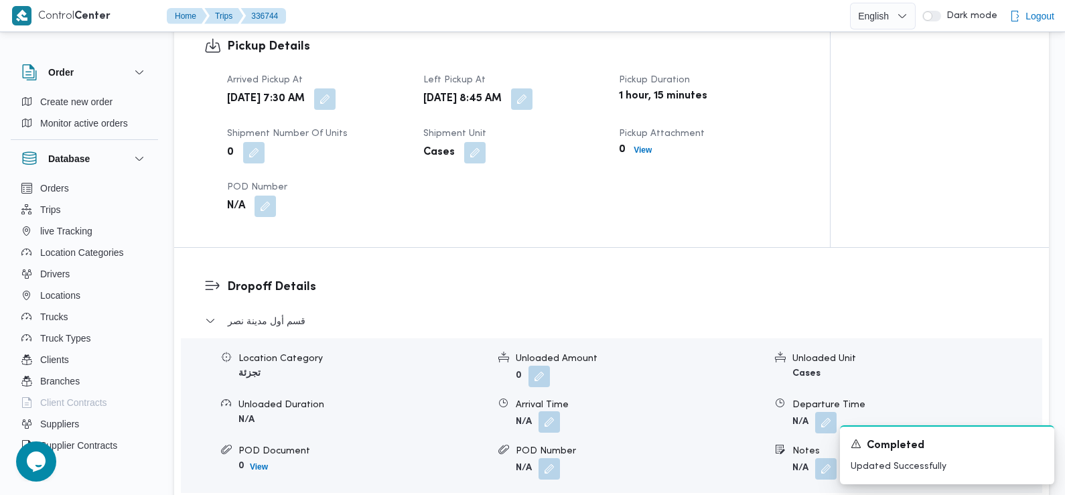
click at [551, 411] on button "button" at bounding box center [549, 421] width 21 height 21
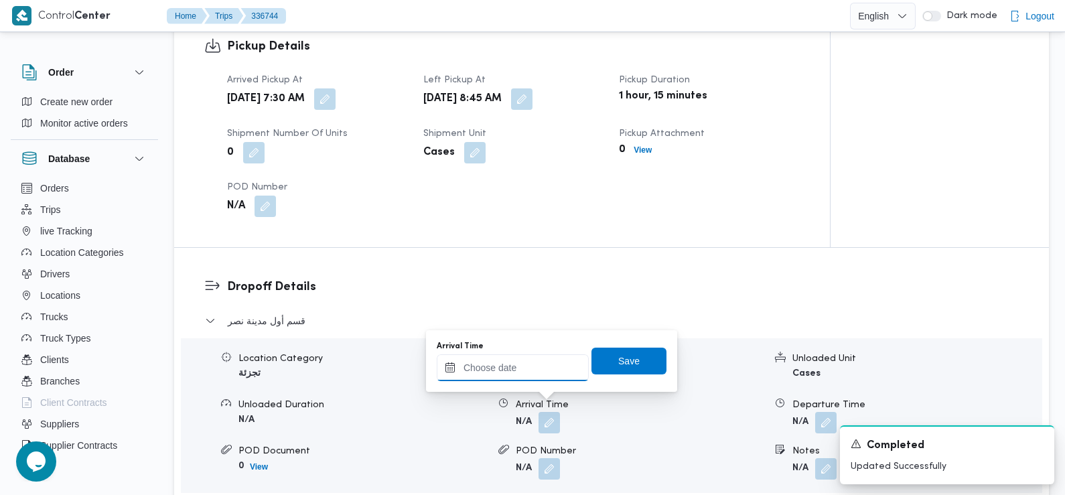
click at [539, 379] on input "Arrival Time" at bounding box center [513, 367] width 152 height 27
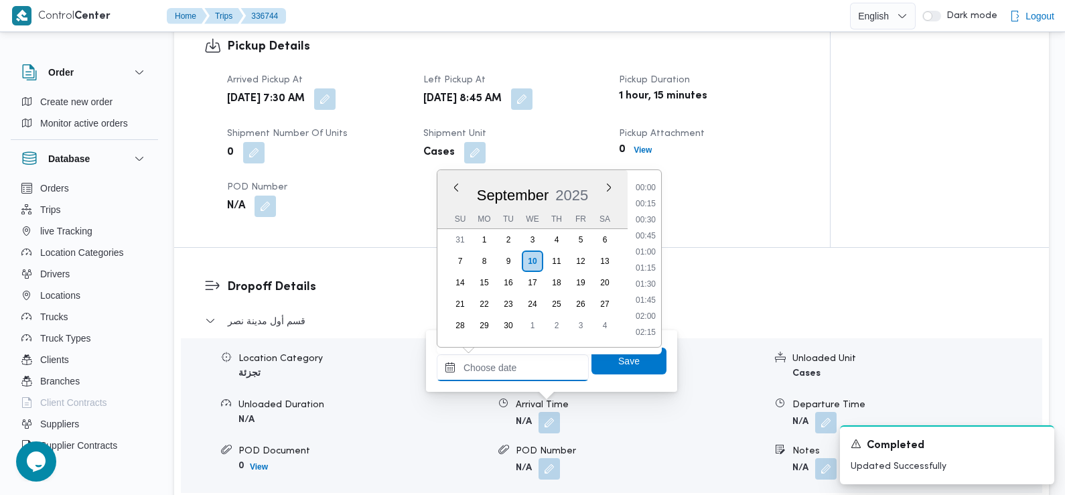
scroll to position [610, 0]
click at [648, 192] on li "09:30" at bounding box center [645, 188] width 31 height 13
type input "[DATE] 09:30"
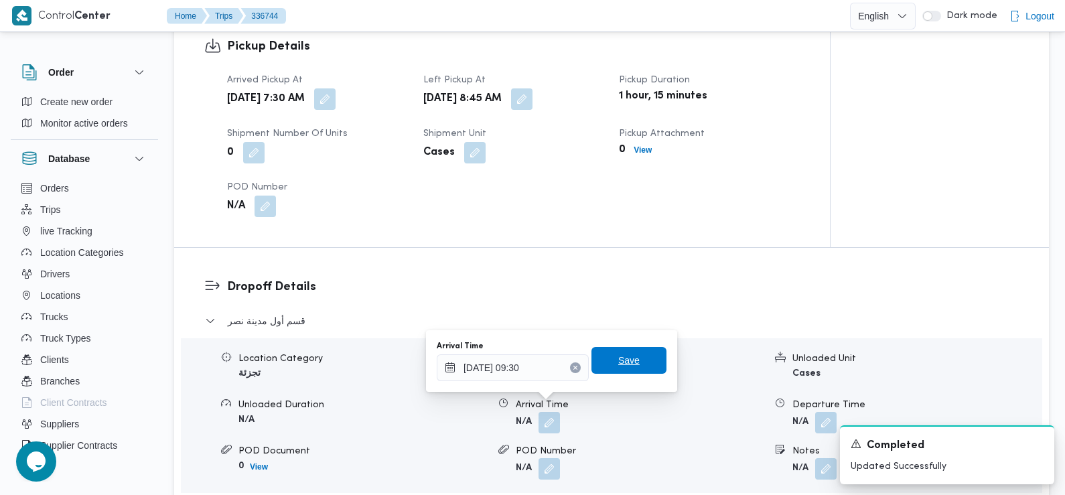
click at [618, 364] on span "Save" at bounding box center [628, 360] width 21 height 16
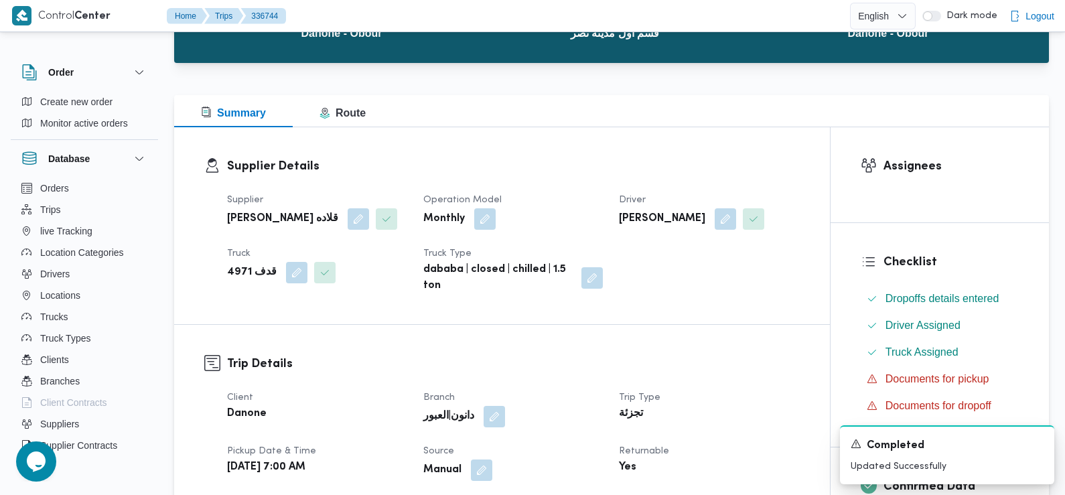
scroll to position [0, 0]
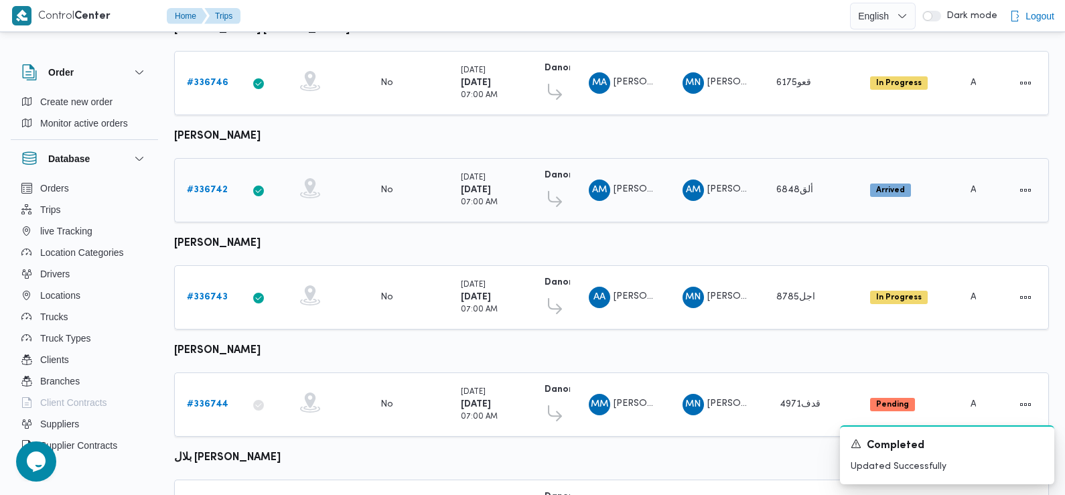
scroll to position [490, 0]
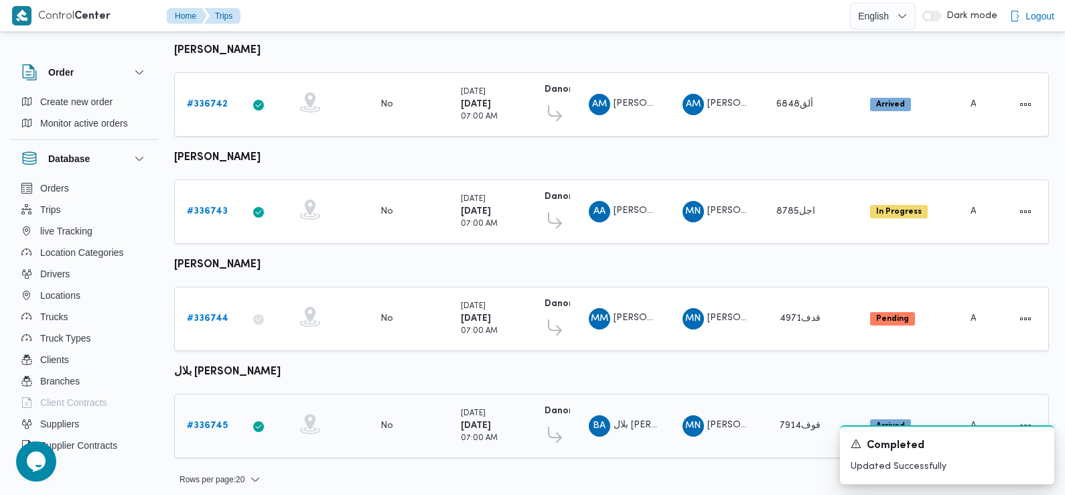
click at [206, 421] on b "# 336745" at bounding box center [207, 425] width 41 height 9
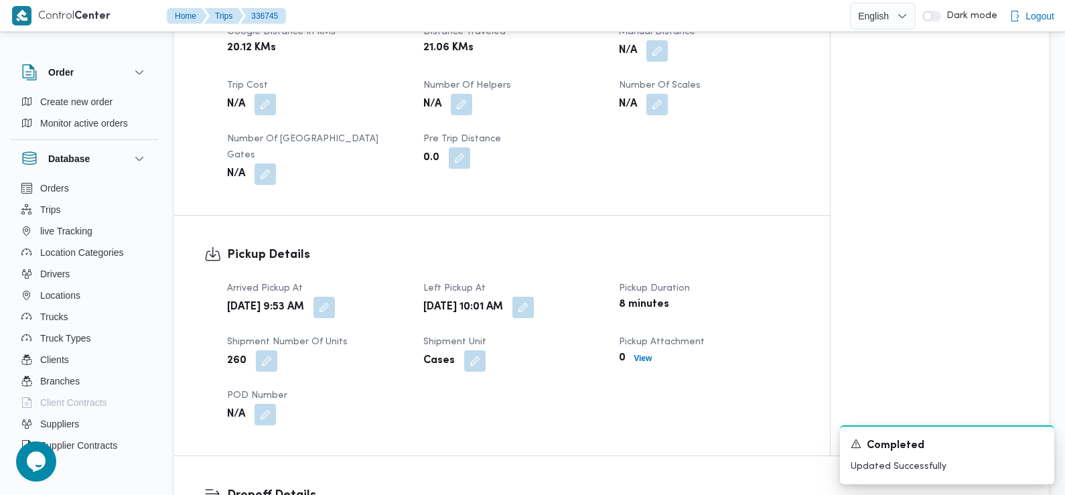
scroll to position [719, 0]
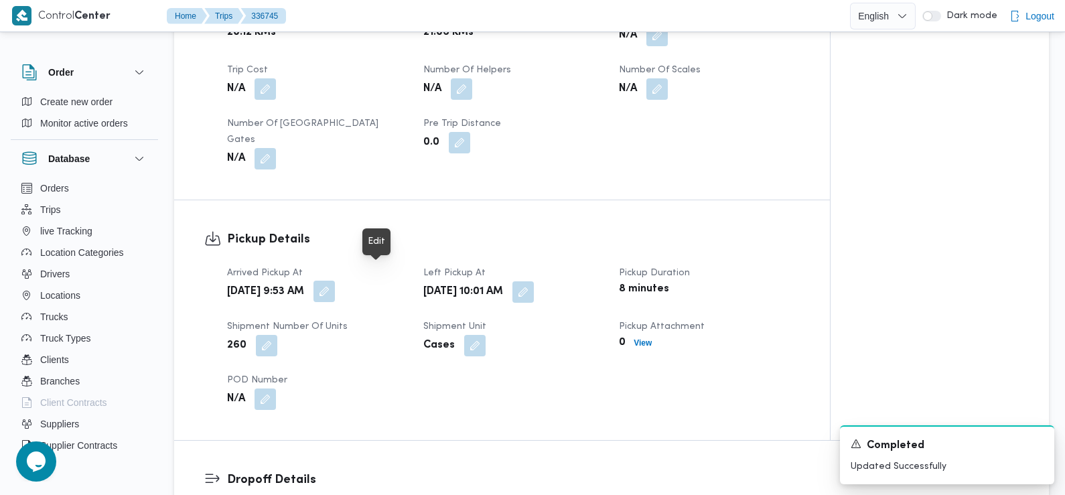
click at [335, 281] on button "button" at bounding box center [324, 291] width 21 height 21
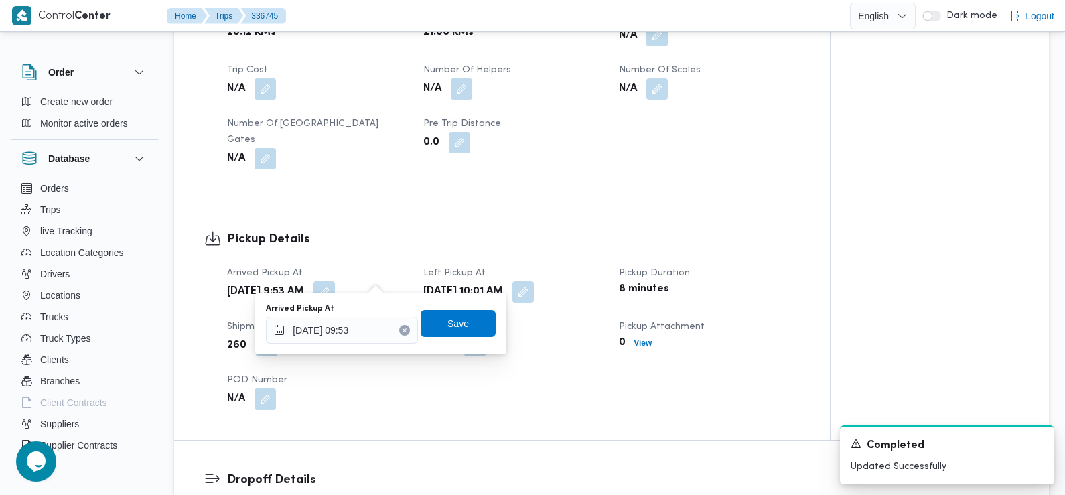
click at [363, 344] on div "Arrived Pickup At 10/09/2025 09:53 Save" at bounding box center [381, 323] width 232 height 43
click at [361, 338] on input "10/09/2025 09:53" at bounding box center [342, 330] width 152 height 27
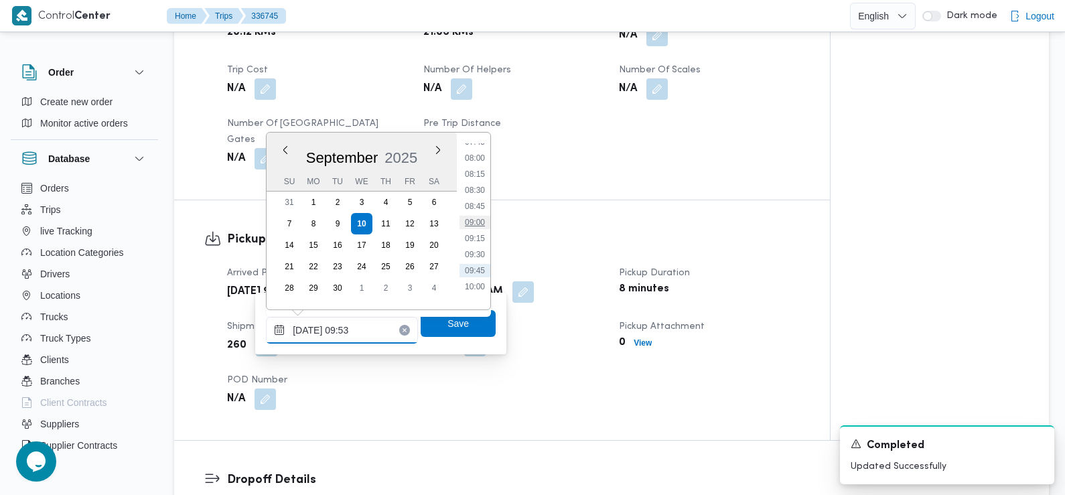
scroll to position [492, 0]
click at [476, 160] on li "07:45" at bounding box center [475, 156] width 31 height 13
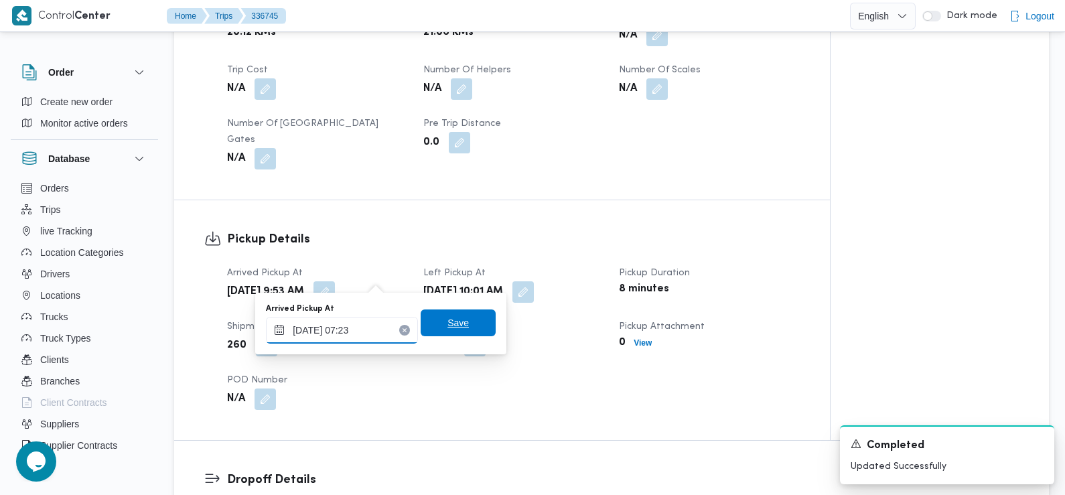
type input "10/09/2025 07:23"
click at [448, 330] on span "Save" at bounding box center [458, 323] width 21 height 16
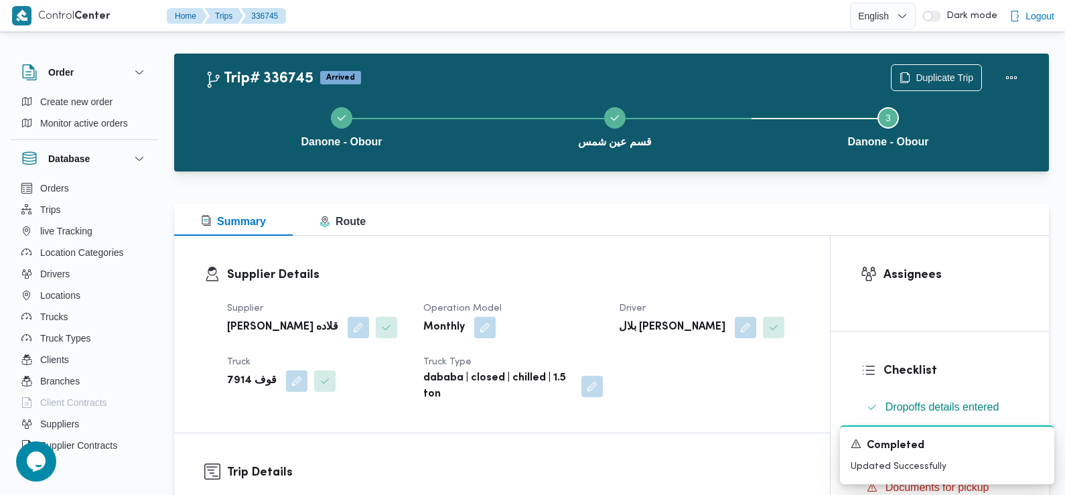
scroll to position [0, 0]
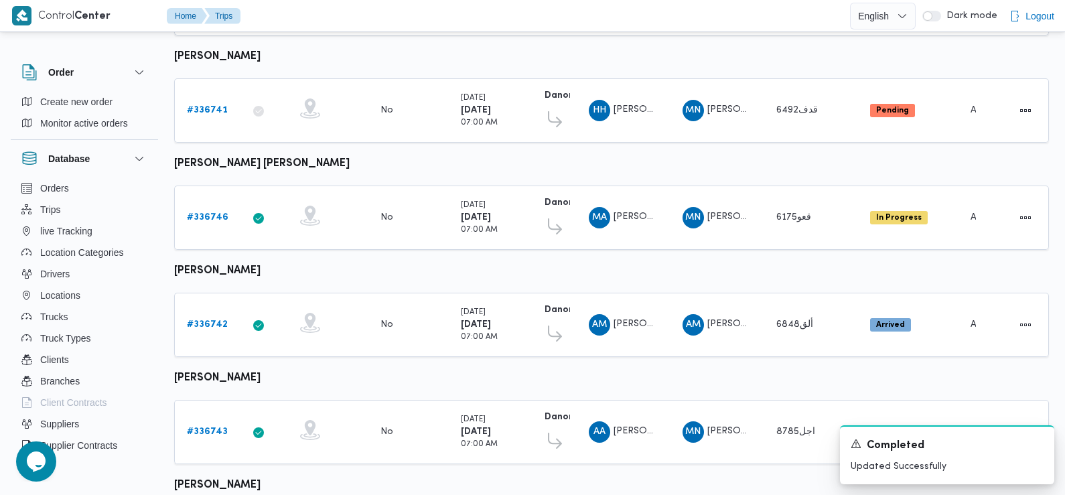
scroll to position [299, 0]
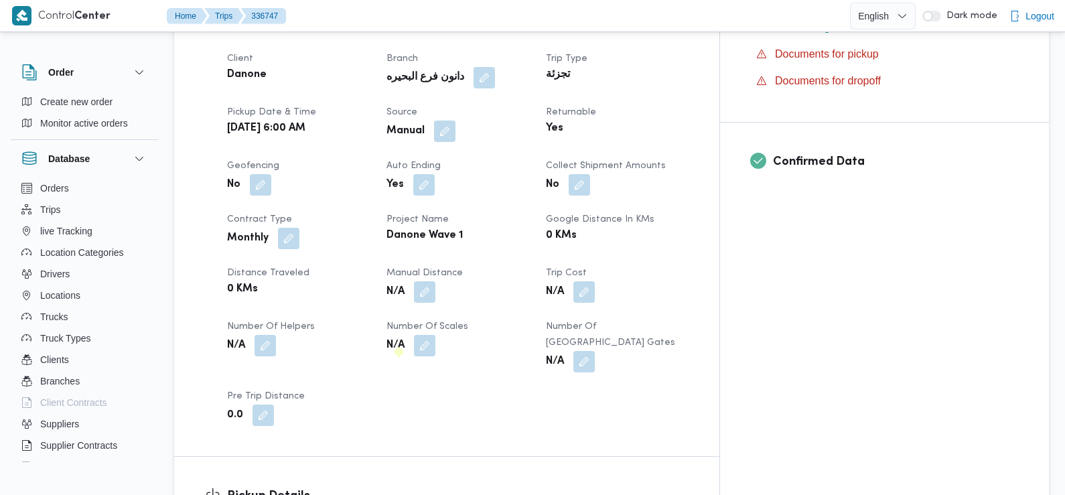
scroll to position [558, 0]
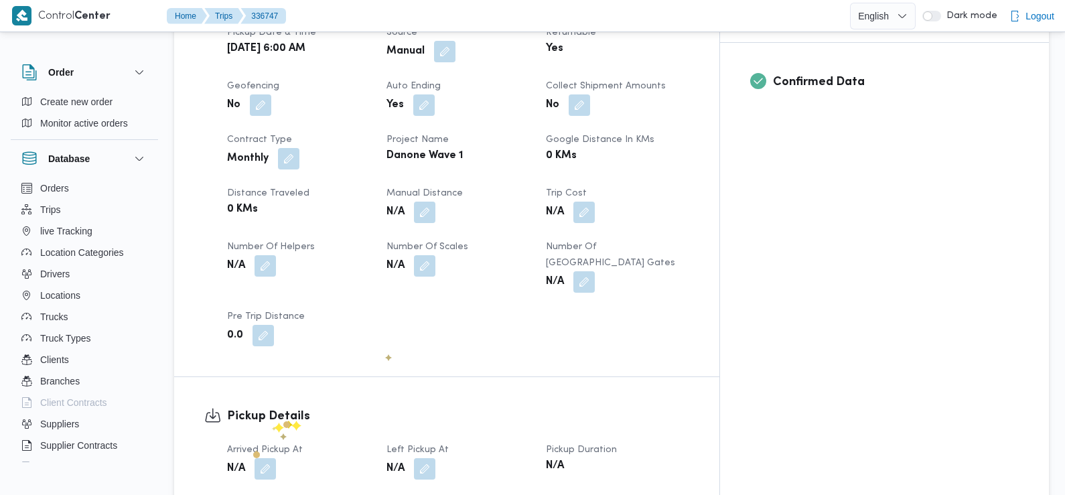
click at [285, 442] on dt "Arrived Pickup At" at bounding box center [298, 450] width 143 height 16
click at [272, 458] on button "button" at bounding box center [265, 468] width 21 height 21
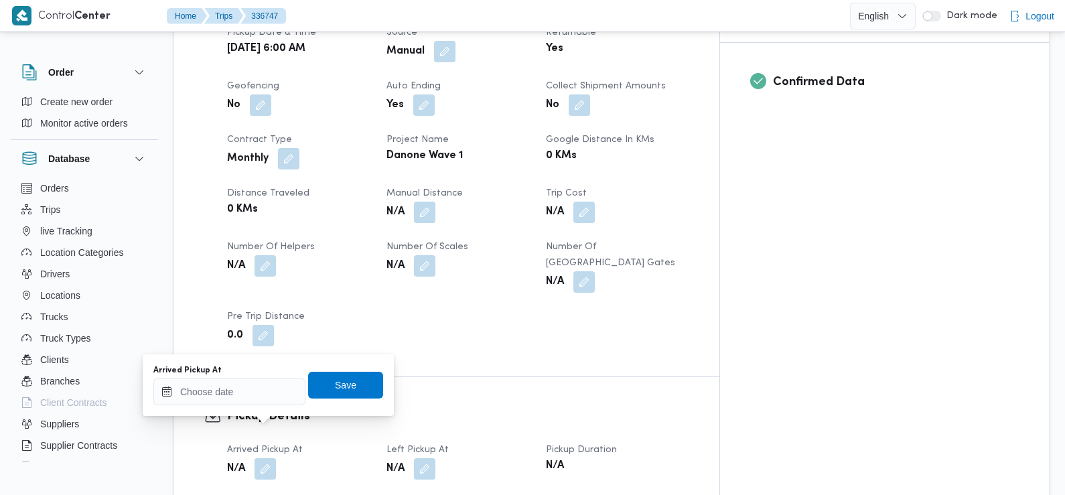
click at [261, 377] on div "Arrived Pickup At" at bounding box center [229, 385] width 152 height 40
click at [261, 391] on input "Arrived Pickup At" at bounding box center [229, 392] width 152 height 27
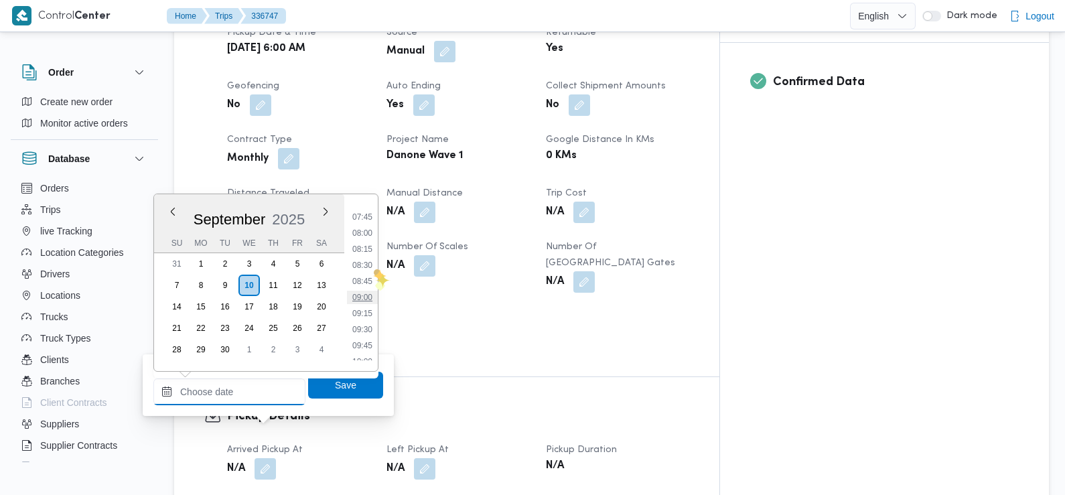
scroll to position [471, 0]
click at [362, 220] on li "07:30" at bounding box center [362, 222] width 31 height 13
type input "[DATE] 07:30"
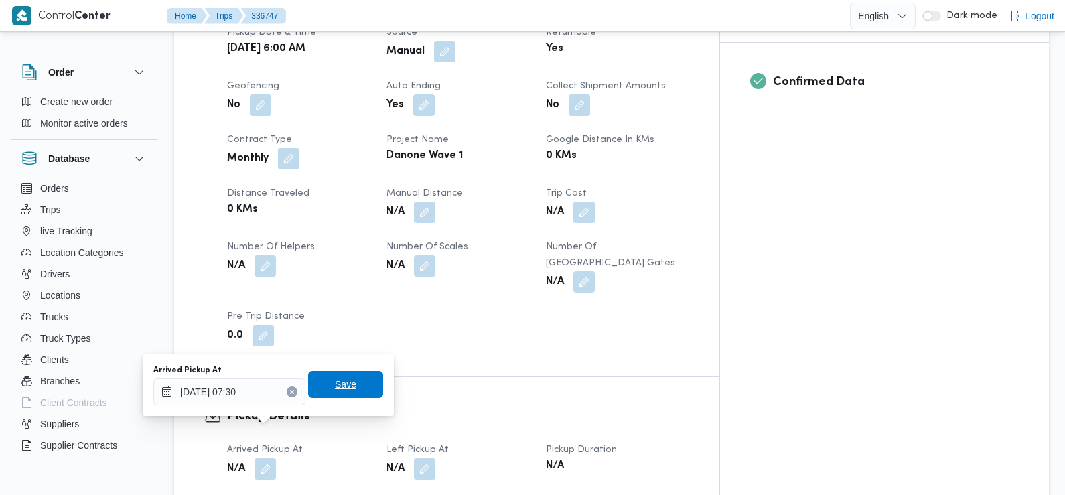
click at [335, 385] on span "Save" at bounding box center [345, 384] width 21 height 16
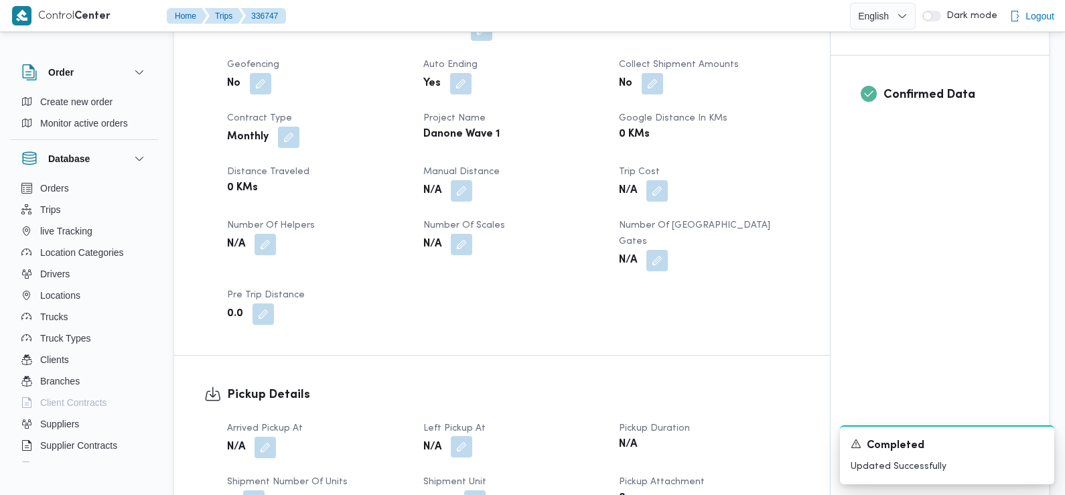
click at [461, 436] on button "button" at bounding box center [461, 446] width 21 height 21
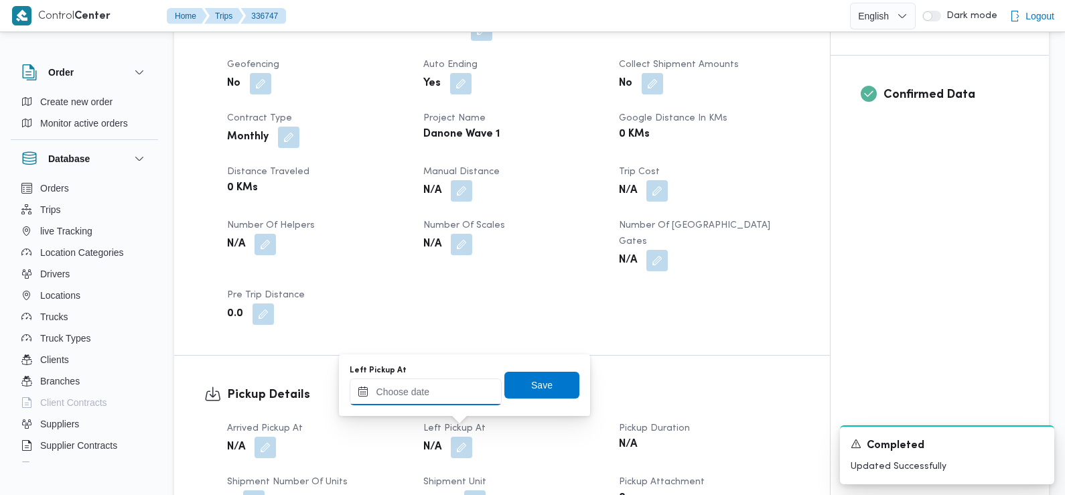
click at [449, 398] on input "Left Pickup At" at bounding box center [426, 392] width 152 height 27
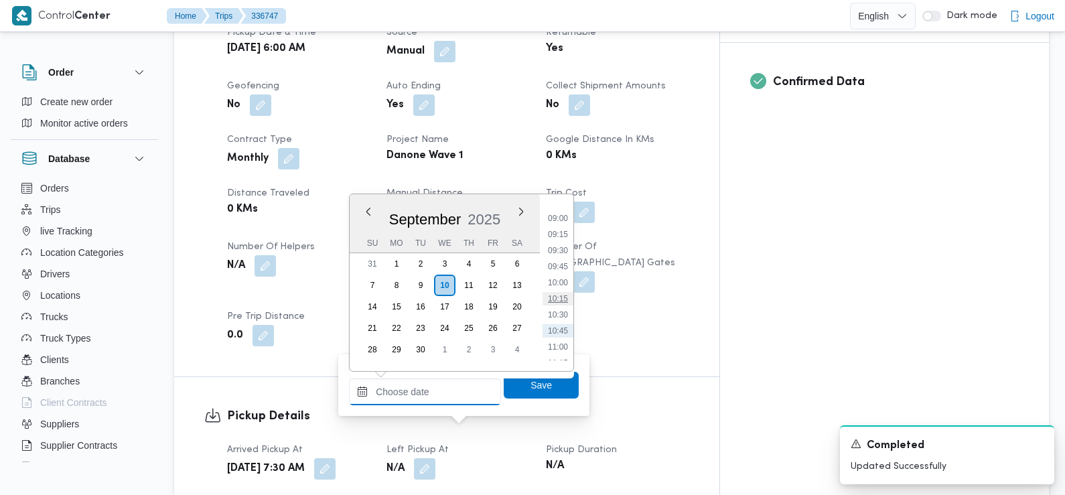
scroll to position [534, 0]
click at [564, 245] on li "08:45" at bounding box center [558, 240] width 31 height 13
type input "[DATE] 08:45"
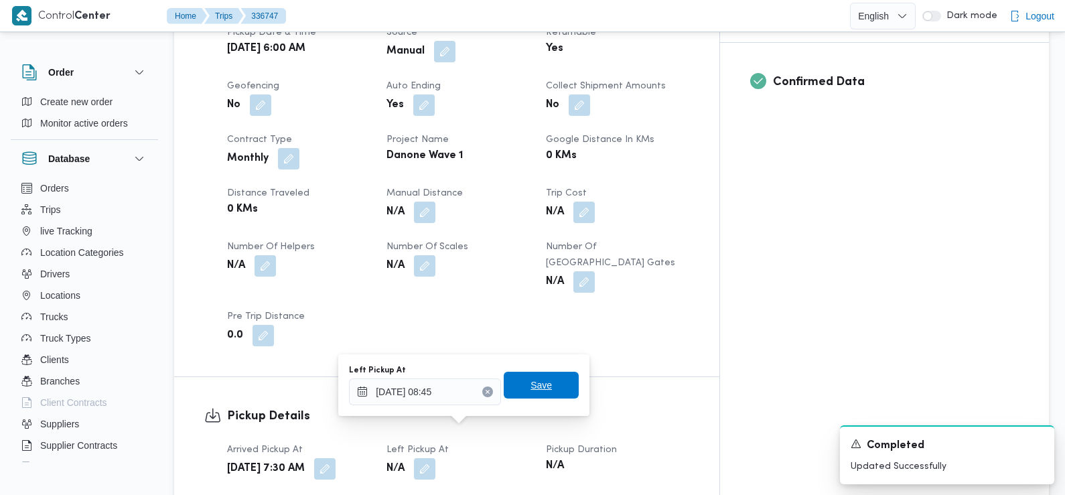
click at [545, 379] on span "Save" at bounding box center [541, 385] width 75 height 27
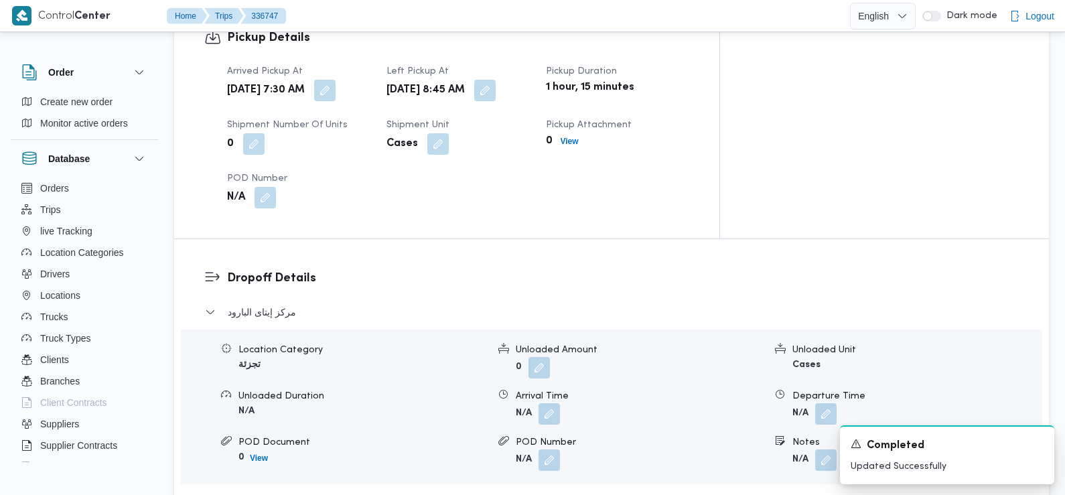
scroll to position [943, 0]
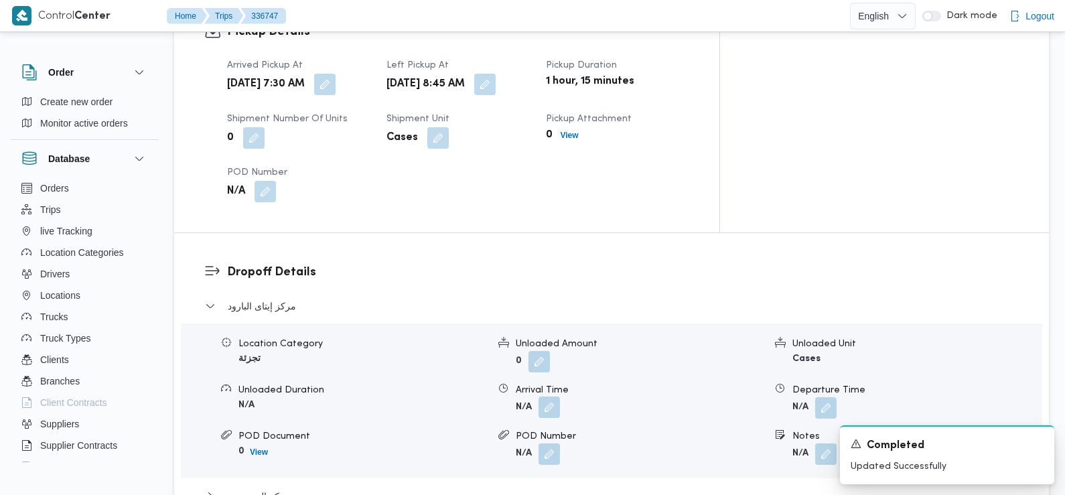
click at [546, 397] on button "button" at bounding box center [549, 407] width 21 height 21
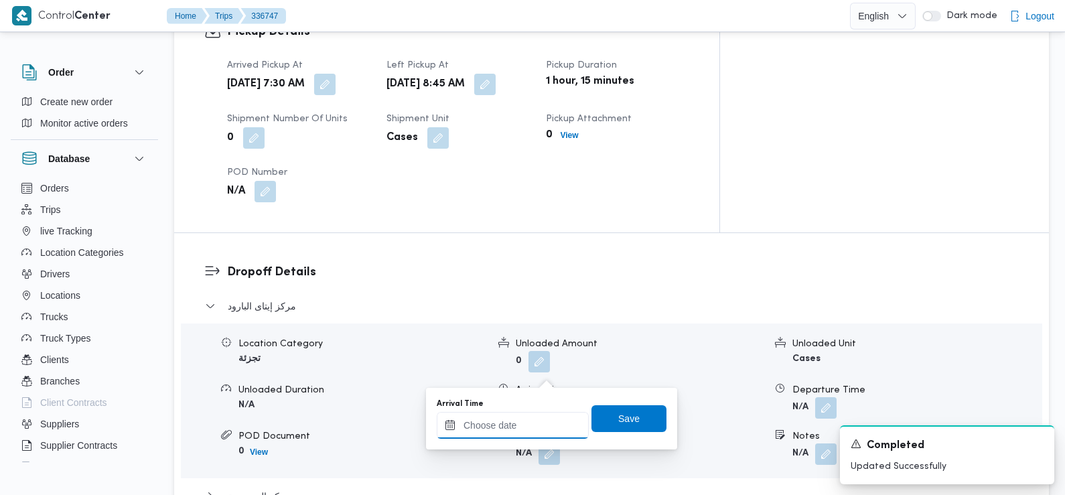
drag, startPoint x: 546, startPoint y: 381, endPoint x: 542, endPoint y: 417, distance: 36.4
click at [542, 417] on input "Arrival Time" at bounding box center [513, 425] width 152 height 27
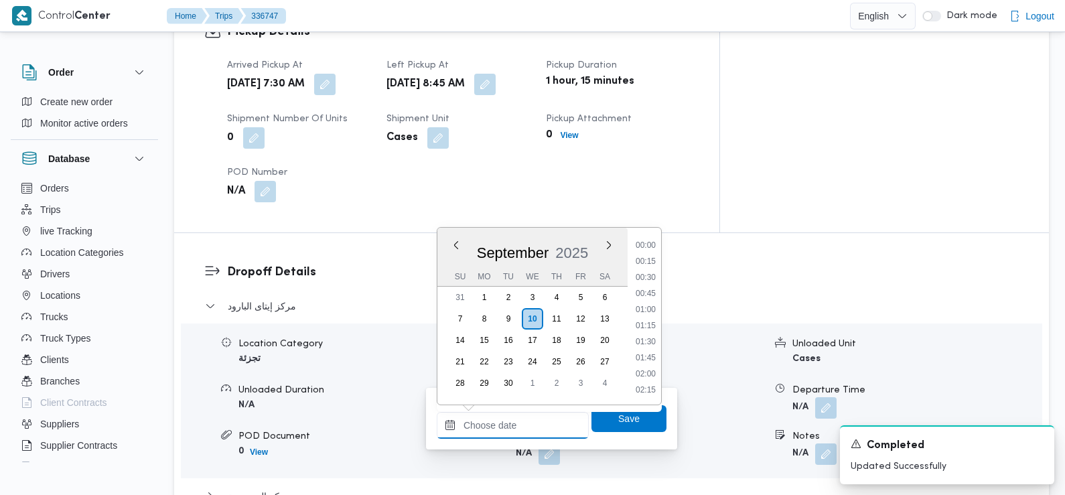
scroll to position [610, 0]
click at [645, 250] on li "09:30" at bounding box center [645, 246] width 31 height 13
type input "[DATE] 09:30"
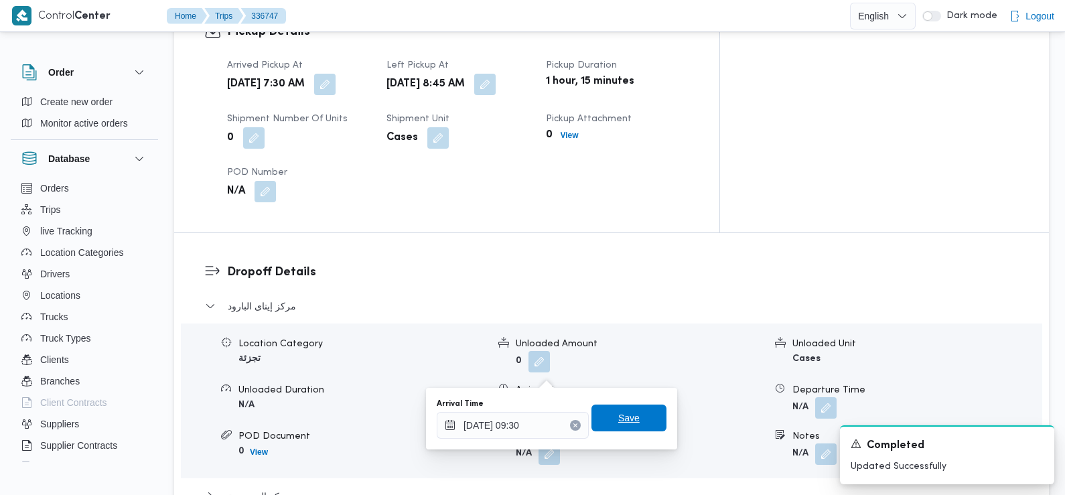
click at [618, 425] on span "Save" at bounding box center [628, 418] width 21 height 16
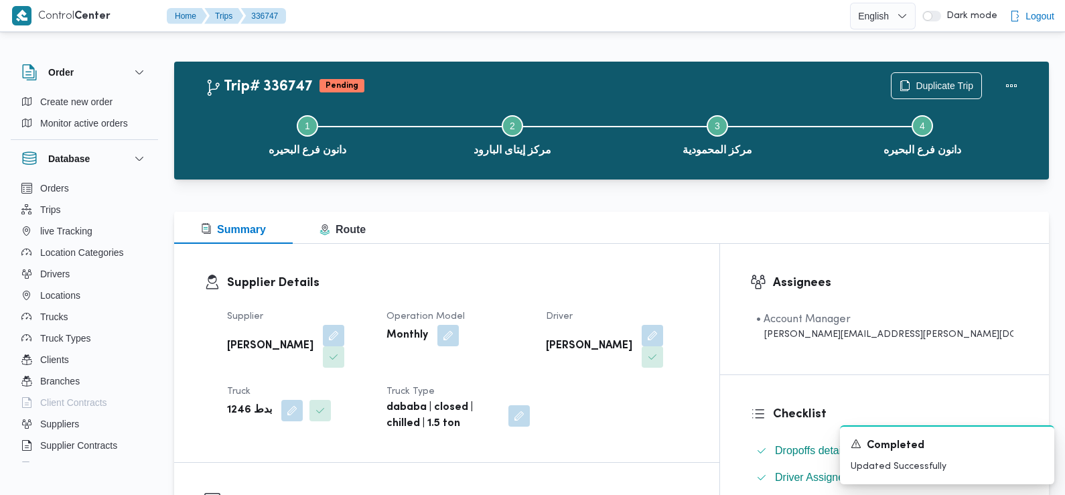
scroll to position [0, 0]
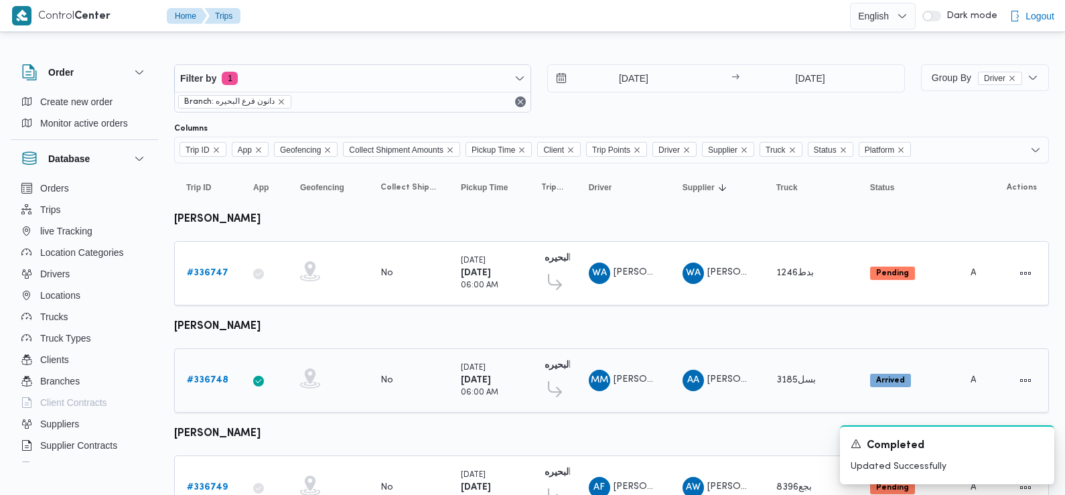
click at [207, 376] on b "# 336748" at bounding box center [208, 380] width 42 height 9
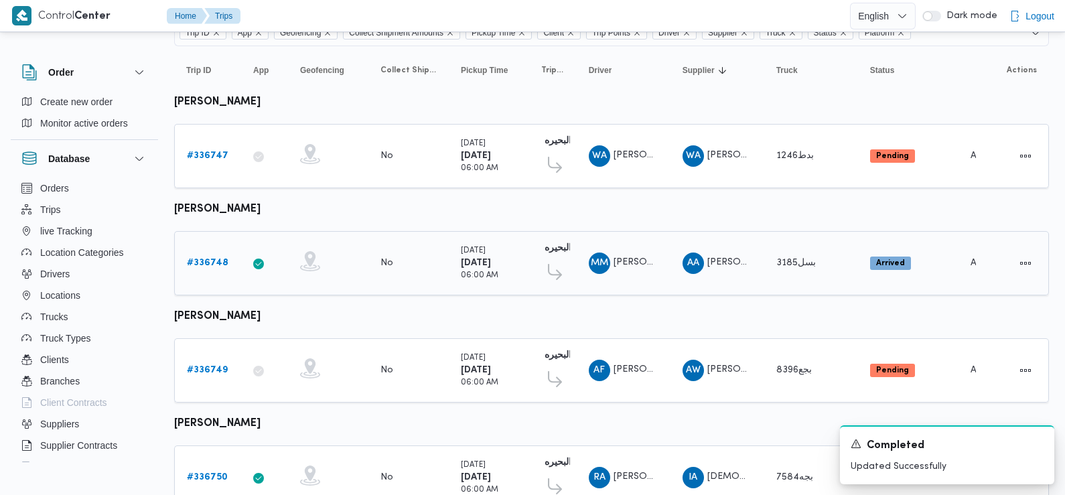
scroll to position [121, 0]
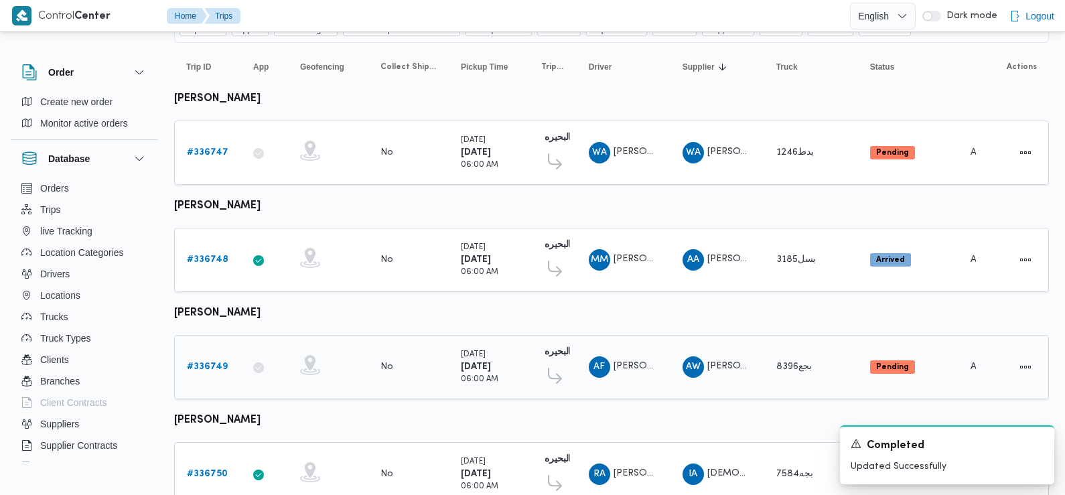
click at [186, 363] on div "# 336749" at bounding box center [208, 367] width 53 height 27
click at [198, 363] on b "# 336749" at bounding box center [207, 366] width 41 height 9
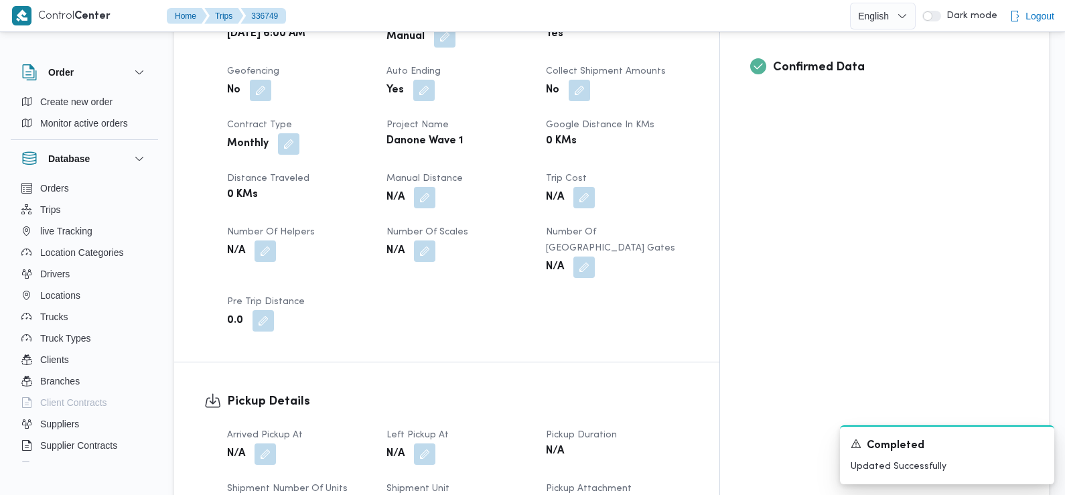
scroll to position [585, 0]
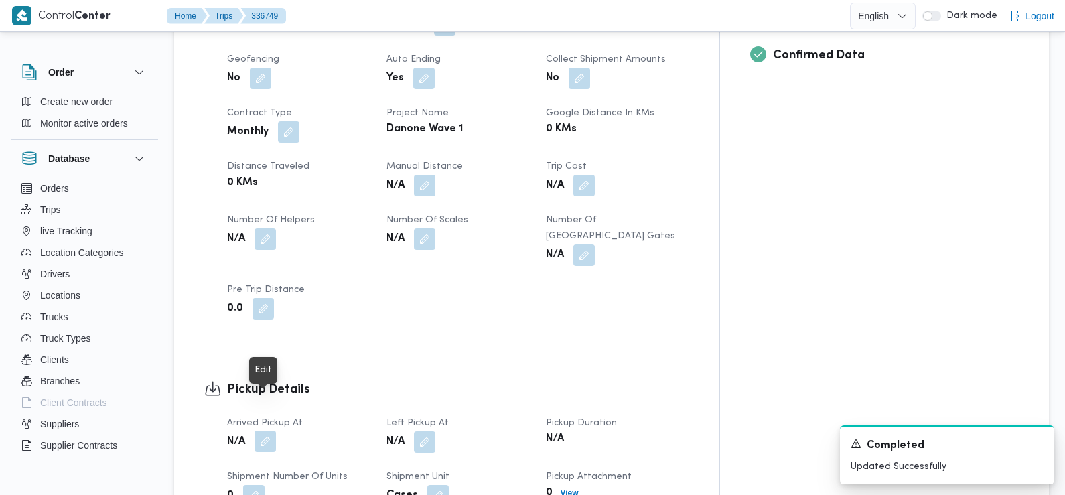
click at [262, 431] on button "button" at bounding box center [265, 441] width 21 height 21
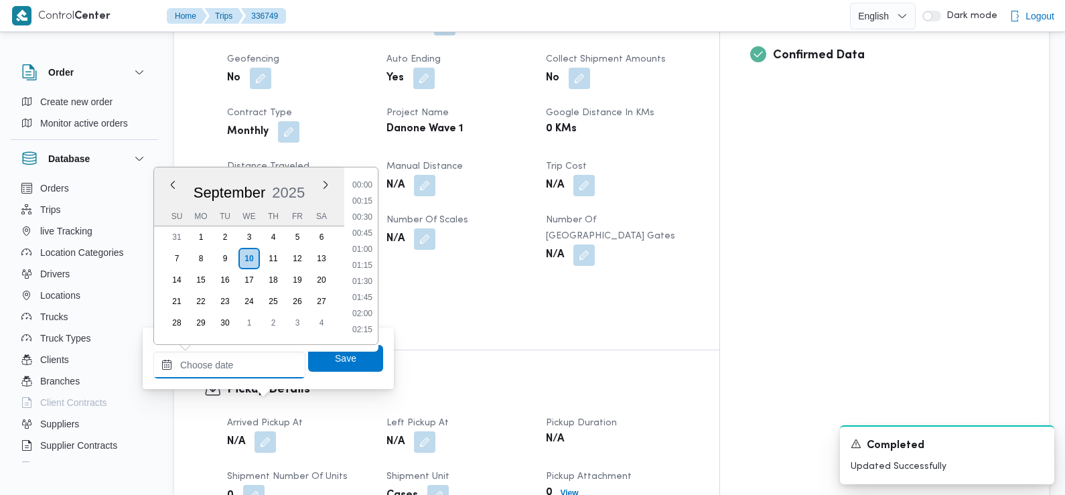
click at [252, 370] on input "Arrived Pickup At" at bounding box center [229, 365] width 152 height 27
click at [365, 210] on li "07:30" at bounding box center [362, 209] width 31 height 13
type input "[DATE] 07:30"
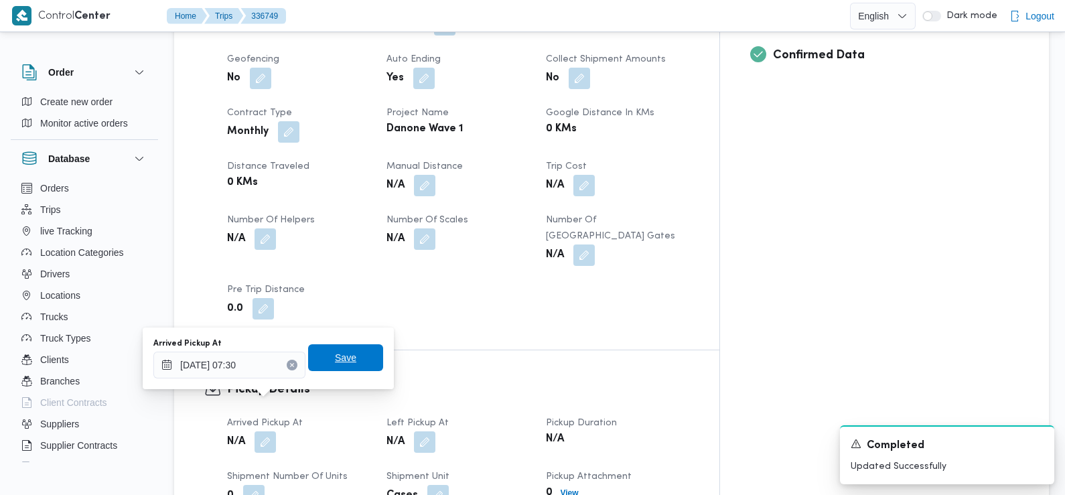
click at [336, 354] on span "Save" at bounding box center [345, 358] width 21 height 16
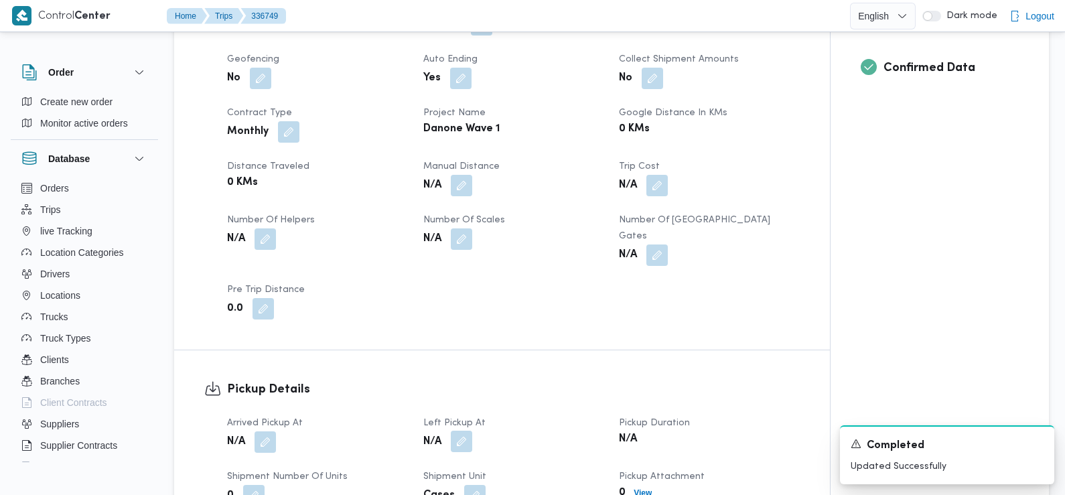
click at [460, 431] on button "button" at bounding box center [461, 441] width 21 height 21
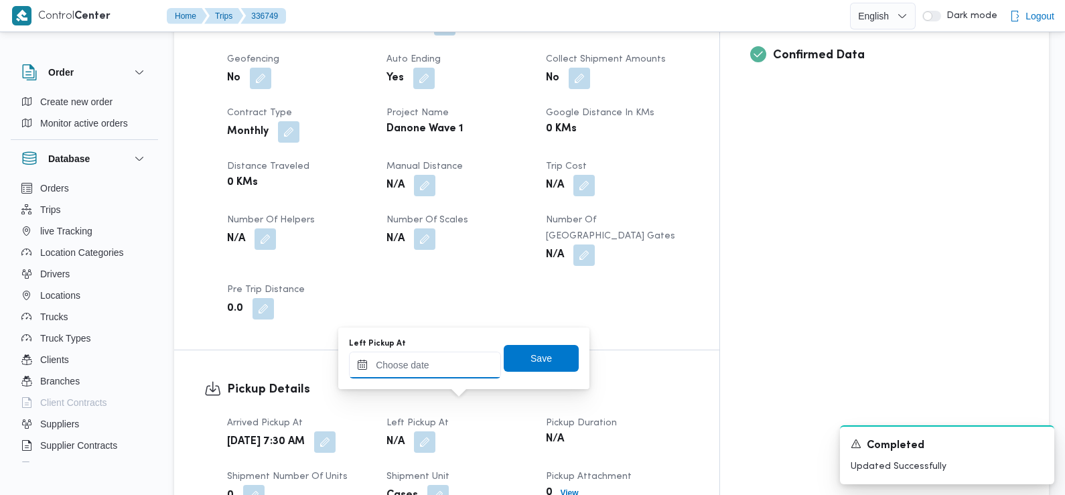
click at [459, 362] on input "Left Pickup At" at bounding box center [425, 365] width 152 height 27
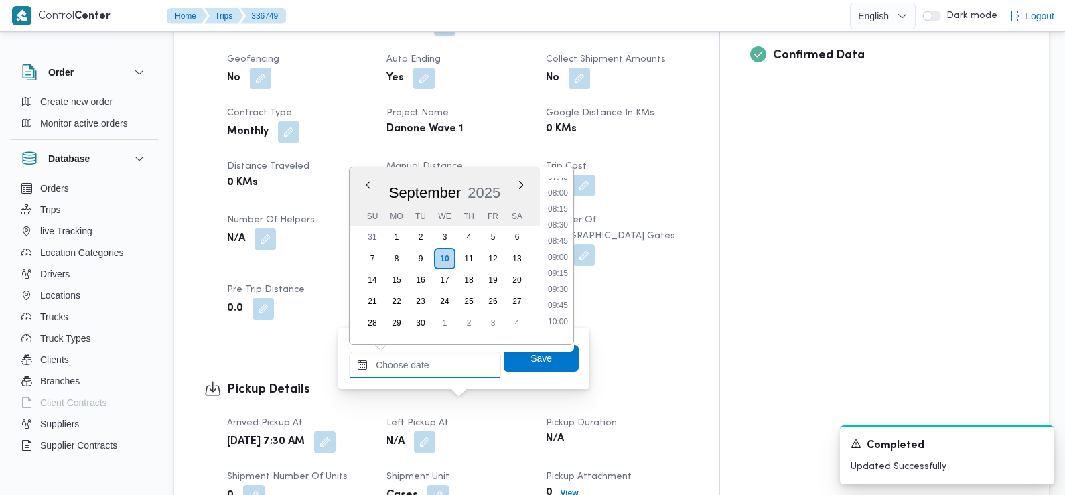
scroll to position [498, 0]
click at [562, 253] on li "08:45" at bounding box center [558, 249] width 31 height 13
type input "[DATE] 08:45"
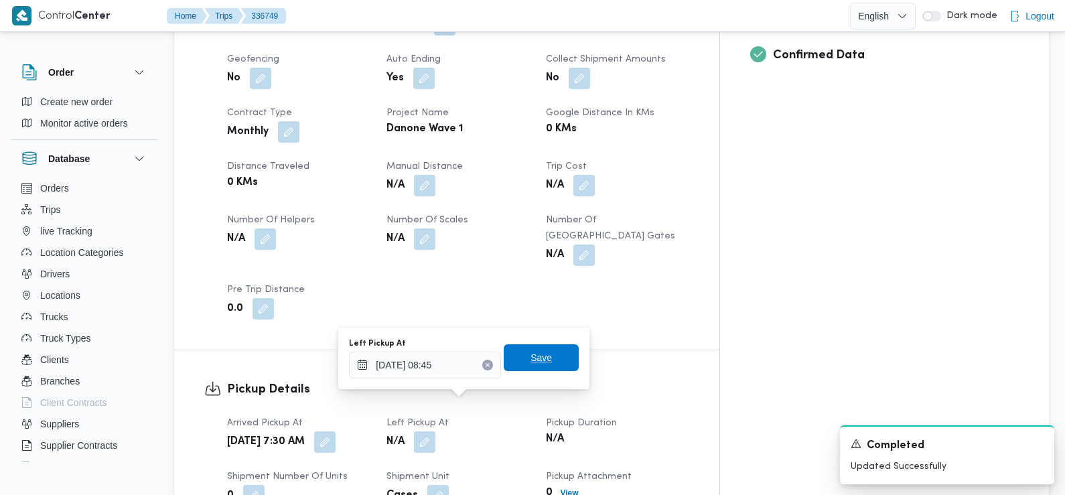
click at [539, 366] on span "Save" at bounding box center [541, 357] width 75 height 27
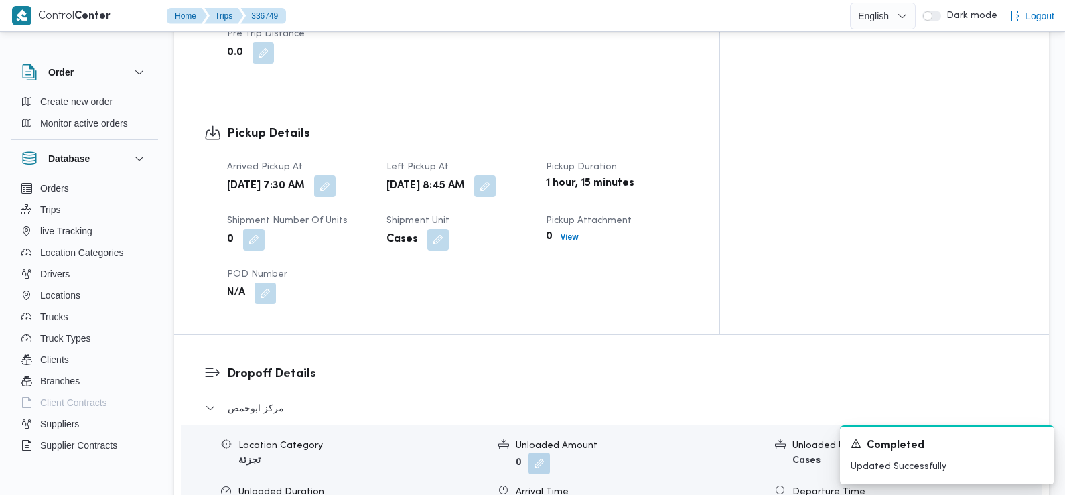
scroll to position [902, 0]
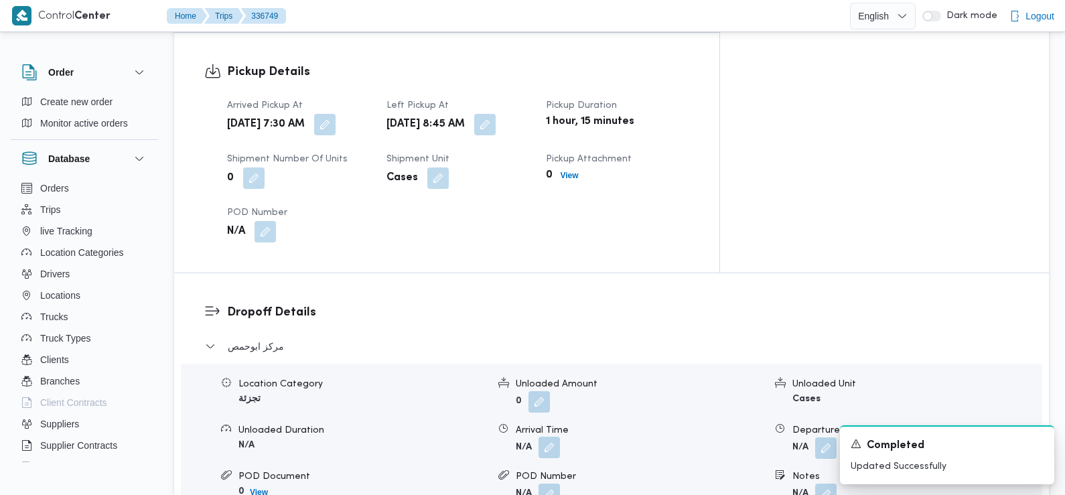
click at [554, 437] on button "button" at bounding box center [549, 447] width 21 height 21
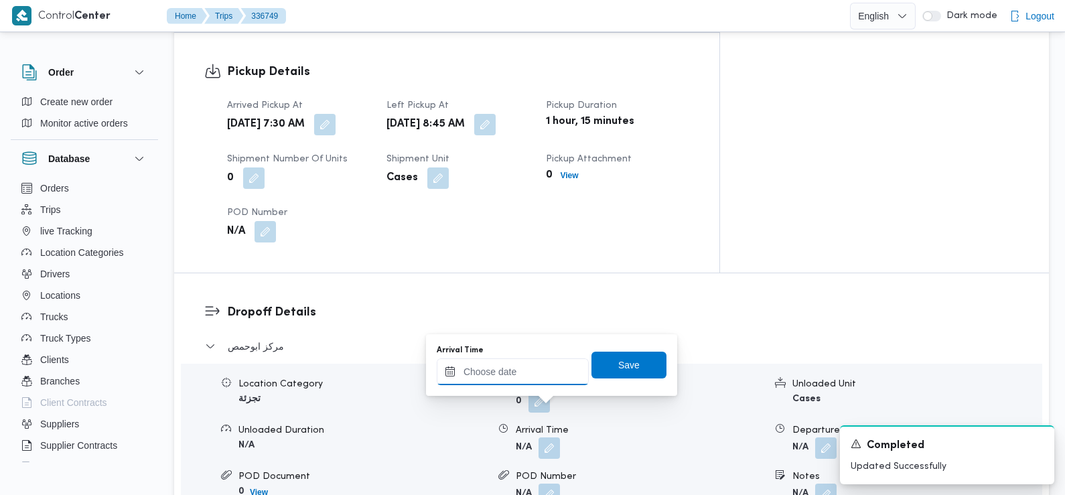
click at [543, 374] on input "Arrival Time" at bounding box center [513, 371] width 152 height 27
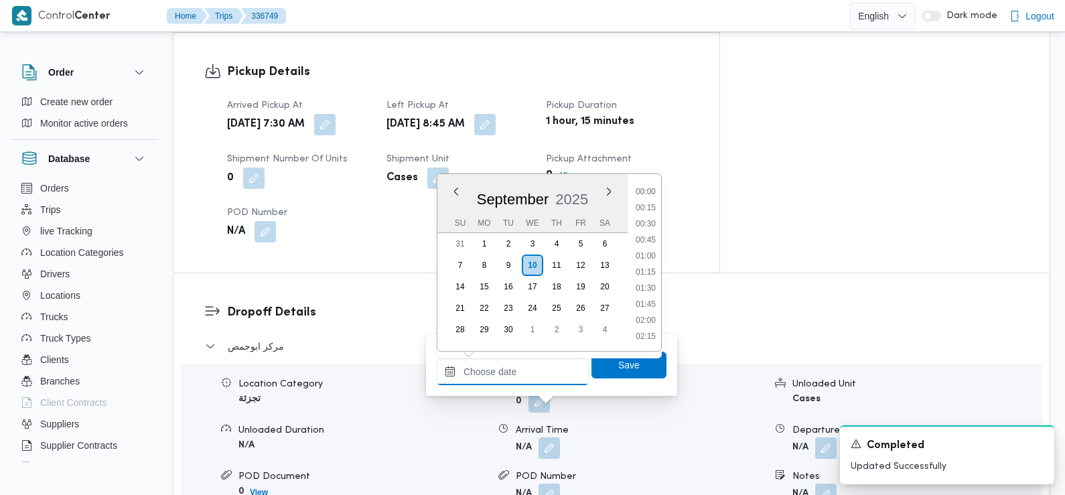
scroll to position [610, 0]
click at [655, 189] on li "09:30" at bounding box center [645, 192] width 31 height 13
type input "[DATE] 09:30"
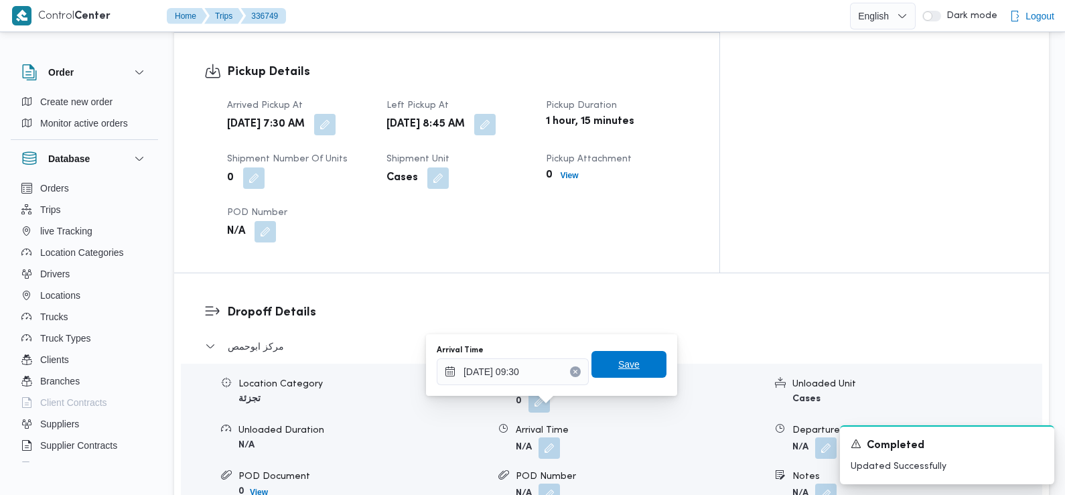
click at [618, 362] on span "Save" at bounding box center [628, 364] width 21 height 16
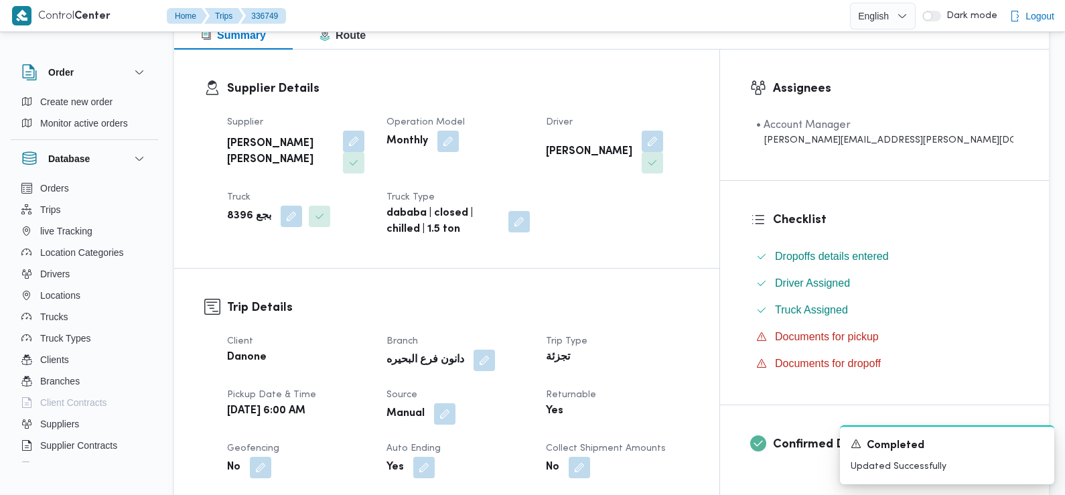
scroll to position [0, 0]
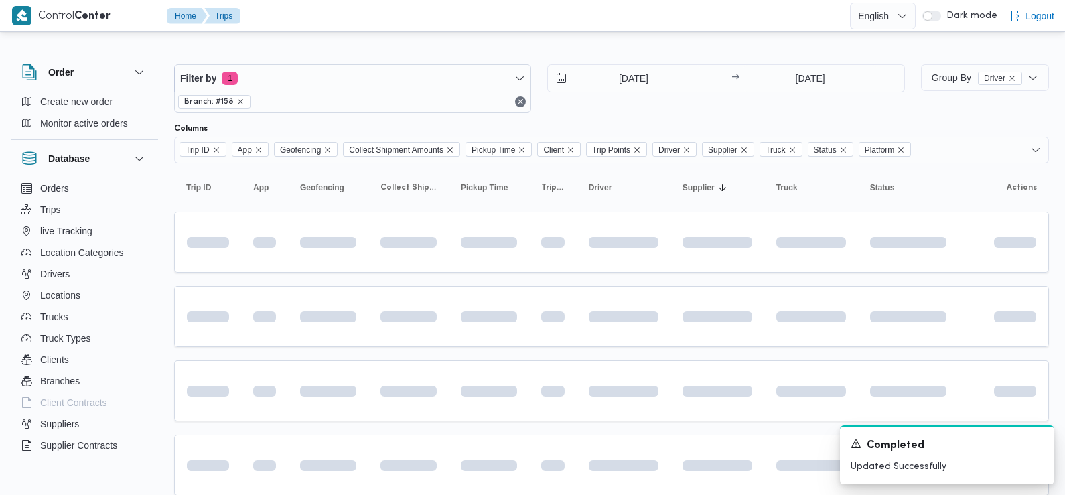
scroll to position [121, 0]
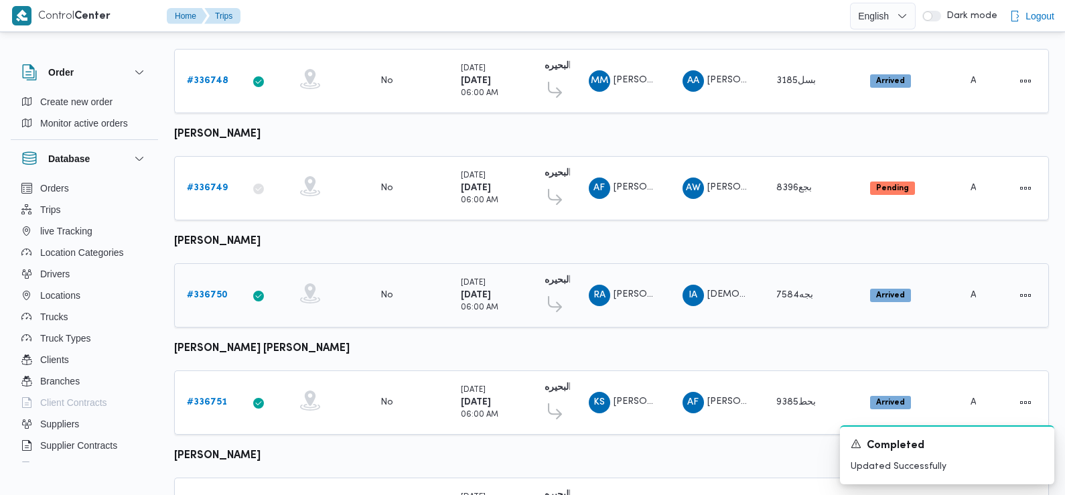
click at [214, 291] on b "# 336750" at bounding box center [207, 295] width 41 height 9
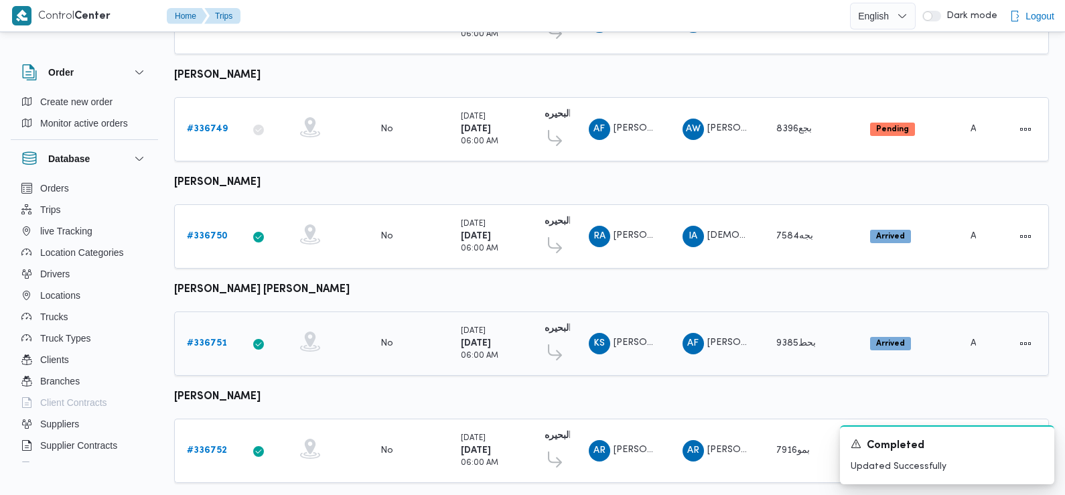
click at [203, 339] on b "# 336751" at bounding box center [207, 343] width 40 height 9
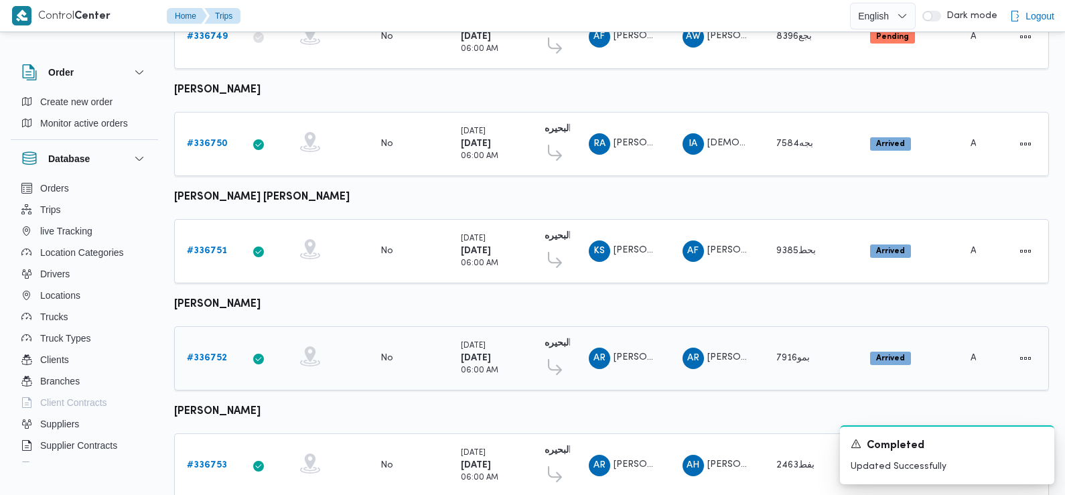
click at [201, 354] on b "# 336752" at bounding box center [207, 358] width 40 height 9
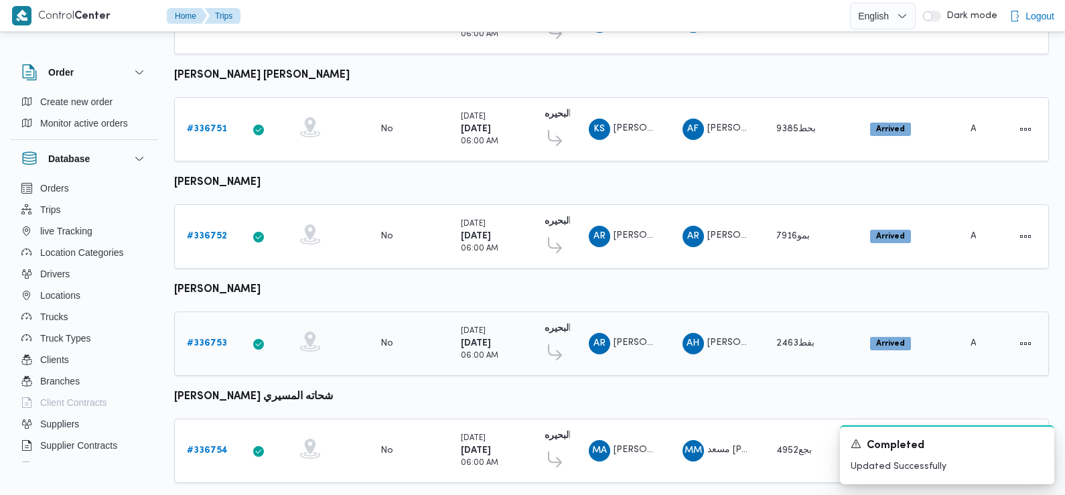
click at [196, 339] on b "# 336753" at bounding box center [207, 343] width 40 height 9
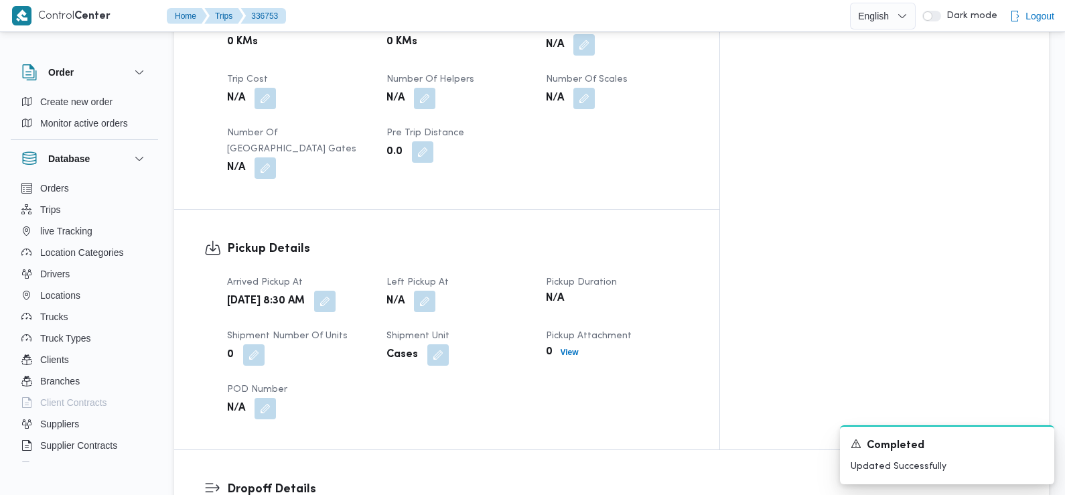
scroll to position [734, 0]
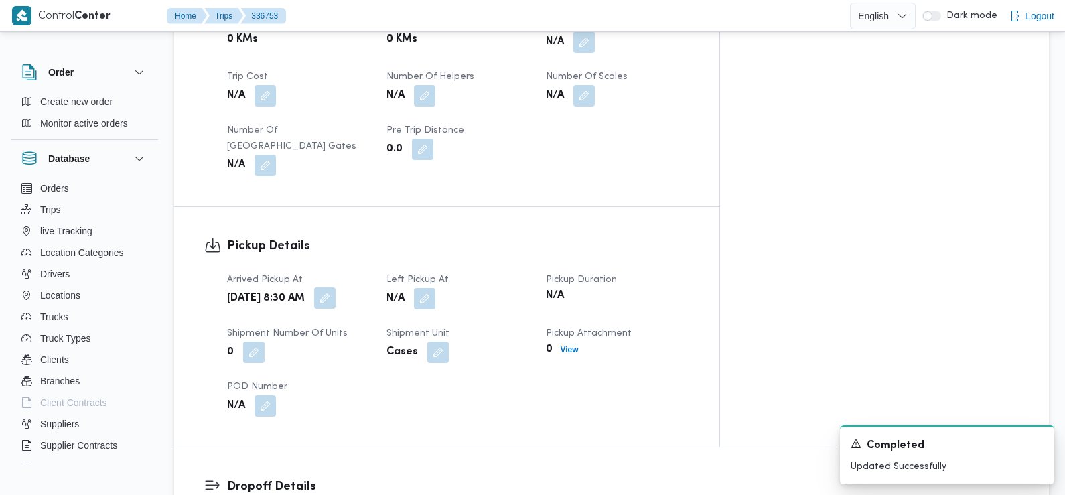
click at [336, 287] on button "button" at bounding box center [324, 297] width 21 height 21
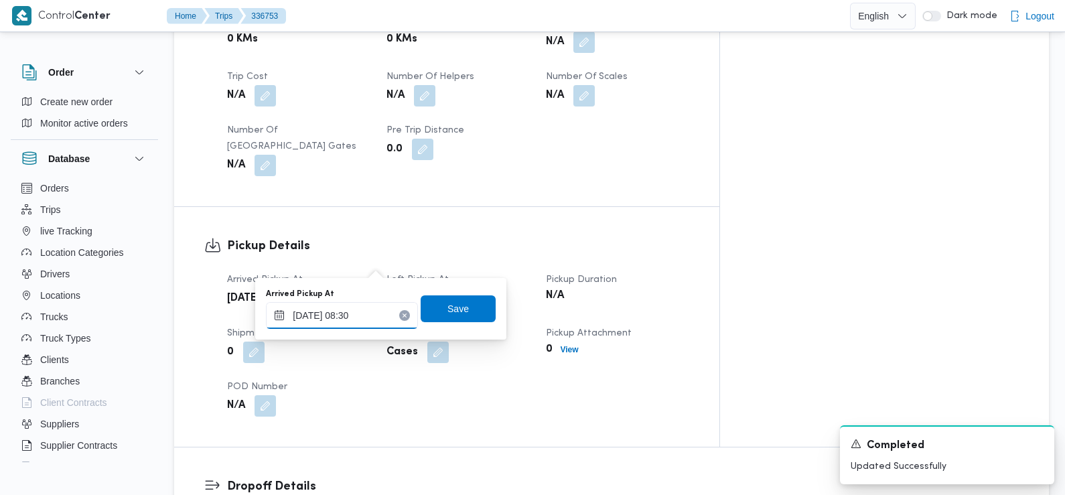
click at [370, 326] on input "[DATE] 08:30" at bounding box center [342, 315] width 152 height 27
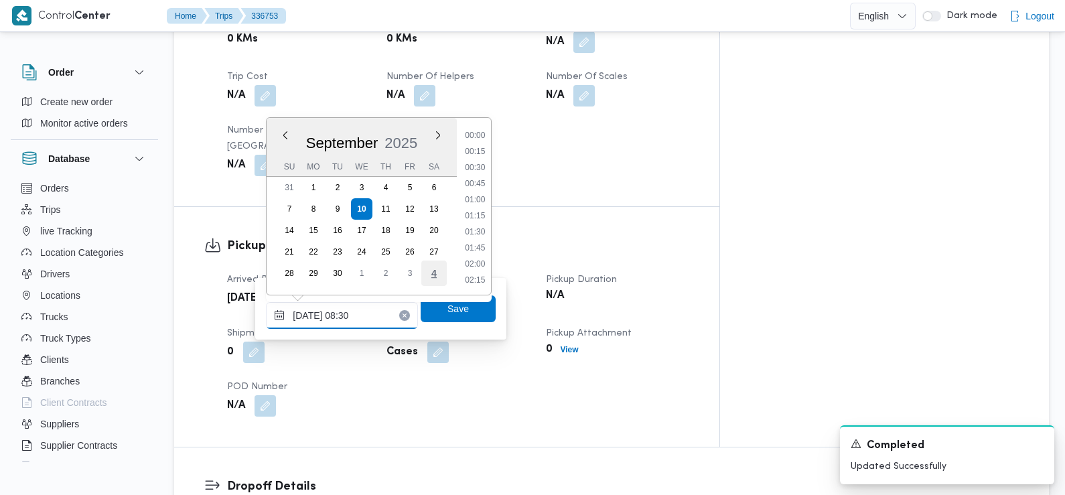
scroll to position [465, 0]
click at [482, 157] on li "07:30" at bounding box center [475, 152] width 31 height 13
type input "[DATE] 07:30"
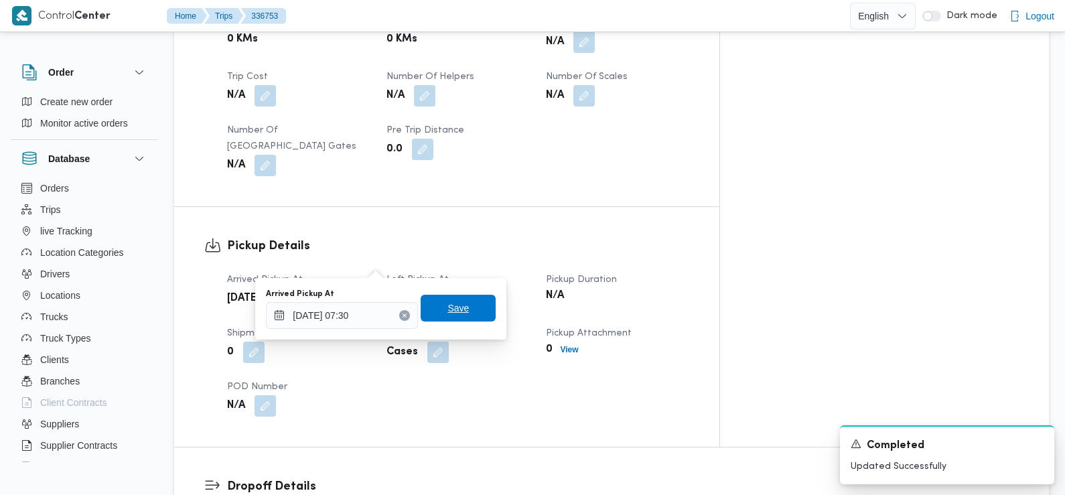
click at [468, 306] on span "Save" at bounding box center [458, 308] width 75 height 27
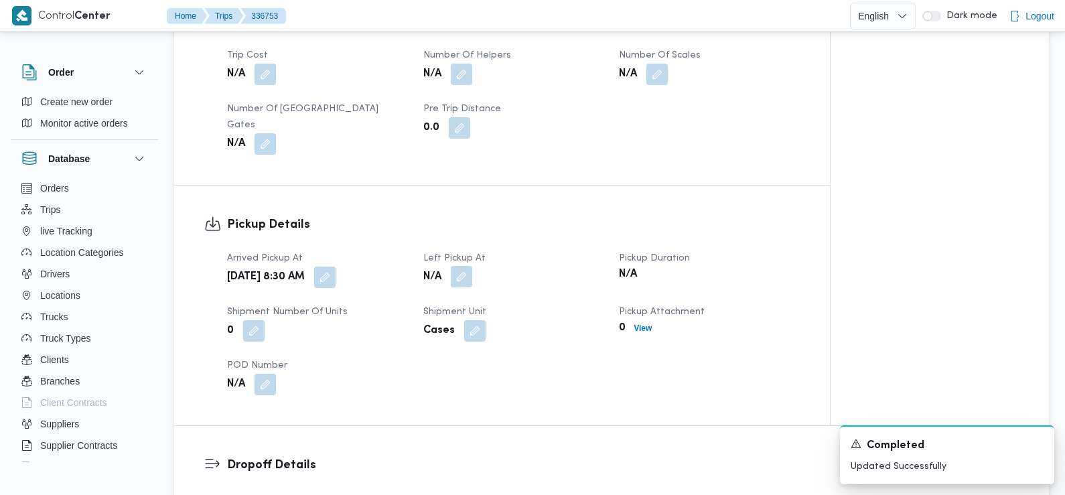
click at [460, 266] on button "button" at bounding box center [461, 276] width 21 height 21
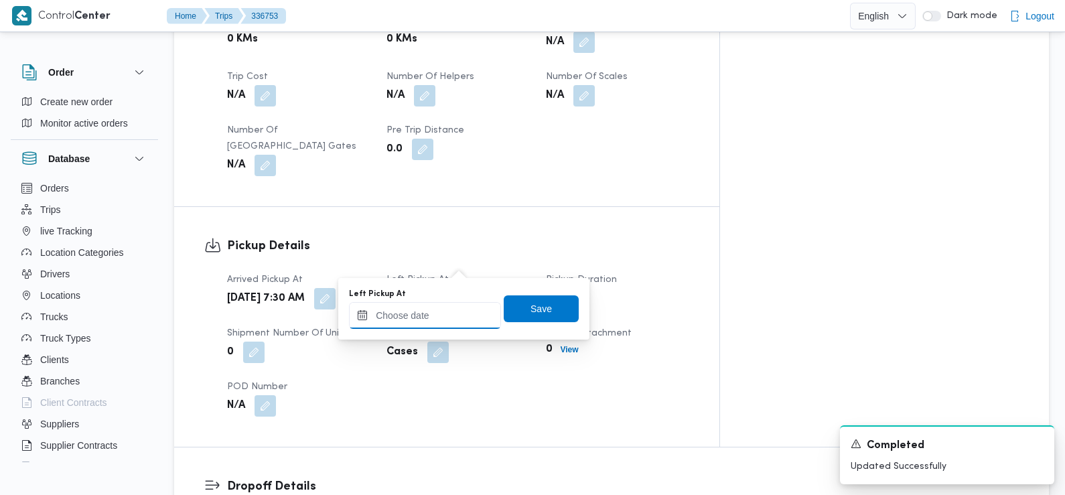
click at [460, 311] on input "Left Pickup At" at bounding box center [425, 315] width 152 height 27
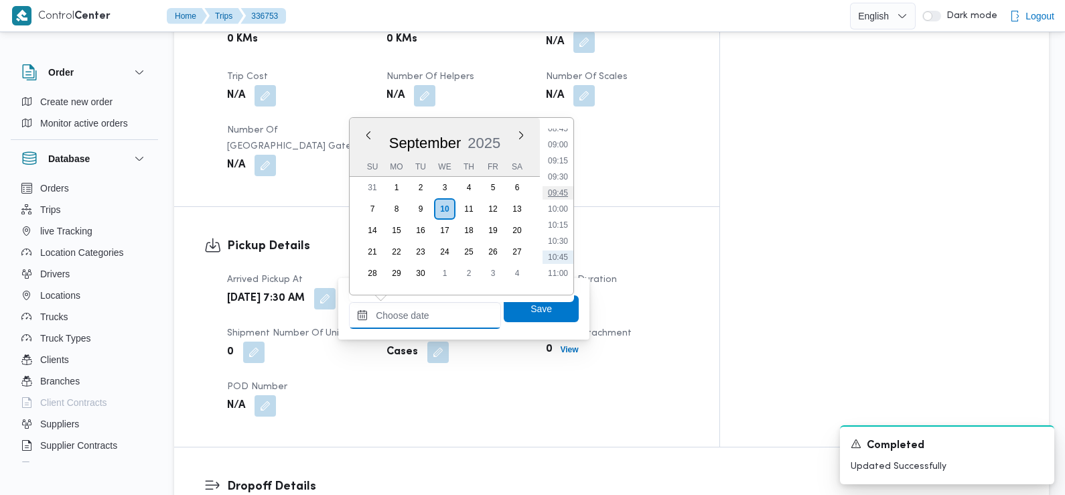
scroll to position [538, 0]
click at [561, 161] on li "08:45" at bounding box center [558, 159] width 31 height 13
type input "[DATE] 08:45"
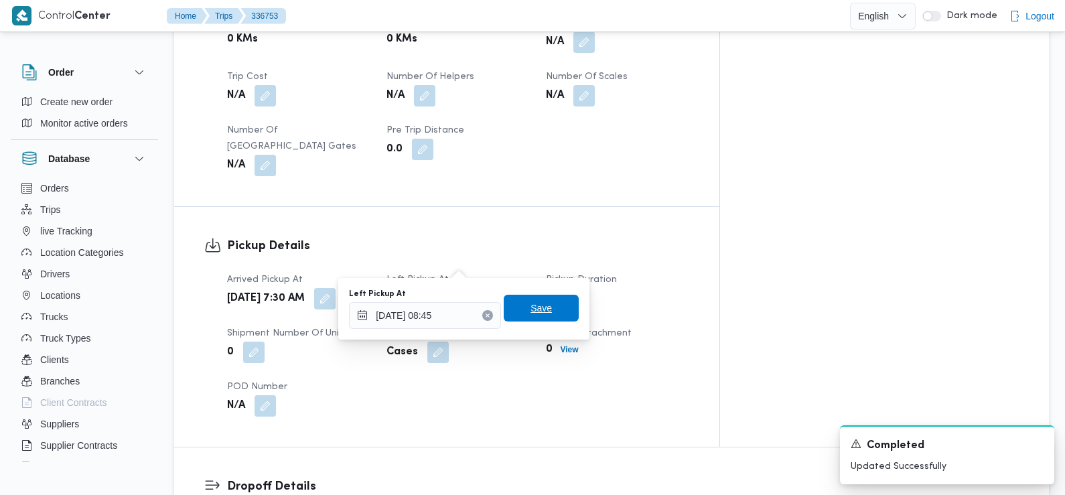
click at [545, 301] on span "Save" at bounding box center [541, 308] width 75 height 27
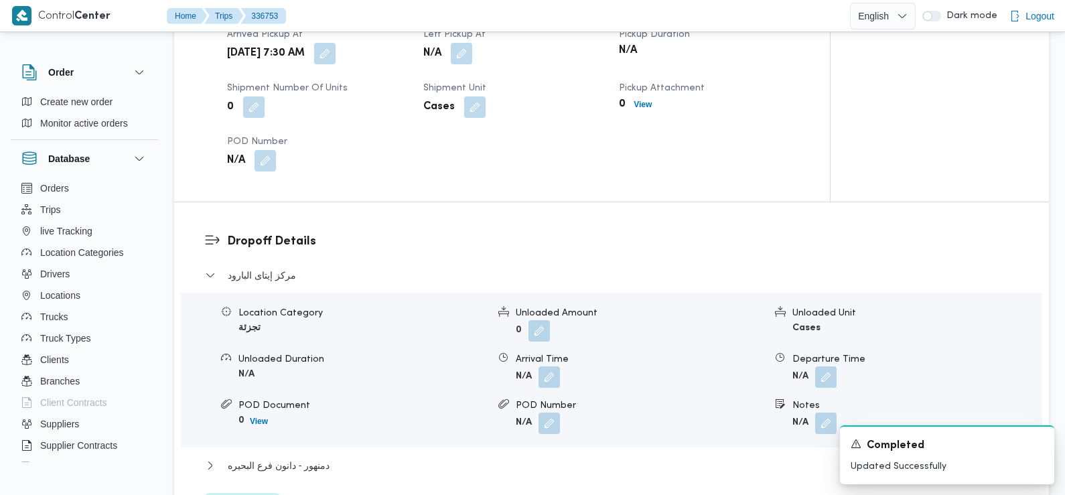
scroll to position [1015, 0]
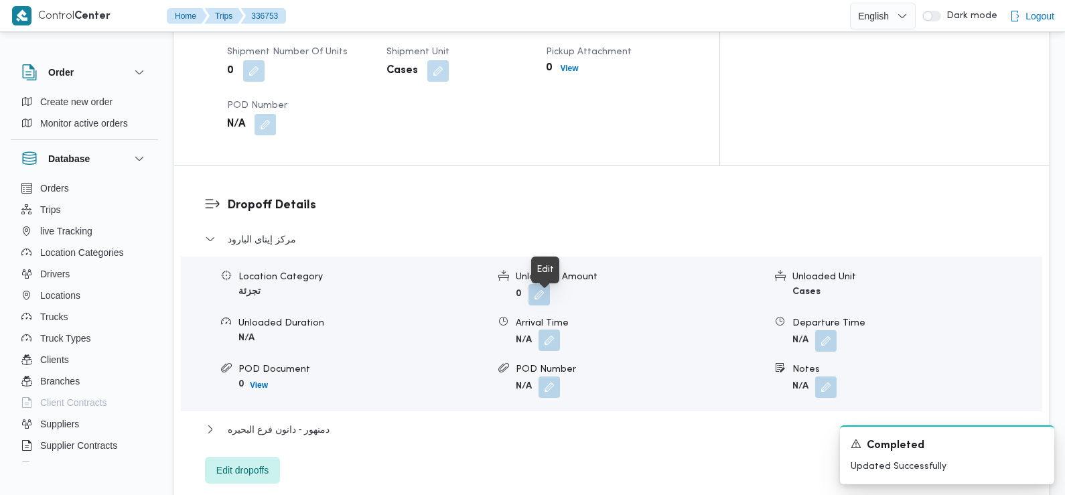
click at [554, 330] on button "button" at bounding box center [549, 340] width 21 height 21
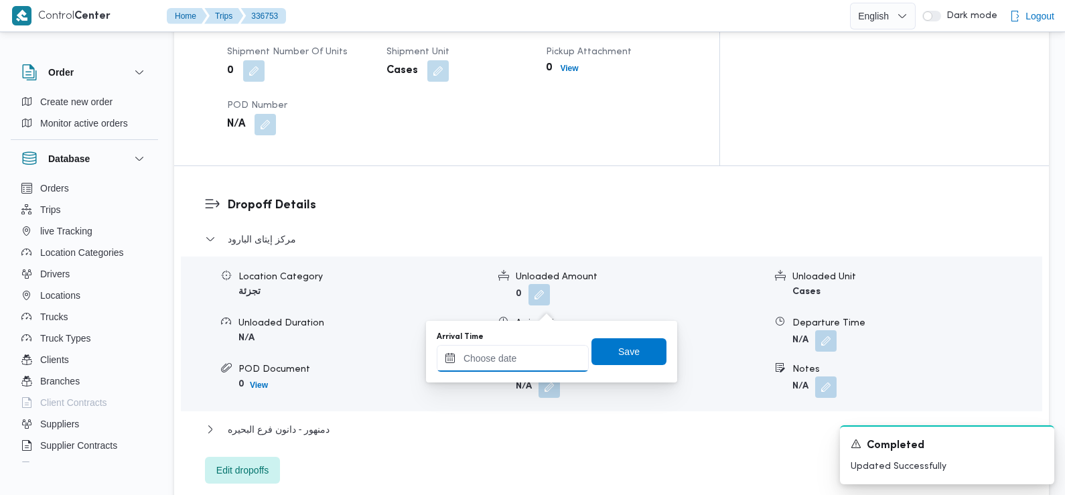
click at [547, 349] on input "Arrival Time" at bounding box center [513, 358] width 152 height 27
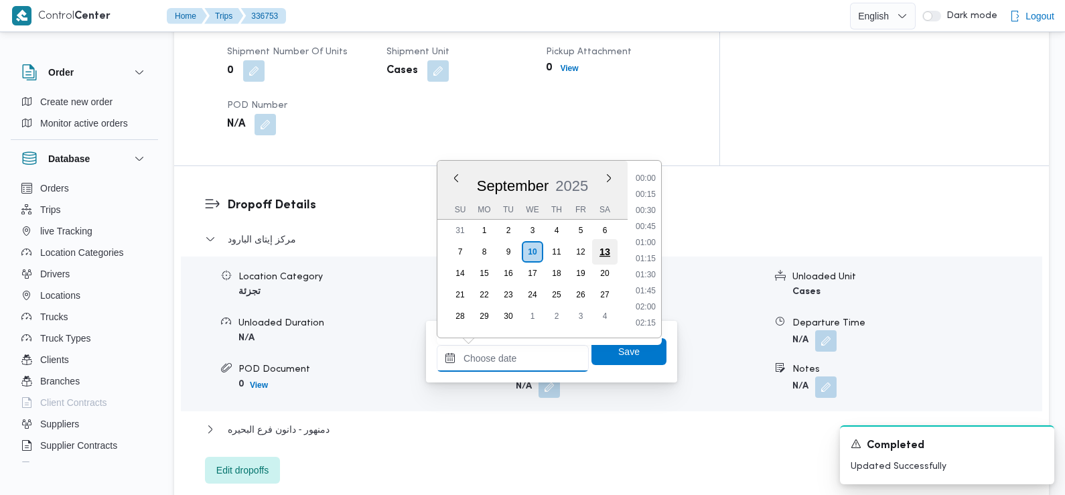
scroll to position [610, 0]
click at [653, 182] on li "09:30" at bounding box center [645, 179] width 31 height 13
type input "[DATE] 09:30"
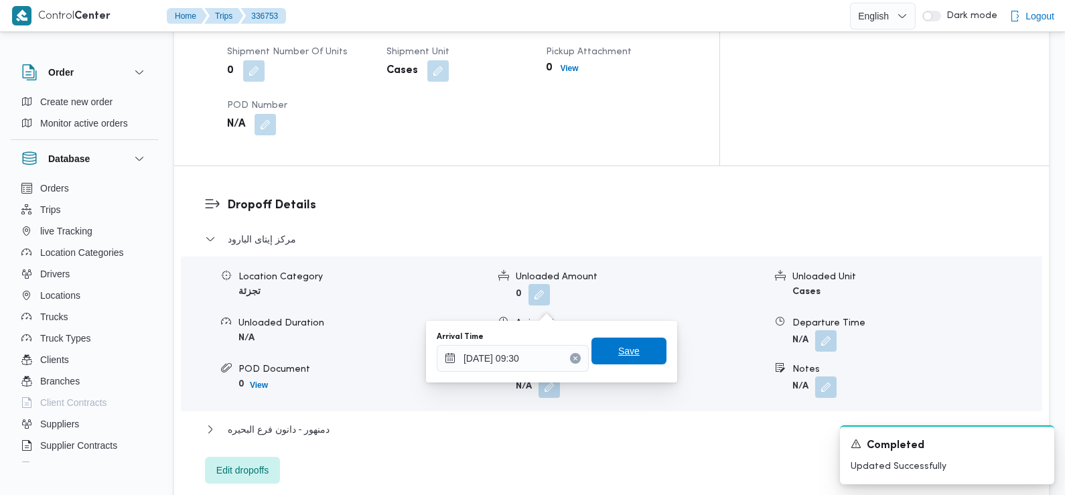
click at [621, 357] on span "Save" at bounding box center [628, 351] width 21 height 16
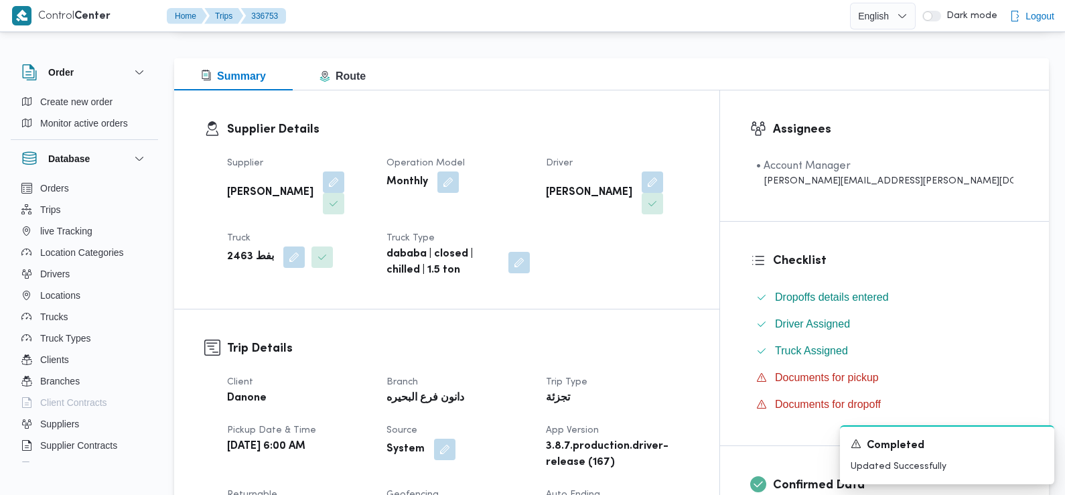
scroll to position [0, 0]
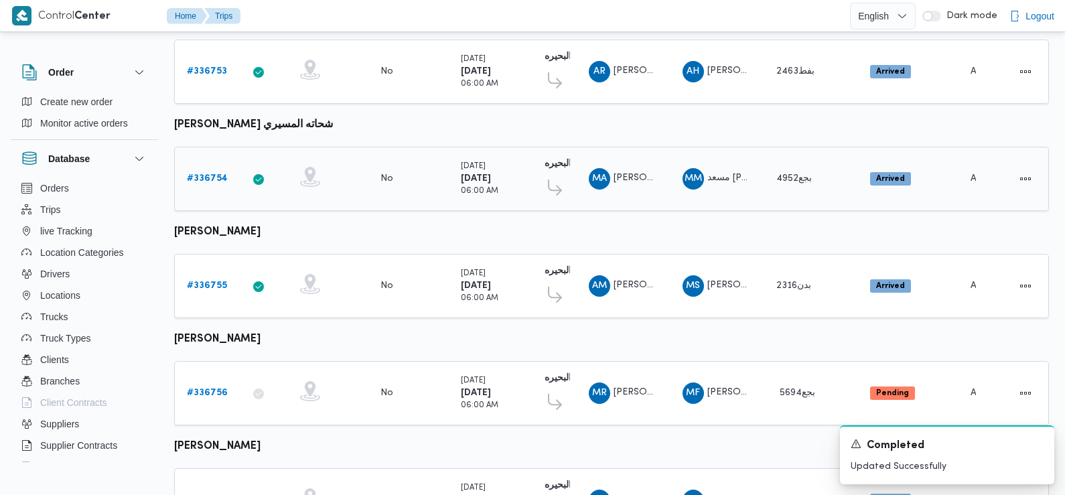
click at [208, 171] on link "# 336754" at bounding box center [207, 179] width 41 height 16
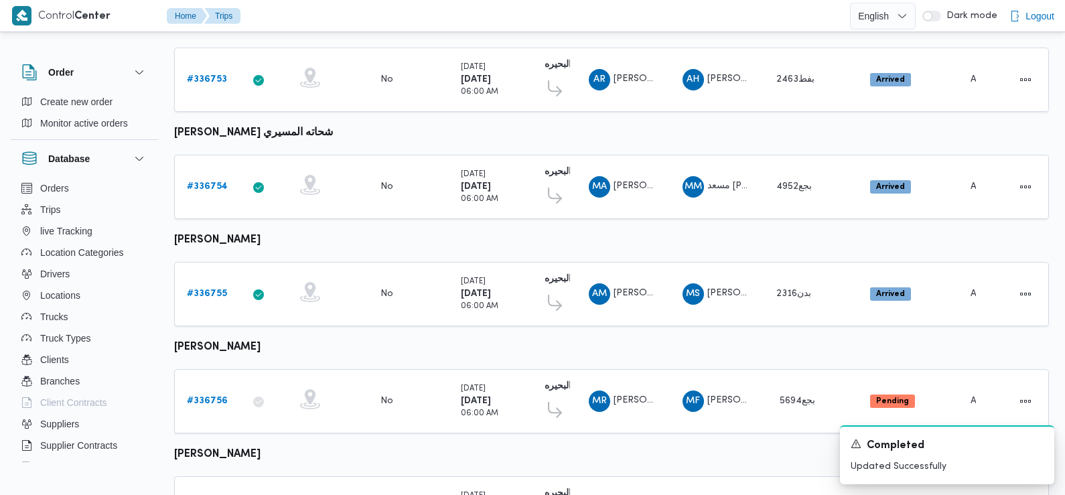
scroll to position [836, 0]
click at [202, 290] on b "# 336755" at bounding box center [207, 294] width 40 height 9
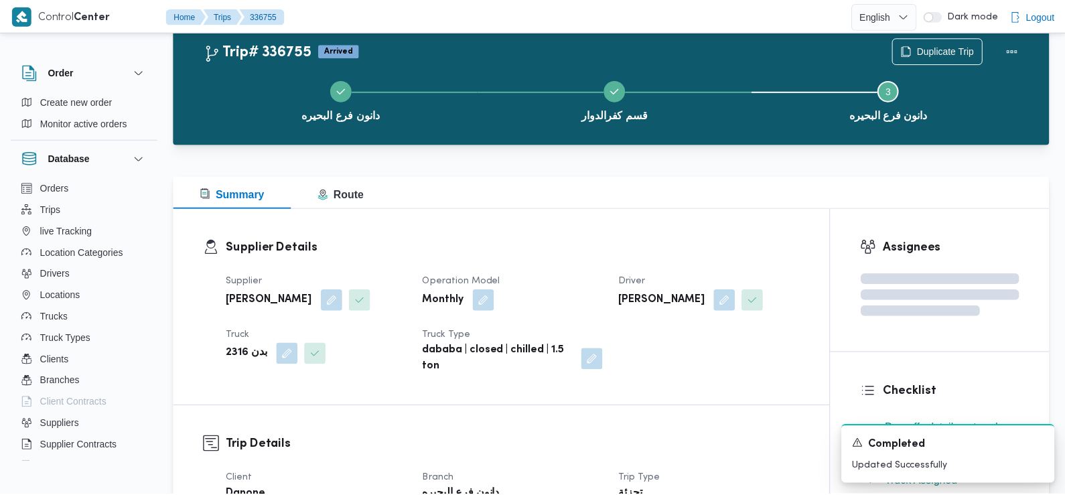
scroll to position [836, 0]
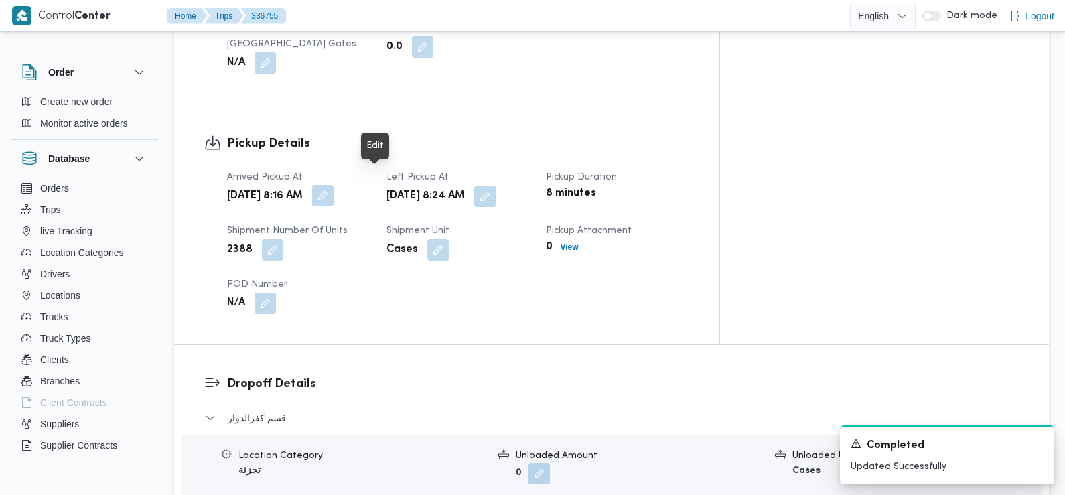
click at [334, 185] on button "button" at bounding box center [322, 195] width 21 height 21
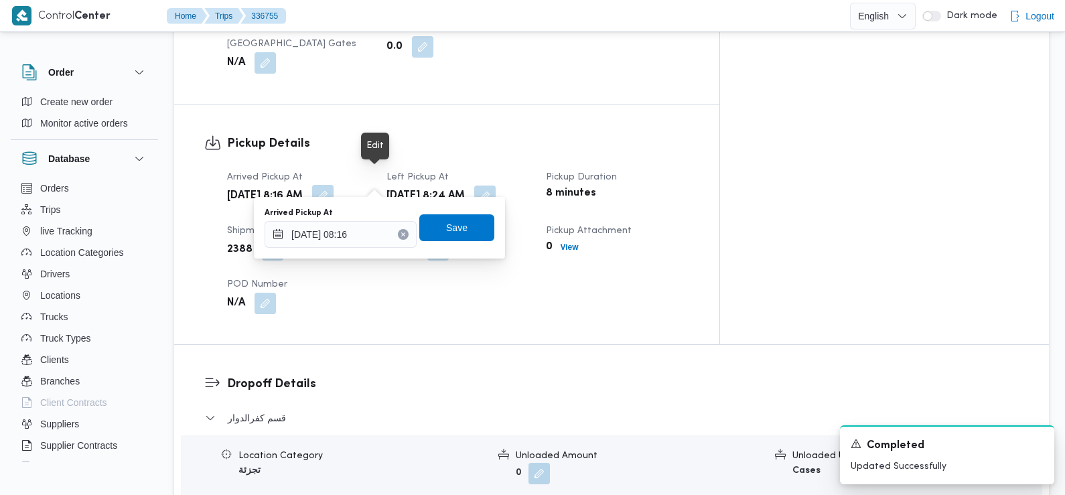
click at [334, 185] on button "button" at bounding box center [322, 195] width 21 height 21
click at [364, 245] on input "[DATE] 08:16" at bounding box center [341, 234] width 152 height 27
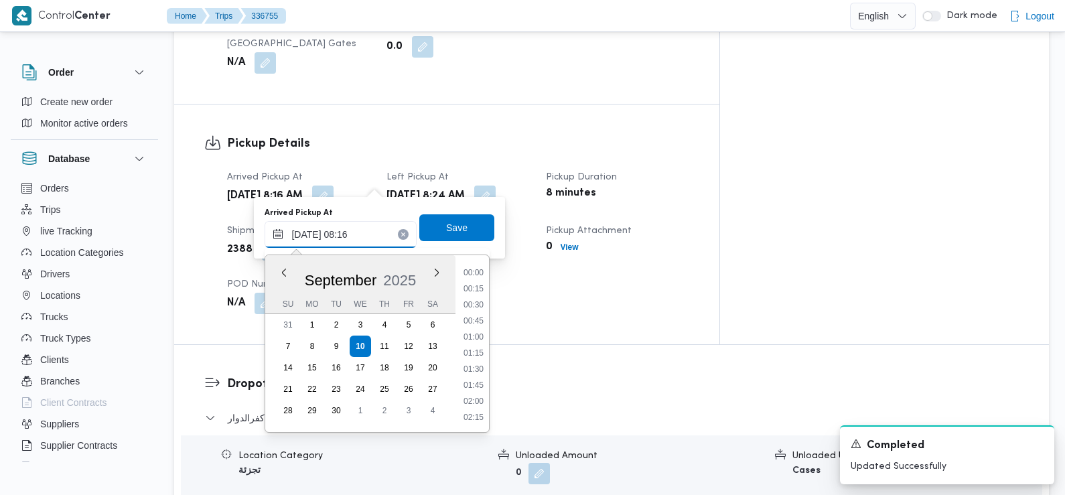
scroll to position [449, 0]
click at [478, 306] on li "07:30" at bounding box center [473, 305] width 31 height 13
type input "[DATE] 07:30"
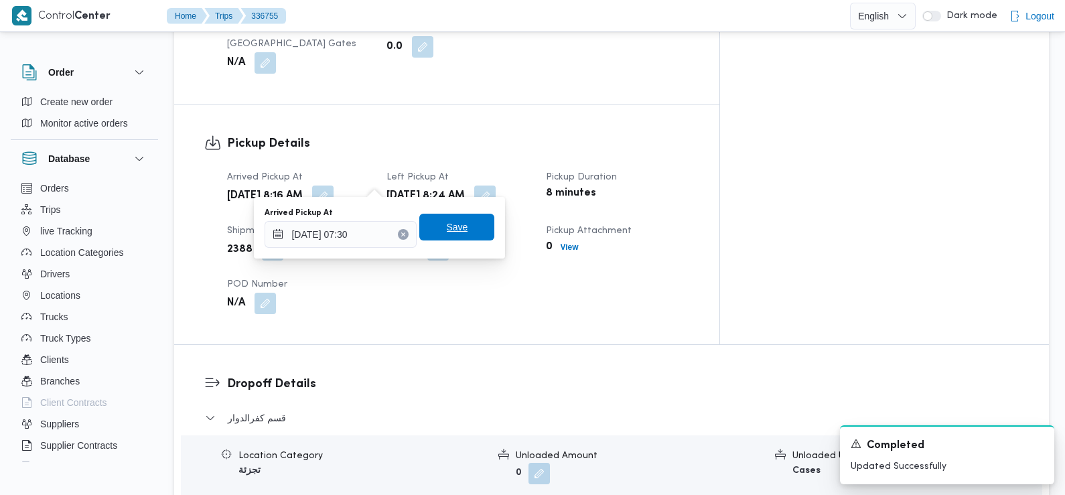
click at [463, 229] on span "Save" at bounding box center [456, 227] width 75 height 27
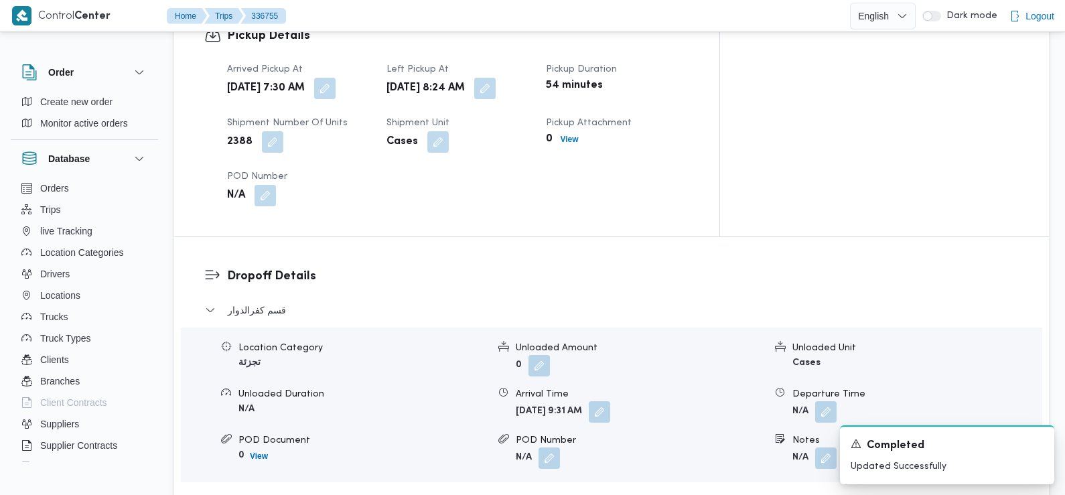
scroll to position [912, 0]
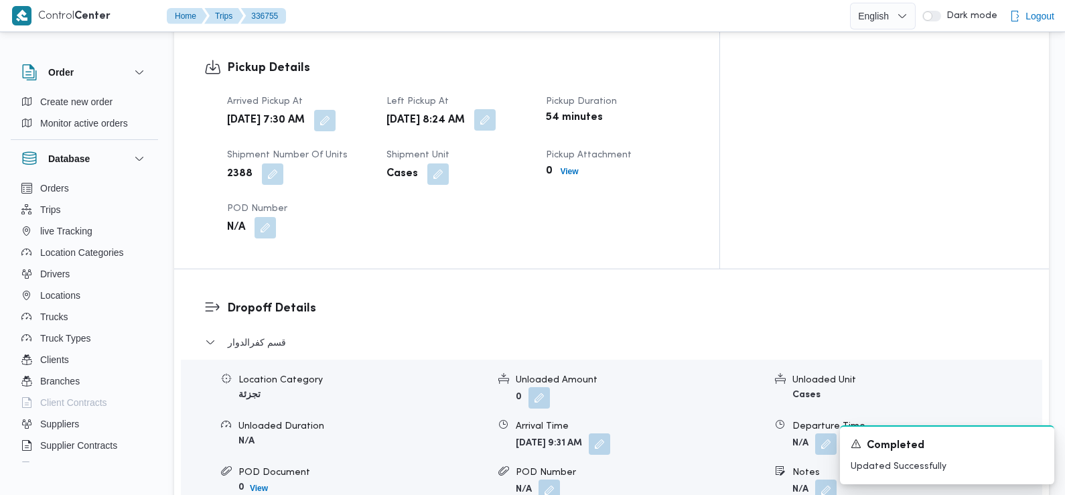
click at [496, 111] on button "button" at bounding box center [484, 119] width 21 height 21
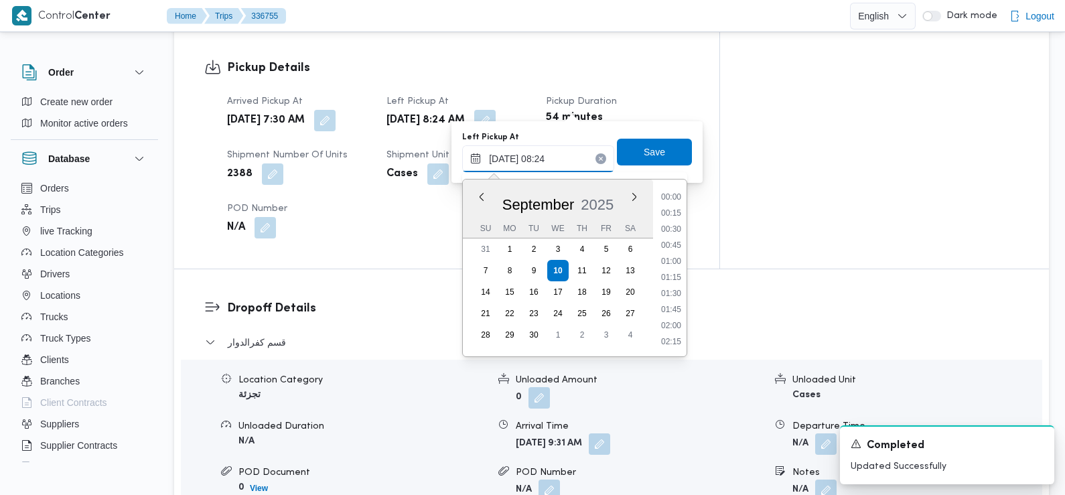
click at [547, 167] on input "[DATE] 08:24" at bounding box center [538, 158] width 152 height 27
click at [671, 314] on li "08:45" at bounding box center [671, 310] width 31 height 13
type input "[DATE] 08:45"
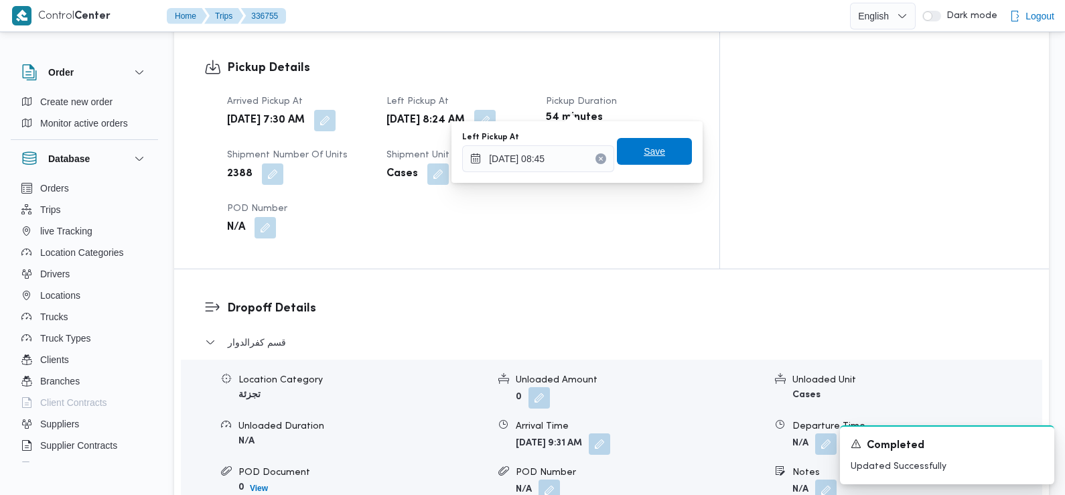
click at [644, 155] on span "Save" at bounding box center [654, 151] width 21 height 16
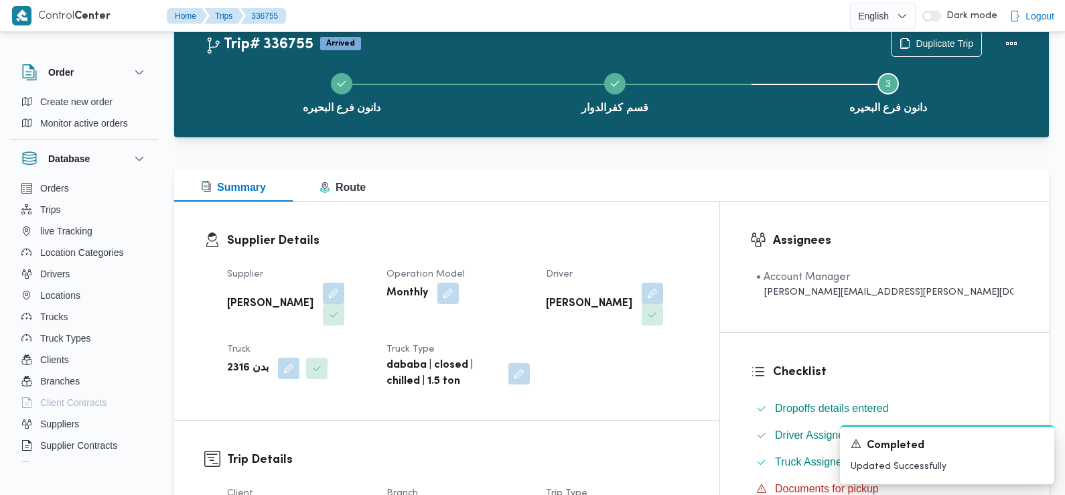
scroll to position [0, 0]
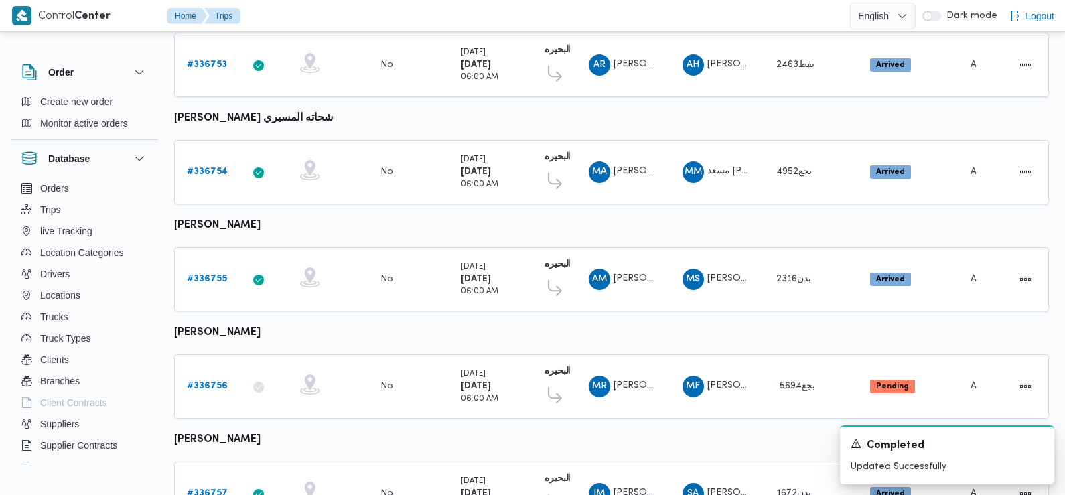
scroll to position [845, 0]
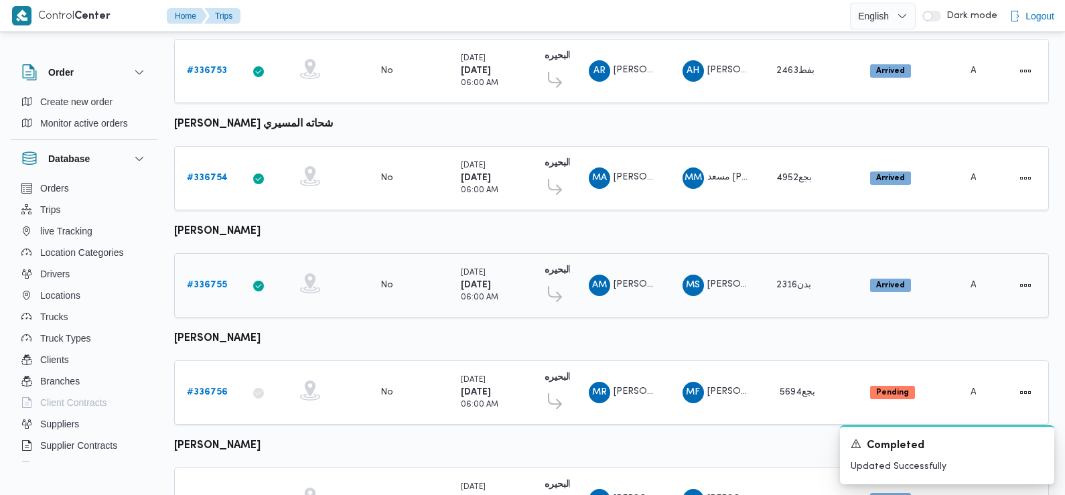
click at [207, 281] on b "# 336755" at bounding box center [207, 285] width 40 height 9
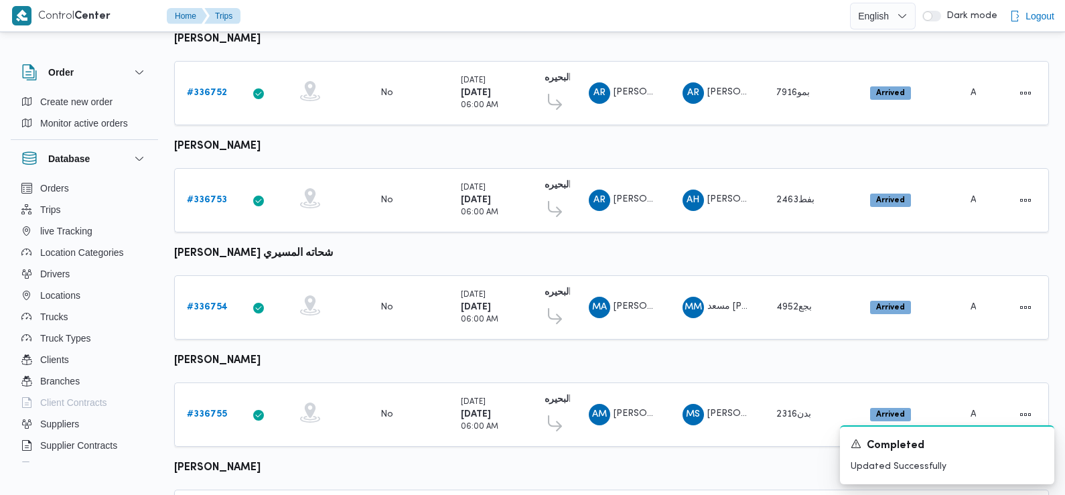
scroll to position [935, 0]
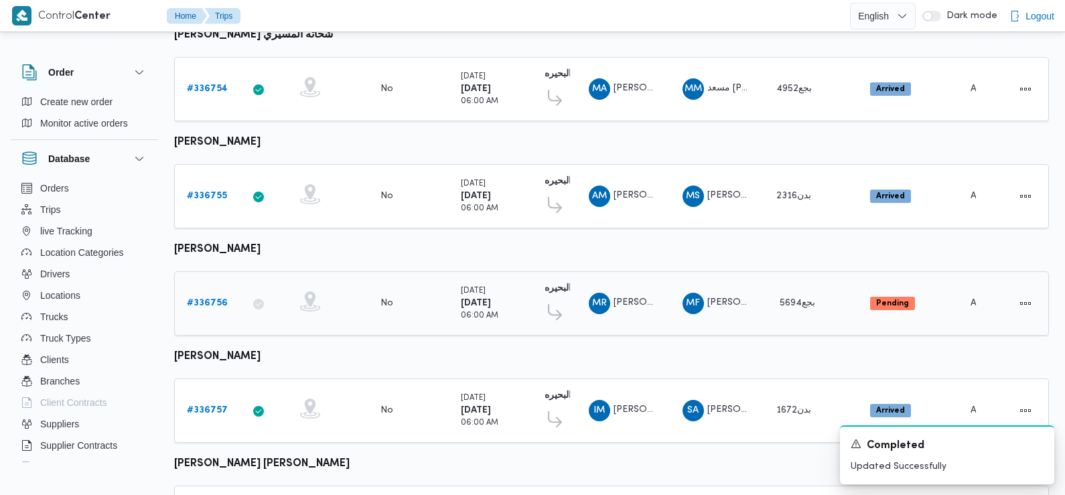
click at [205, 299] on b "# 336756" at bounding box center [207, 303] width 41 height 9
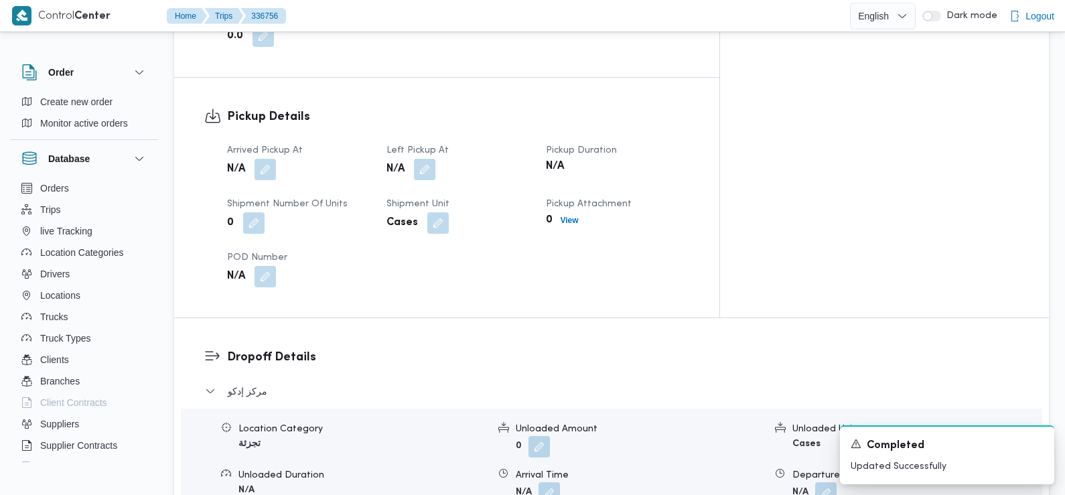
scroll to position [836, 0]
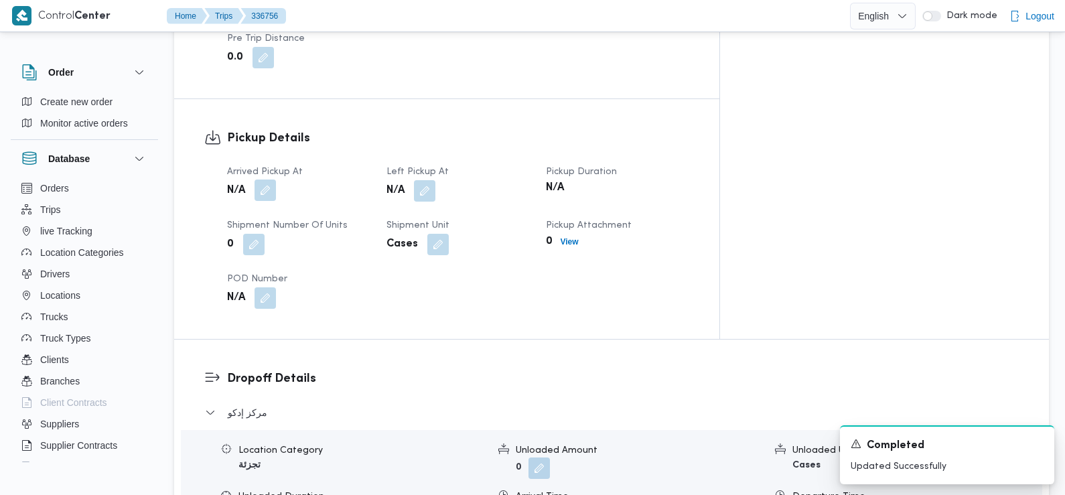
click at [267, 180] on button "button" at bounding box center [265, 190] width 21 height 21
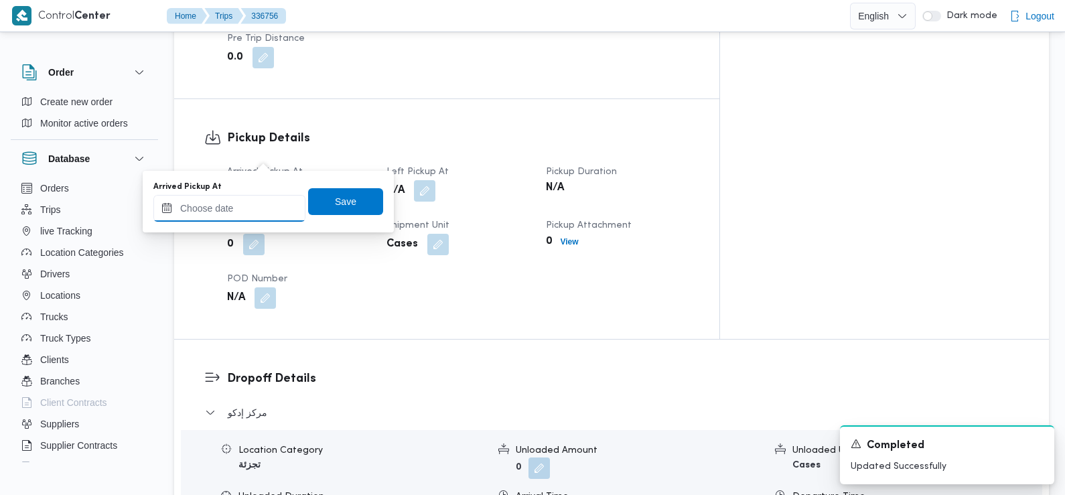
click at [268, 202] on input "Arrived Pickup At" at bounding box center [229, 208] width 152 height 27
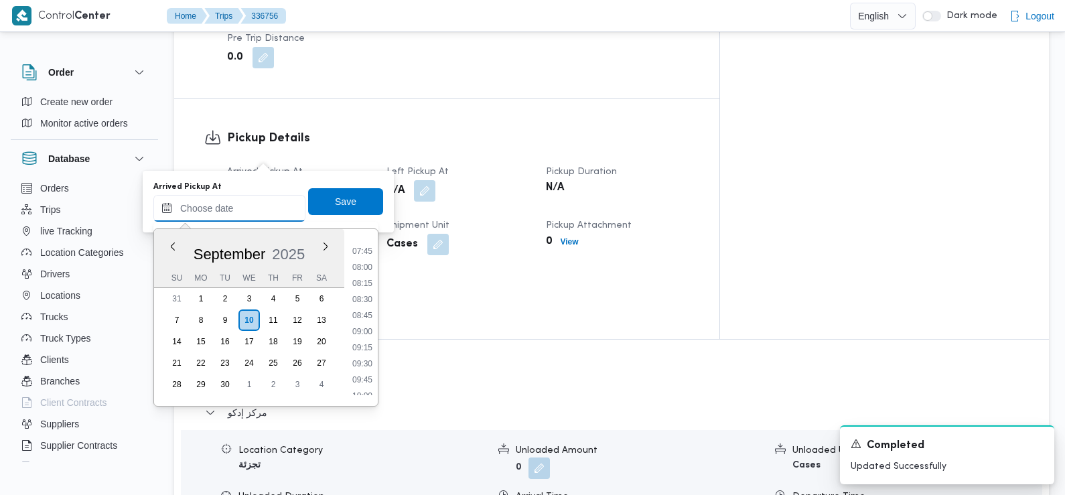
scroll to position [476, 0]
click at [366, 257] on li "07:30" at bounding box center [362, 253] width 31 height 13
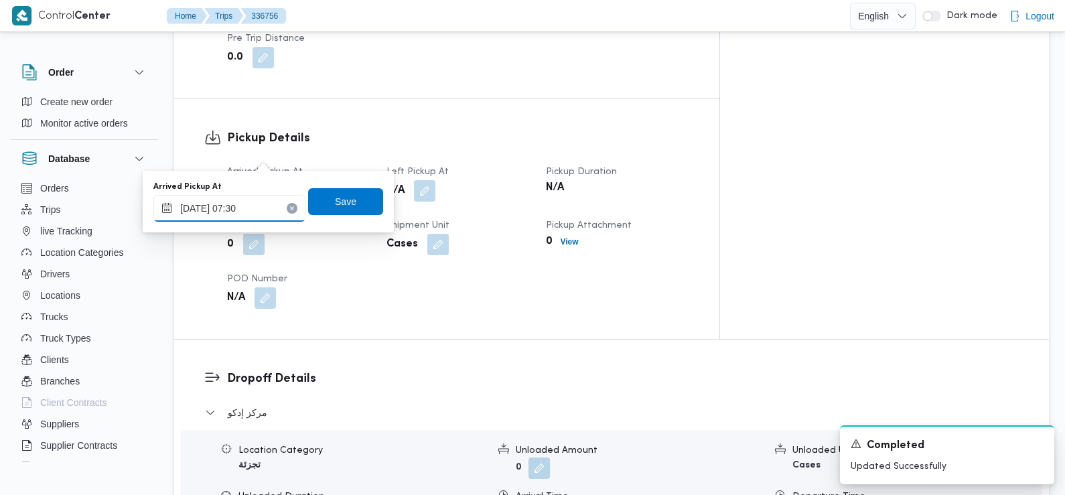
type input "[DATE] 07:30"
click at [360, 189] on span "Save" at bounding box center [345, 201] width 75 height 27
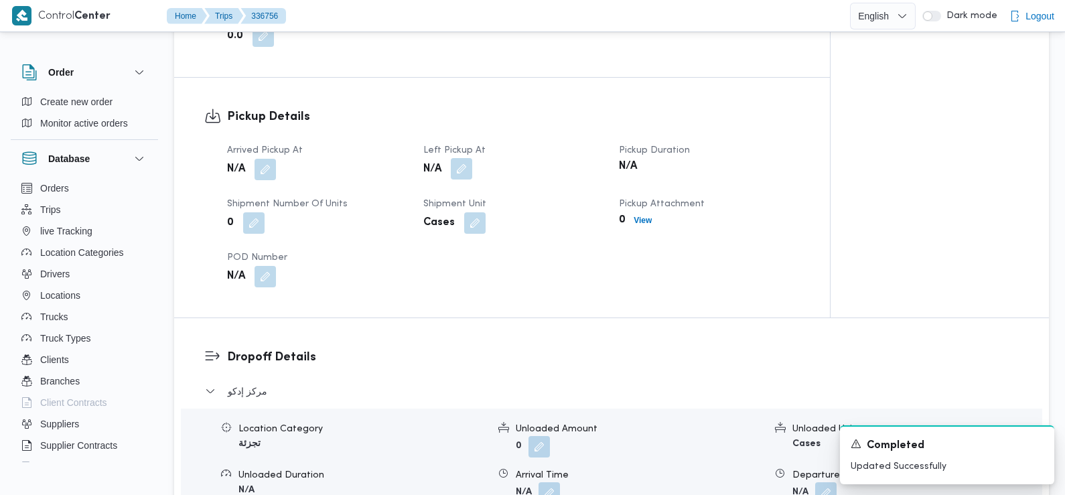
click at [463, 158] on button "button" at bounding box center [461, 168] width 21 height 21
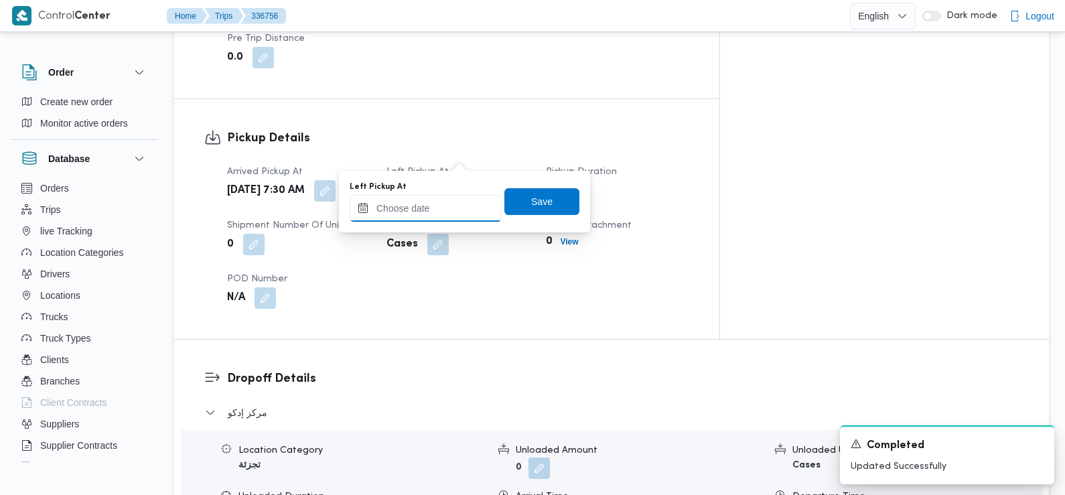
click at [453, 216] on input "Left Pickup At" at bounding box center [426, 208] width 152 height 27
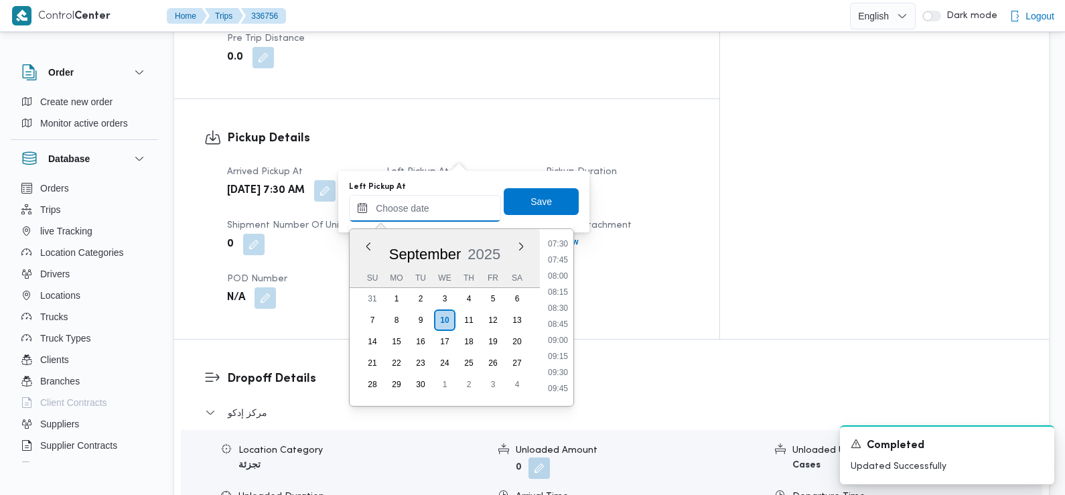
scroll to position [484, 0]
click at [559, 328] on li "08:45" at bounding box center [558, 324] width 31 height 13
type input "[DATE] 08:45"
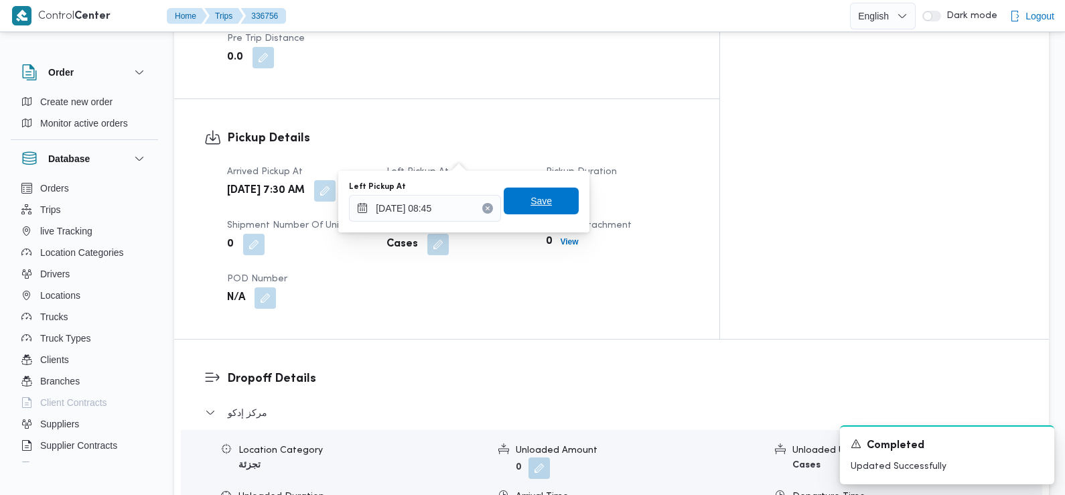
click at [550, 200] on span "Save" at bounding box center [541, 201] width 75 height 27
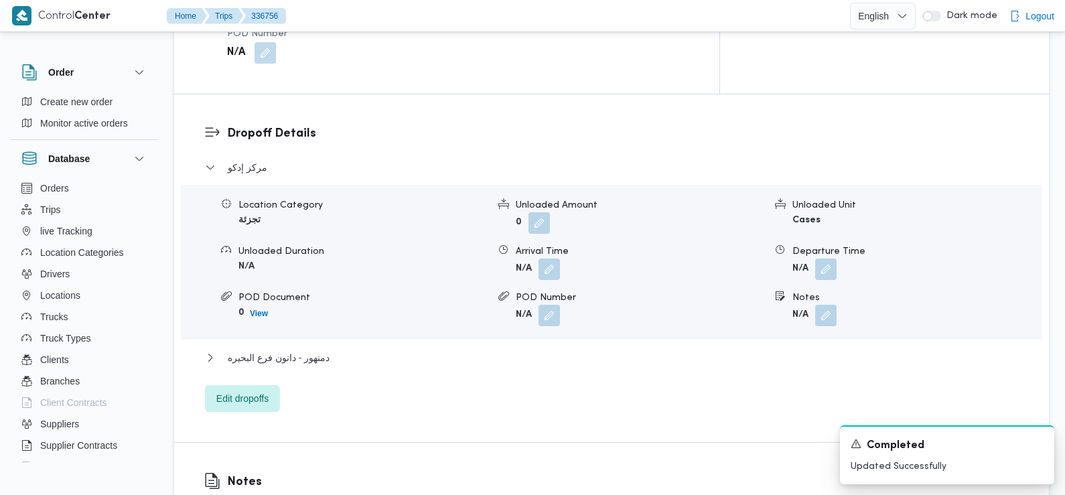
scroll to position [1082, 0]
click at [549, 257] on button "button" at bounding box center [549, 267] width 21 height 21
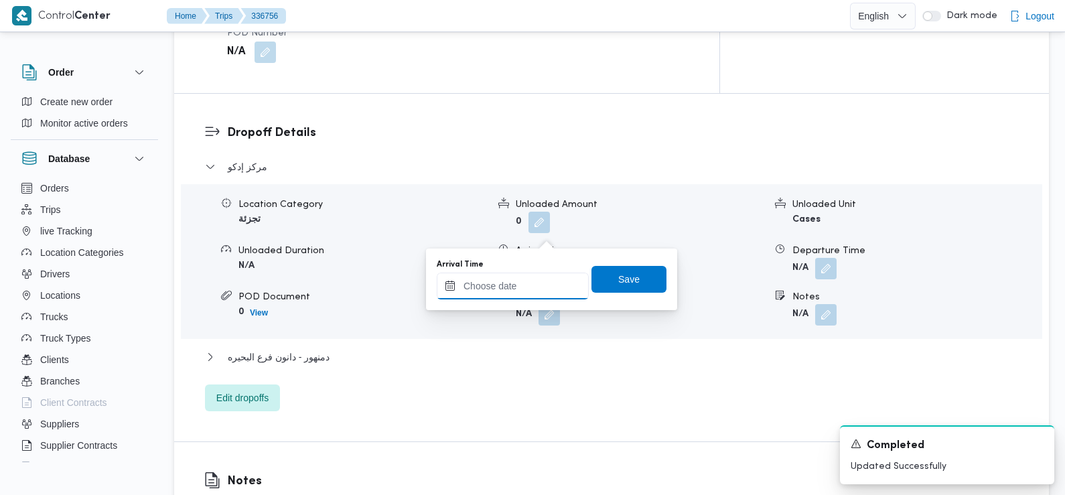
click at [531, 292] on input "Arrival Time" at bounding box center [513, 286] width 152 height 27
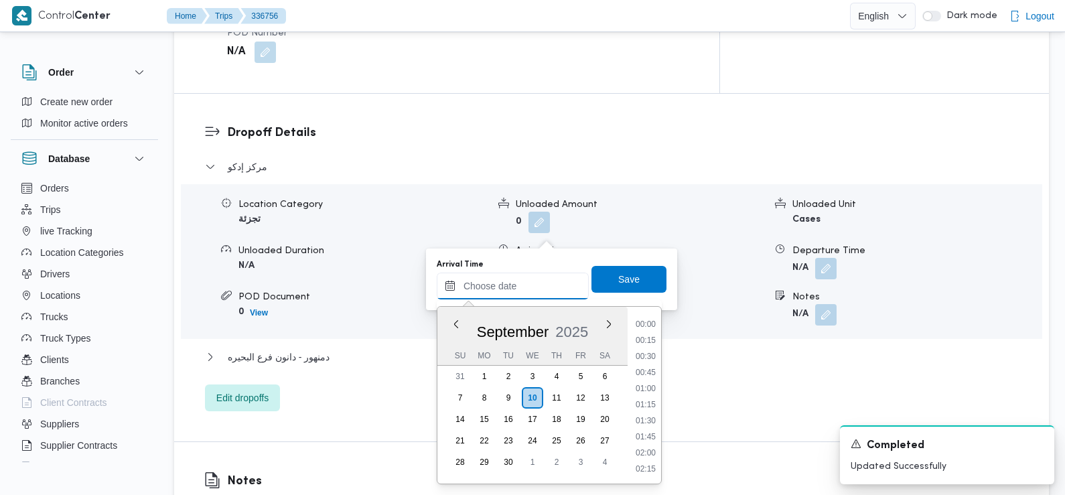
scroll to position [610, 0]
click at [650, 325] on li "09:30" at bounding box center [645, 325] width 31 height 13
type input "[DATE] 09:30"
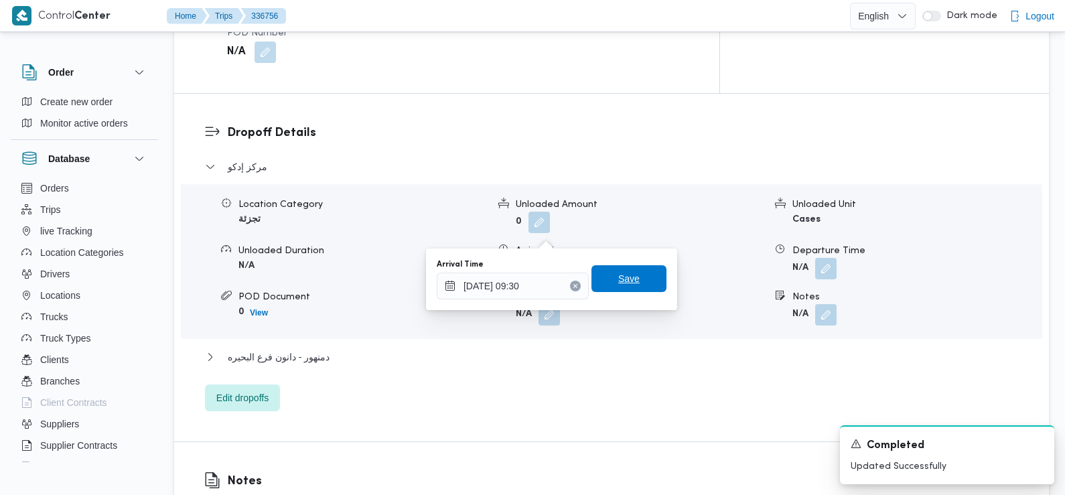
click at [629, 282] on span "Save" at bounding box center [629, 278] width 75 height 27
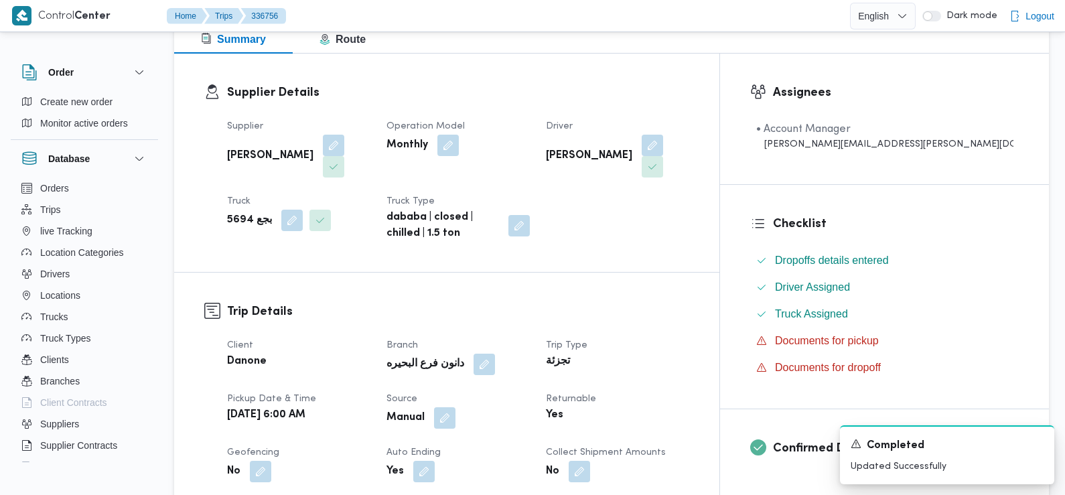
scroll to position [0, 0]
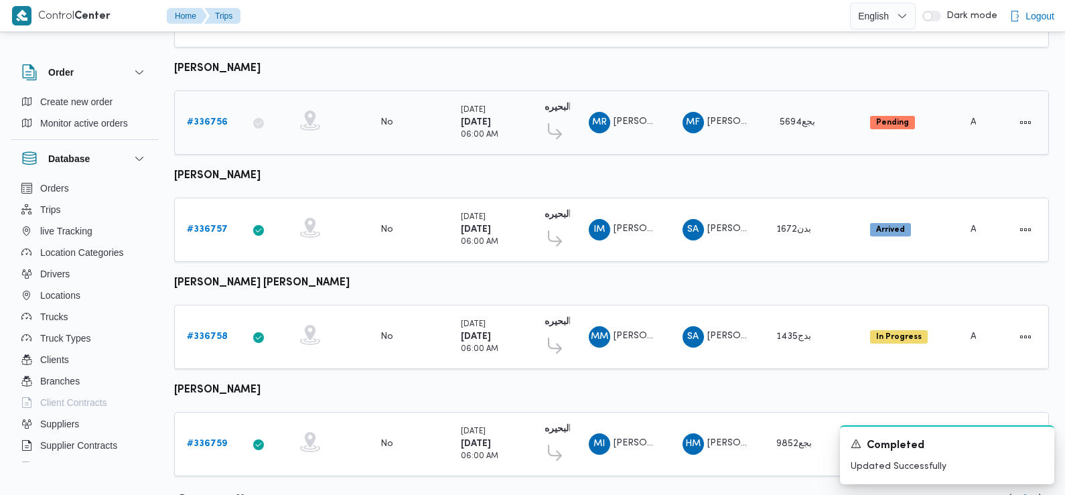
scroll to position [1122, 0]
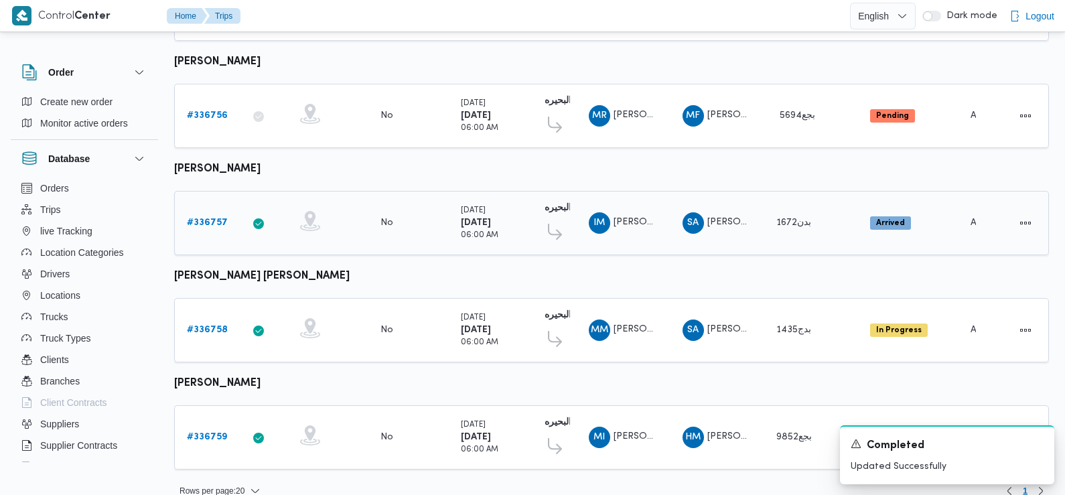
click at [210, 218] on b "# 336757" at bounding box center [207, 222] width 41 height 9
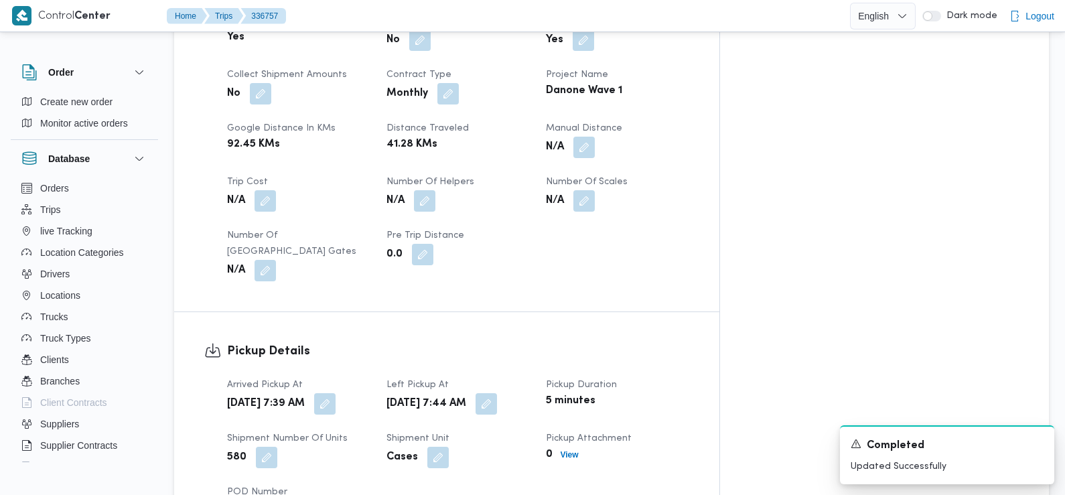
scroll to position [670, 0]
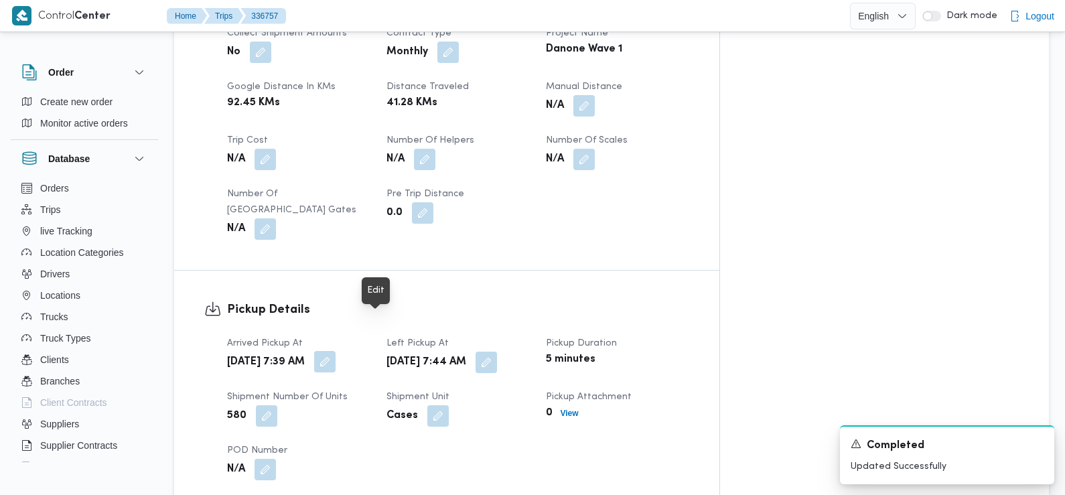
click at [336, 351] on button "button" at bounding box center [324, 361] width 21 height 21
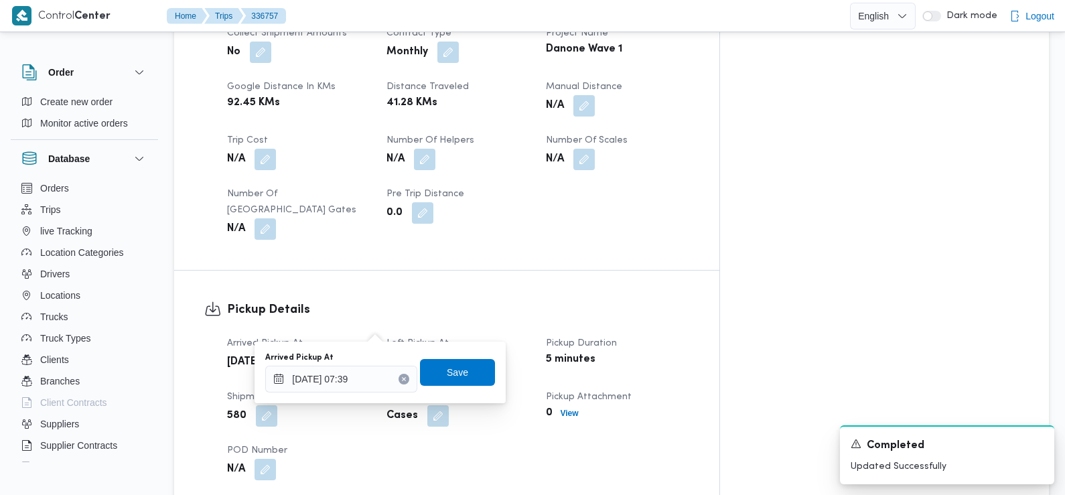
click at [443, 301] on h3 "Pickup Details" at bounding box center [458, 310] width 462 height 18
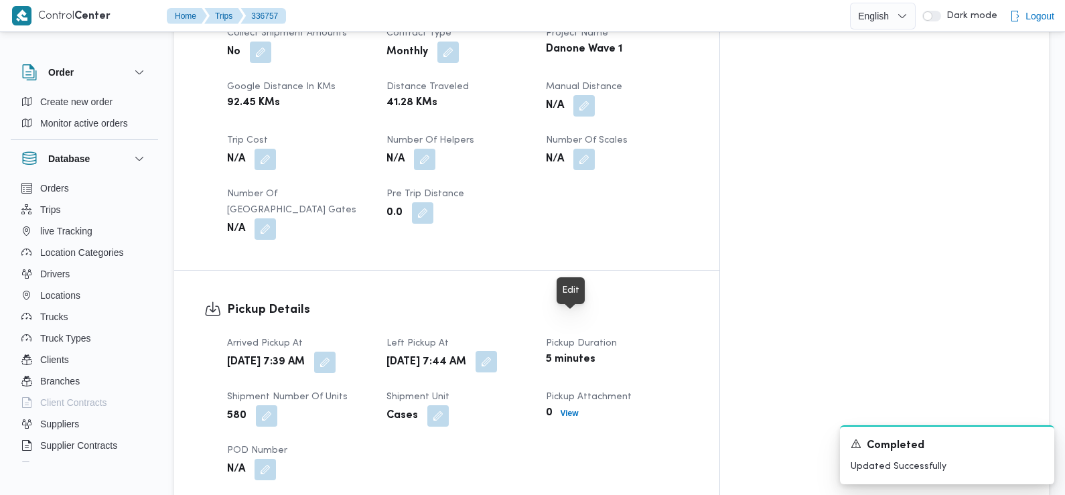
click at [497, 351] on button "button" at bounding box center [486, 361] width 21 height 21
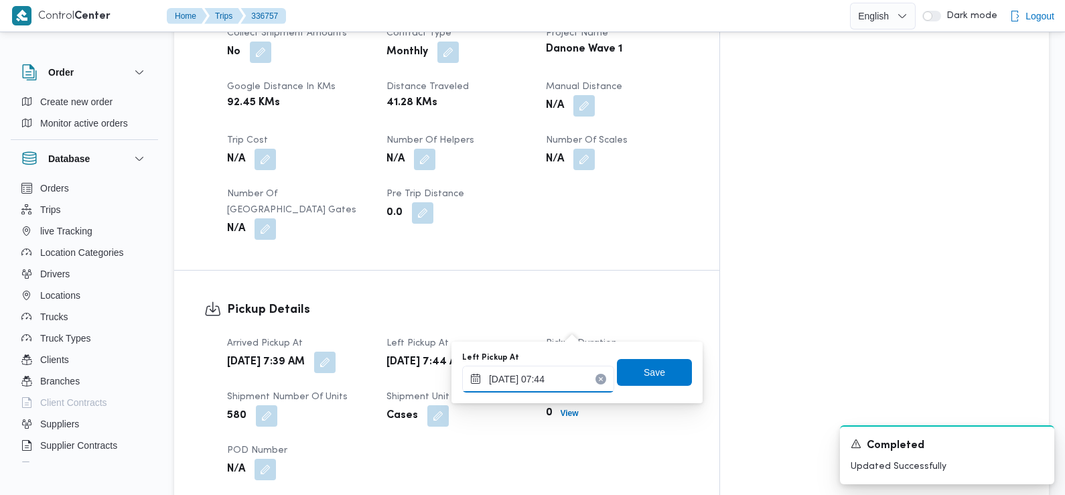
click at [531, 387] on input "[DATE] 07:44" at bounding box center [538, 379] width 152 height 27
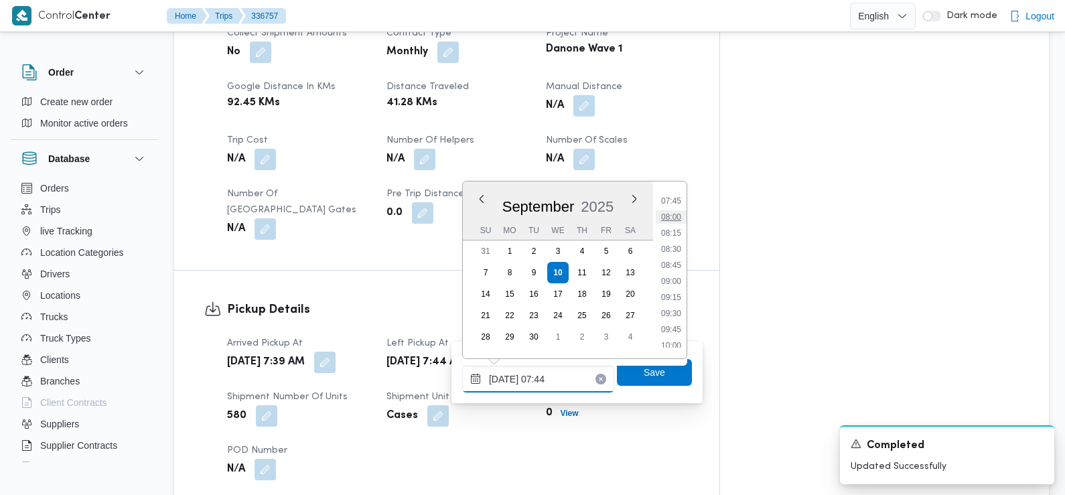
scroll to position [499, 0]
click at [672, 263] on li "08:45" at bounding box center [671, 262] width 31 height 13
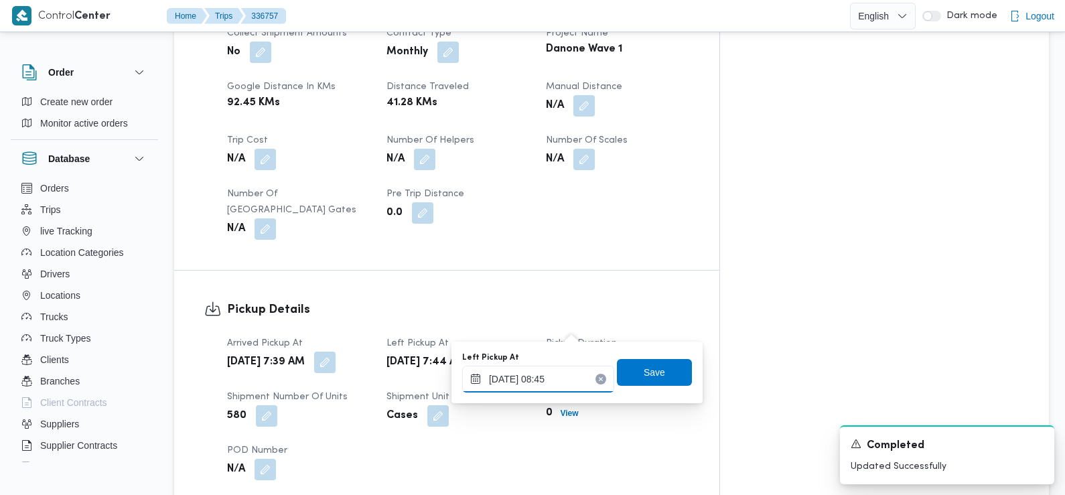
type input "[DATE] 08:45"
click at [646, 372] on span "Save" at bounding box center [654, 372] width 21 height 16
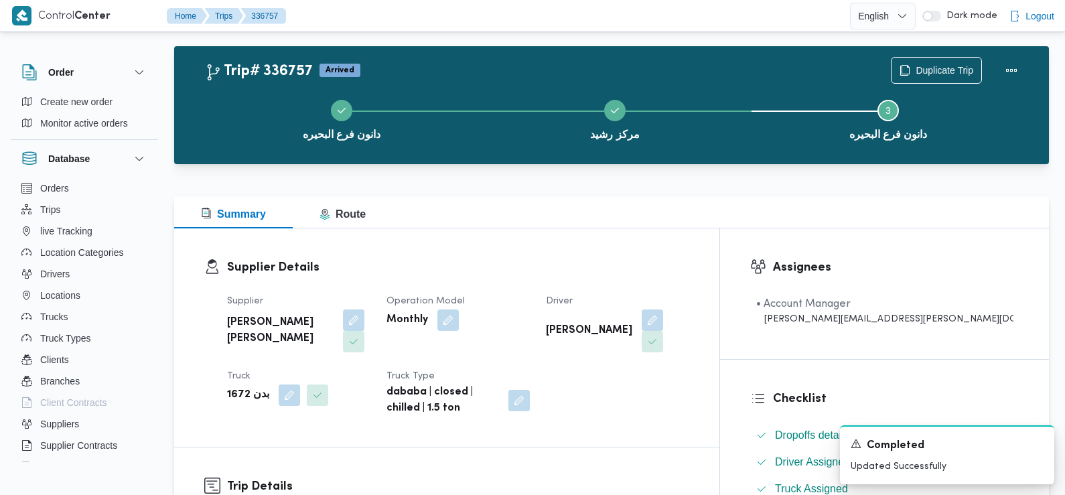
scroll to position [0, 0]
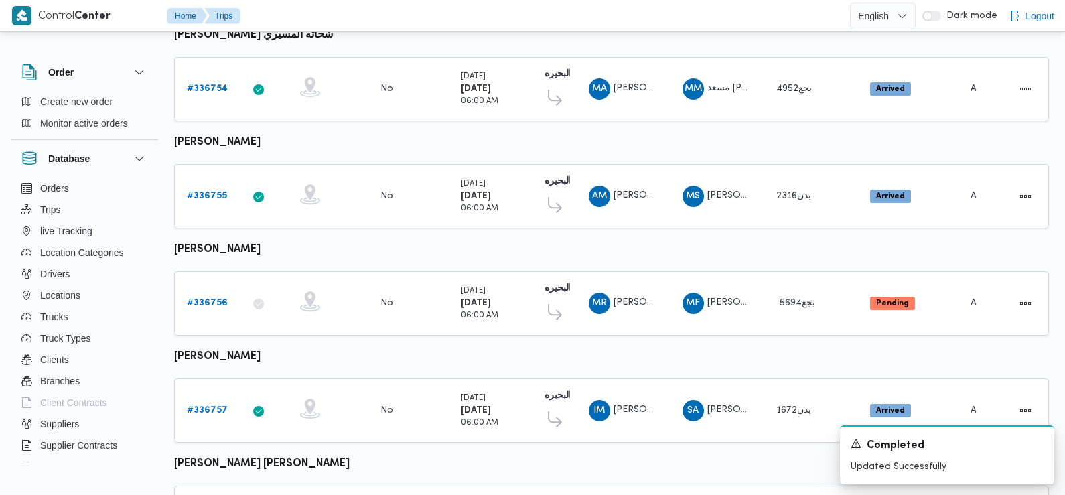
scroll to position [1125, 0]
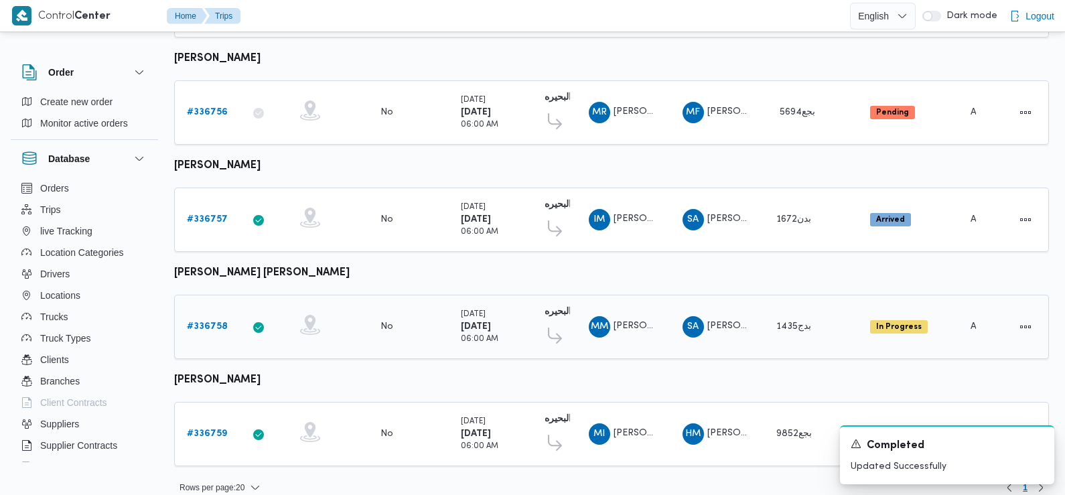
click at [215, 322] on b "# 336758" at bounding box center [207, 326] width 41 height 9
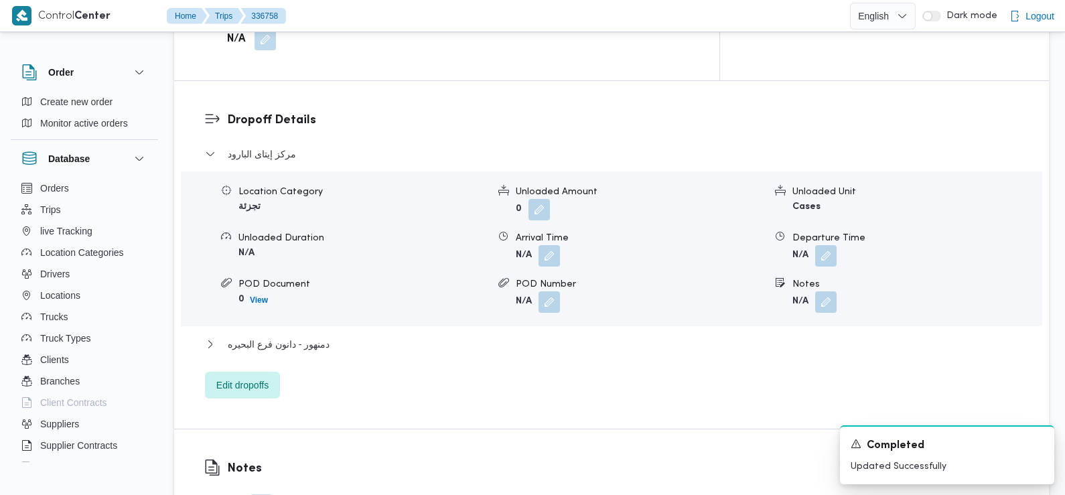
scroll to position [1121, 0]
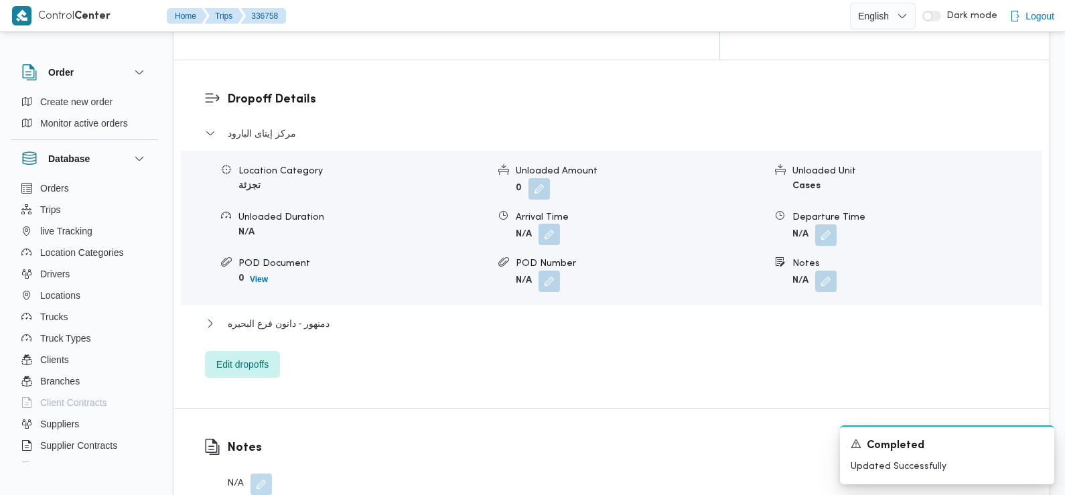
click at [553, 224] on button "button" at bounding box center [549, 234] width 21 height 21
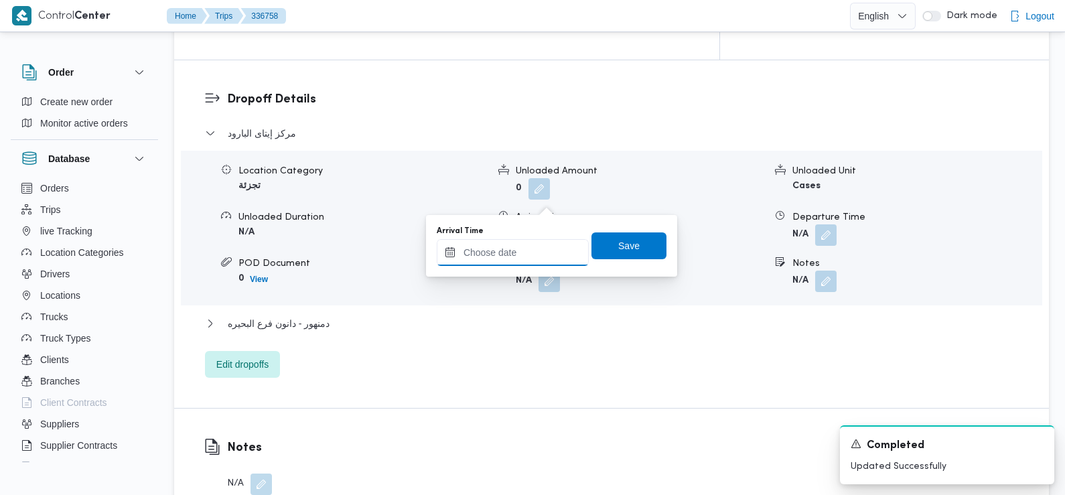
click at [533, 249] on input "Arrival Time" at bounding box center [513, 252] width 152 height 27
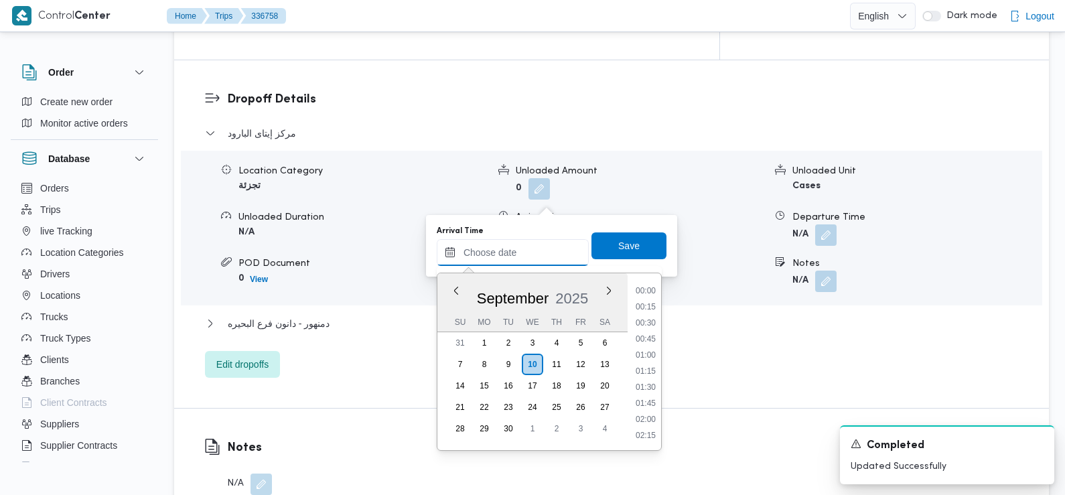
scroll to position [610, 0]
click at [648, 295] on li "09:30" at bounding box center [645, 291] width 31 height 13
type input "[DATE] 09:30"
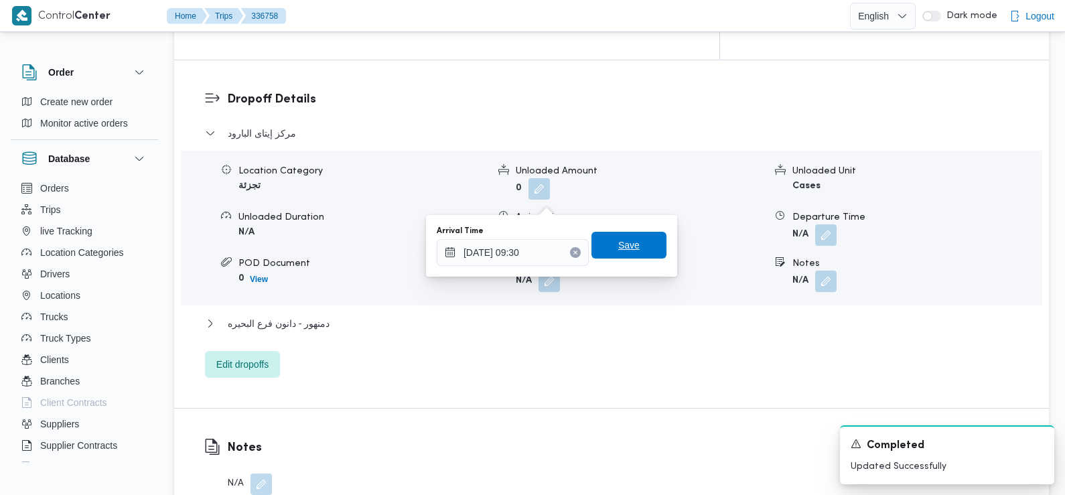
click at [625, 245] on span "Save" at bounding box center [628, 245] width 21 height 16
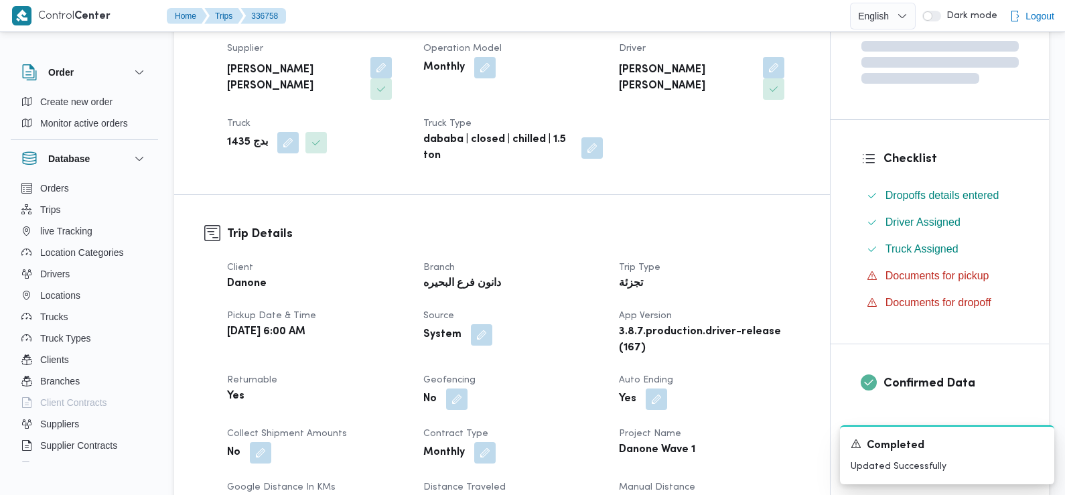
scroll to position [0, 0]
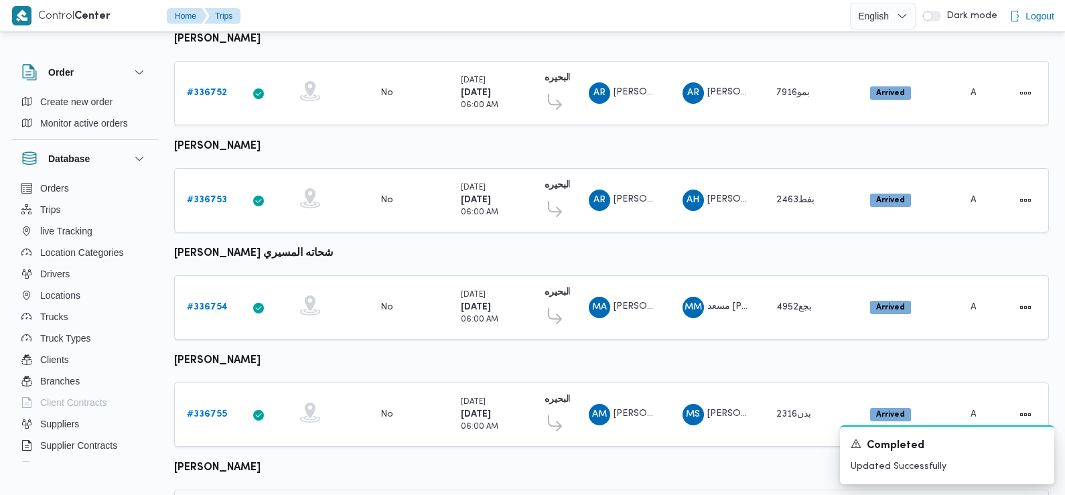
scroll to position [1125, 0]
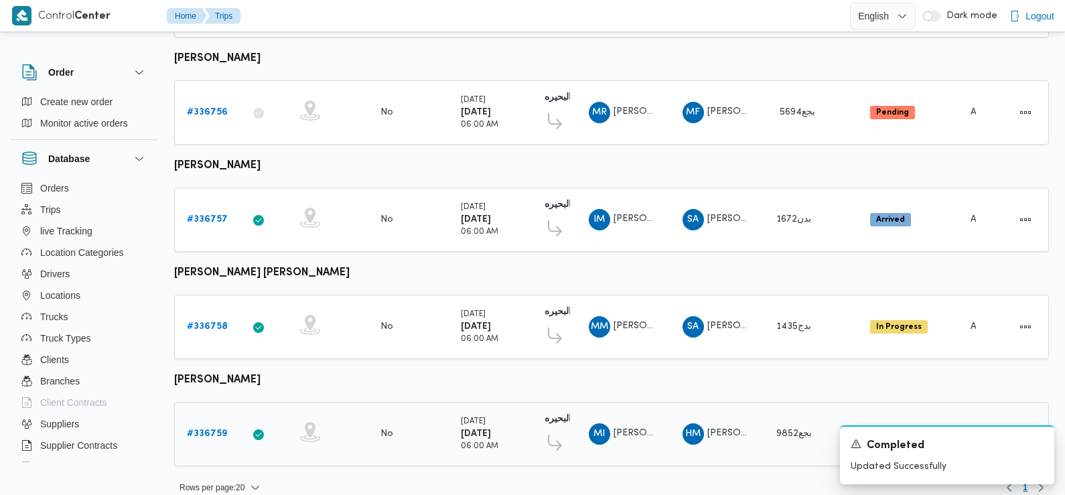
click at [217, 429] on b "# 336759" at bounding box center [207, 433] width 40 height 9
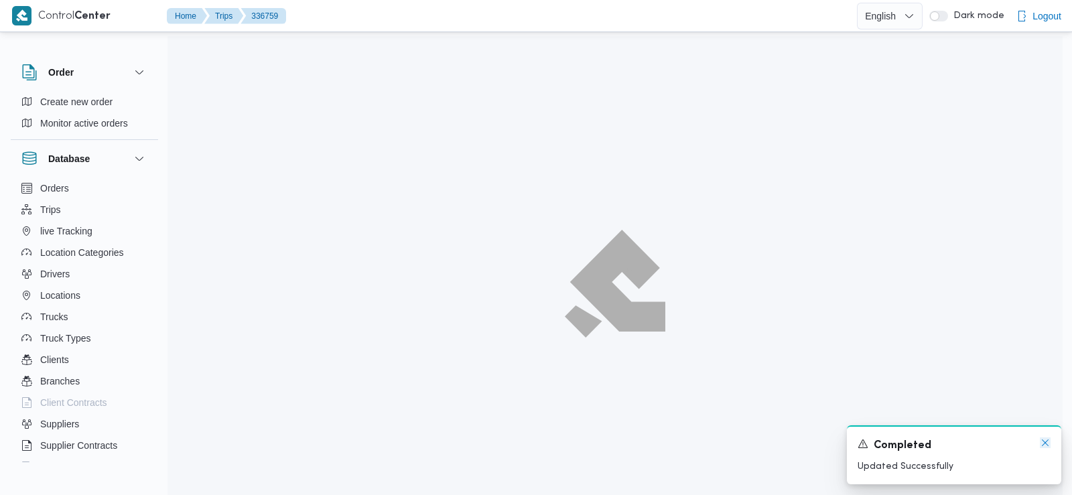
click at [1044, 444] on icon "Dismiss toast" at bounding box center [1045, 442] width 7 height 7
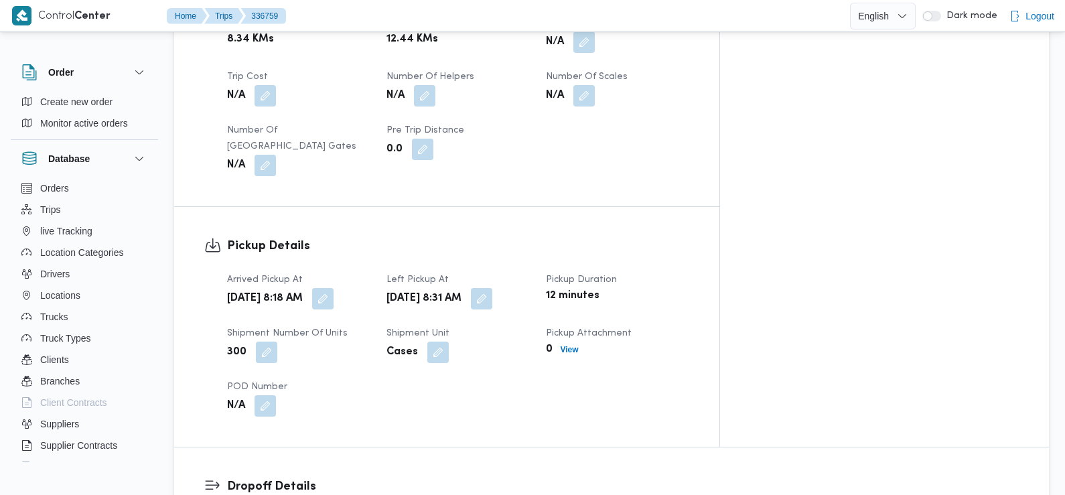
scroll to position [737, 0]
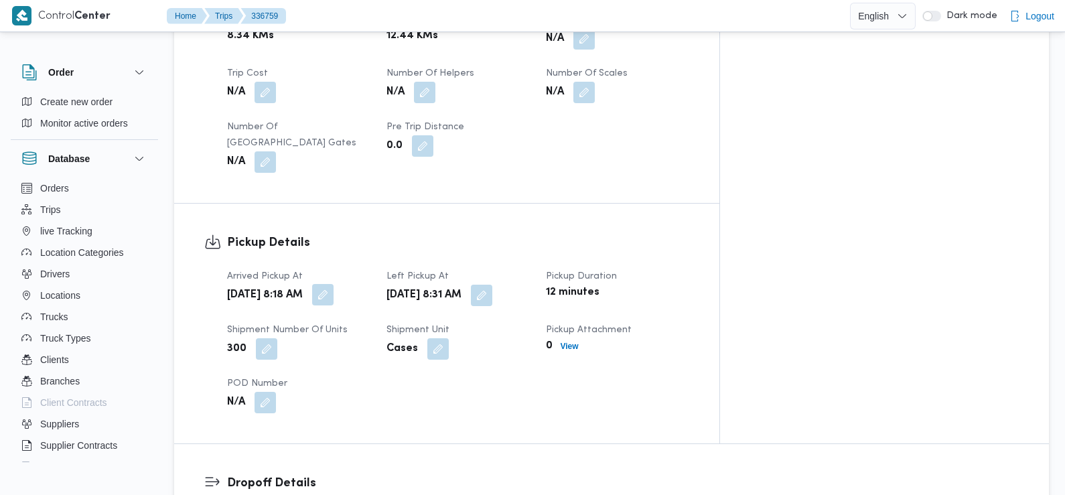
click at [334, 288] on button "button" at bounding box center [322, 294] width 21 height 21
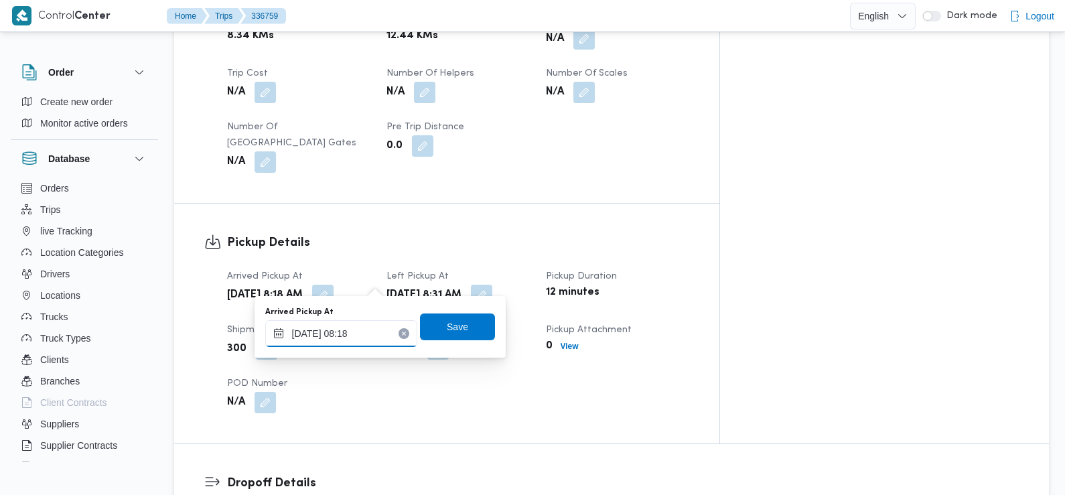
click at [351, 340] on input "[DATE] 08:18" at bounding box center [341, 333] width 152 height 27
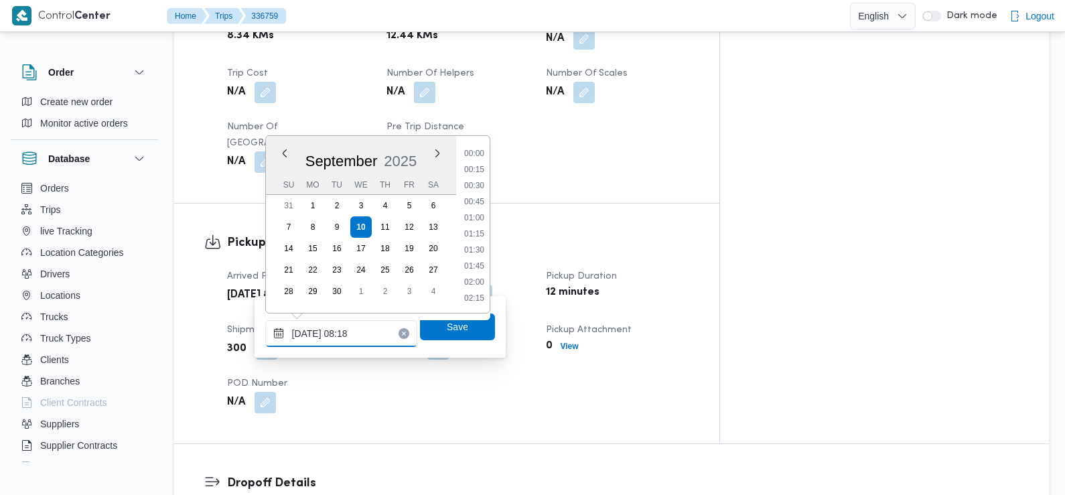
scroll to position [449, 0]
click at [481, 182] on li "07:30" at bounding box center [474, 186] width 31 height 13
type input "[DATE] 07:30"
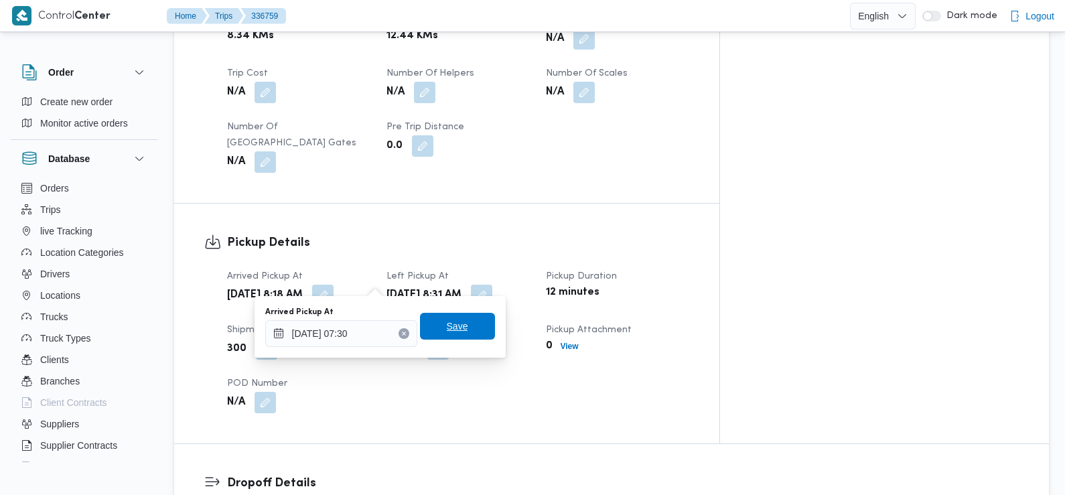
click at [447, 325] on span "Save" at bounding box center [457, 326] width 21 height 16
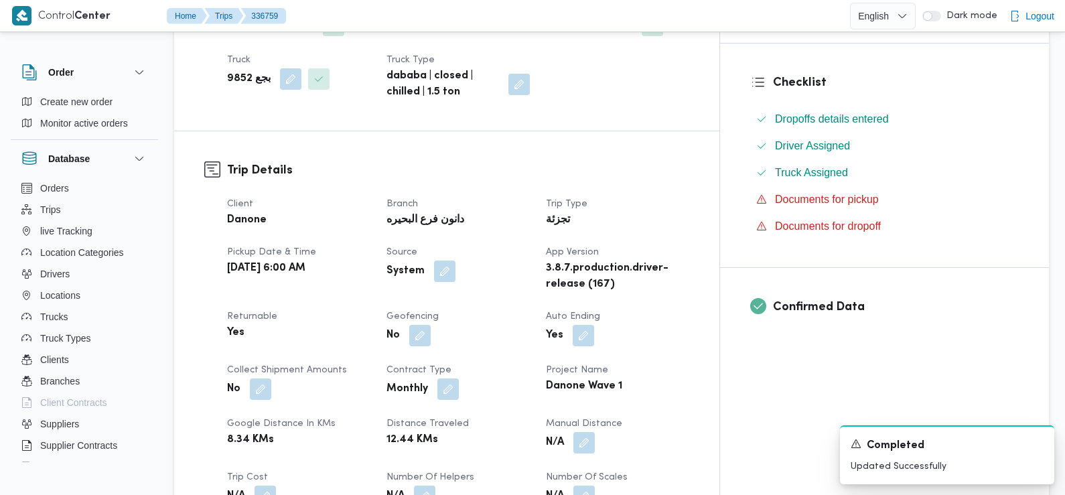
scroll to position [0, 0]
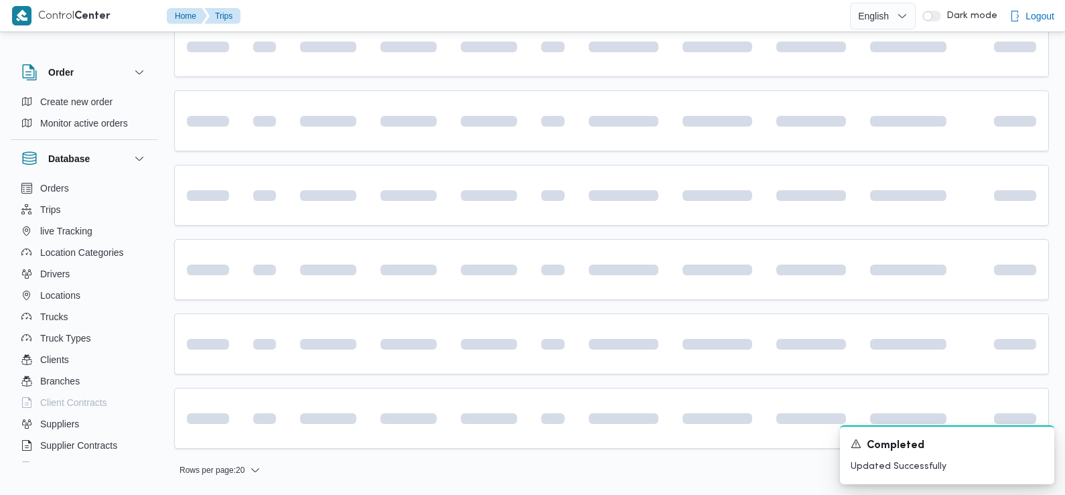
scroll to position [935, 0]
